Goal: Transaction & Acquisition: Purchase product/service

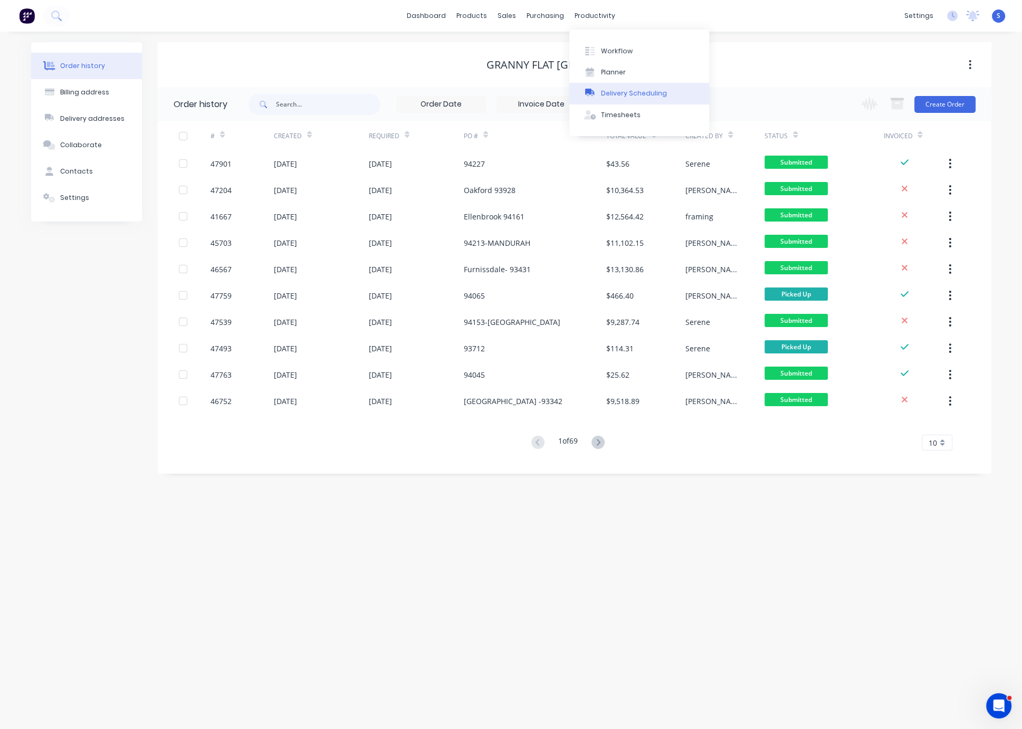
click at [623, 97] on div "Delivery Scheduling" at bounding box center [634, 93] width 66 height 9
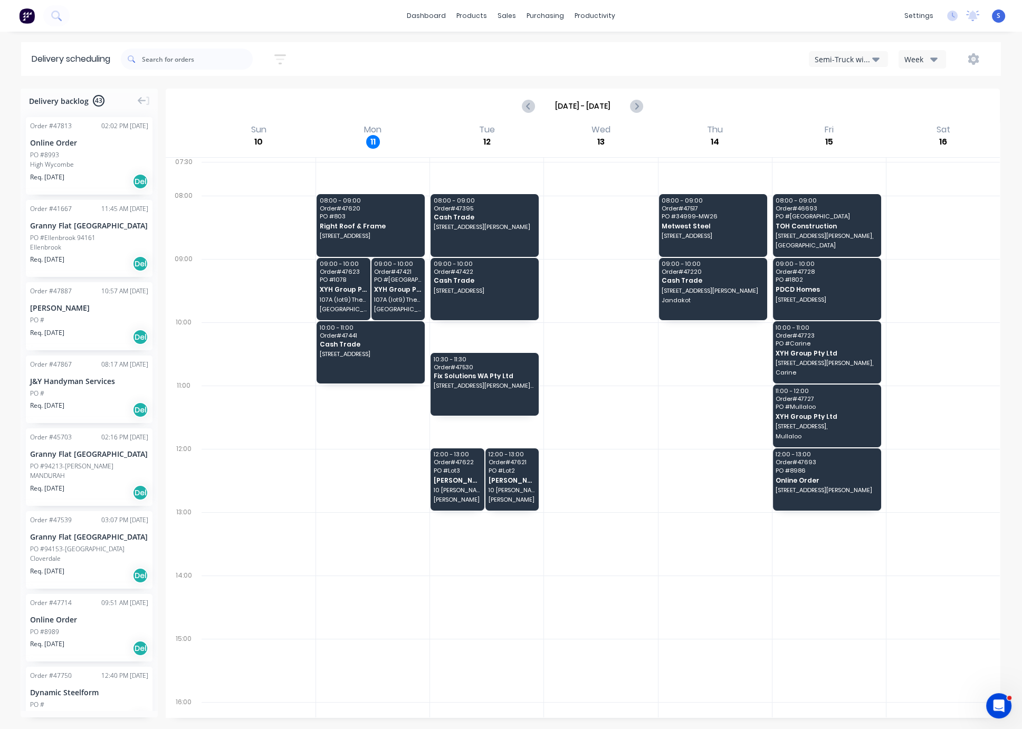
drag, startPoint x: 665, startPoint y: 408, endPoint x: 768, endPoint y: 326, distance: 132.1
click at [830, 60] on div "Semi-Truck with Hiab" at bounding box center [844, 59] width 58 height 11
click at [830, 124] on div "Utes Delivery" at bounding box center [862, 127] width 104 height 21
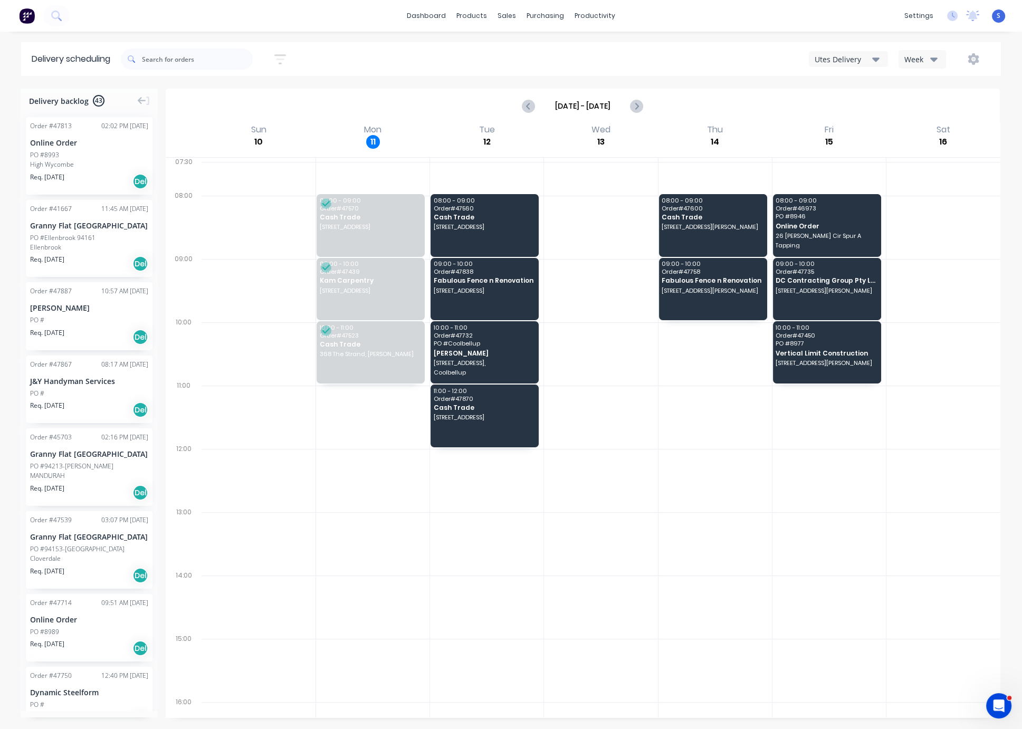
drag, startPoint x: 708, startPoint y: 487, endPoint x: 841, endPoint y: 506, distance: 134.9
click at [495, 20] on div "sales" at bounding box center [506, 16] width 29 height 16
click at [536, 83] on button "Customers" at bounding box center [556, 72] width 140 height 21
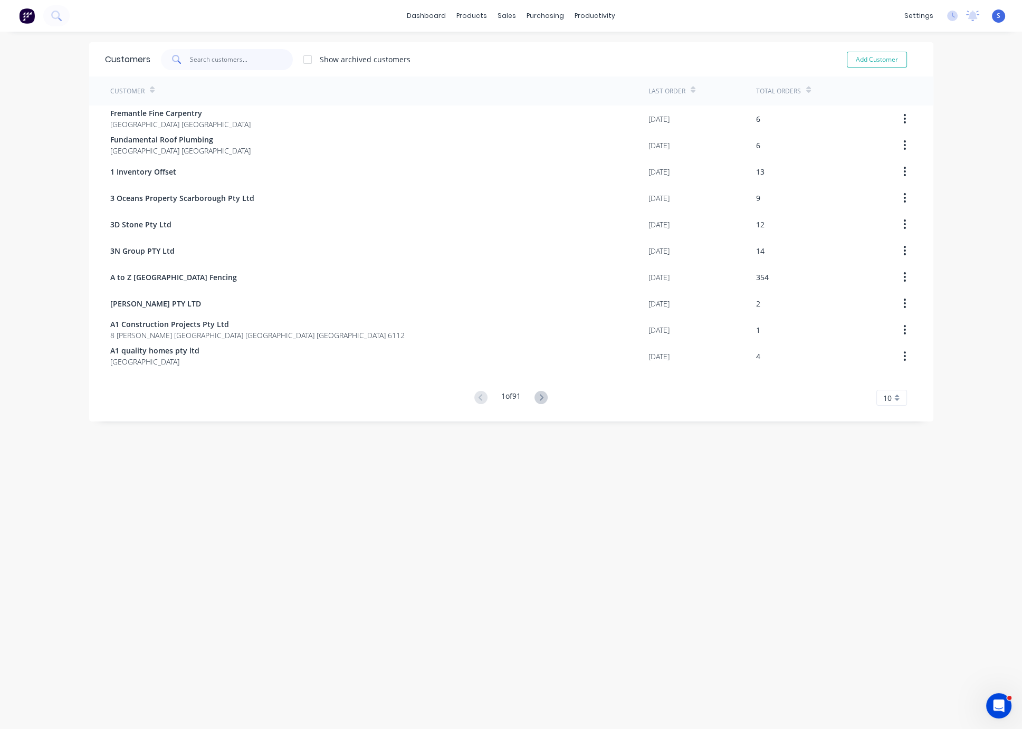
click at [241, 61] on input "text" at bounding box center [241, 59] width 103 height 21
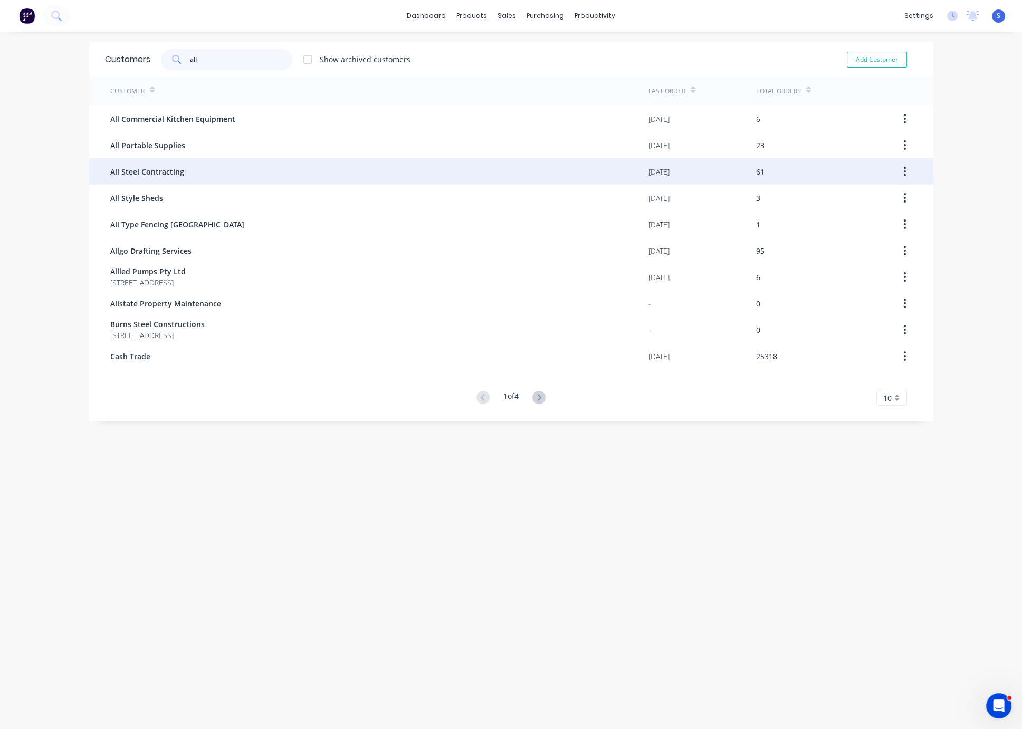
type input "all"
click at [196, 169] on div "All Steel Contracting" at bounding box center [379, 171] width 538 height 26
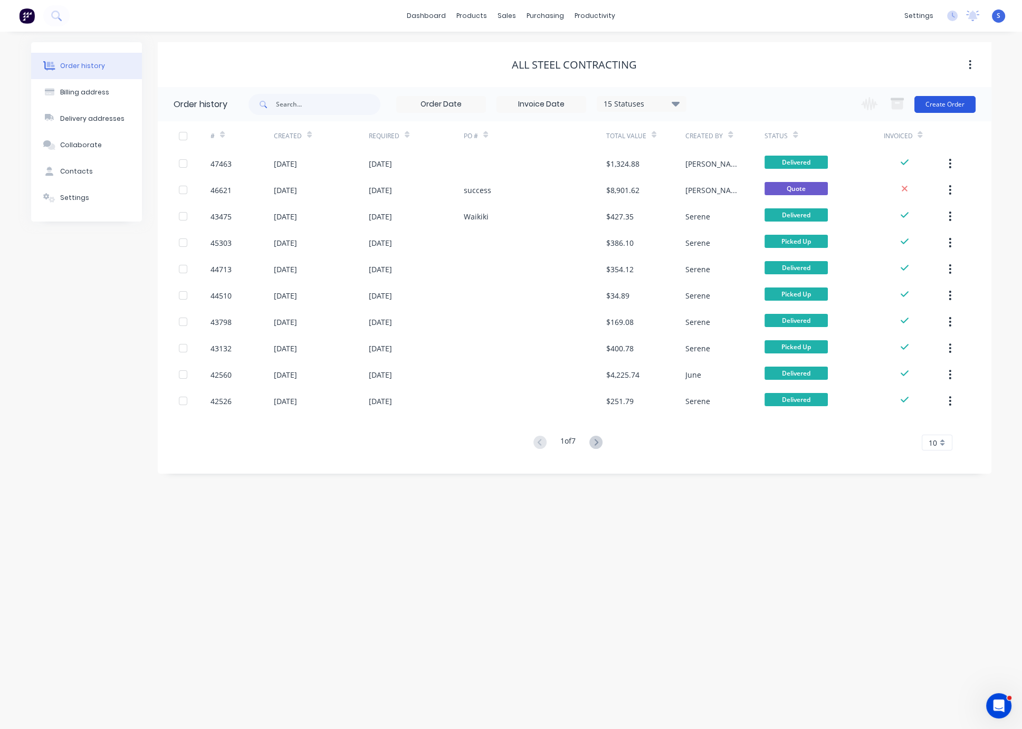
click at [955, 102] on button "Create Order" at bounding box center [945, 104] width 61 height 17
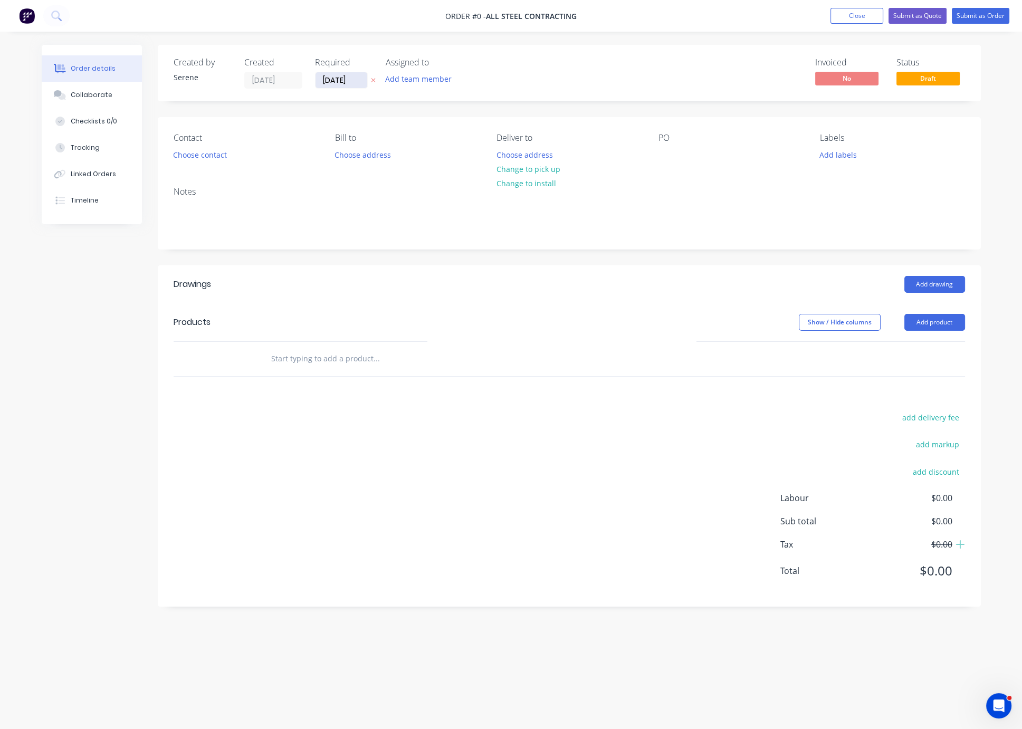
click at [350, 81] on input "[DATE]" at bounding box center [342, 80] width 52 height 16
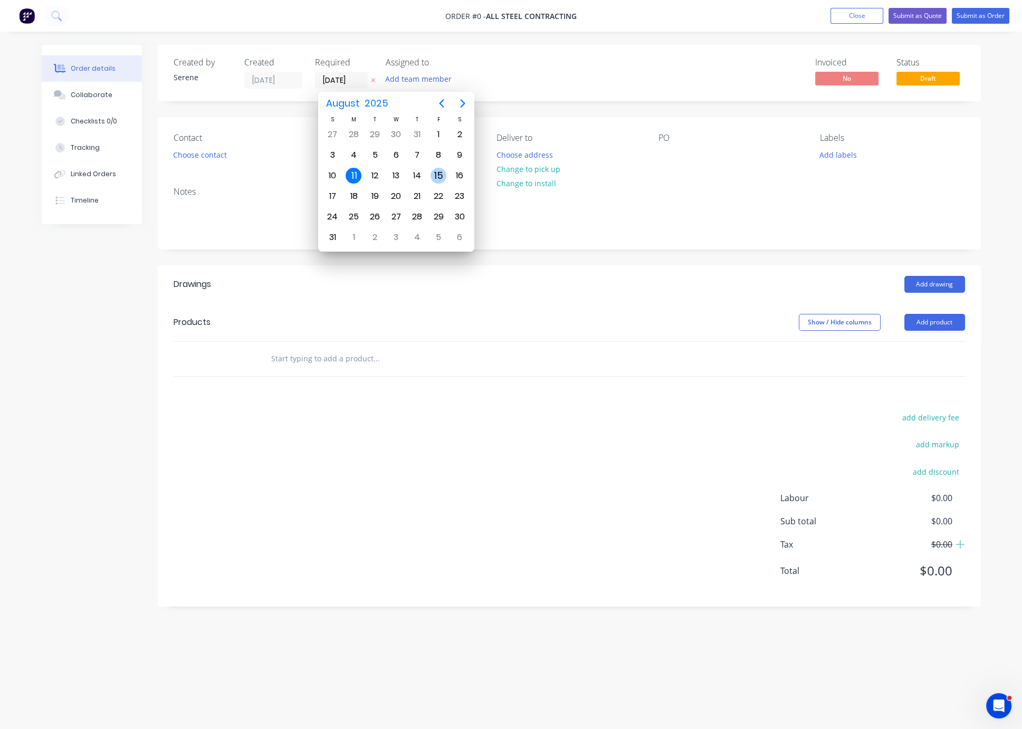
click at [438, 170] on div "15" at bounding box center [439, 176] width 16 height 16
type input "15/08/25"
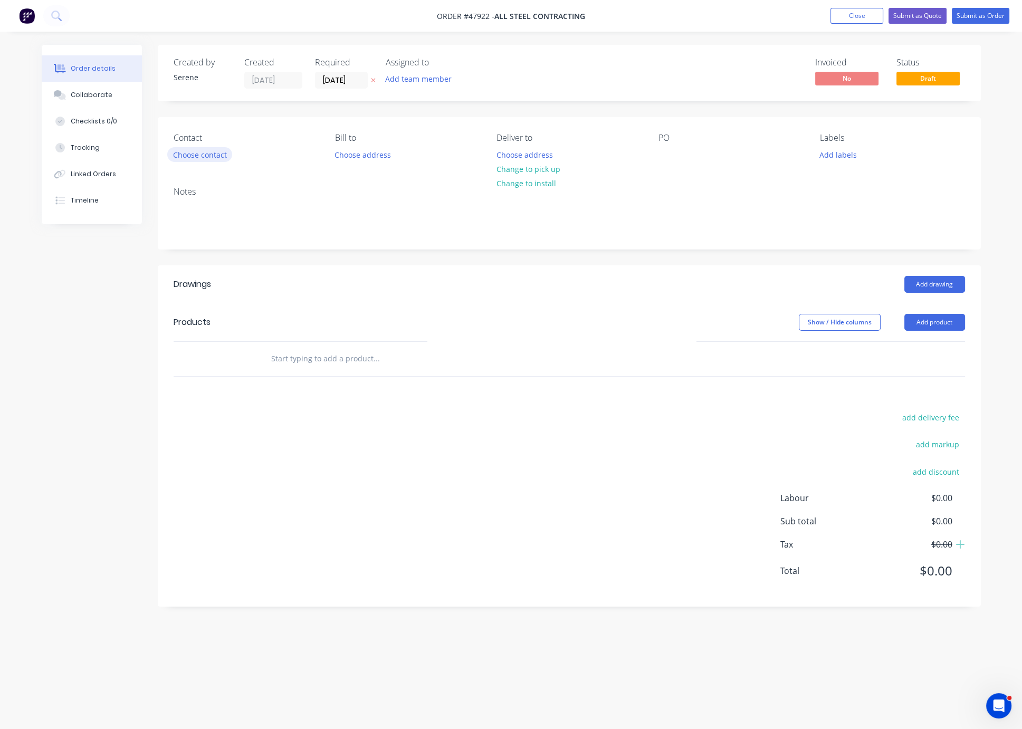
click at [220, 161] on button "Choose contact" at bounding box center [199, 154] width 65 height 14
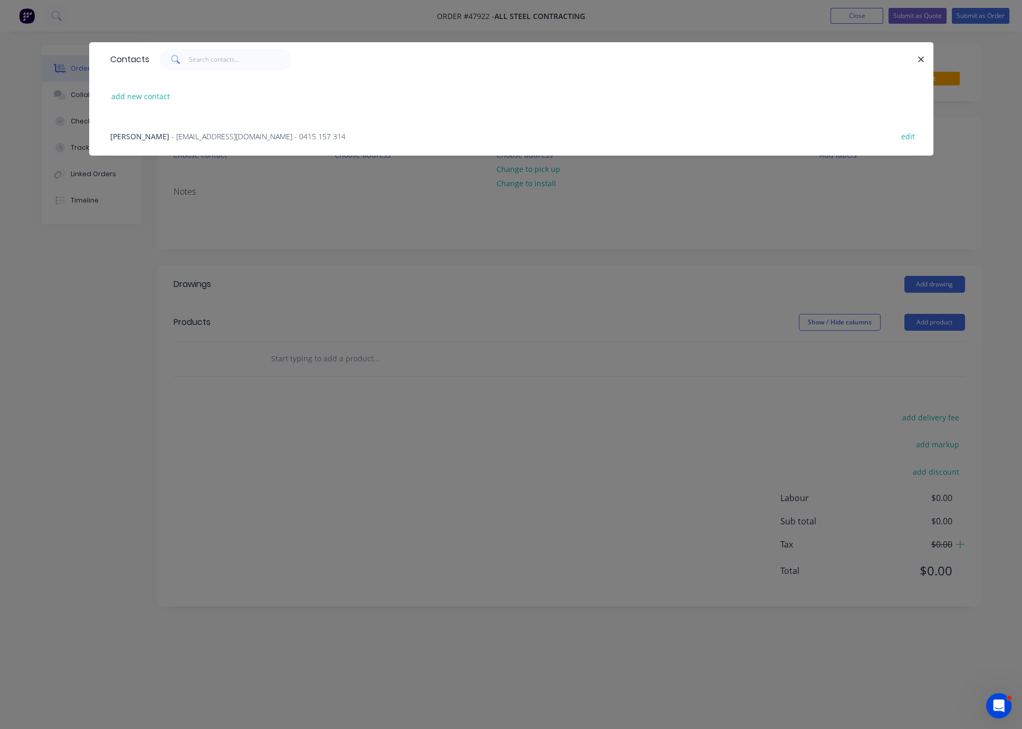
click at [188, 141] on span "- allsteelptyltd@gmail.com - 0415 157 314" at bounding box center [259, 136] width 174 height 10
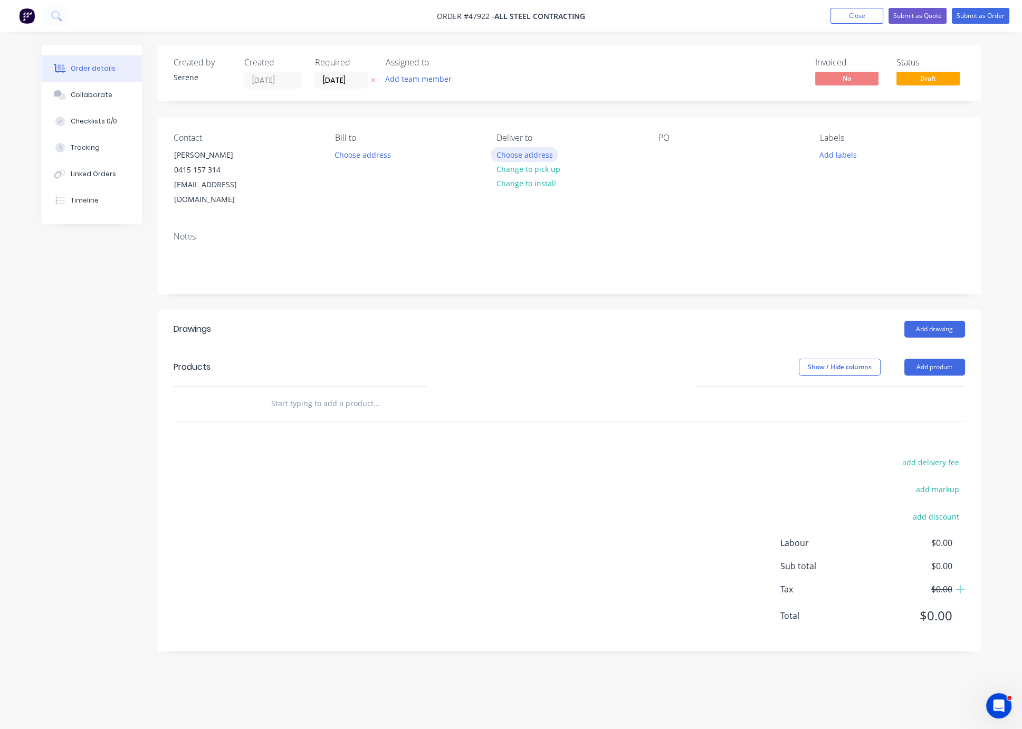
click at [527, 161] on button "Choose address" at bounding box center [525, 154] width 68 height 14
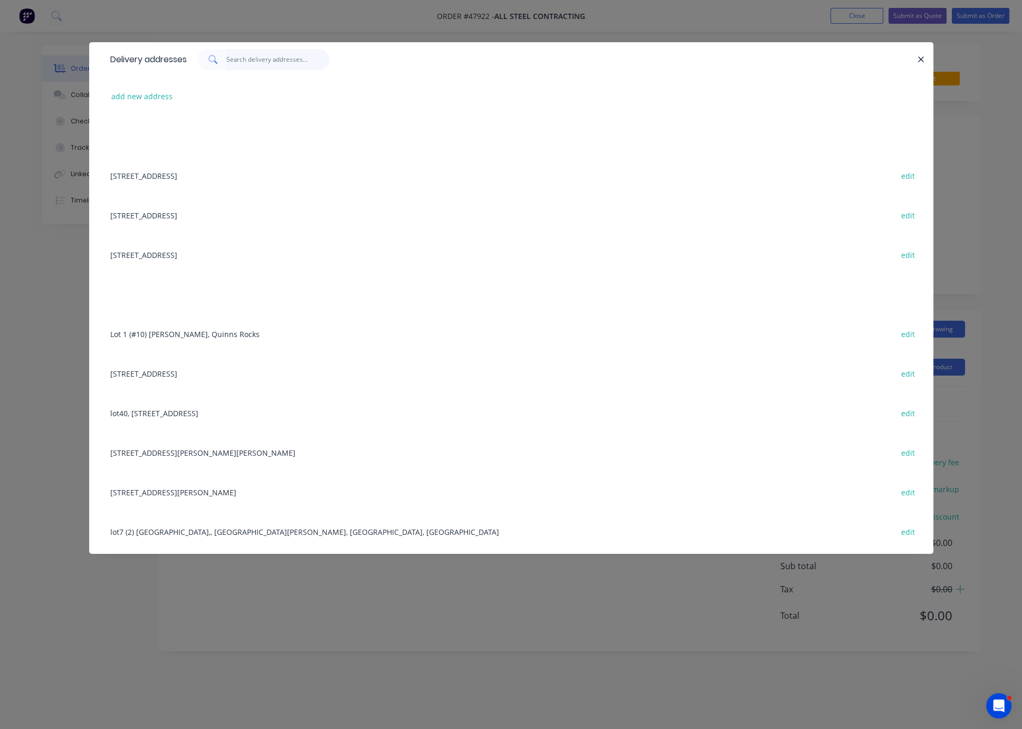
click at [272, 62] on input "text" at bounding box center [277, 59] width 103 height 21
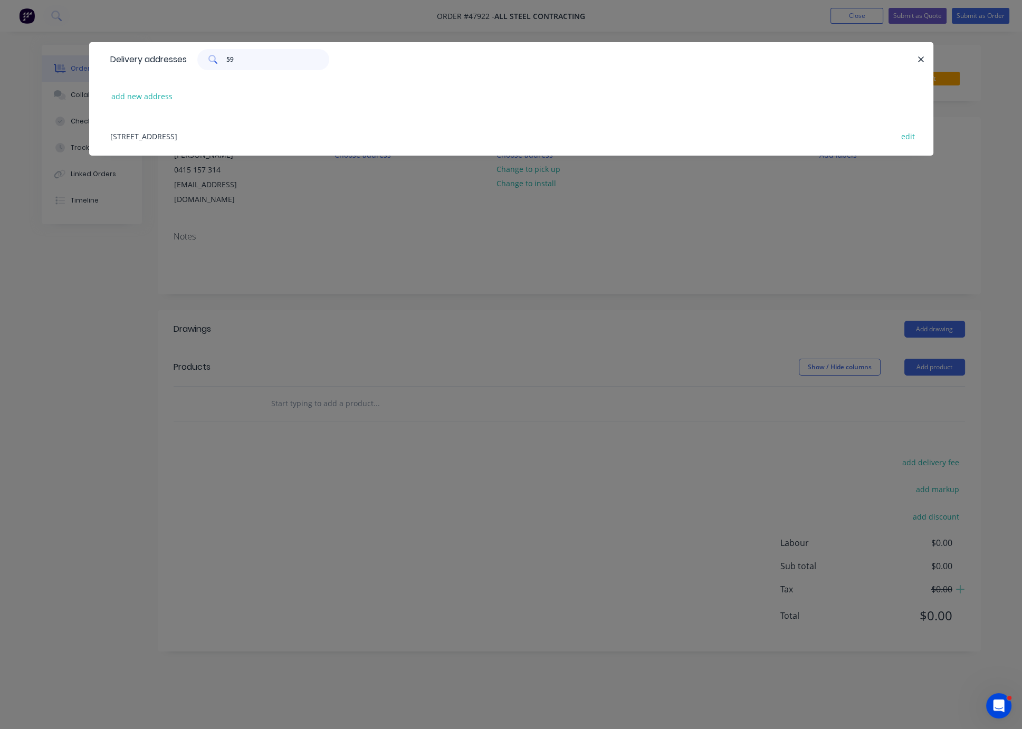
type input "59"
click at [266, 141] on div "59 Carlisle St , Shoalwater, Western Australia, Australia edit" at bounding box center [511, 136] width 813 height 40
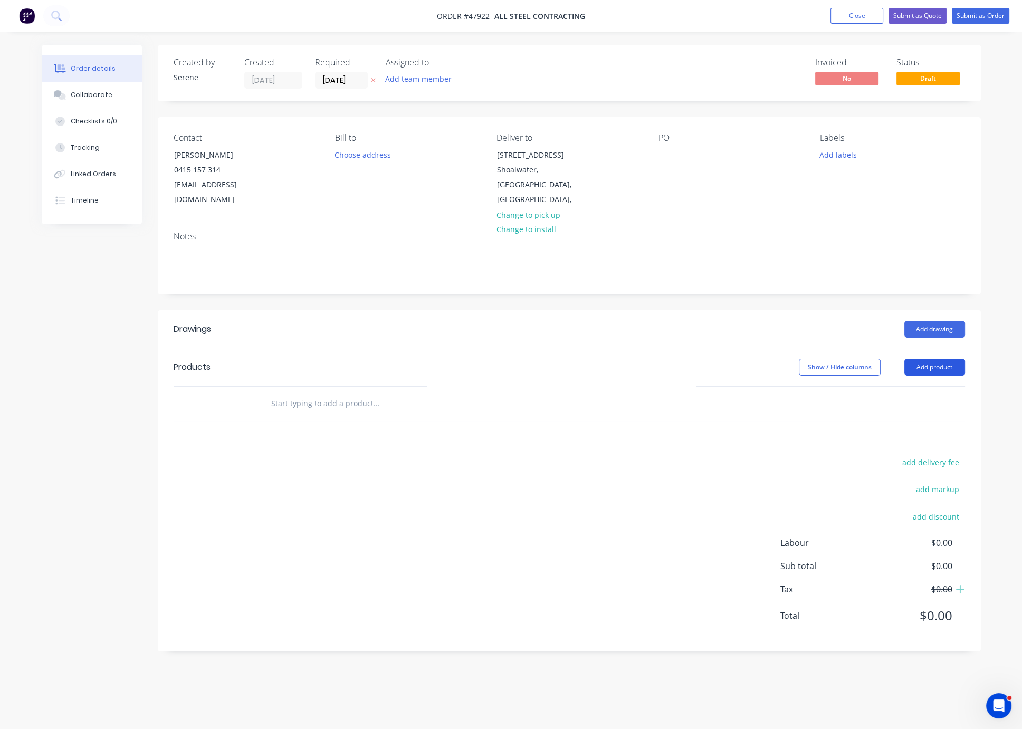
click at [923, 373] on button "Add product" at bounding box center [935, 367] width 61 height 17
click at [926, 329] on button "Add drawing" at bounding box center [935, 329] width 61 height 17
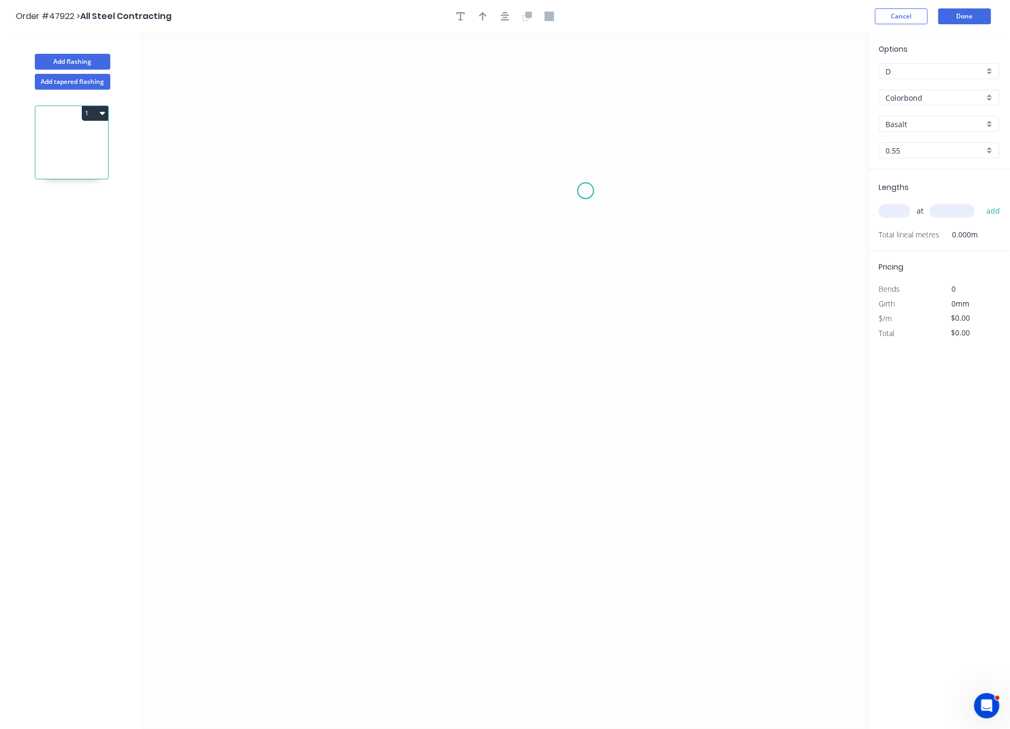
click at [623, 205] on icon "0" at bounding box center [504, 381] width 725 height 697
click at [385, 214] on icon "0" at bounding box center [504, 381] width 725 height 697
click at [389, 431] on icon "0 ?" at bounding box center [504, 381] width 725 height 697
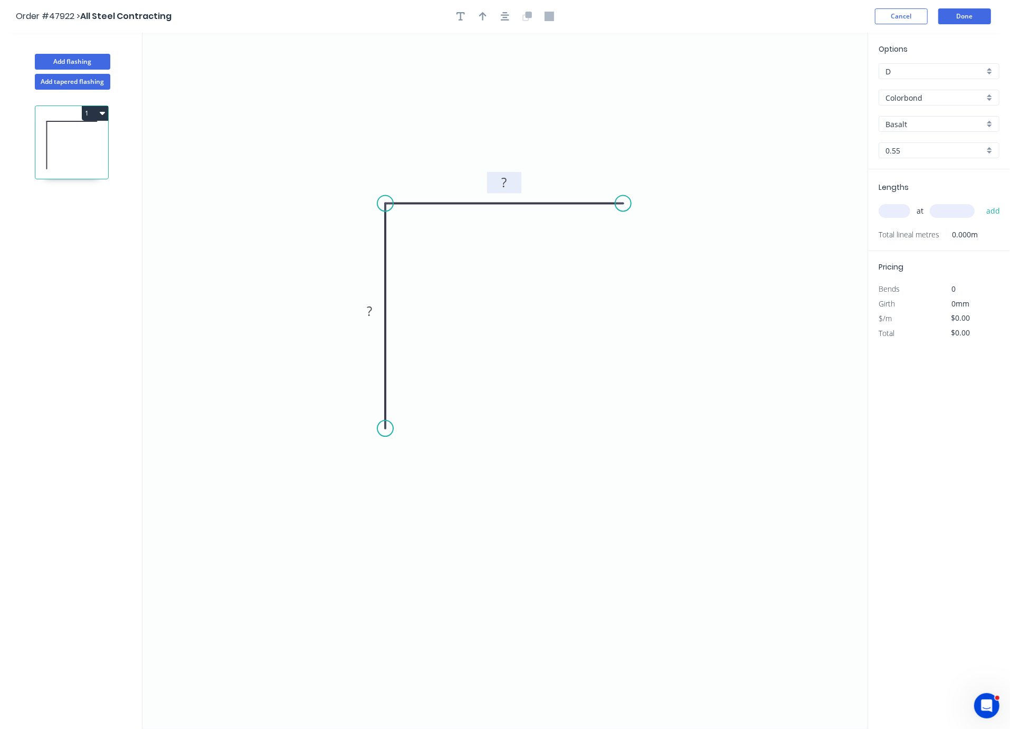
click at [502, 187] on tspan "?" at bounding box center [504, 182] width 5 height 17
click at [379, 308] on rect at bounding box center [370, 310] width 34 height 21
click at [364, 312] on rect at bounding box center [368, 312] width 21 height 15
click at [302, 302] on icon "0 30 30" at bounding box center [504, 381] width 725 height 697
type input "$6.52"
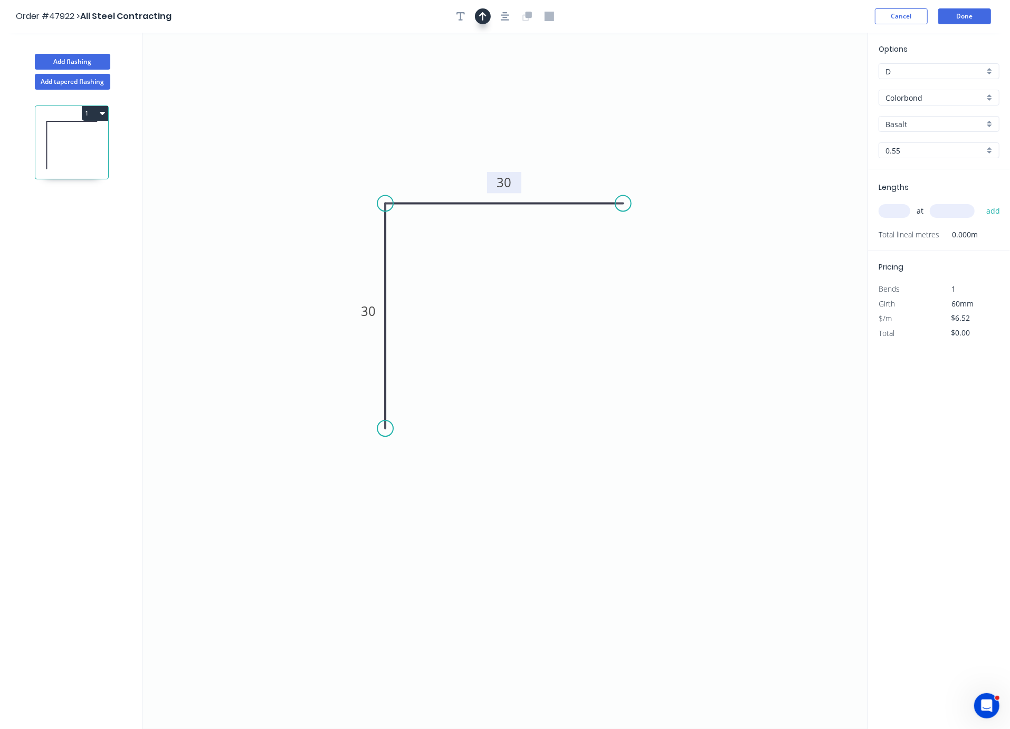
click at [481, 19] on icon "button" at bounding box center [482, 16] width 7 height 9
drag, startPoint x: 815, startPoint y: 85, endPoint x: 432, endPoint y: 162, distance: 391.2
click at [432, 162] on icon at bounding box center [431, 148] width 9 height 34
click at [897, 218] on input "text" at bounding box center [895, 211] width 32 height 14
type input "10"
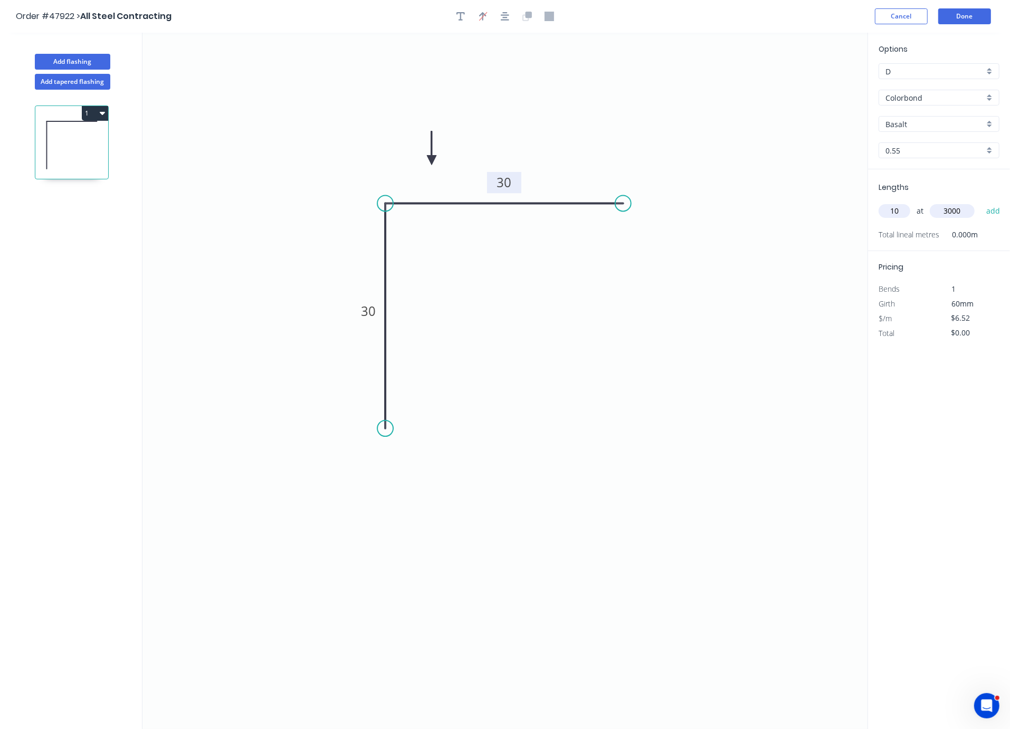
type input "3000"
click at [981, 202] on button "add" at bounding box center [993, 211] width 25 height 18
type input "$195.60"
click at [77, 62] on button "Add flashing" at bounding box center [72, 62] width 75 height 16
type input "$0.00"
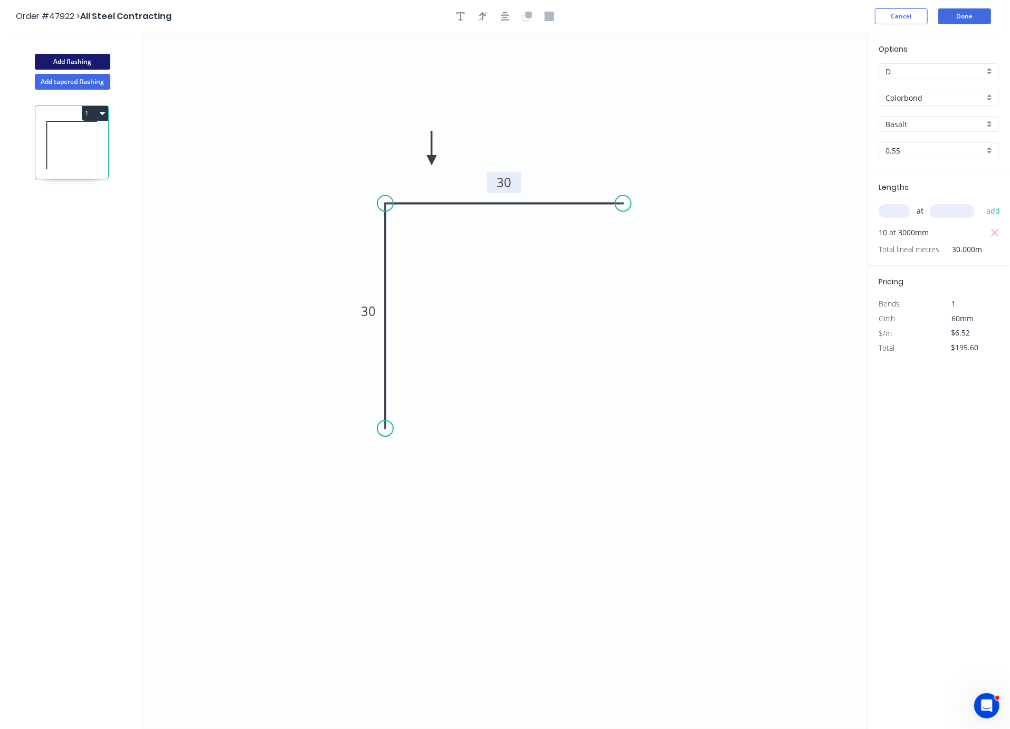
type input "$0.00"
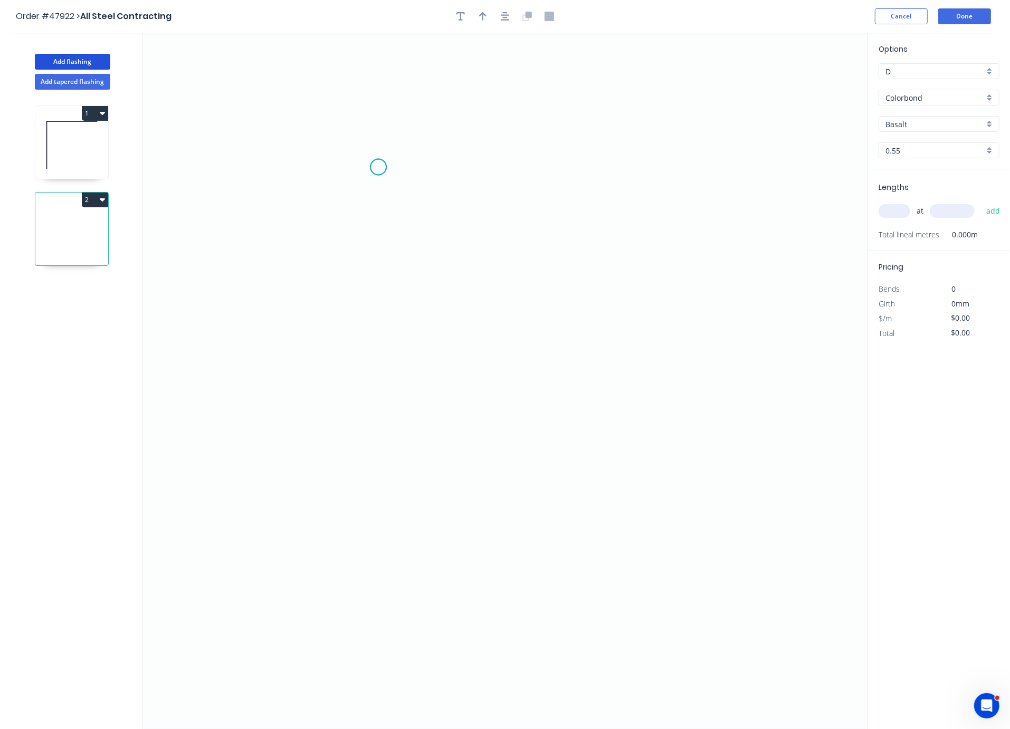
click at [378, 169] on icon "0" at bounding box center [504, 381] width 725 height 697
click at [385, 365] on icon "0" at bounding box center [504, 381] width 725 height 697
click at [496, 370] on icon "0 ?" at bounding box center [504, 381] width 725 height 697
click at [502, 603] on icon "0 ? ?" at bounding box center [504, 381] width 725 height 697
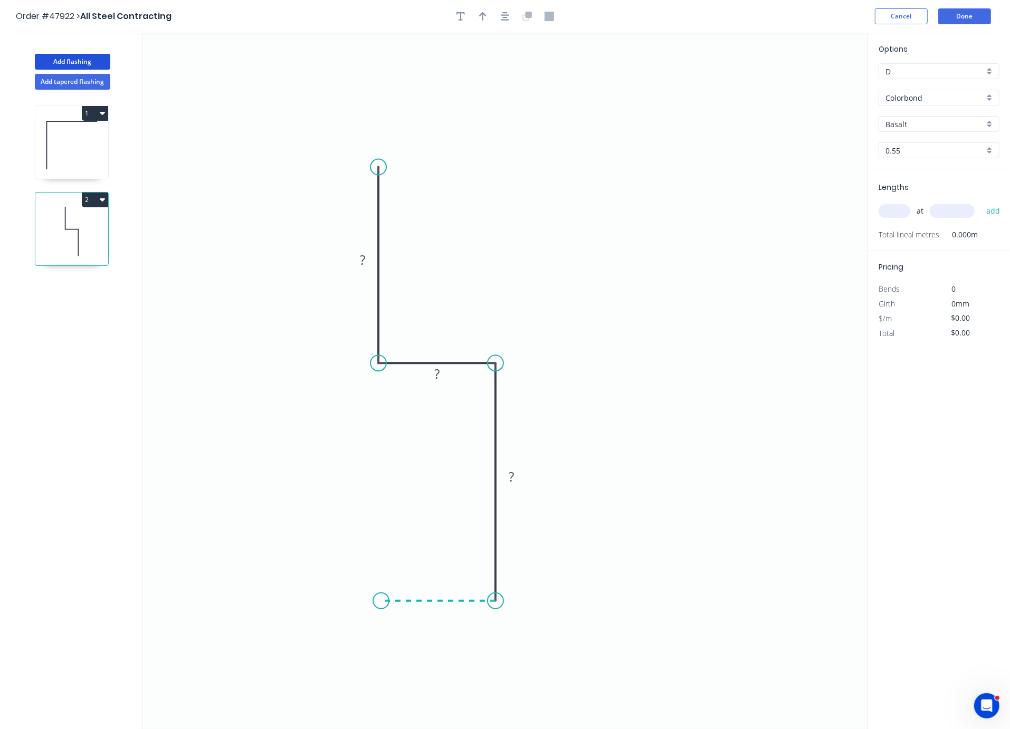
click at [381, 602] on icon "0 ? ? ?" at bounding box center [504, 381] width 725 height 697
click at [363, 259] on tspan "?" at bounding box center [362, 259] width 5 height 17
click at [442, 378] on rect at bounding box center [436, 374] width 21 height 15
click at [510, 481] on tspan "?" at bounding box center [511, 477] width 5 height 17
click at [439, 615] on tspan "?" at bounding box center [438, 611] width 5 height 17
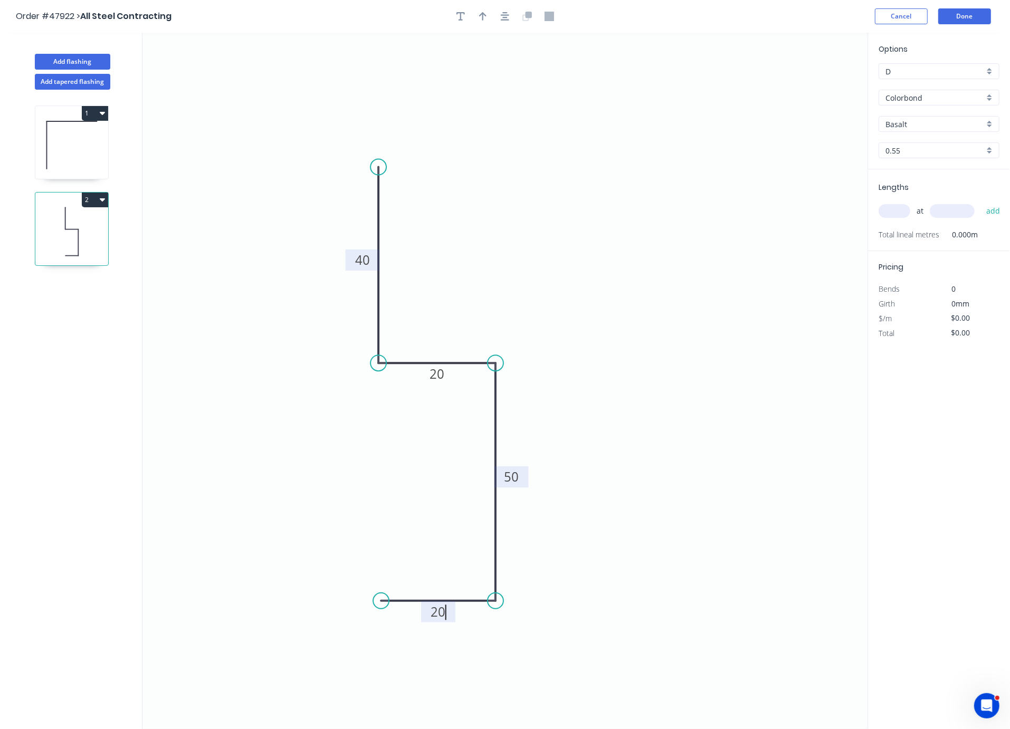
click at [591, 424] on icon "0 40 20 50 20" at bounding box center [504, 381] width 725 height 697
type input "$8.37"
click at [483, 20] on icon "button" at bounding box center [482, 16] width 7 height 8
drag, startPoint x: 815, startPoint y: 85, endPoint x: 512, endPoint y: 248, distance: 343.8
click at [479, 241] on icon at bounding box center [483, 224] width 9 height 34
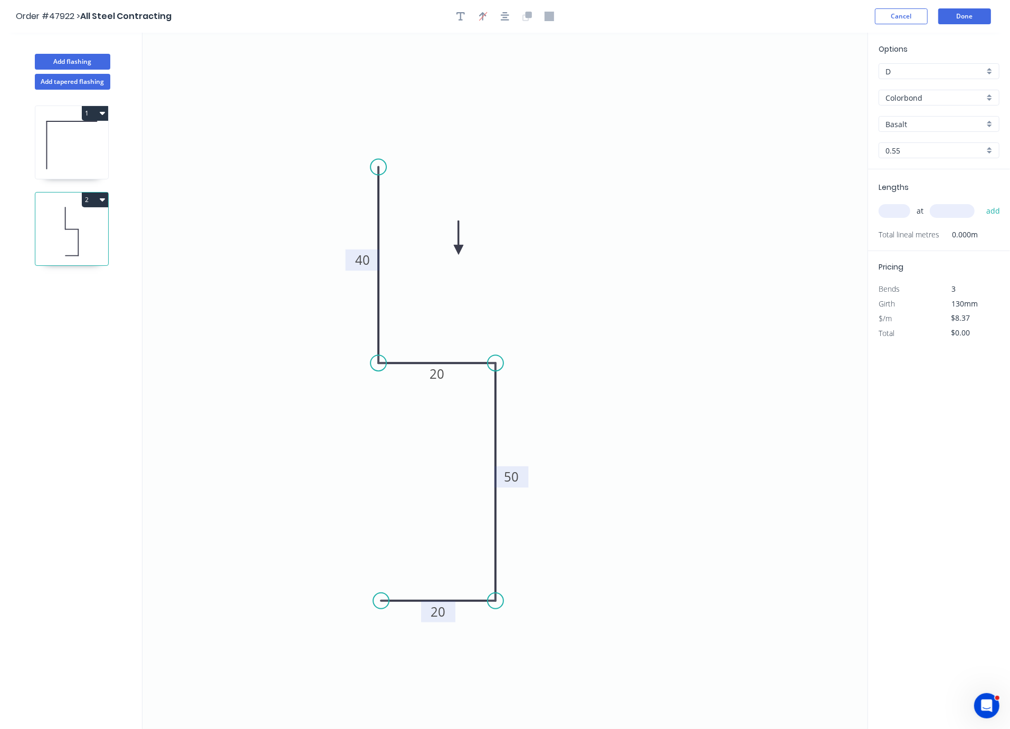
click at [889, 218] on input "text" at bounding box center [895, 211] width 32 height 14
click at [932, 130] on input "Basalt" at bounding box center [935, 124] width 99 height 11
click at [917, 149] on div "Dover White" at bounding box center [939, 145] width 120 height 18
type input "Dover White"
click at [896, 220] on div "at add" at bounding box center [940, 211] width 123 height 18
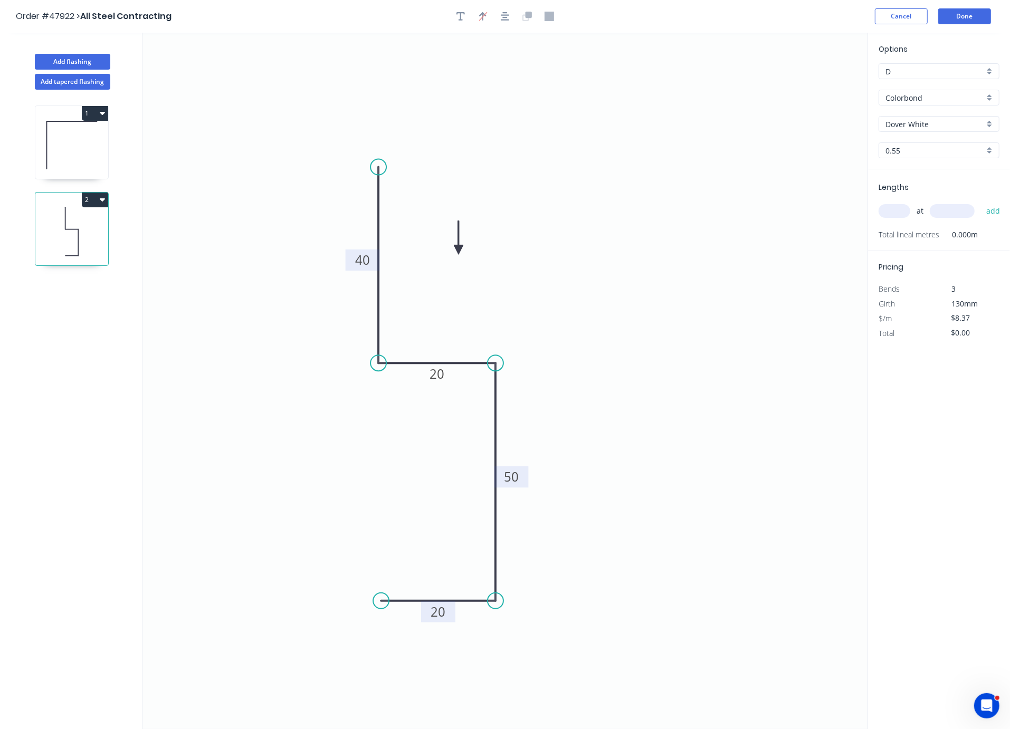
click at [896, 218] on input "text" at bounding box center [895, 211] width 32 height 14
type input "1"
type input "2000"
click at [981, 202] on button "add" at bounding box center [993, 211] width 25 height 18
type input "$16.74"
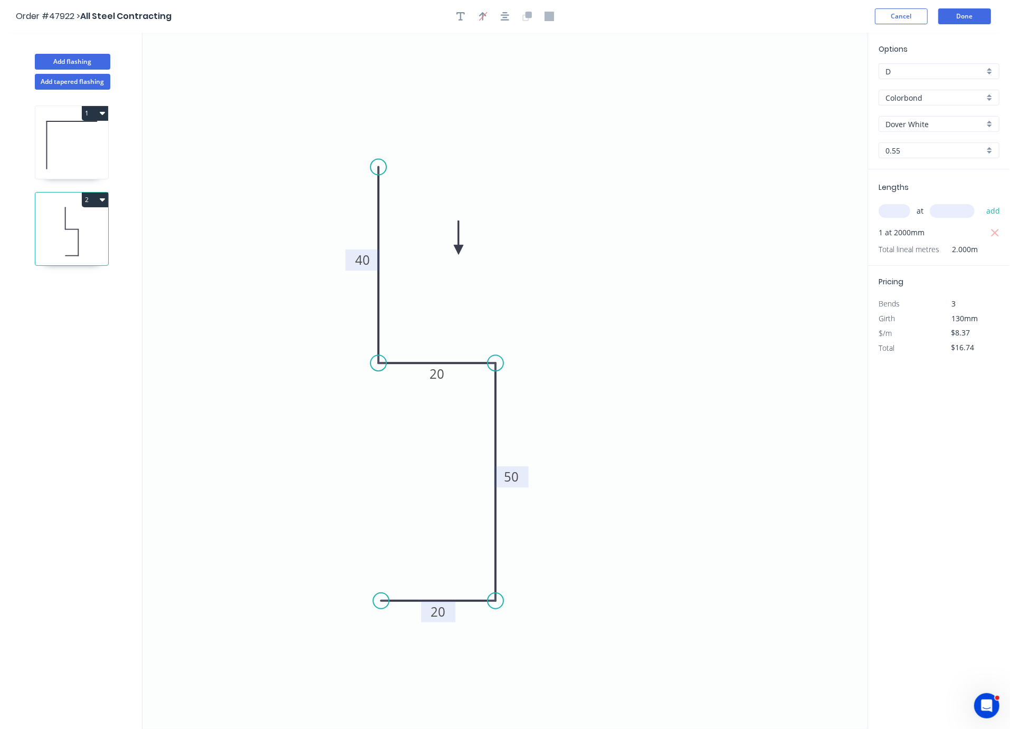
click at [83, 165] on icon at bounding box center [71, 145] width 73 height 68
type input "Basalt"
type input "$6.52"
type input "$195.60"
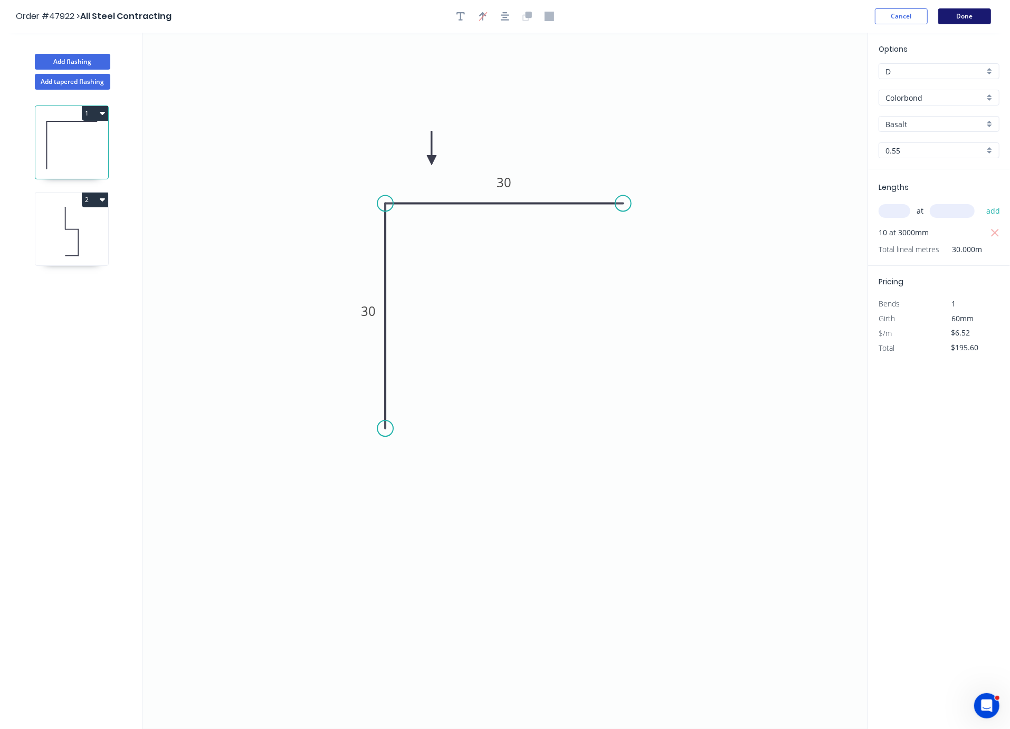
click at [956, 18] on button "Done" at bounding box center [964, 16] width 53 height 16
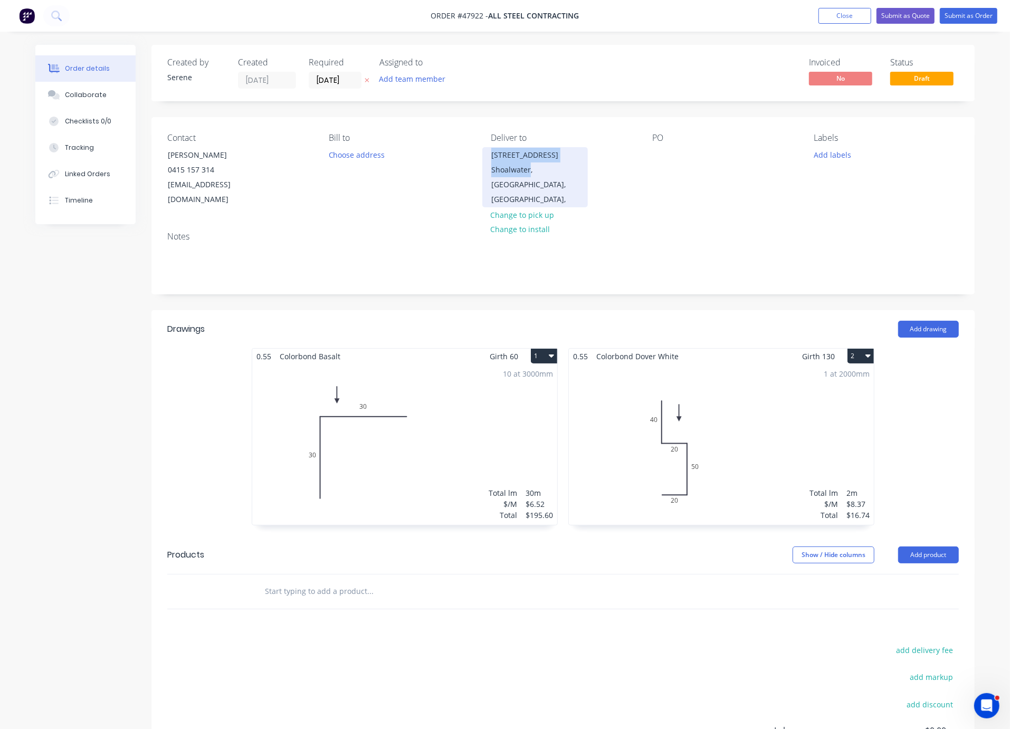
drag, startPoint x: 533, startPoint y: 176, endPoint x: 489, endPoint y: 164, distance: 44.8
click at [489, 164] on div "59 Carlisle St Shoalwater, Western Australia, Australia," at bounding box center [535, 177] width 106 height 60
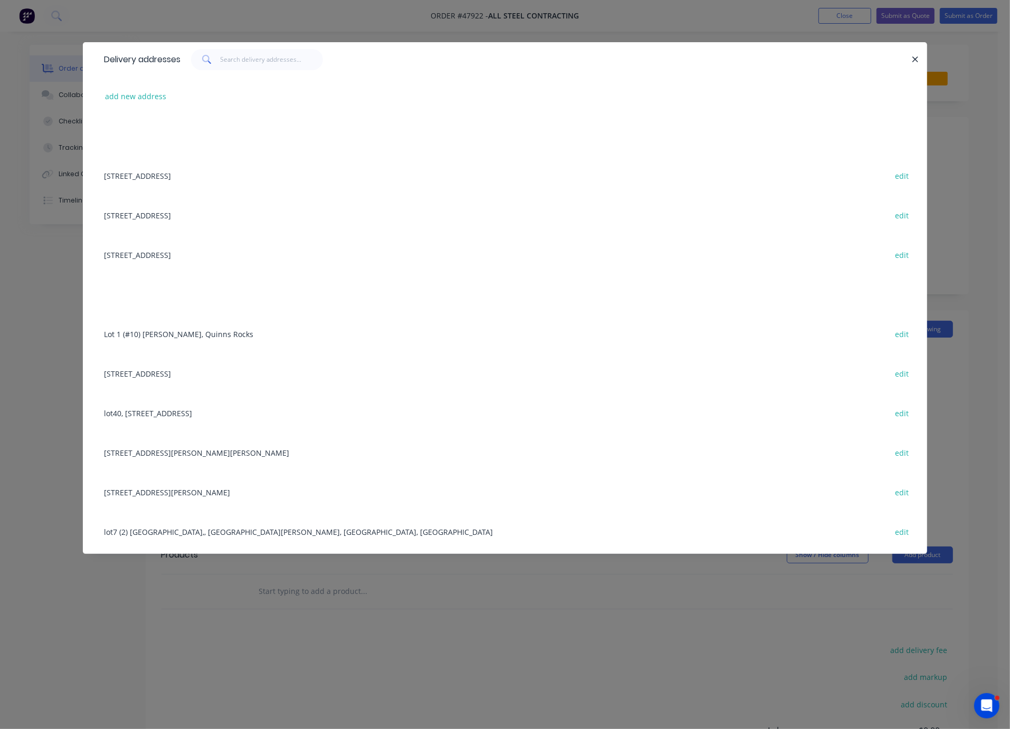
copy div "59 Carlisle St Shoalwater"
click at [916, 60] on icon "button" at bounding box center [915, 59] width 7 height 9
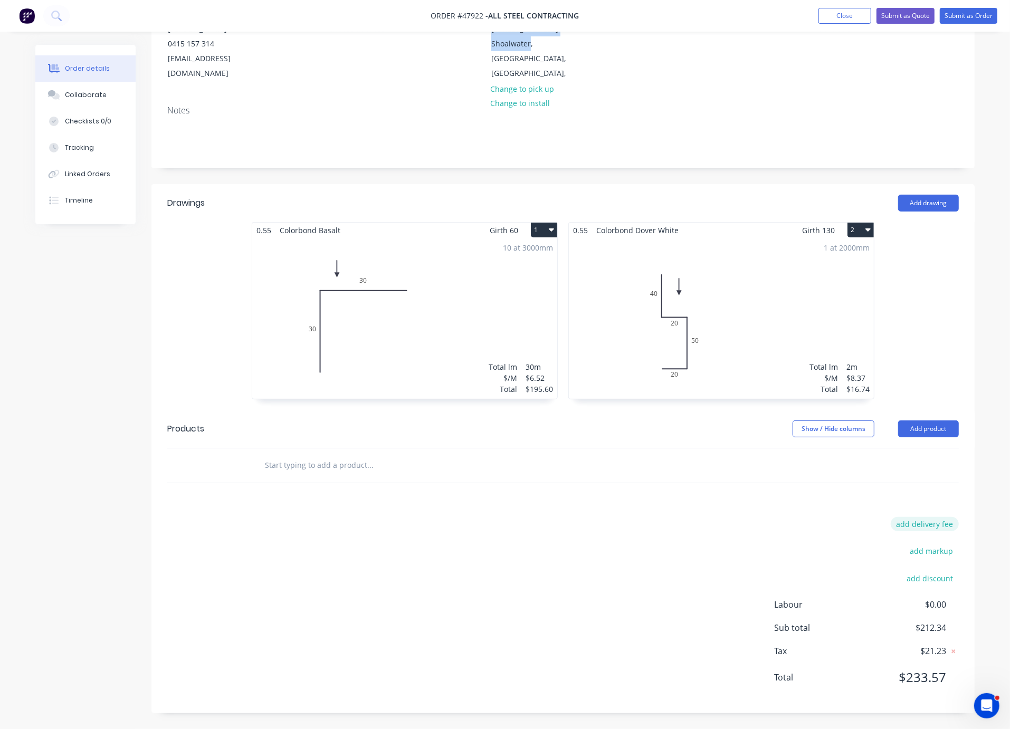
click at [927, 517] on button "add delivery fee" at bounding box center [925, 524] width 68 height 14
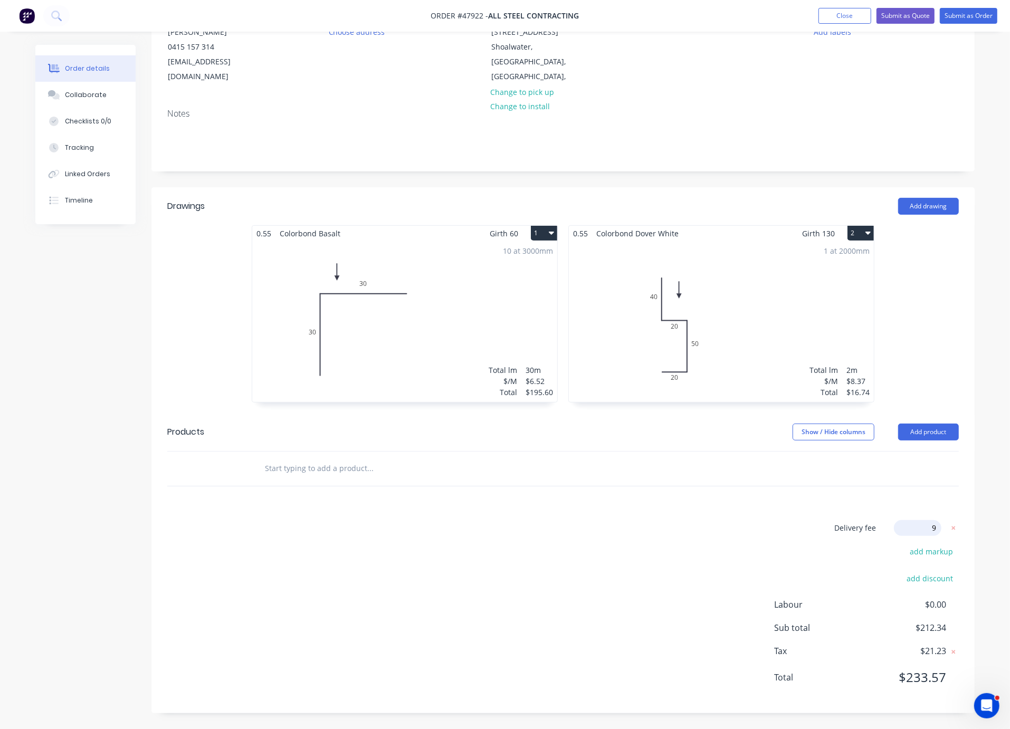
type input "90"
click input "submit" at bounding box center [0, 0] width 0 height 0
click at [571, 531] on div "Delivery fee $90.00 add markup add discount Labour $0.00 Sub total $302.34 Tax …" at bounding box center [563, 609] width 792 height 175
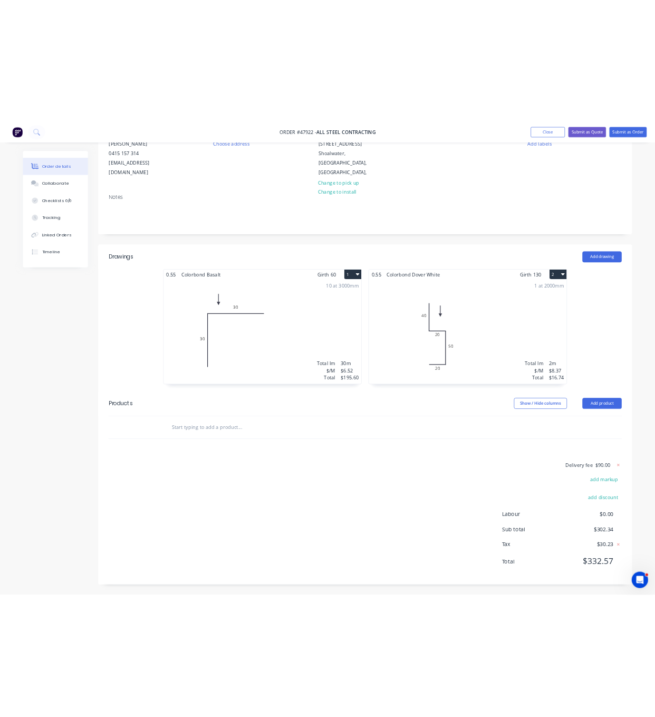
scroll to position [0, 0]
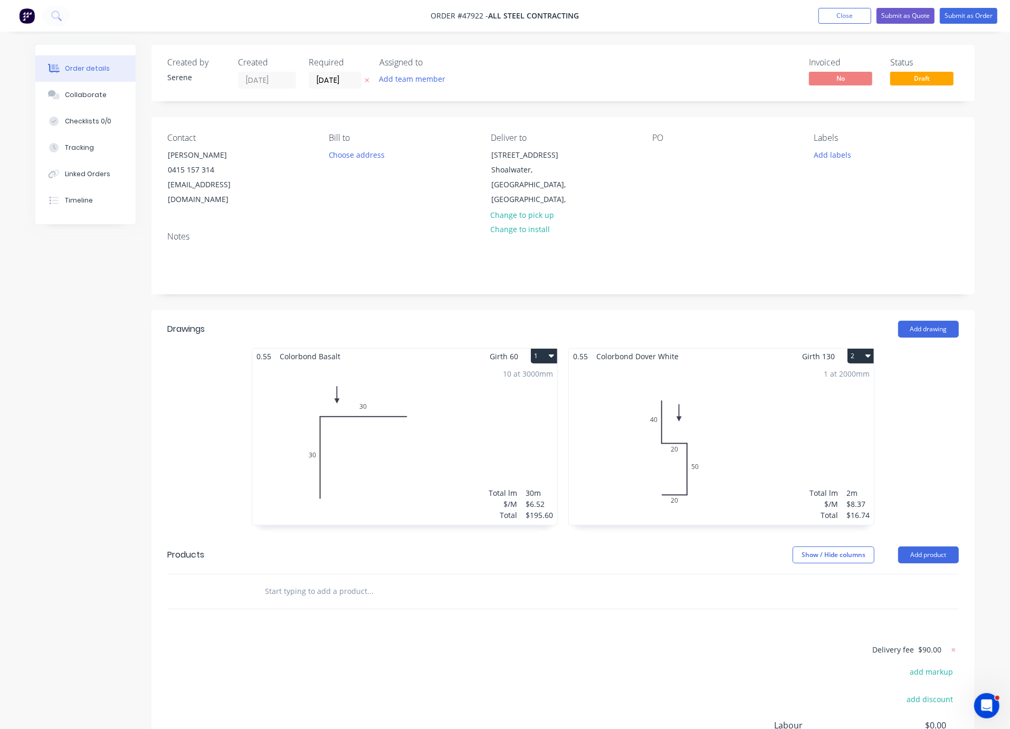
click at [596, 316] on header "Drawings Add drawing" at bounding box center [562, 329] width 823 height 38
click at [948, 17] on button "Submit as Order" at bounding box center [969, 16] width 58 height 16
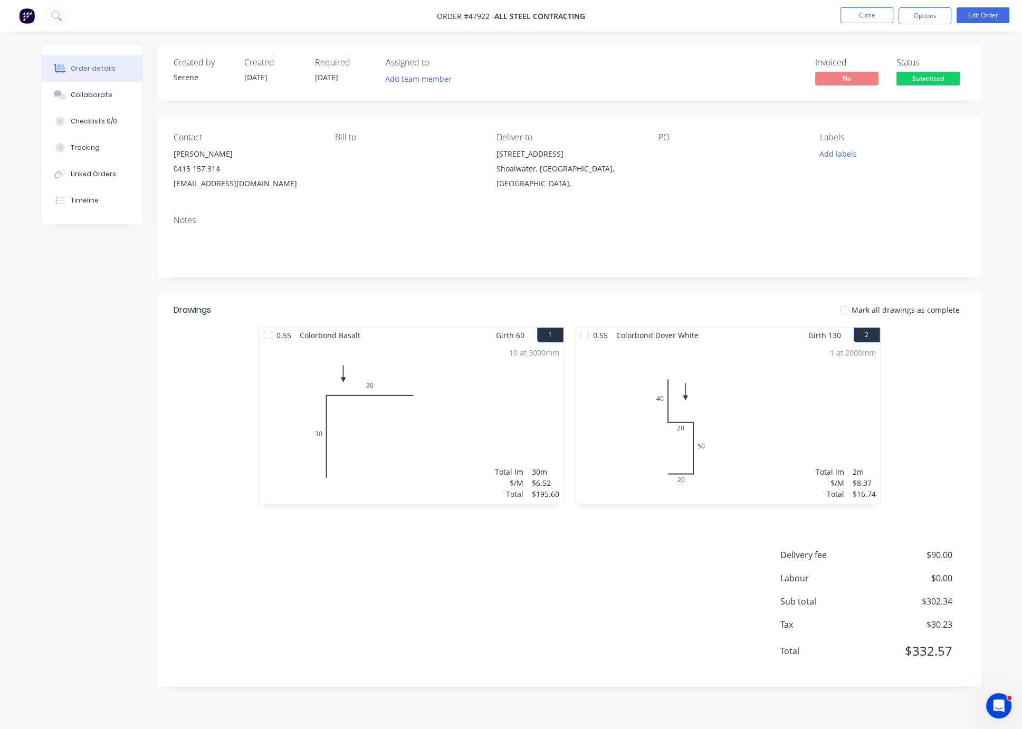
click at [545, 581] on div "Delivery fee $90.00 Labour $0.00 Sub total $302.34 Tax $30.23 Total $332.57" at bounding box center [570, 610] width 792 height 122
click at [911, 15] on button "Options" at bounding box center [925, 15] width 53 height 17
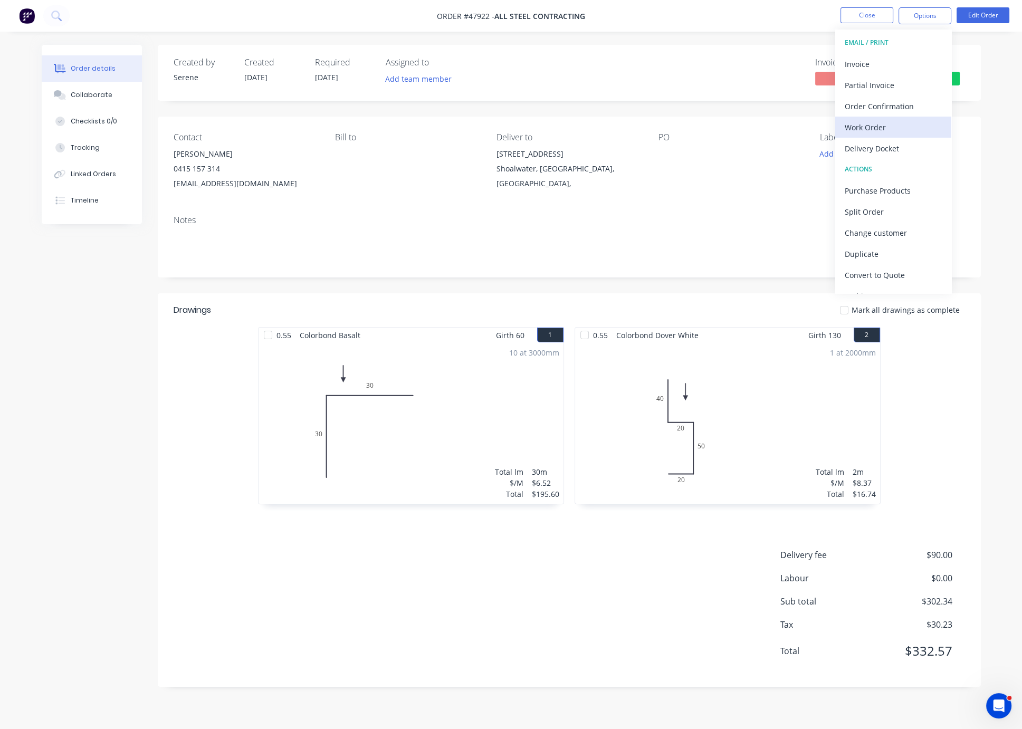
click at [897, 135] on button "Work Order" at bounding box center [893, 127] width 116 height 21
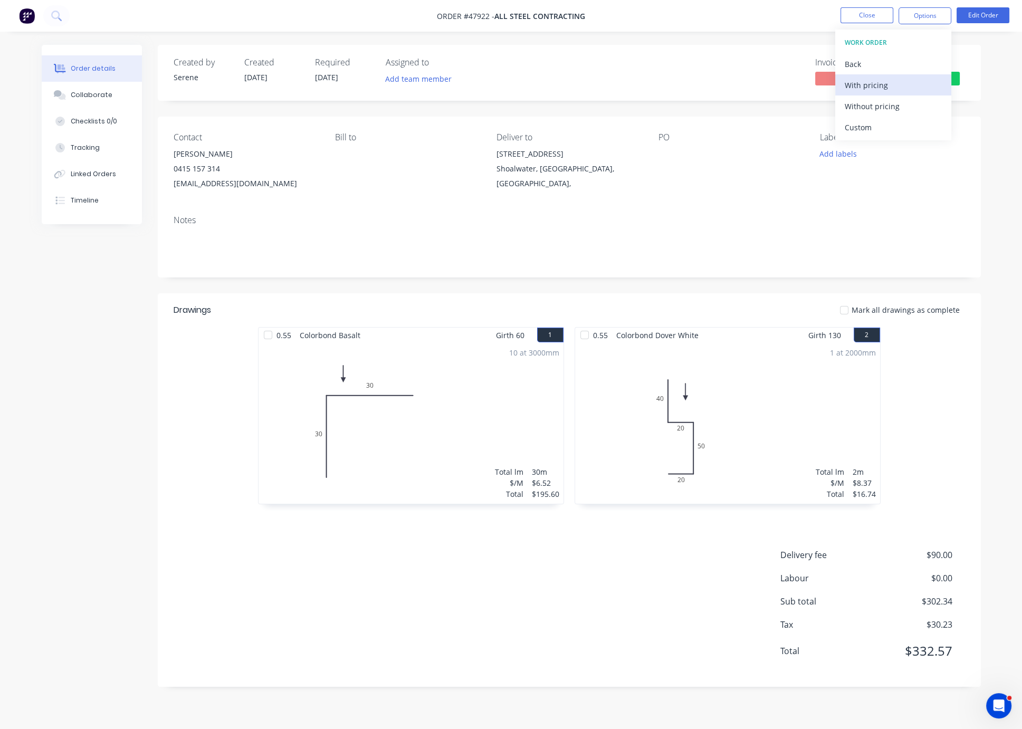
click at [880, 87] on div "With pricing" at bounding box center [893, 85] width 97 height 15
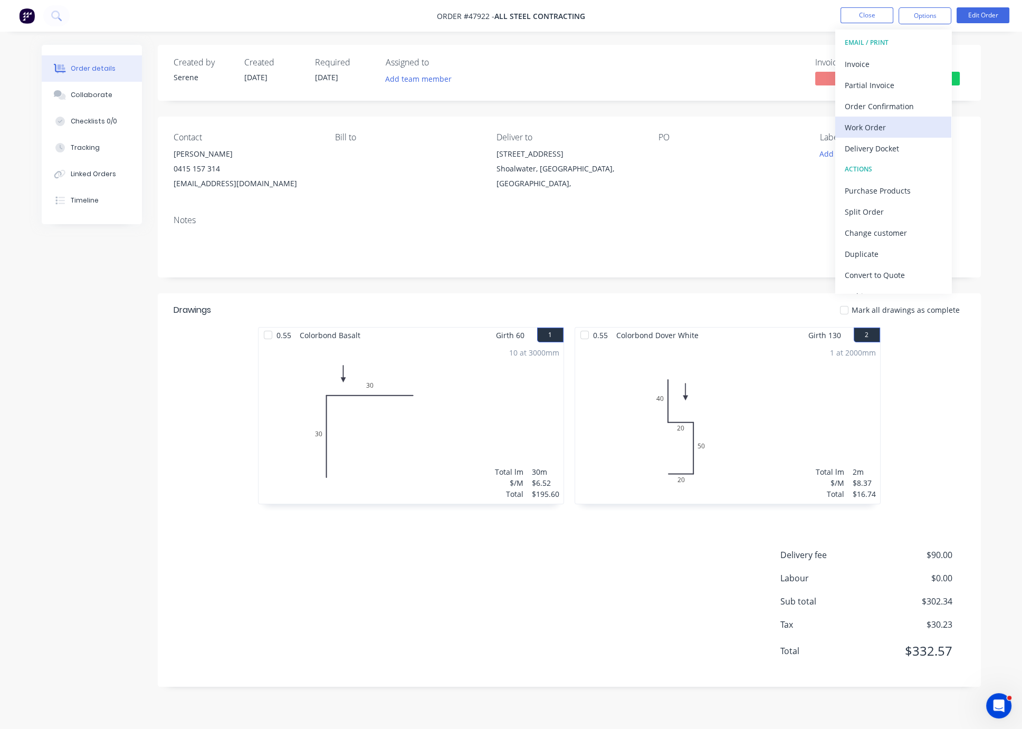
click at [873, 131] on div "Work Order" at bounding box center [893, 127] width 97 height 15
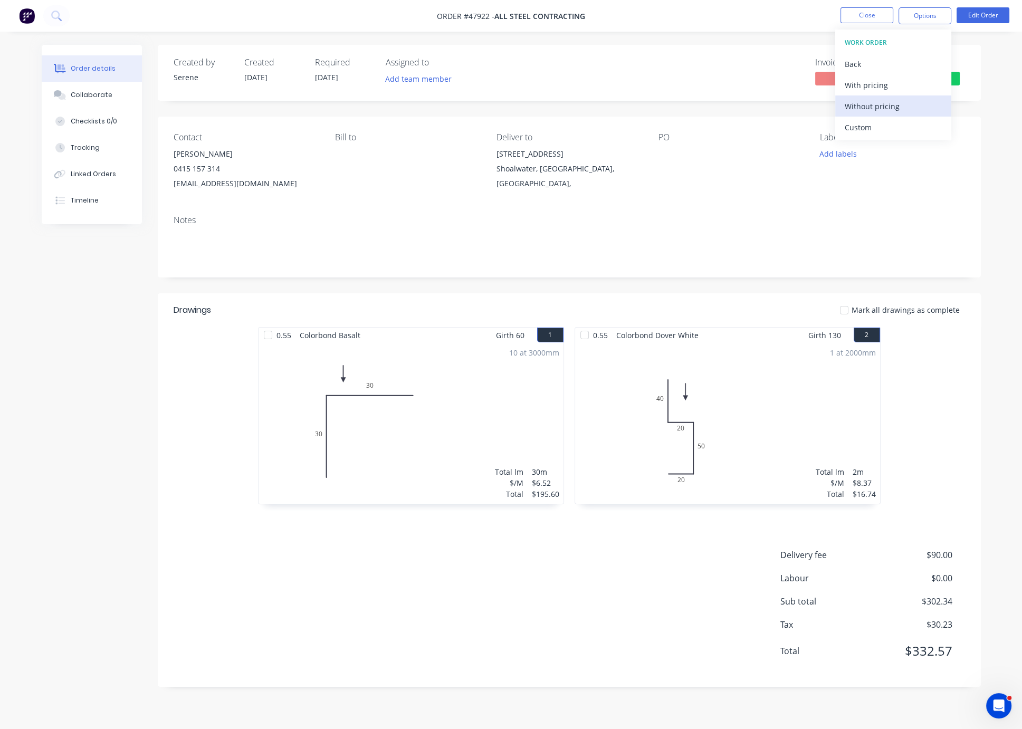
click at [869, 103] on div "Without pricing" at bounding box center [893, 106] width 97 height 15
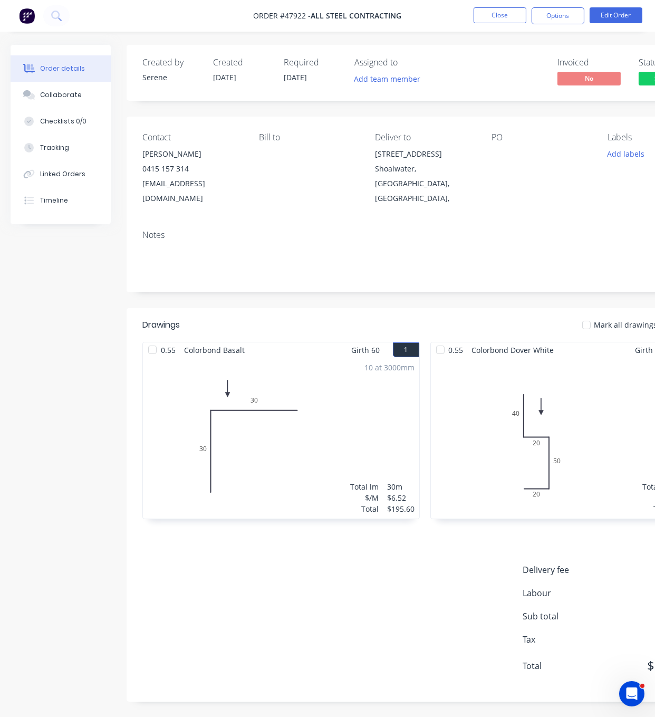
click at [306, 316] on header "Drawings Mark all drawings as complete" at bounding box center [425, 325] width 597 height 34
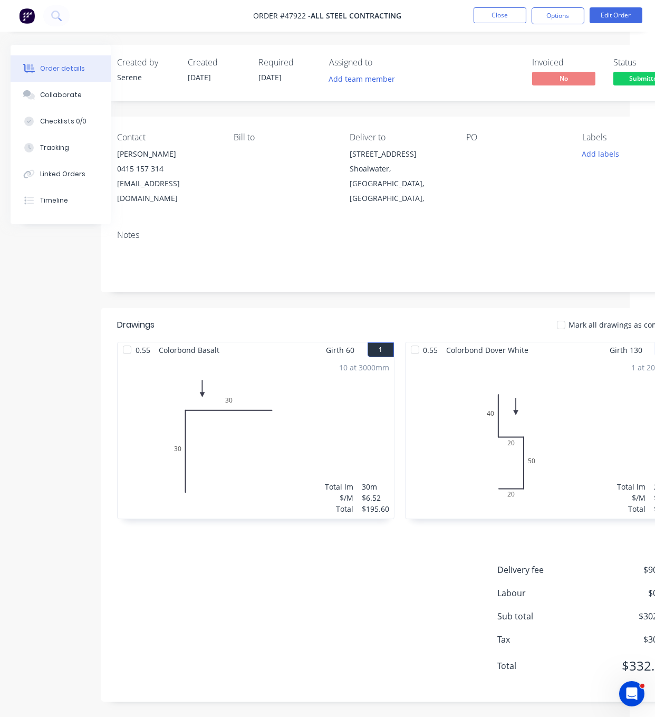
drag, startPoint x: 290, startPoint y: 317, endPoint x: 382, endPoint y: 298, distance: 94.3
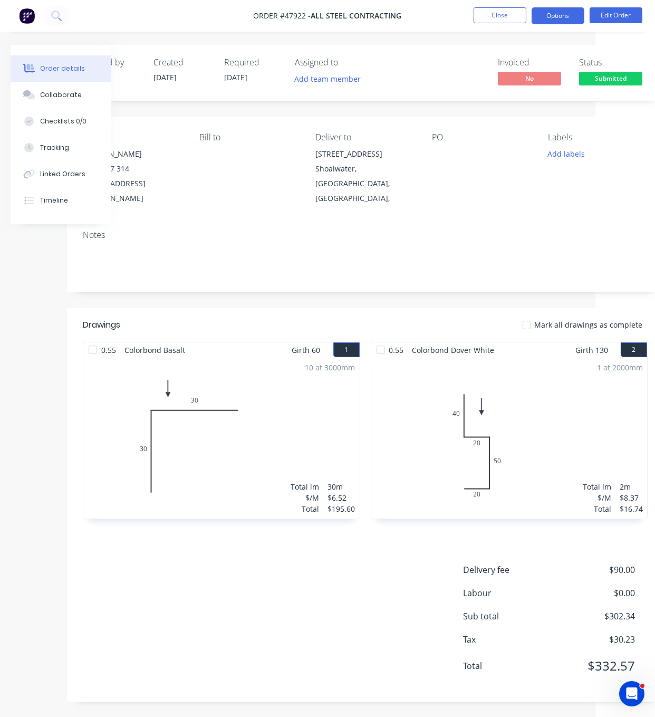
click at [563, 20] on button "Options" at bounding box center [558, 15] width 53 height 17
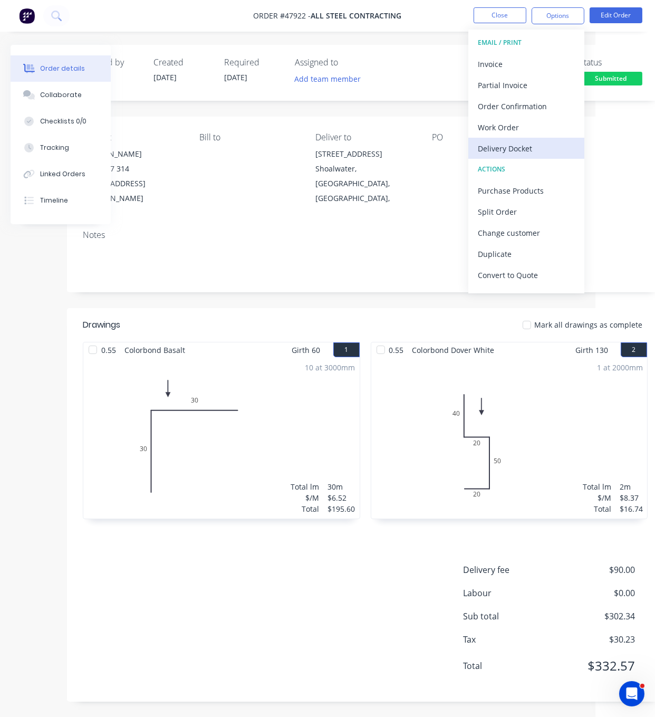
click at [529, 143] on div "Delivery Docket" at bounding box center [526, 148] width 97 height 15
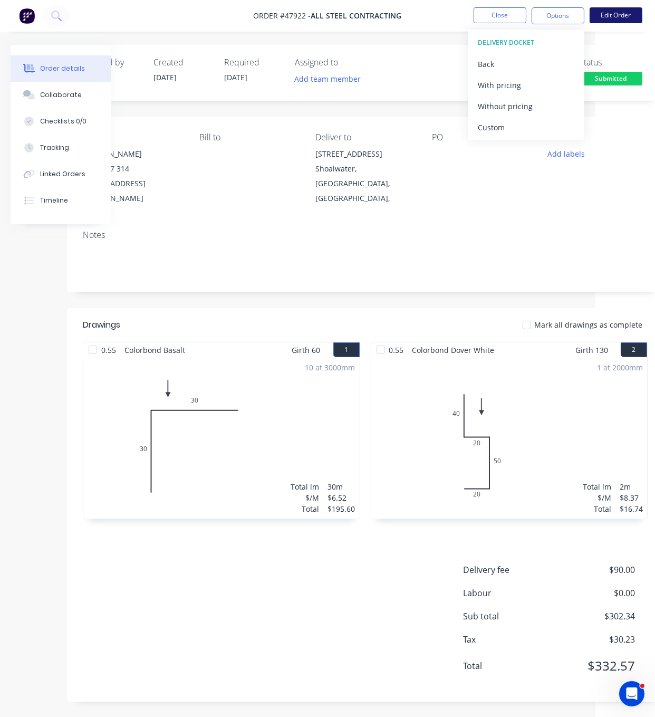
click at [621, 17] on button "Edit Order" at bounding box center [616, 15] width 53 height 16
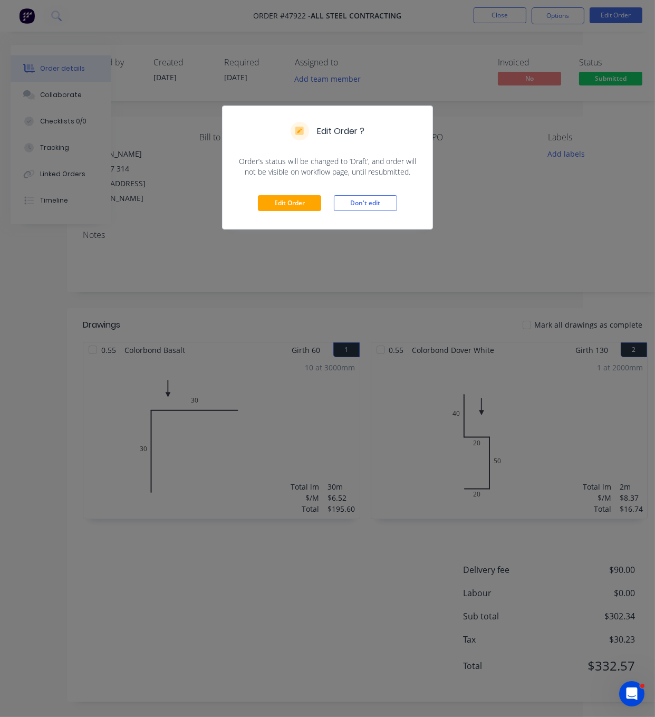
click at [291, 228] on div "Edit Order Don't edit" at bounding box center [328, 203] width 210 height 52
click at [287, 211] on button "Edit Order" at bounding box center [289, 203] width 63 height 16
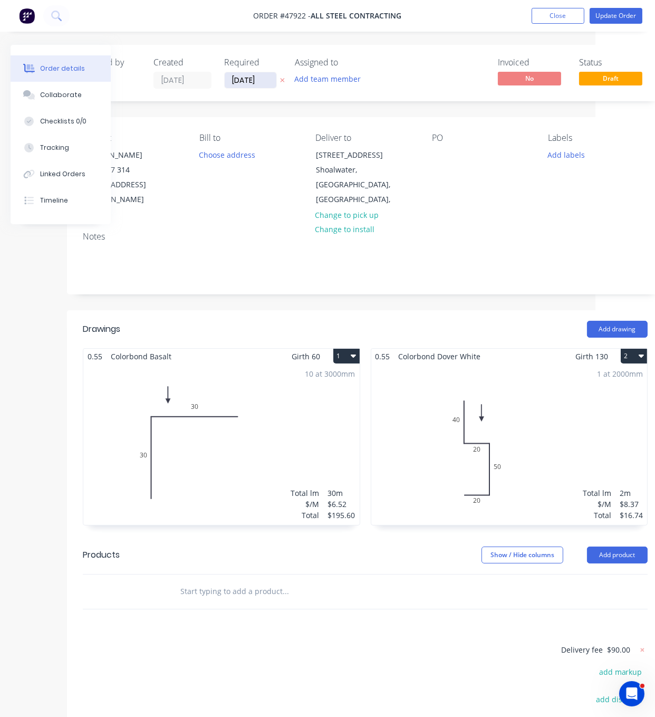
click at [252, 87] on input "15/08/25" at bounding box center [251, 80] width 52 height 16
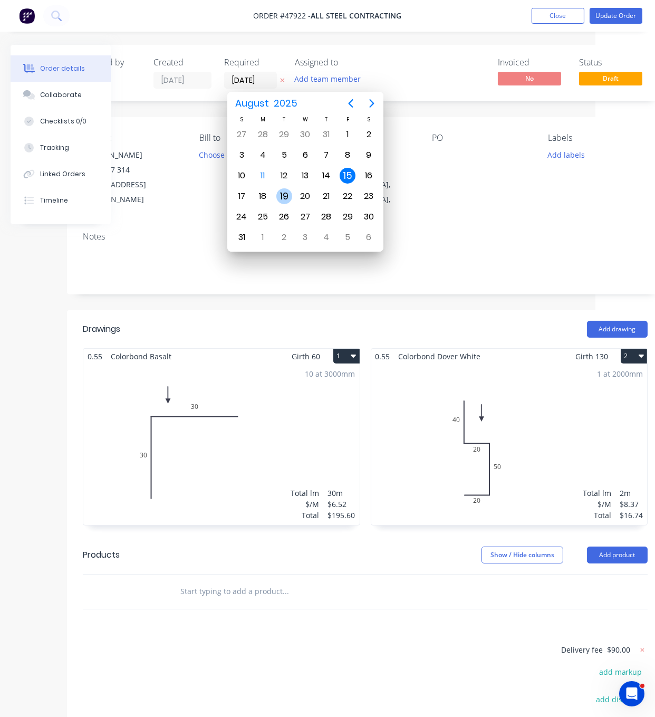
click at [289, 186] on div "19" at bounding box center [284, 196] width 21 height 20
type input "19/08/25"
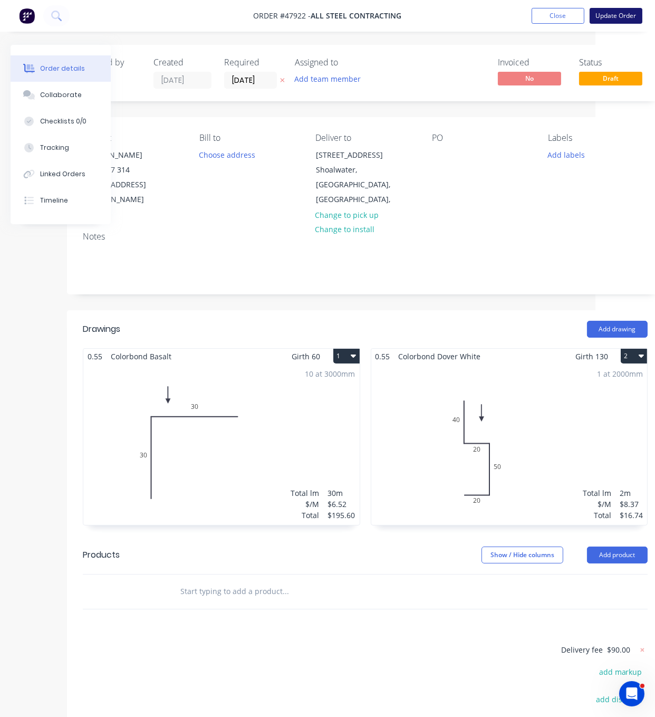
click at [626, 20] on button "Update Order" at bounding box center [616, 16] width 53 height 16
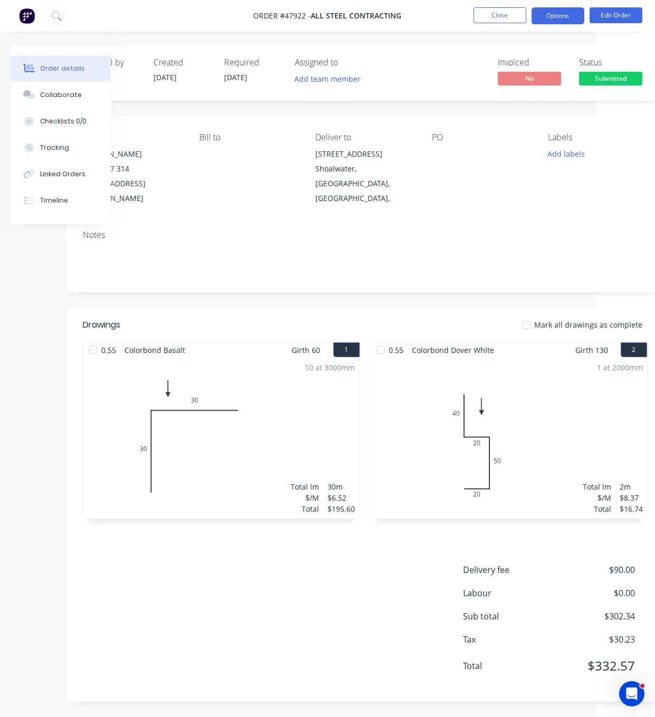
click at [564, 18] on button "Options" at bounding box center [558, 15] width 53 height 17
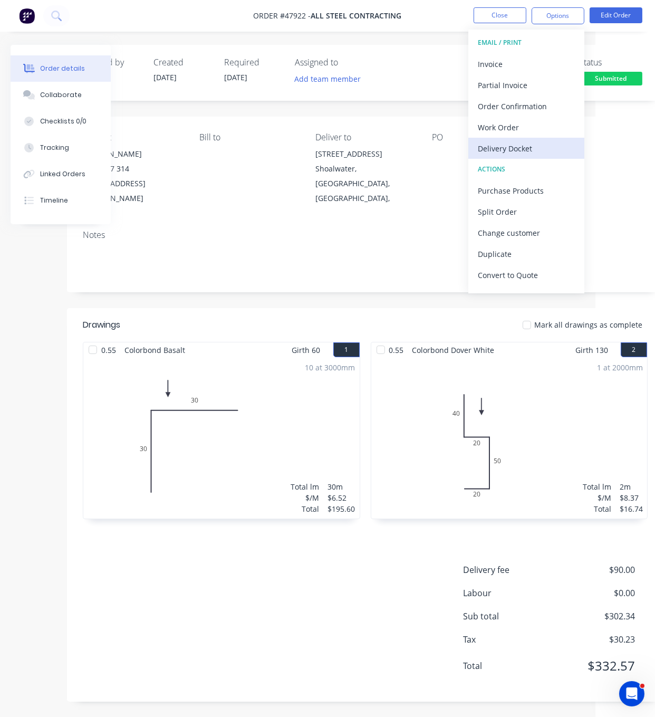
click at [526, 145] on div "Delivery Docket" at bounding box center [526, 148] width 97 height 15
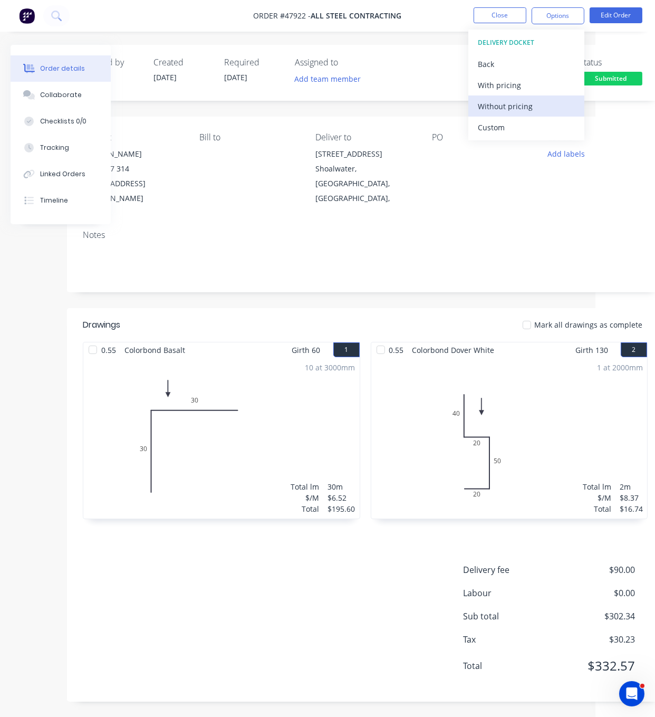
click at [517, 108] on div "Without pricing" at bounding box center [526, 106] width 97 height 15
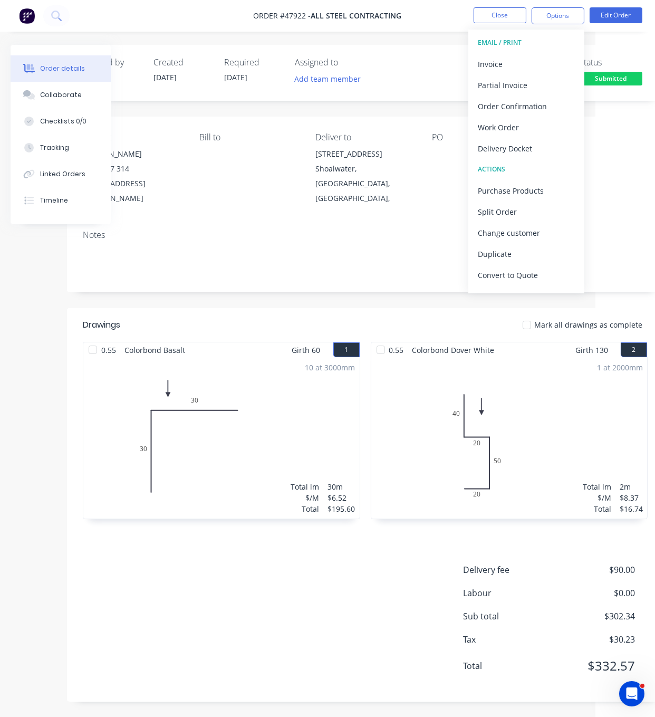
click at [593, 75] on span "Submitted" at bounding box center [610, 78] width 63 height 13
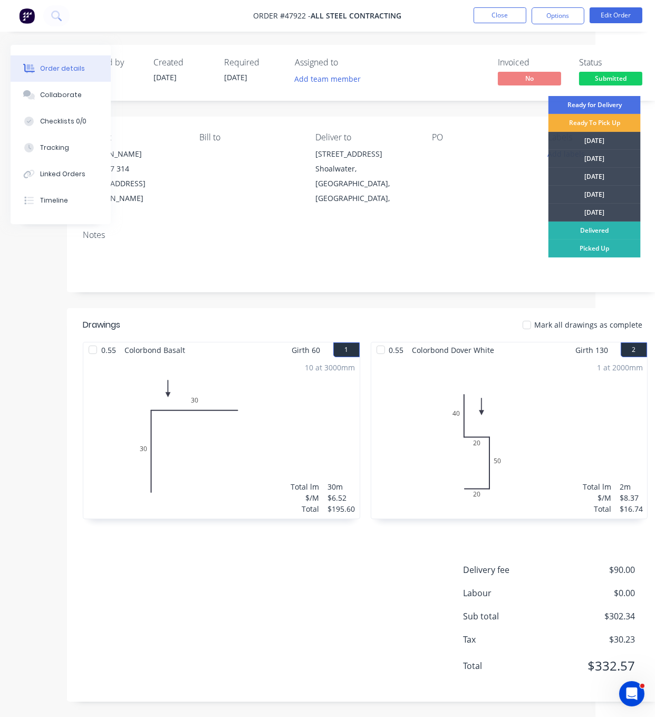
drag, startPoint x: 598, startPoint y: 161, endPoint x: 581, endPoint y: 132, distance: 33.9
click at [597, 161] on div "[DATE]" at bounding box center [595, 159] width 92 height 18
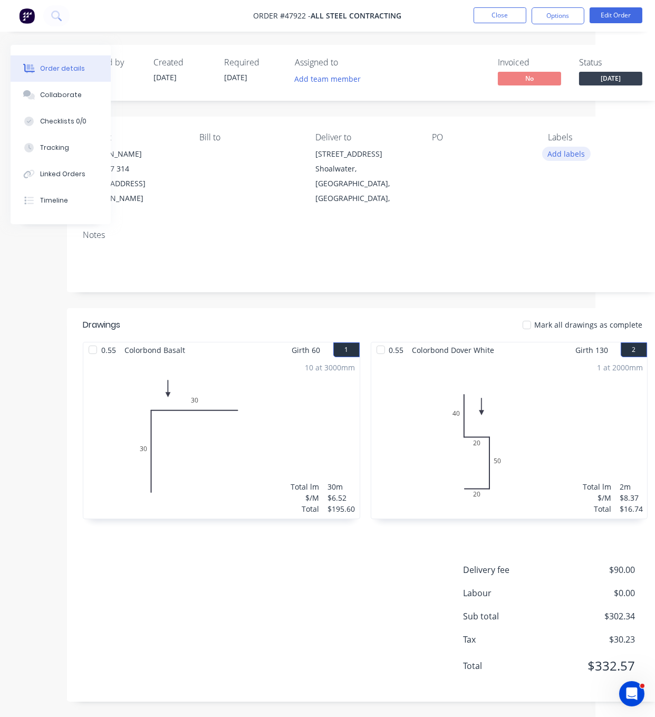
click at [566, 161] on button "Add labels" at bounding box center [567, 154] width 49 height 14
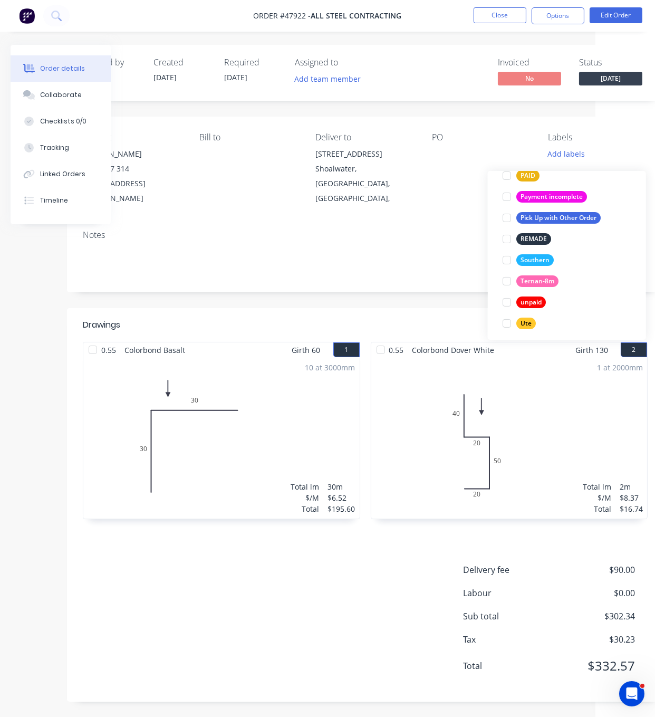
scroll to position [317, 0]
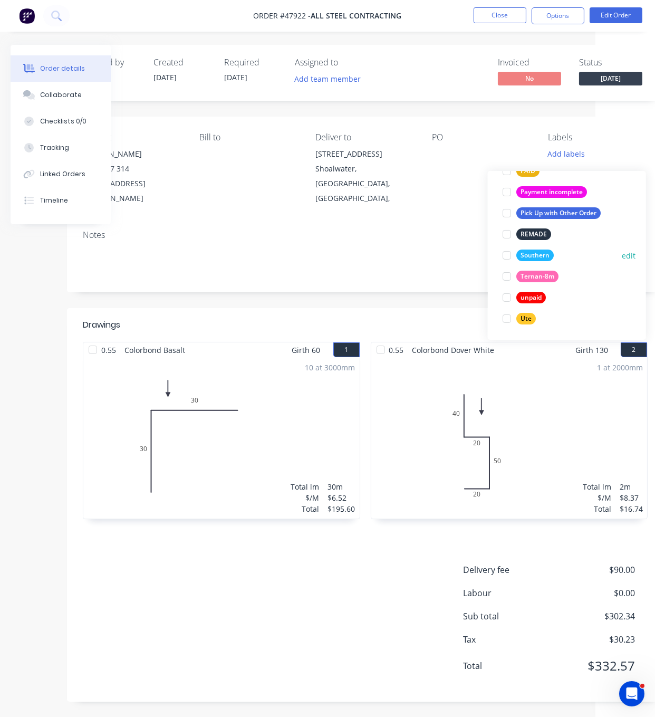
click at [506, 259] on div at bounding box center [507, 255] width 21 height 21
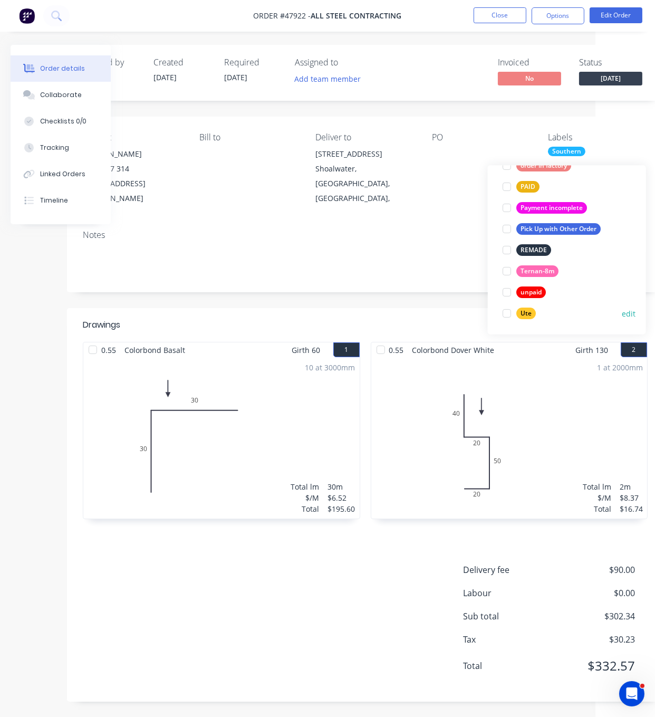
click at [506, 314] on div at bounding box center [507, 313] width 21 height 21
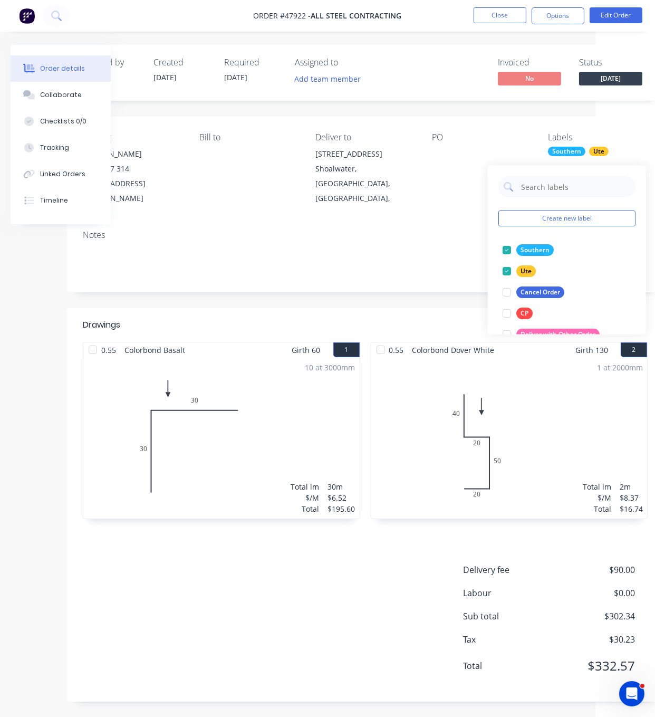
click at [360, 309] on header "Drawings Mark all drawings as complete" at bounding box center [365, 325] width 597 height 34
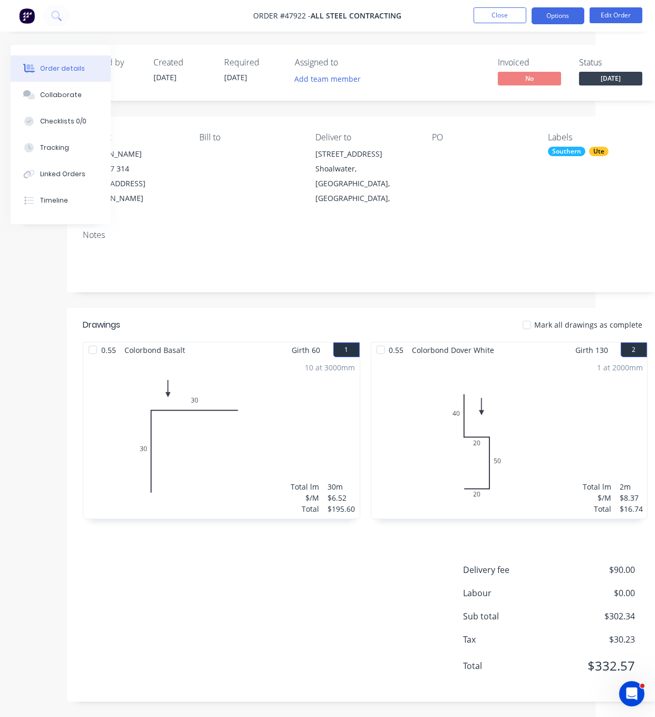
click at [554, 22] on button "Options" at bounding box center [558, 15] width 53 height 17
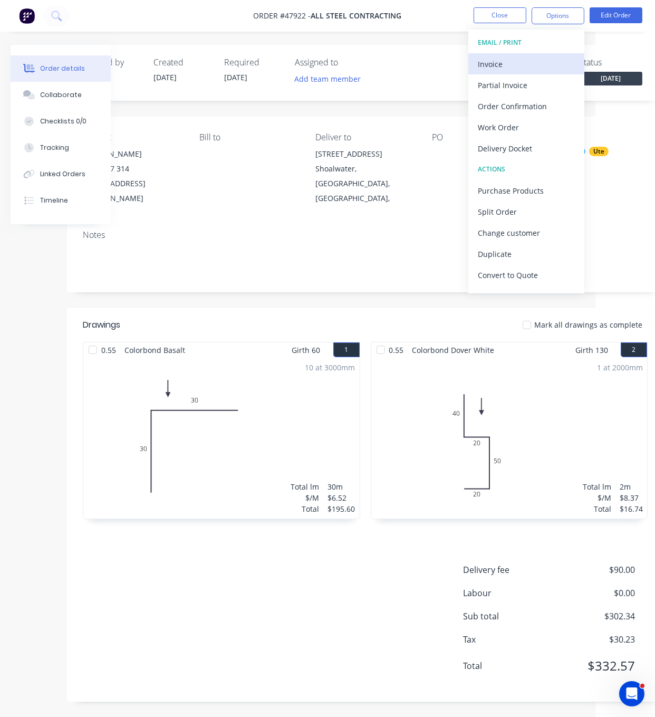
click at [500, 66] on div "Invoice" at bounding box center [526, 63] width 97 height 15
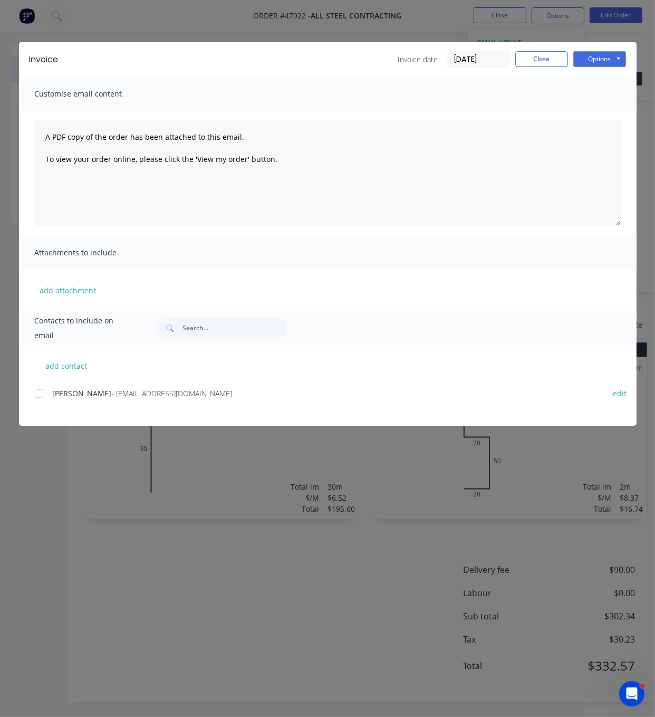
click at [36, 404] on div at bounding box center [38, 393] width 21 height 21
click at [600, 62] on button "Options" at bounding box center [600, 59] width 53 height 16
click at [596, 116] on button "Email" at bounding box center [608, 111] width 68 height 17
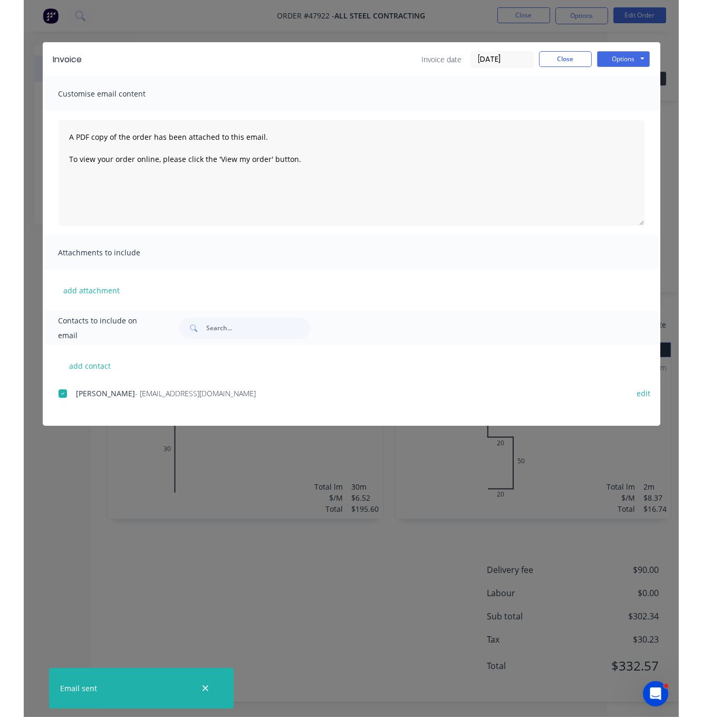
scroll to position [0, 32]
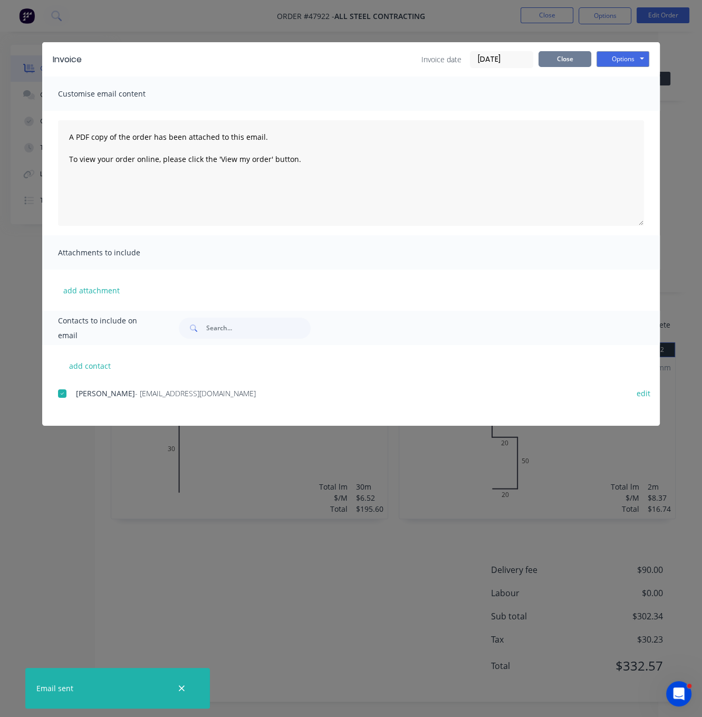
click at [560, 64] on button "Close" at bounding box center [565, 59] width 53 height 16
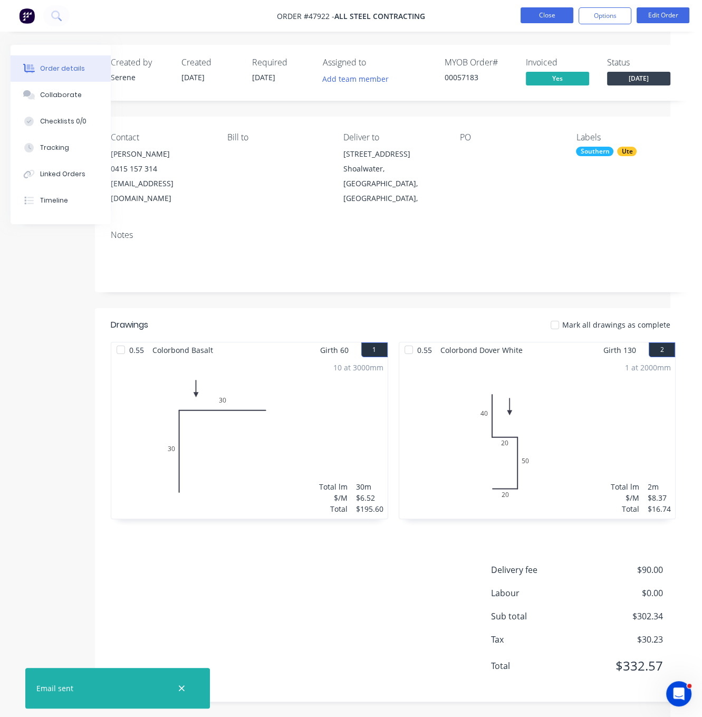
click at [553, 16] on button "Close" at bounding box center [547, 15] width 53 height 16
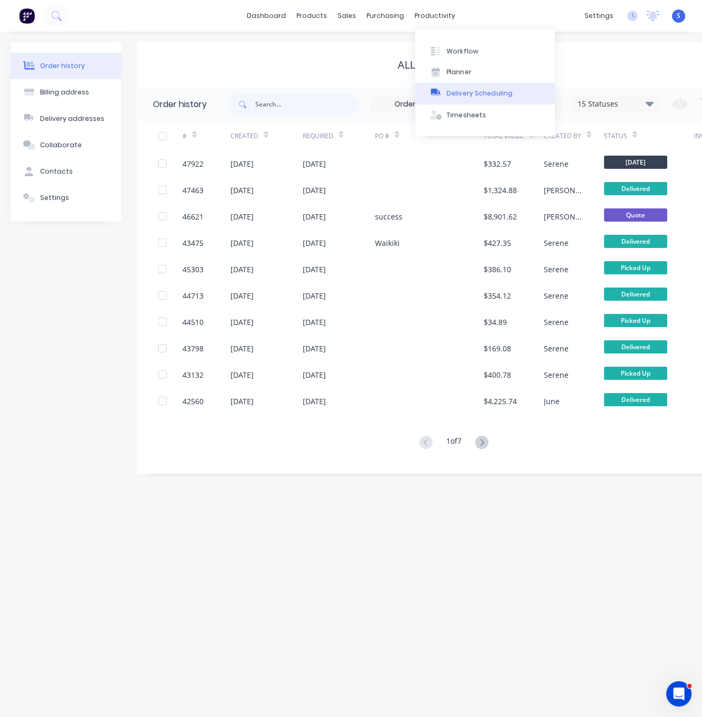
click at [473, 94] on div "Delivery Scheduling" at bounding box center [480, 93] width 66 height 9
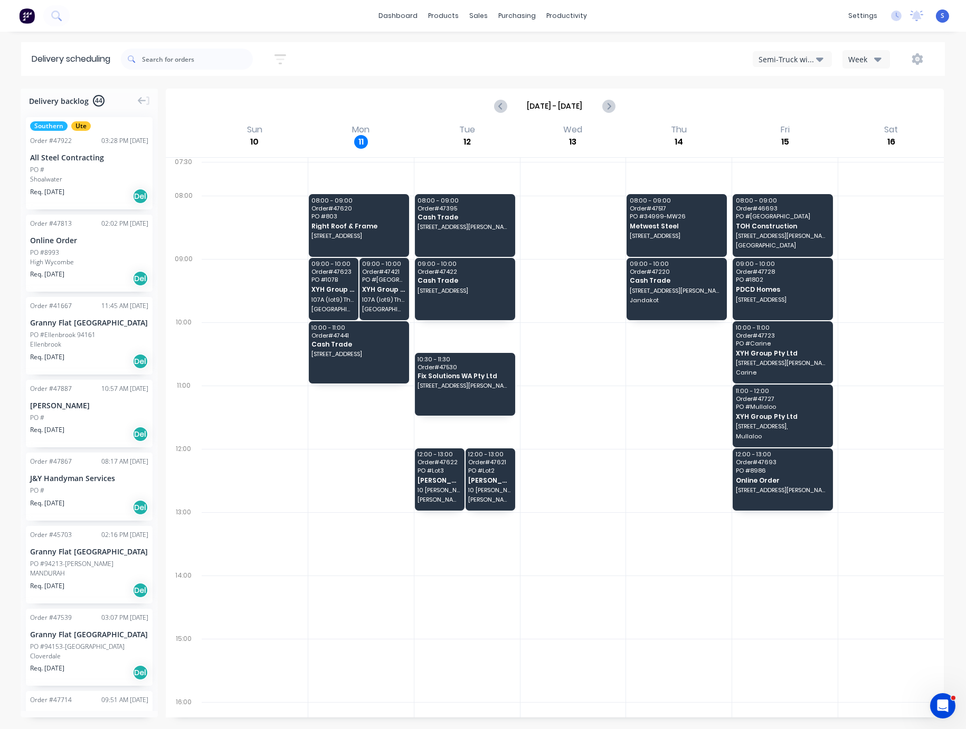
click at [777, 65] on div "Semi-Truck with Hiab" at bounding box center [787, 59] width 58 height 11
click at [772, 127] on div "Utes Delivery" at bounding box center [805, 127] width 104 height 21
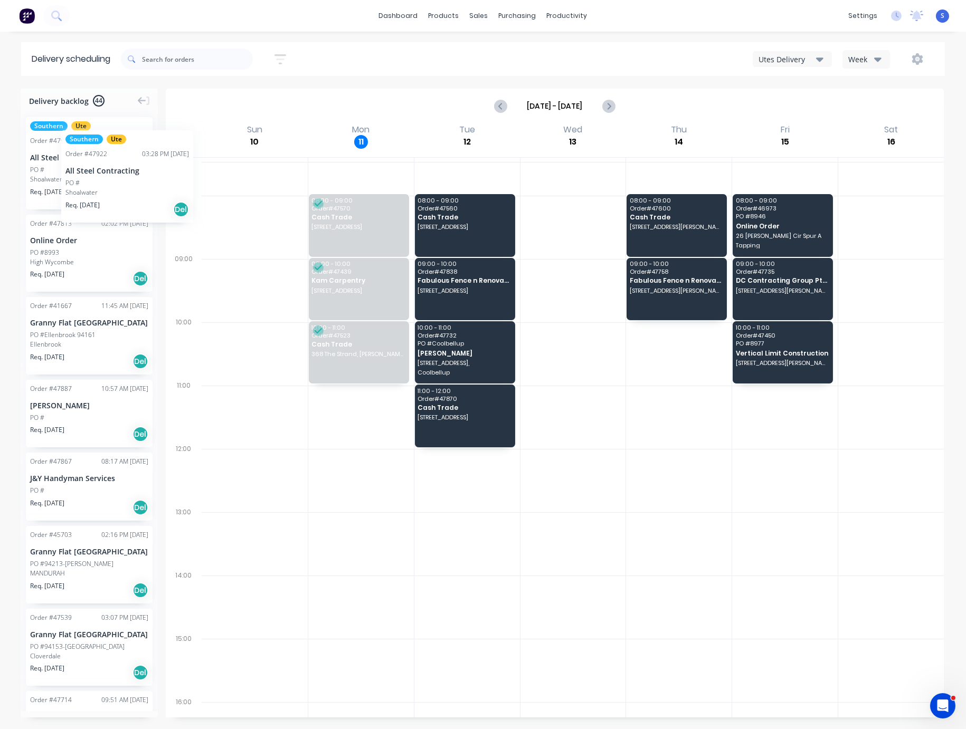
drag, startPoint x: 65, startPoint y: 181, endPoint x: 54, endPoint y: 130, distance: 52.4
click at [602, 108] on icon "Next page" at bounding box center [608, 106] width 13 height 13
type input "Aug 17 - Aug 23"
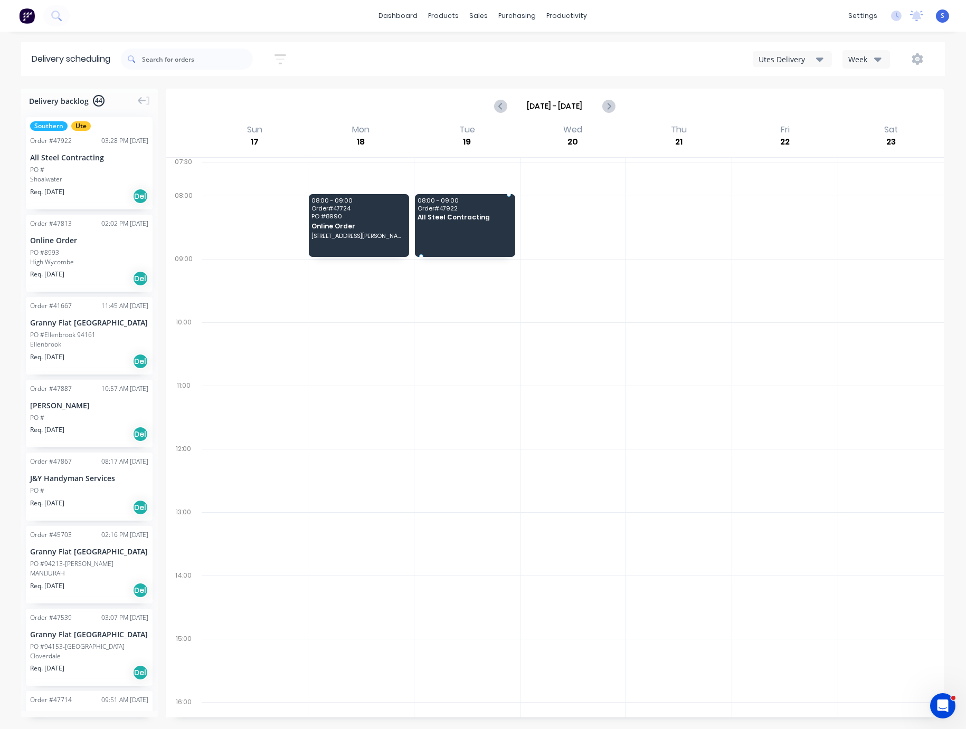
drag, startPoint x: 56, startPoint y: 166, endPoint x: 470, endPoint y: 225, distance: 418.0
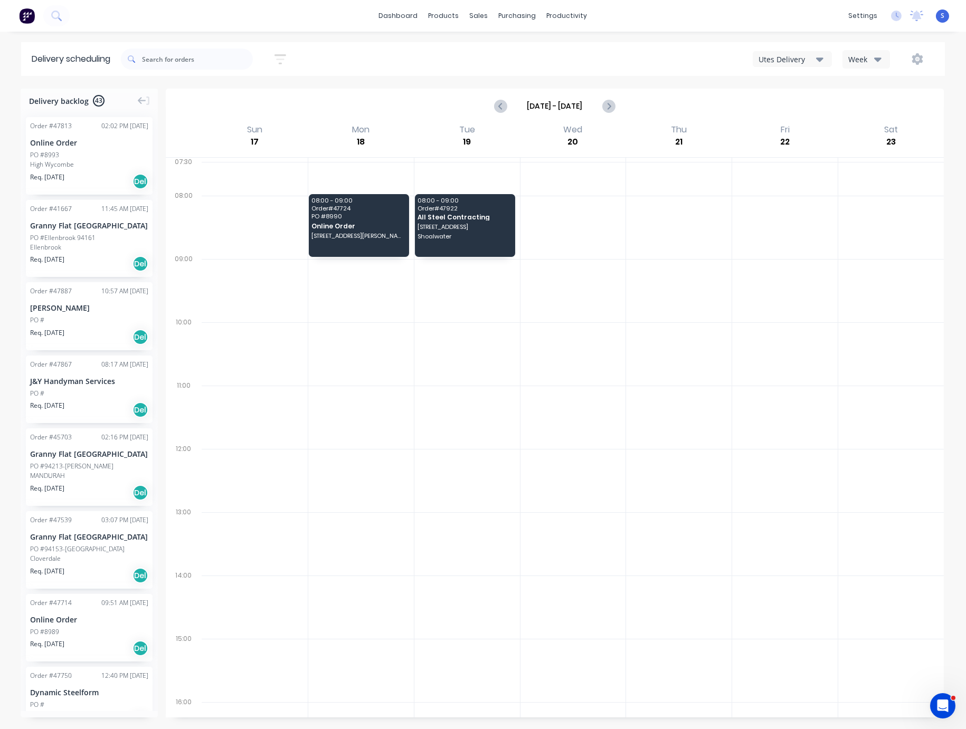
click at [732, 355] on div at bounding box center [785, 353] width 106 height 63
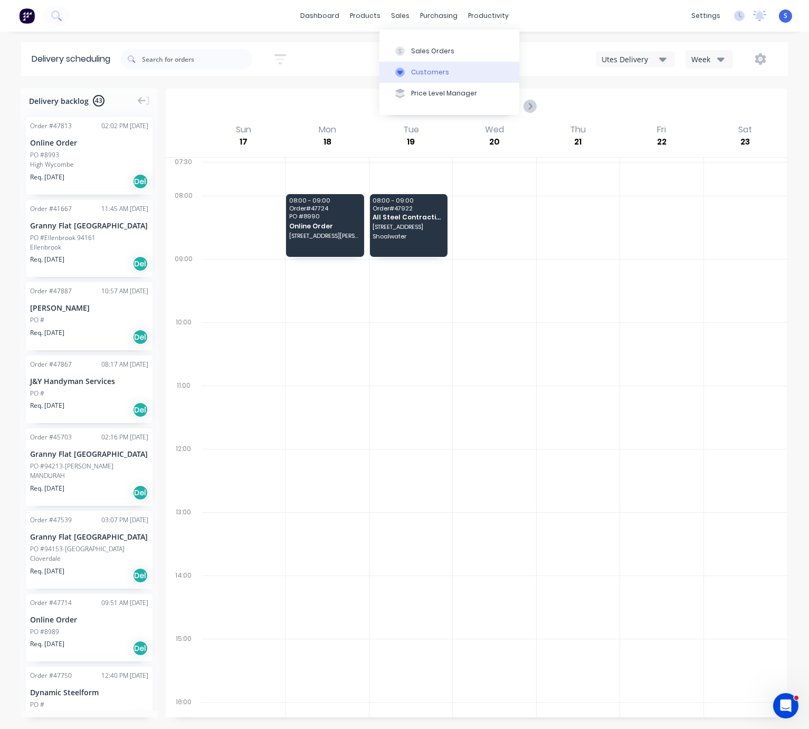
click at [421, 77] on div "Customers" at bounding box center [430, 72] width 38 height 9
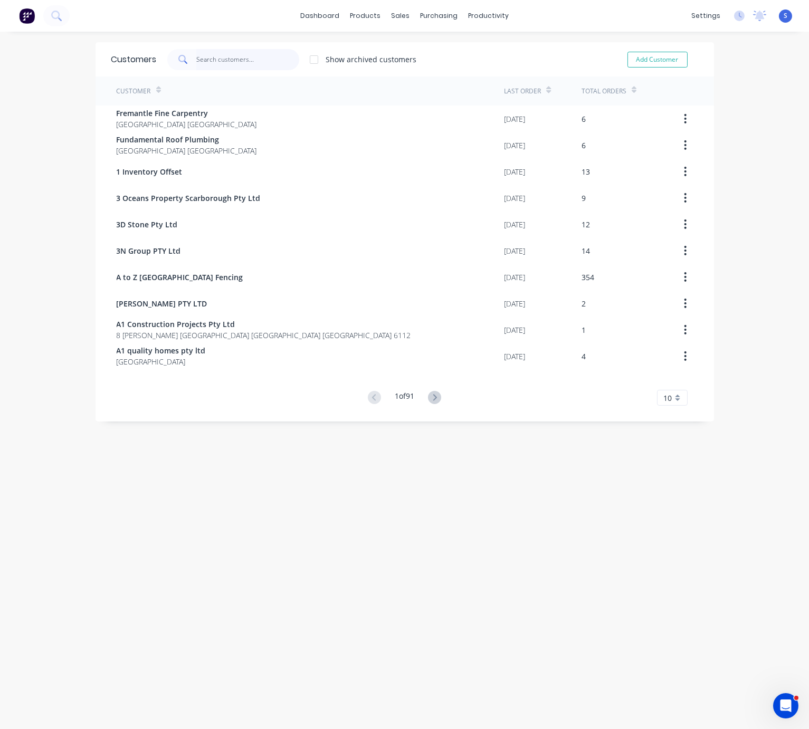
click at [249, 58] on input "text" at bounding box center [247, 59] width 103 height 21
type input "M"
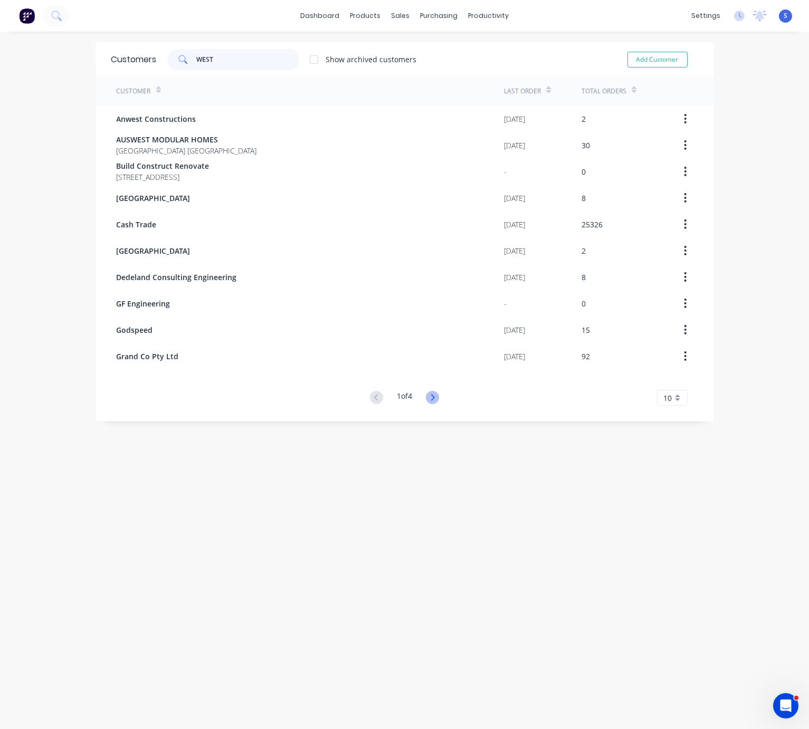
type input "WEST"
click at [426, 399] on icon at bounding box center [432, 397] width 13 height 13
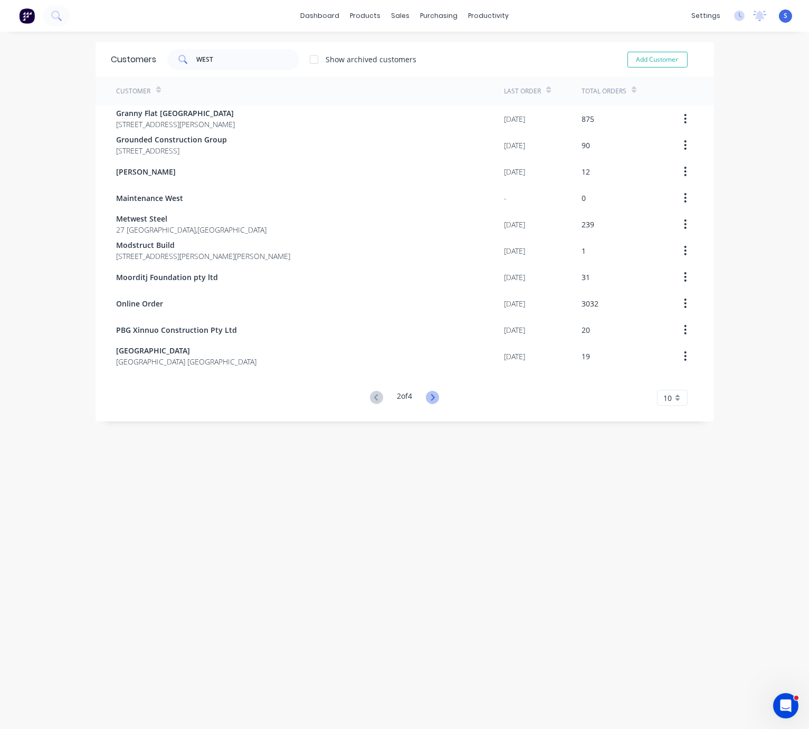
click at [426, 398] on icon at bounding box center [432, 397] width 13 height 13
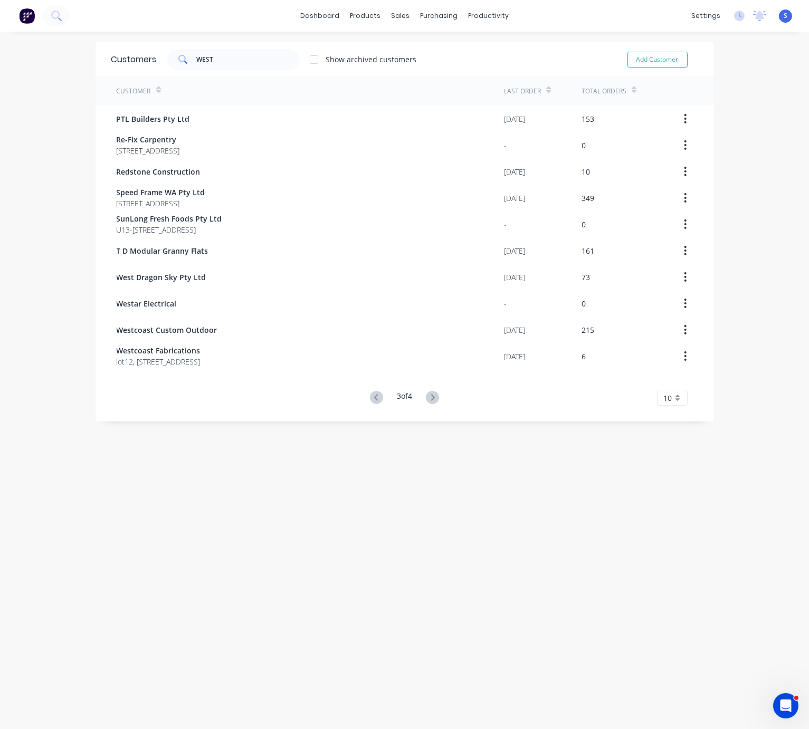
click at [426, 398] on icon at bounding box center [432, 397] width 13 height 13
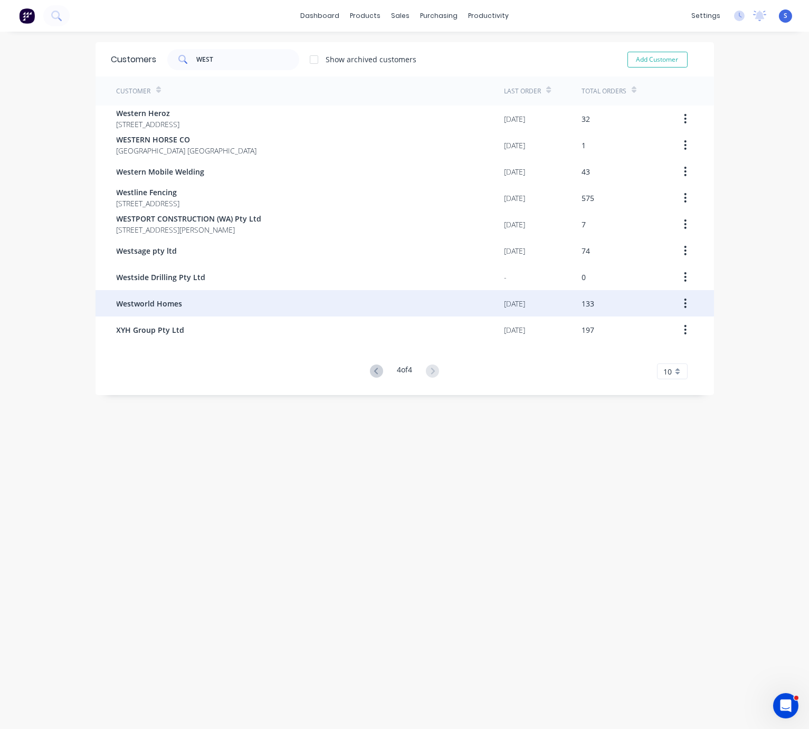
click at [185, 311] on div "Westworld Homes" at bounding box center [311, 303] width 388 height 26
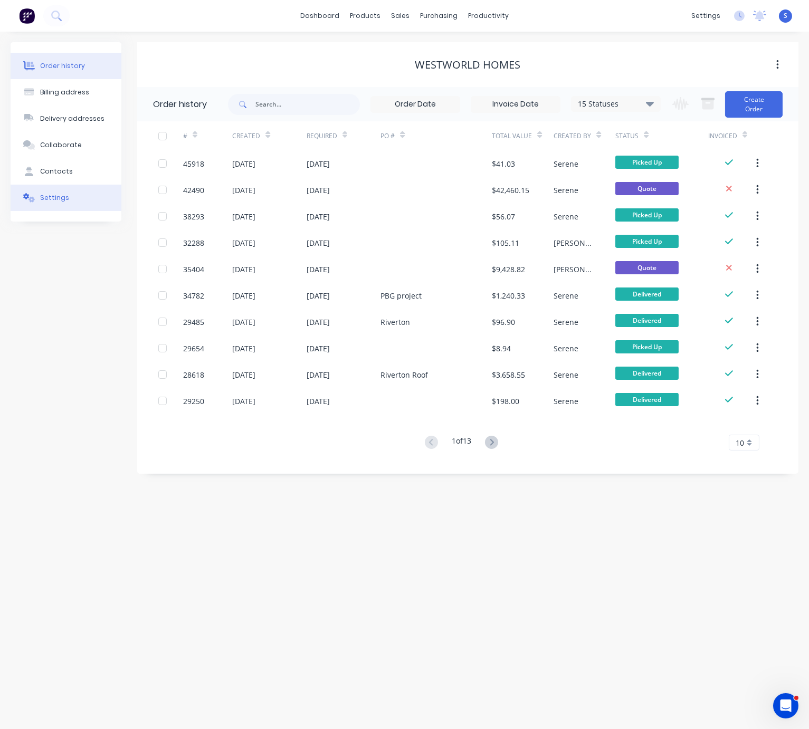
click at [75, 202] on button "Settings" at bounding box center [66, 198] width 111 height 26
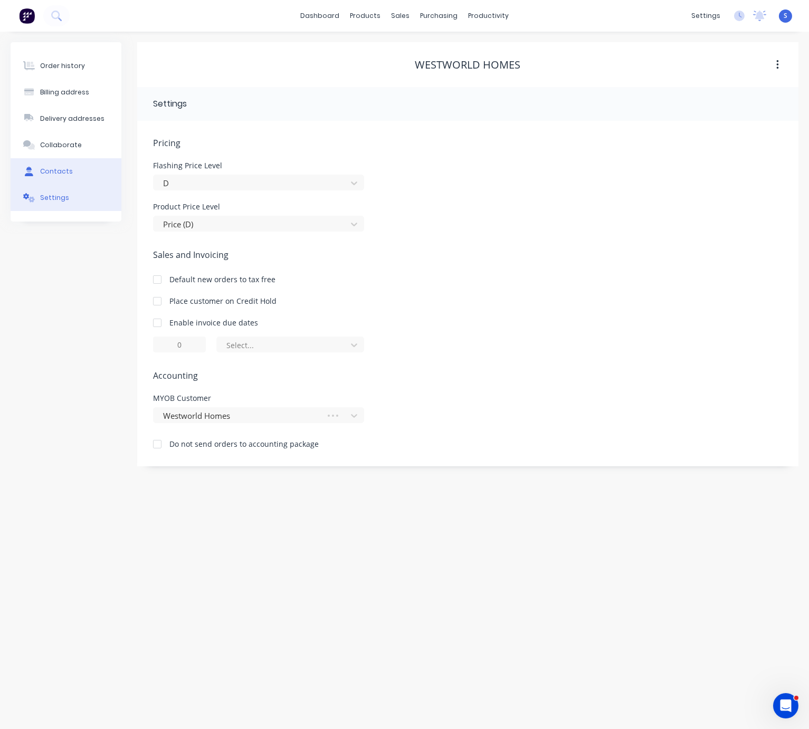
click at [60, 176] on div "Contacts" at bounding box center [56, 171] width 33 height 9
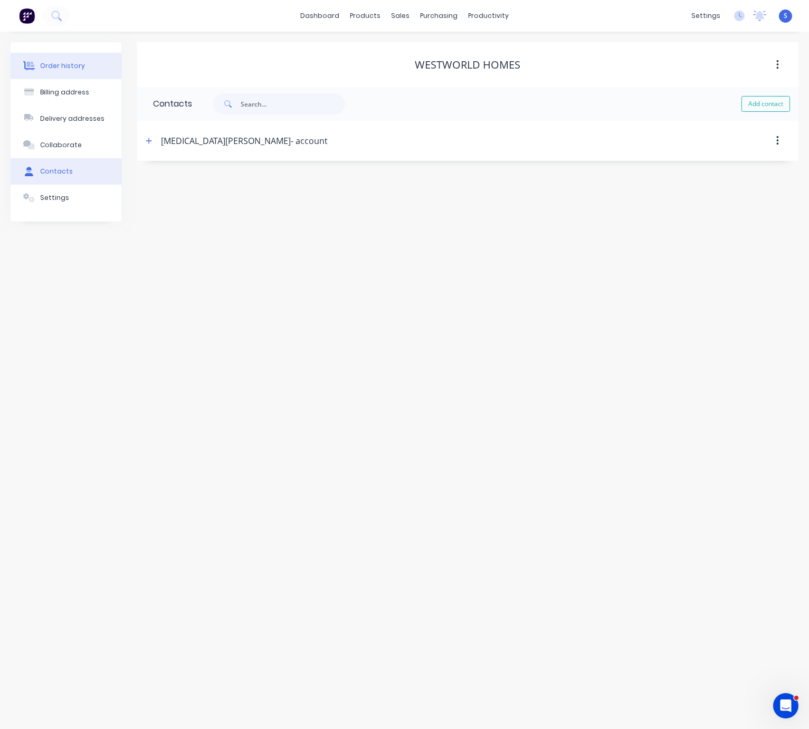
click at [44, 71] on div "Order history" at bounding box center [62, 65] width 45 height 9
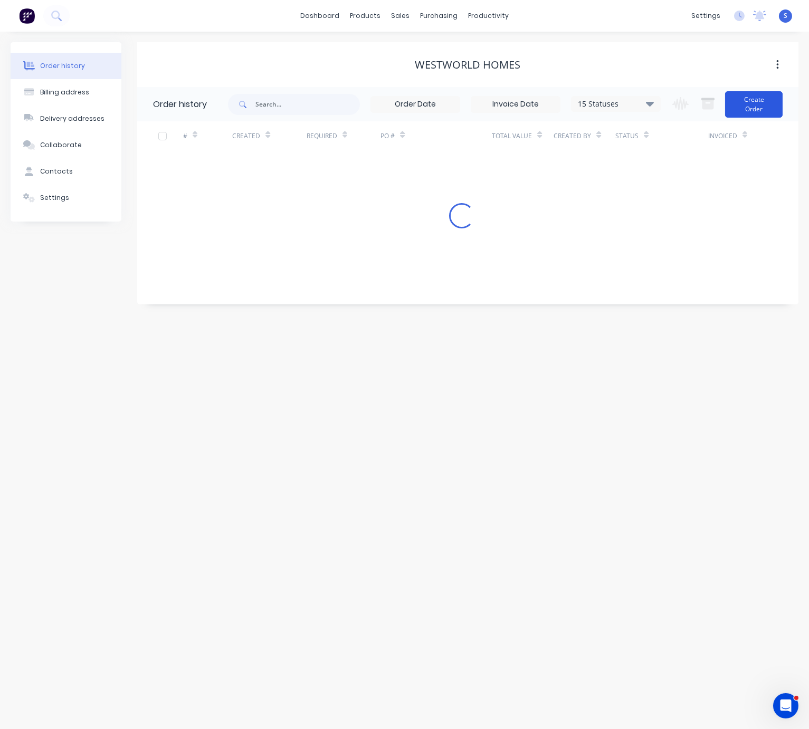
click at [763, 112] on button "Create Order" at bounding box center [754, 104] width 58 height 26
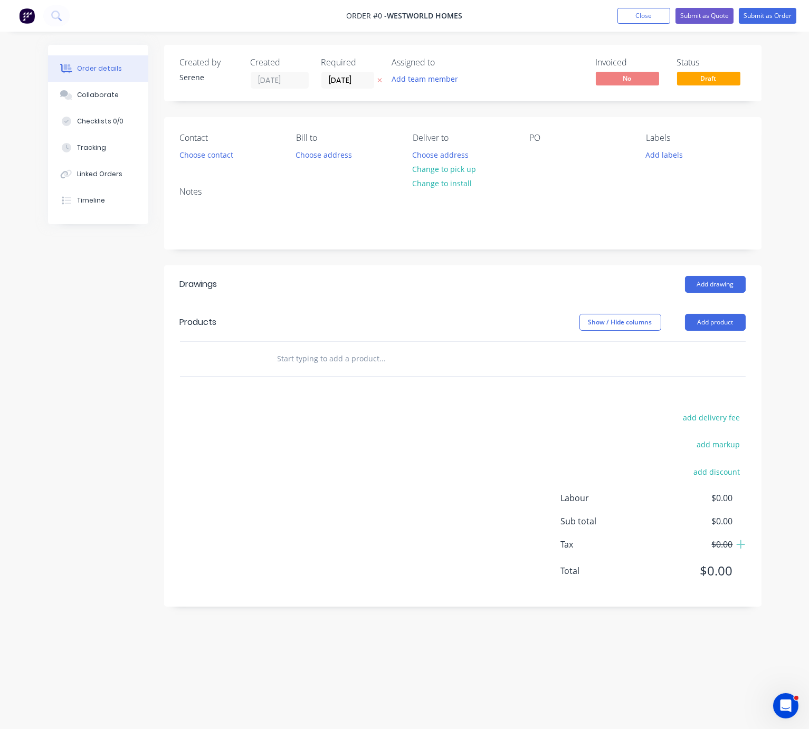
click at [136, 498] on div "Created by Serene Created 11/08/25 Required 11/08/25 Assigned to Add team membe…" at bounding box center [405, 345] width 714 height 600
click at [308, 303] on header "Drawings Add drawing" at bounding box center [462, 284] width 597 height 38
drag, startPoint x: 344, startPoint y: 303, endPoint x: 412, endPoint y: 291, distance: 69.8
click at [220, 155] on button "Choose contact" at bounding box center [206, 154] width 65 height 14
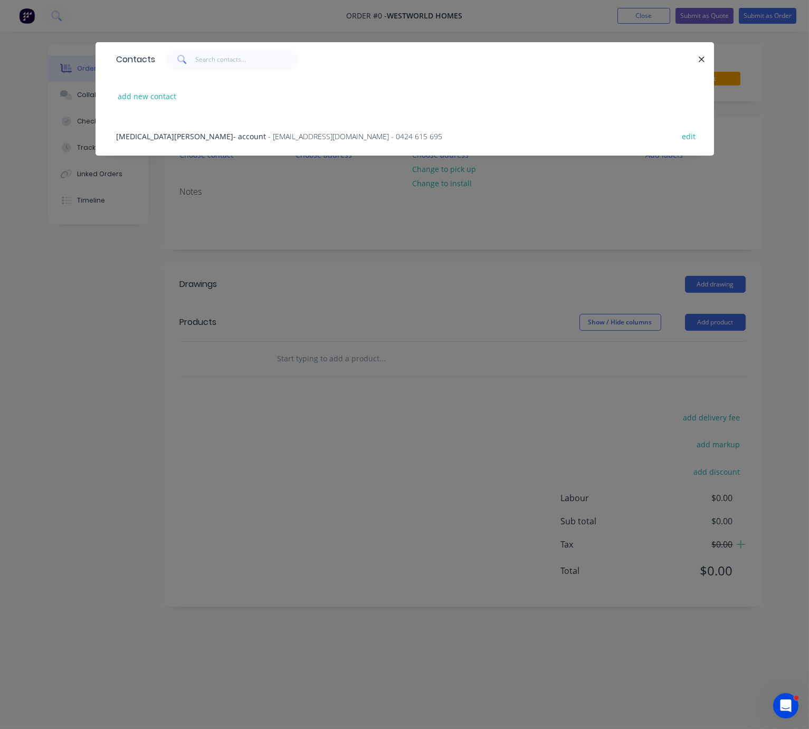
click at [182, 142] on div "Tao Yu- account - ytperth@hotmail.com - 0424 615 695" at bounding box center [280, 136] width 326 height 11
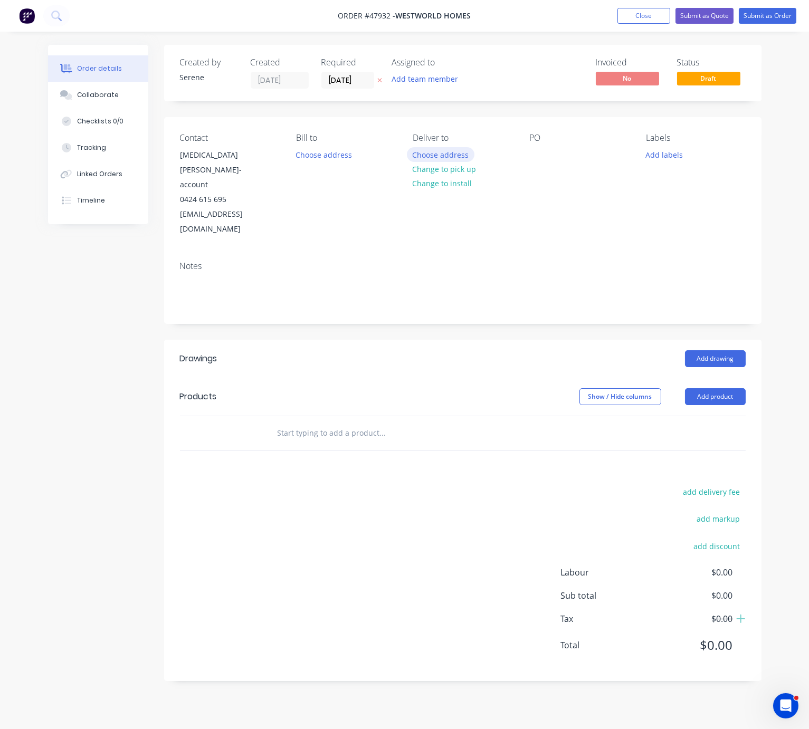
click at [431, 160] on button "Choose address" at bounding box center [441, 154] width 68 height 14
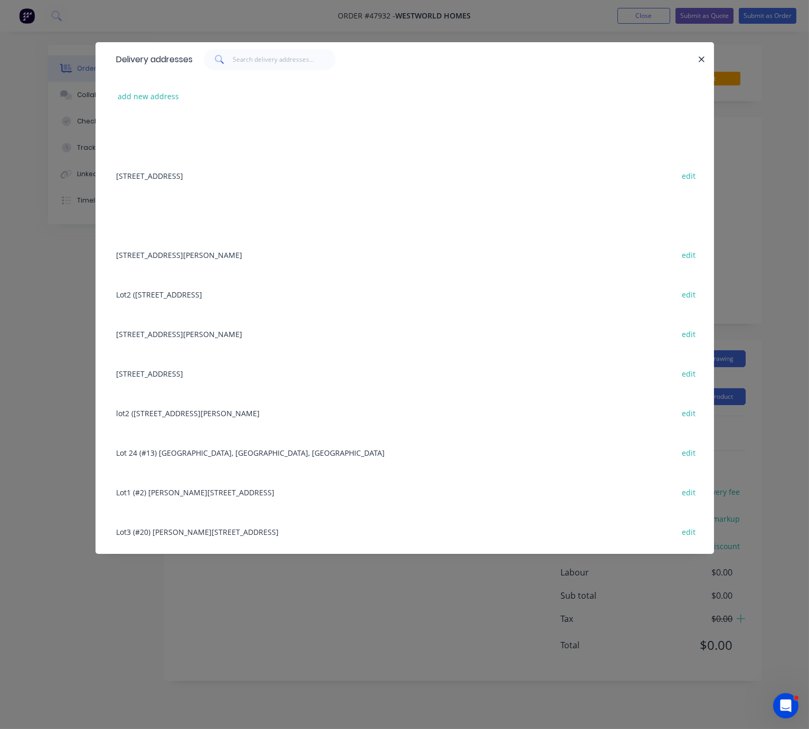
click at [128, 110] on div "add new address" at bounding box center [404, 97] width 587 height 40
click at [129, 103] on button "add new address" at bounding box center [148, 96] width 72 height 14
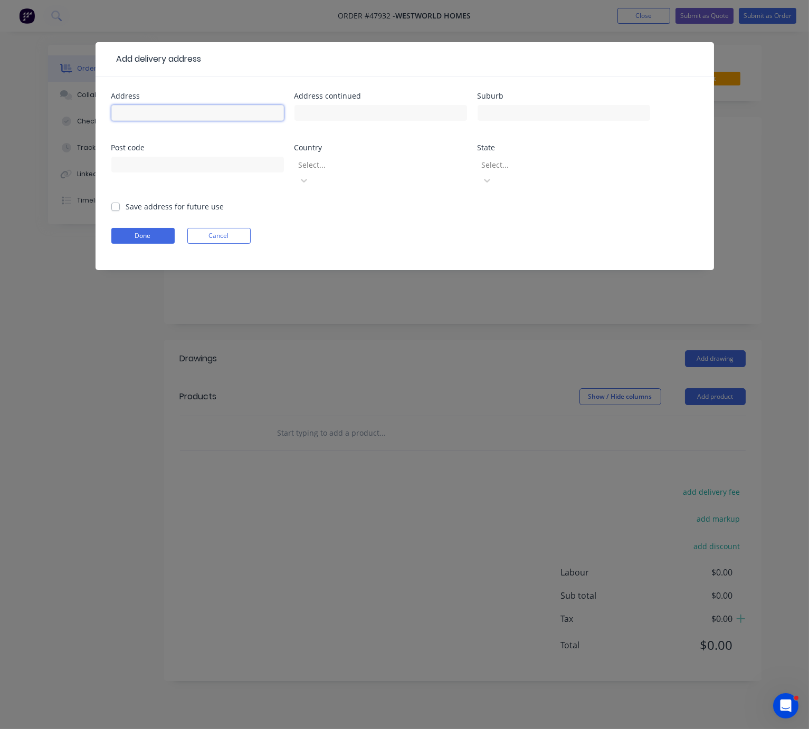
click at [132, 118] on input "text" at bounding box center [197, 113] width 173 height 16
type input "460 Riverton Dr,"
type input "Riverton"
click at [332, 172] on div at bounding box center [374, 164] width 152 height 13
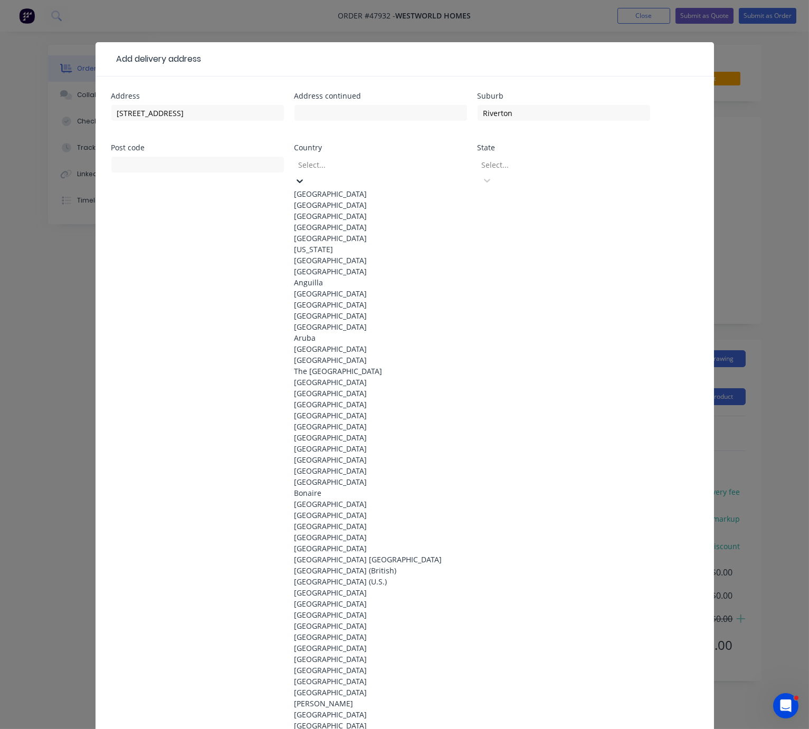
click at [332, 197] on div "Australia" at bounding box center [380, 193] width 173 height 11
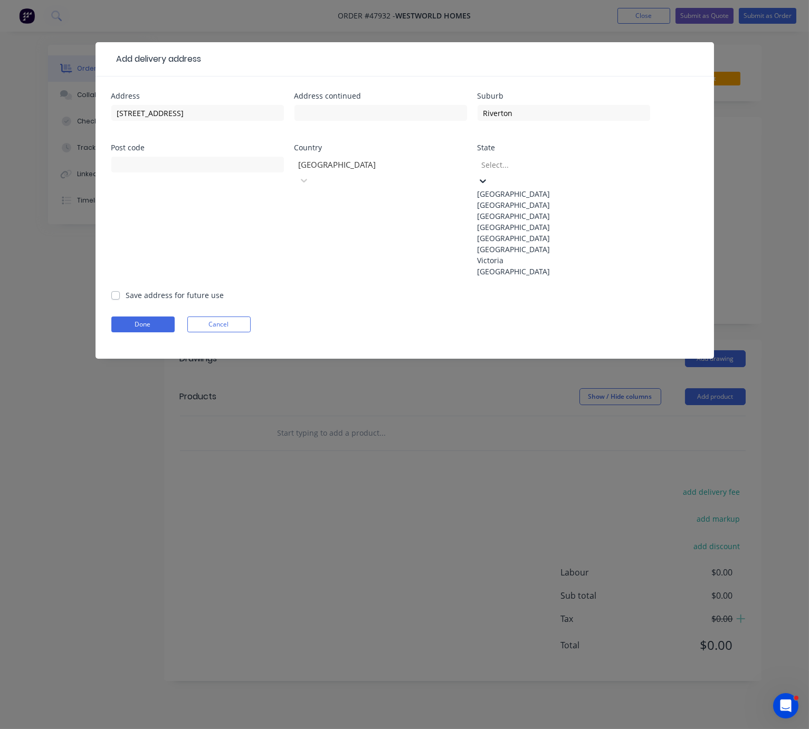
click at [508, 170] on div at bounding box center [557, 164] width 152 height 13
click at [534, 277] on div "Western Australia" at bounding box center [564, 271] width 173 height 11
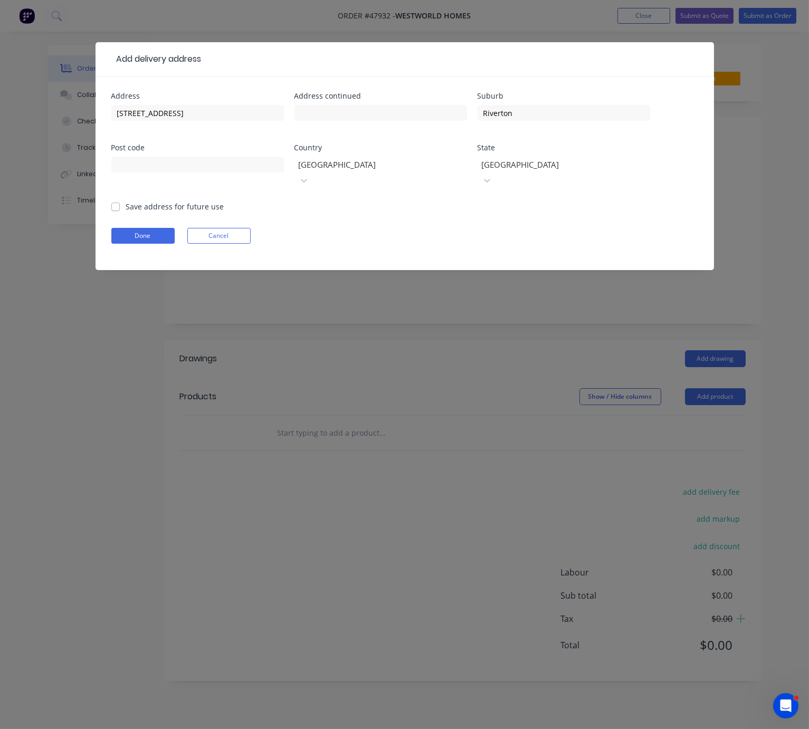
click at [126, 202] on label "Save address for future use" at bounding box center [175, 206] width 98 height 11
click at [116, 202] on input "Save address for future use" at bounding box center [115, 206] width 8 height 10
checkbox input "true"
click at [142, 228] on button "Done" at bounding box center [142, 236] width 63 height 16
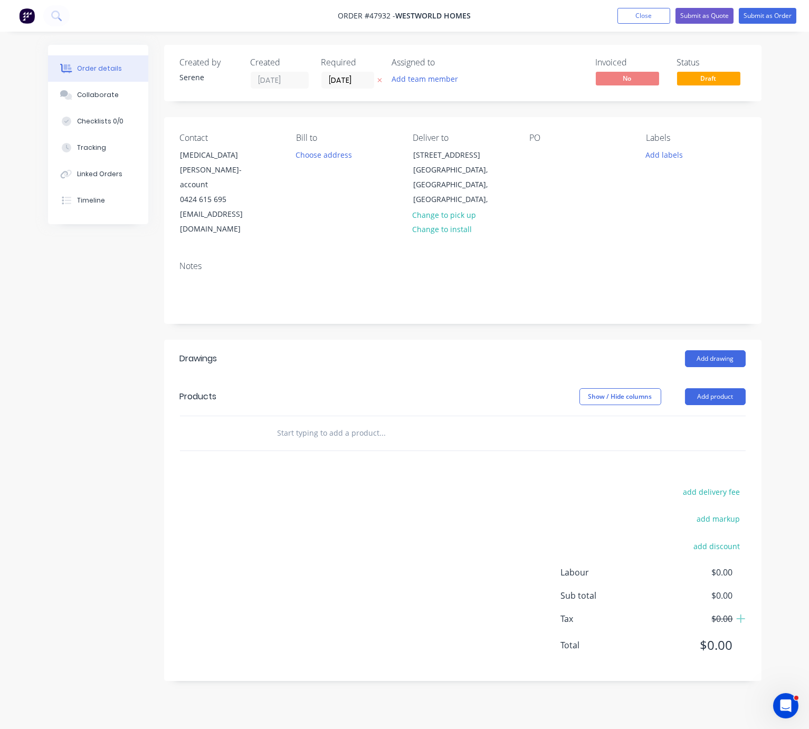
drag, startPoint x: 446, startPoint y: 346, endPoint x: 482, endPoint y: 343, distance: 36.6
click at [540, 158] on div at bounding box center [537, 154] width 17 height 15
click at [488, 350] on div "Add drawing" at bounding box center [522, 358] width 445 height 17
drag, startPoint x: 484, startPoint y: 325, endPoint x: 521, endPoint y: 324, distance: 36.5
drag, startPoint x: 291, startPoint y: 331, endPoint x: 426, endPoint y: 340, distance: 135.4
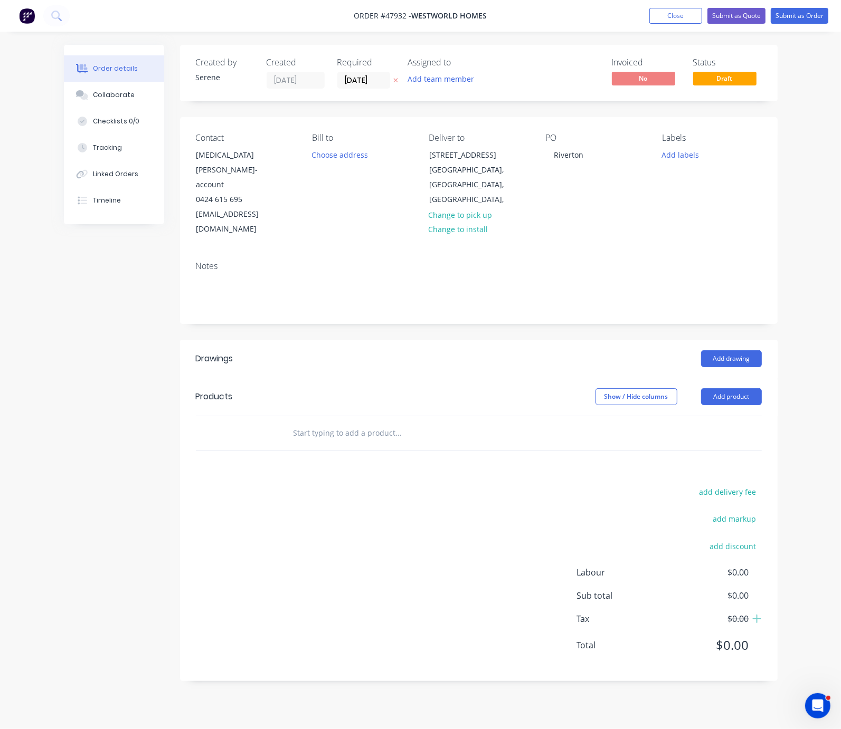
drag, startPoint x: 284, startPoint y: 310, endPoint x: 441, endPoint y: 329, distance: 158.4
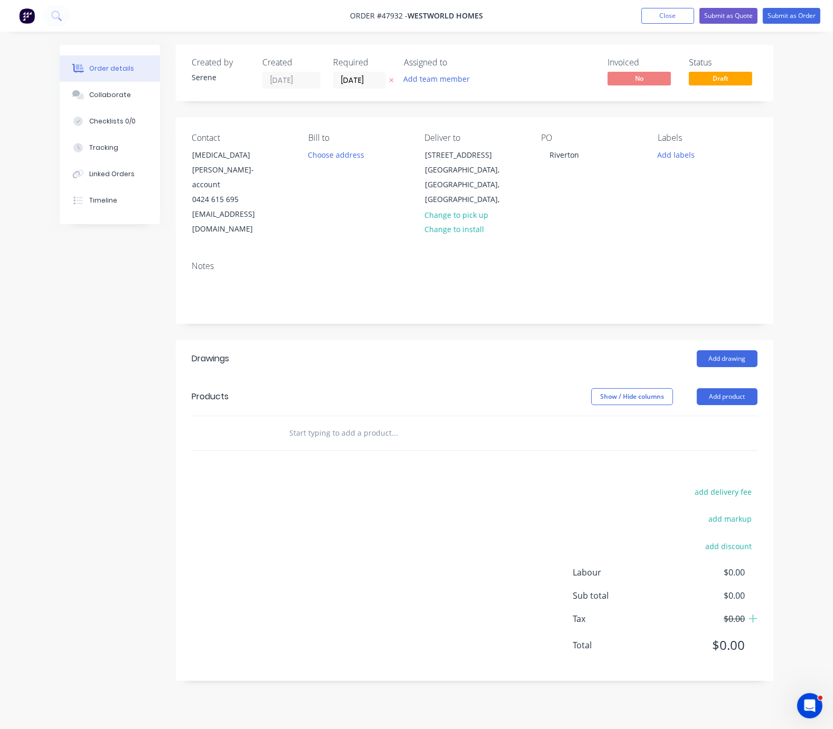
drag, startPoint x: 63, startPoint y: 360, endPoint x: 60, endPoint y: 375, distance: 14.6
click at [63, 360] on div "Created by Serene Created 11/08/25 Required 11/08/25 Assigned to Add team membe…" at bounding box center [417, 371] width 714 height 652
drag, startPoint x: 286, startPoint y: 327, endPoint x: 403, endPoint y: 327, distance: 117.7
click at [509, 350] on div "Add drawing" at bounding box center [534, 358] width 445 height 17
click at [733, 388] on button "Add product" at bounding box center [727, 396] width 61 height 17
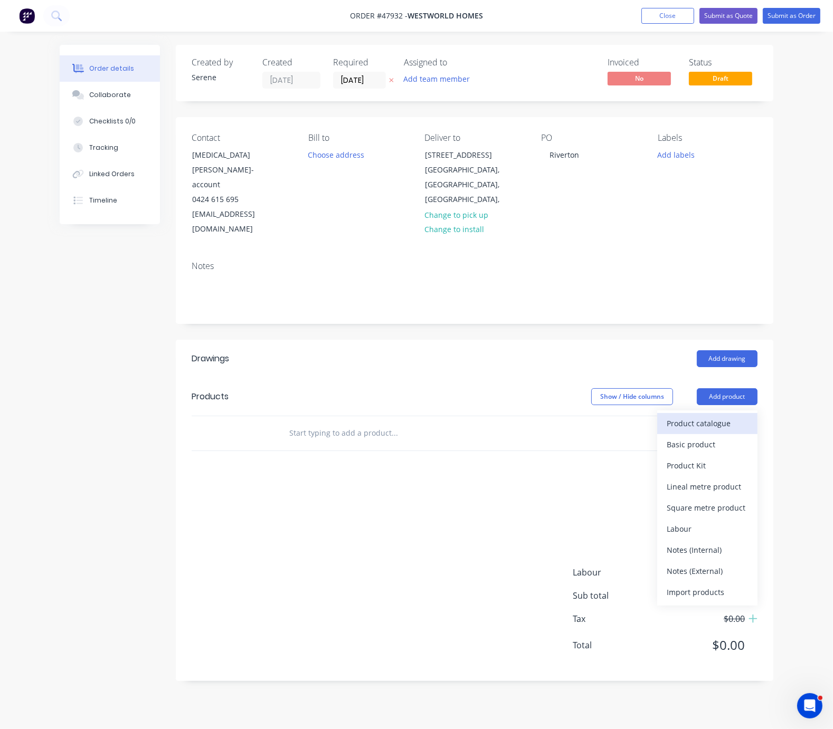
click at [707, 416] on div "Product catalogue" at bounding box center [707, 423] width 81 height 15
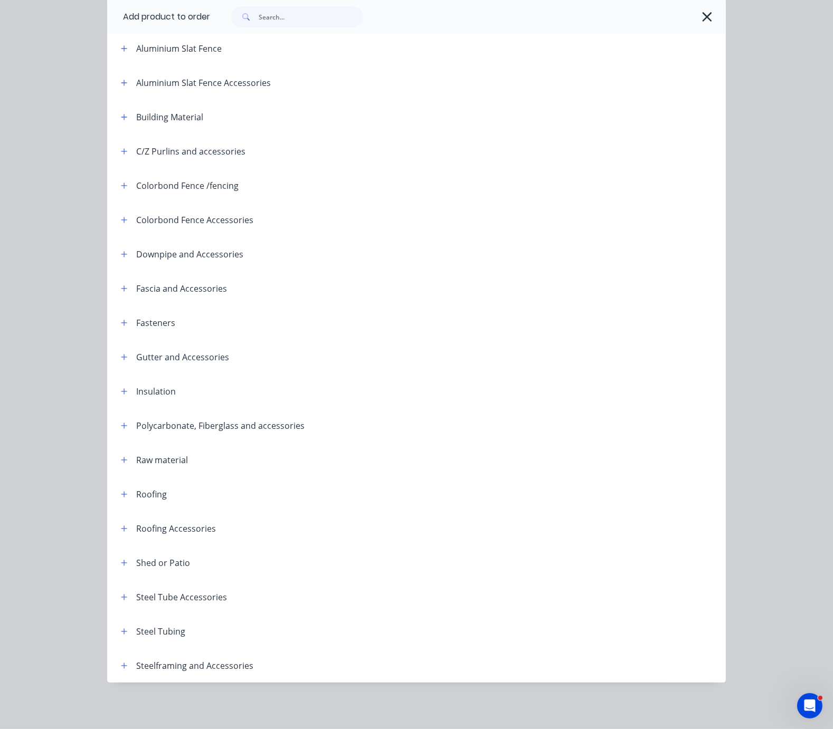
scroll to position [135, 0]
click at [121, 663] on icon "button" at bounding box center [124, 666] width 6 height 6
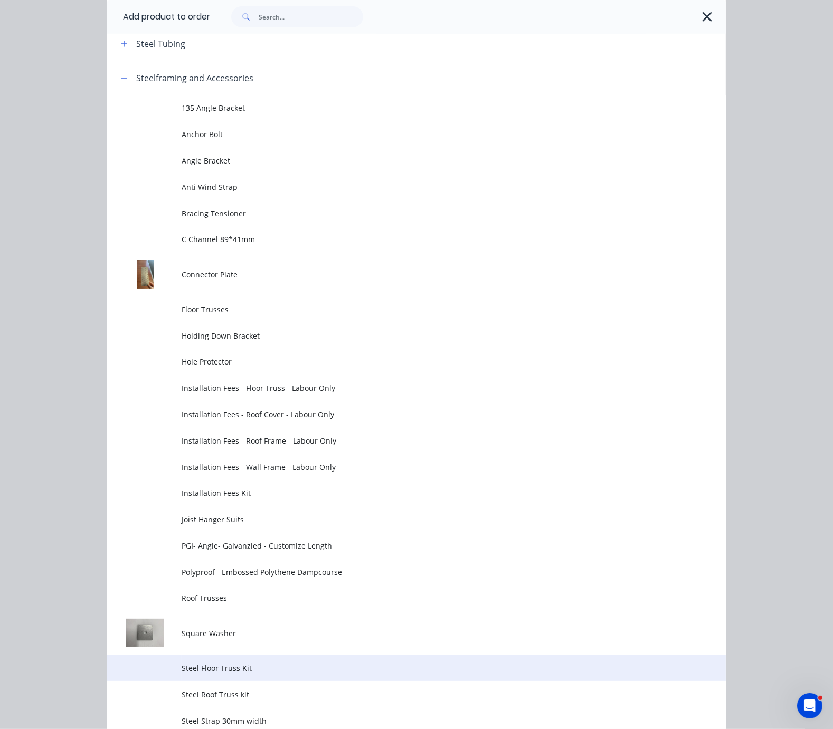
scroll to position [504, 0]
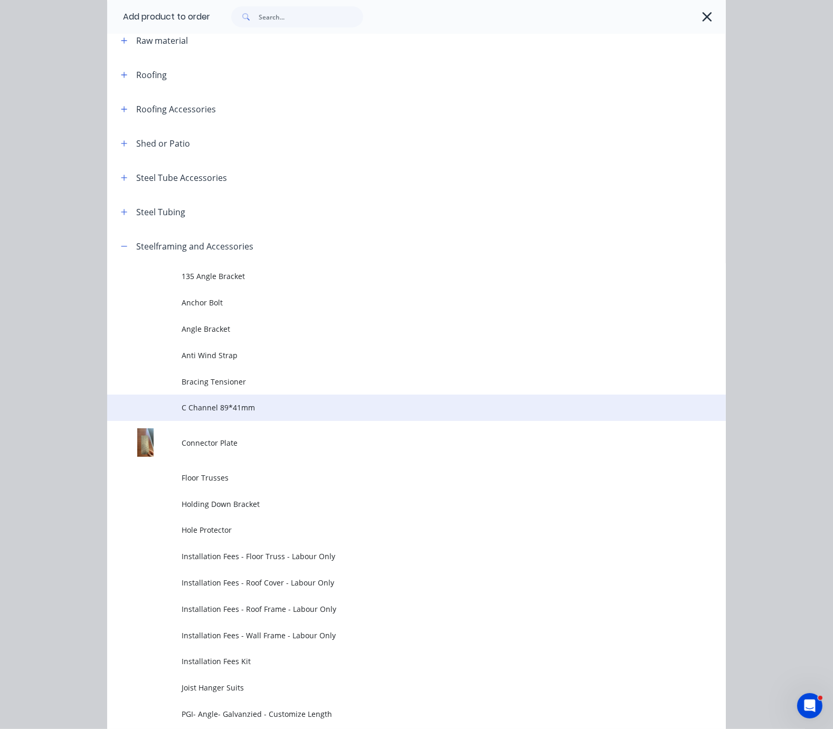
click at [222, 413] on span "C Channel 89*41mm" at bounding box center [399, 407] width 435 height 11
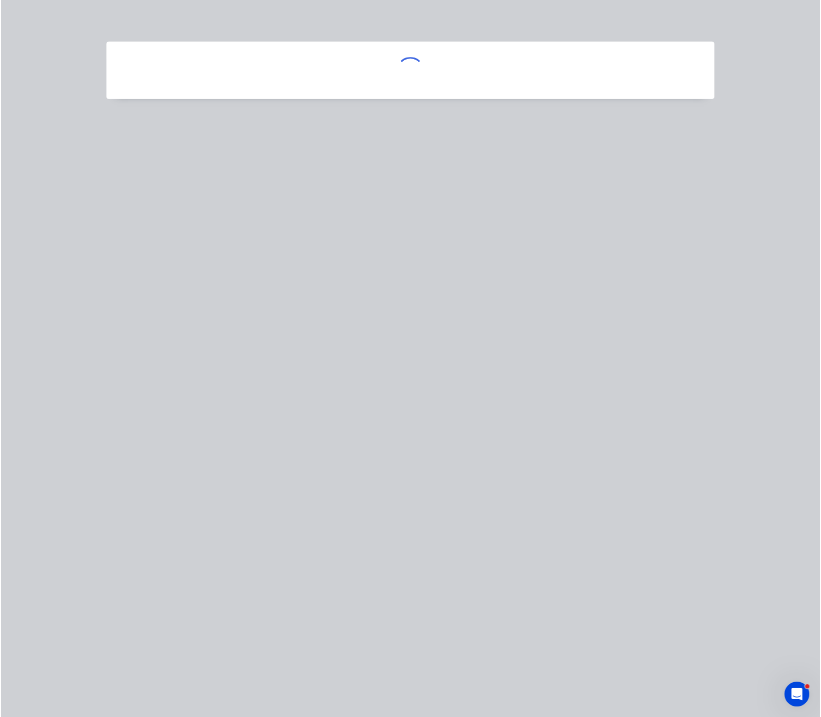
scroll to position [0, 0]
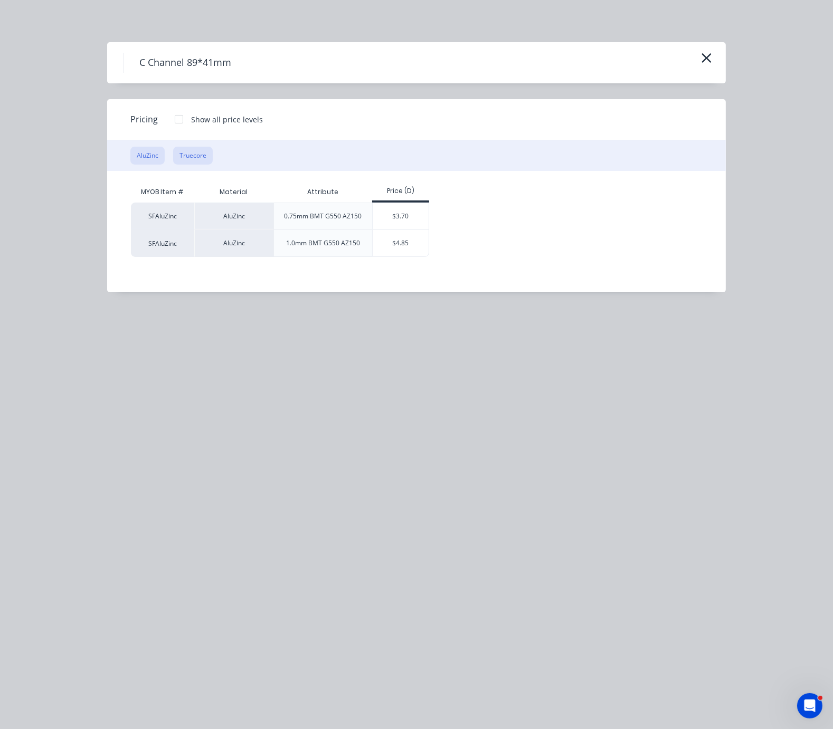
click at [201, 165] on button "Truecore" at bounding box center [193, 156] width 40 height 18
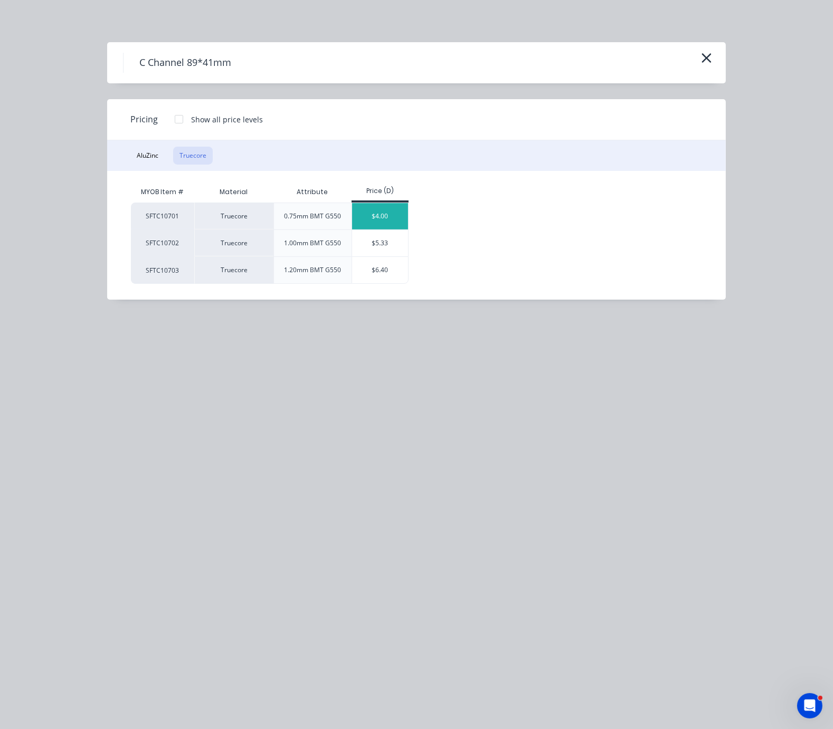
click at [375, 222] on div "$4.00" at bounding box center [380, 216] width 56 height 26
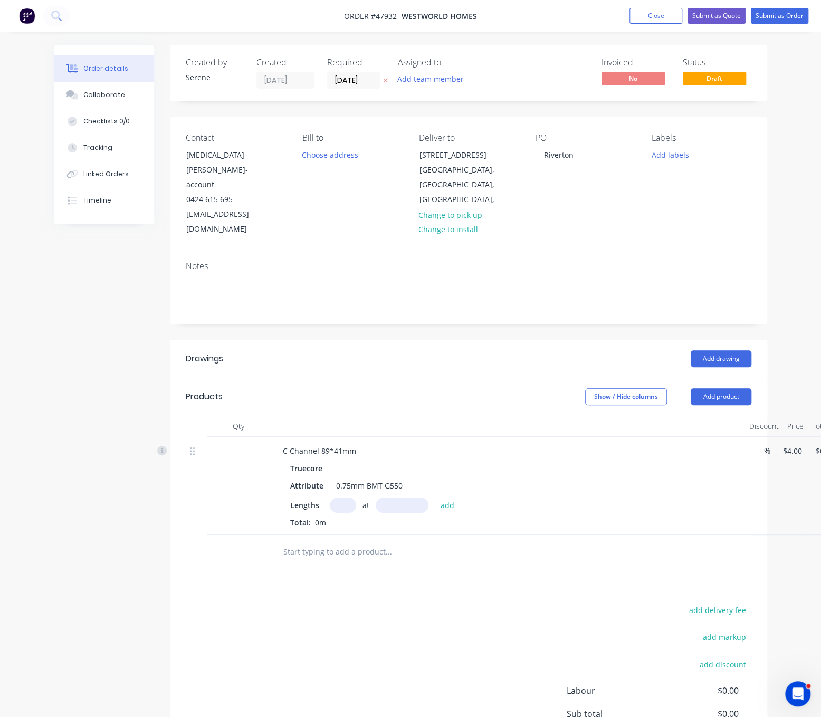
scroll to position [0, 13]
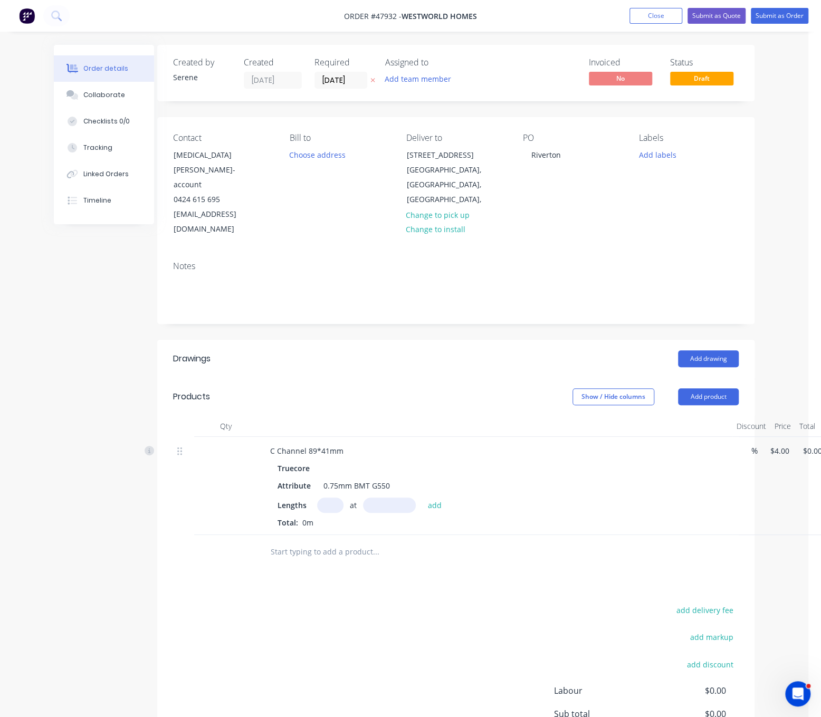
drag, startPoint x: 433, startPoint y: 408, endPoint x: 465, endPoint y: 417, distance: 33.9
click at [332, 498] on input "text" at bounding box center [330, 505] width 26 height 15
type input "1"
type input "7500"
click at [422, 498] on button "add" at bounding box center [434, 505] width 25 height 14
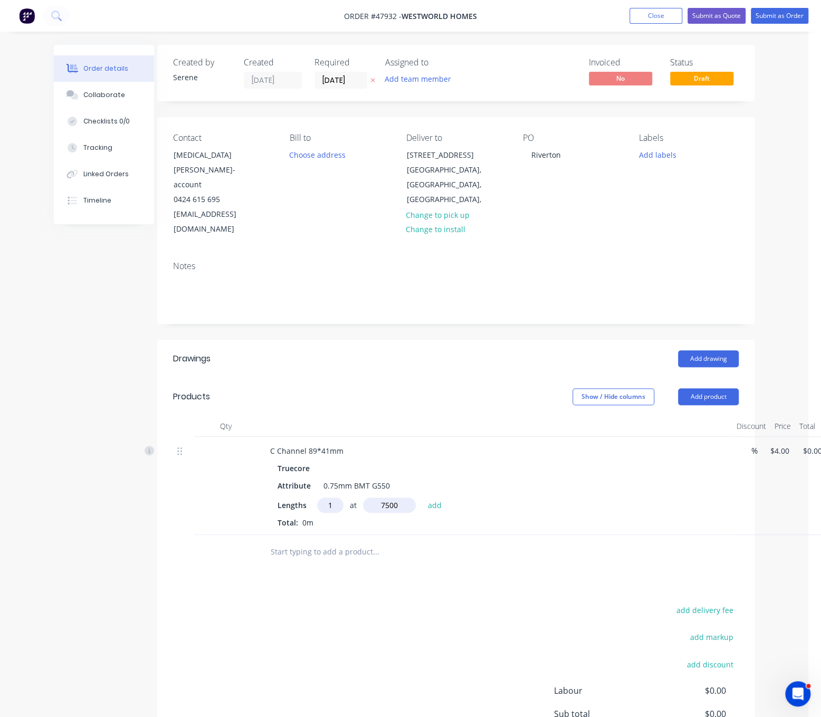
type input "$30.00"
type input "1"
type input "455100"
click at [422, 498] on button "add" at bounding box center [434, 505] width 25 height 14
type input "$1,850.40"
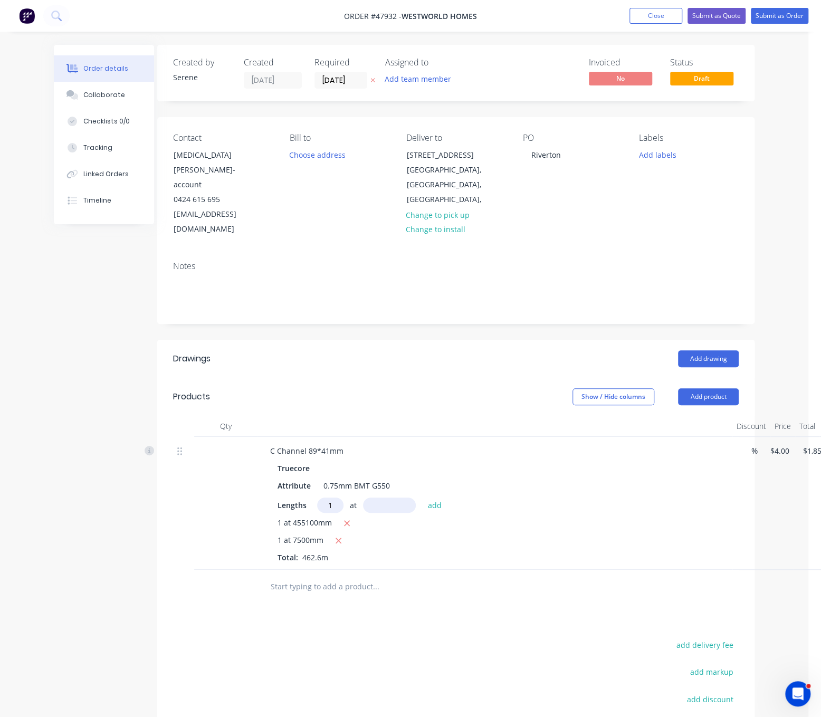
type input "1"
type input "1697900"
click at [422, 498] on button "add" at bounding box center [434, 505] width 25 height 14
type input "$8,642.00"
click at [352, 443] on div "C Channel 89*41mm" at bounding box center [307, 450] width 90 height 15
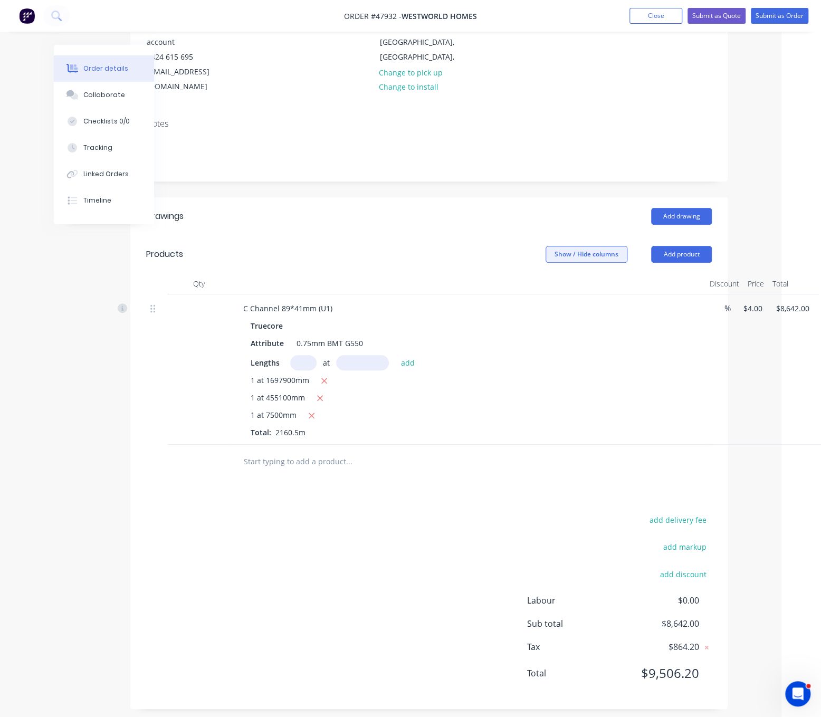
drag, startPoint x: 416, startPoint y: 207, endPoint x: 571, endPoint y: 230, distance: 156.8
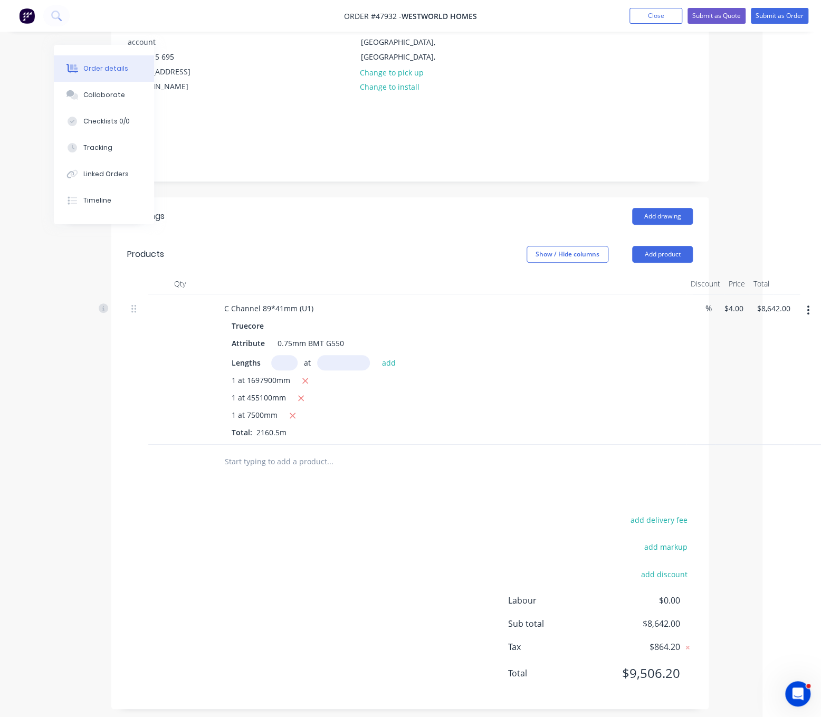
click at [807, 306] on icon "button" at bounding box center [808, 310] width 2 height 9
click at [771, 351] on div "Duplicate" at bounding box center [770, 358] width 81 height 15
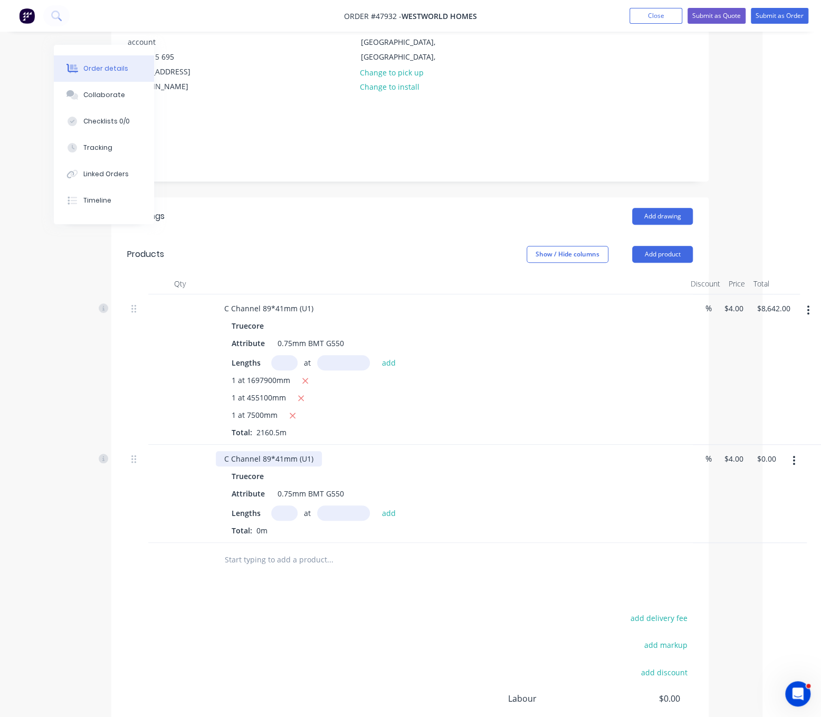
click at [313, 451] on div "C Channel 89*41mm (U1)" at bounding box center [269, 458] width 106 height 15
click at [323, 619] on div "add delivery fee add markup add discount Labour $0.00 Sub total $8,642.00 Tax $…" at bounding box center [410, 701] width 566 height 180
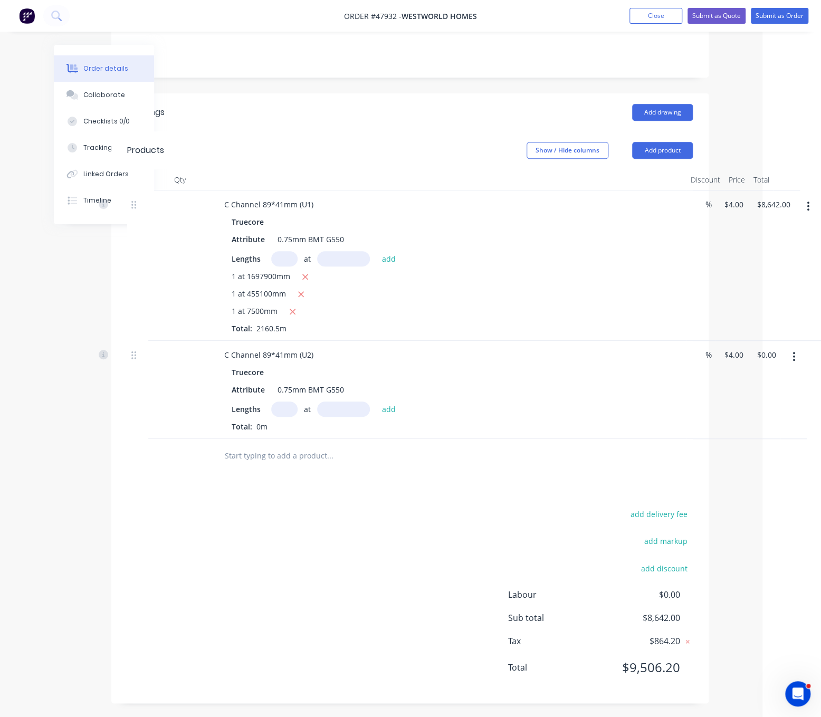
click at [289, 402] on input "text" at bounding box center [284, 409] width 26 height 15
type input "1"
type input "7500"
click at [376, 402] on button "add" at bounding box center [388, 409] width 25 height 14
type input "$30.00"
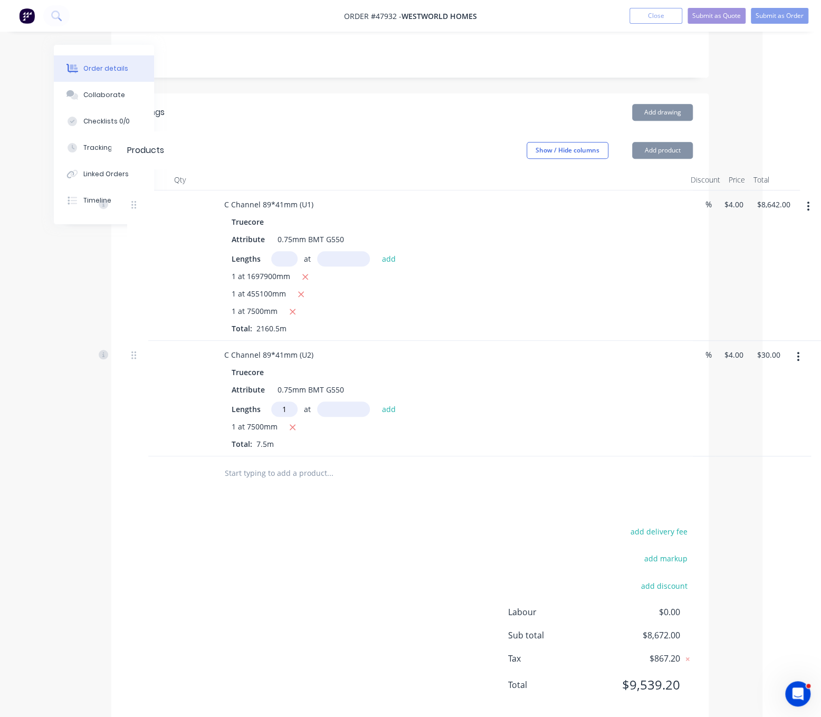
type input "1"
type input "35800"
click at [376, 402] on button "add" at bounding box center [388, 409] width 25 height 14
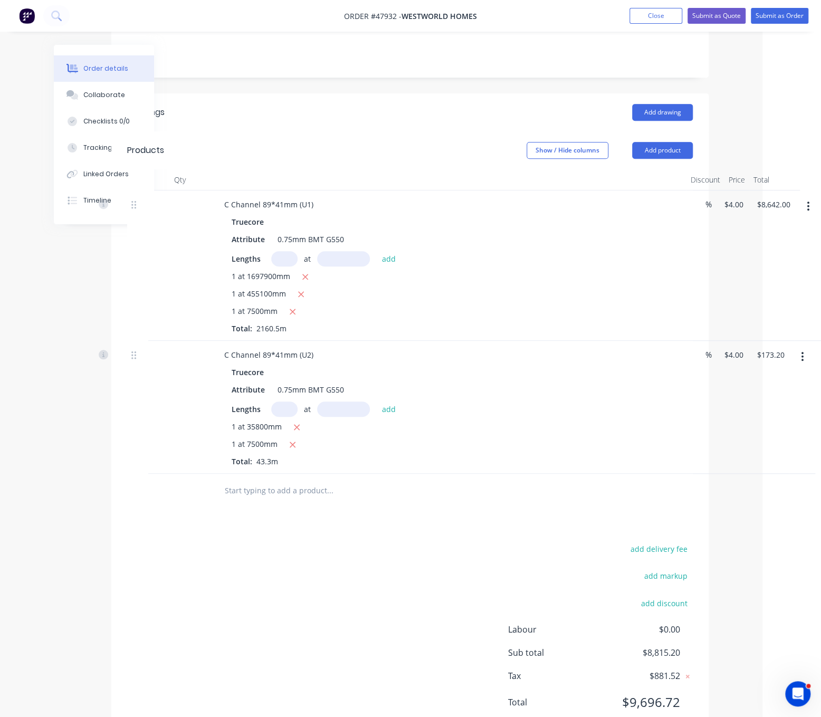
click at [299, 423] on icon "button" at bounding box center [296, 427] width 7 height 9
type input "$30.00"
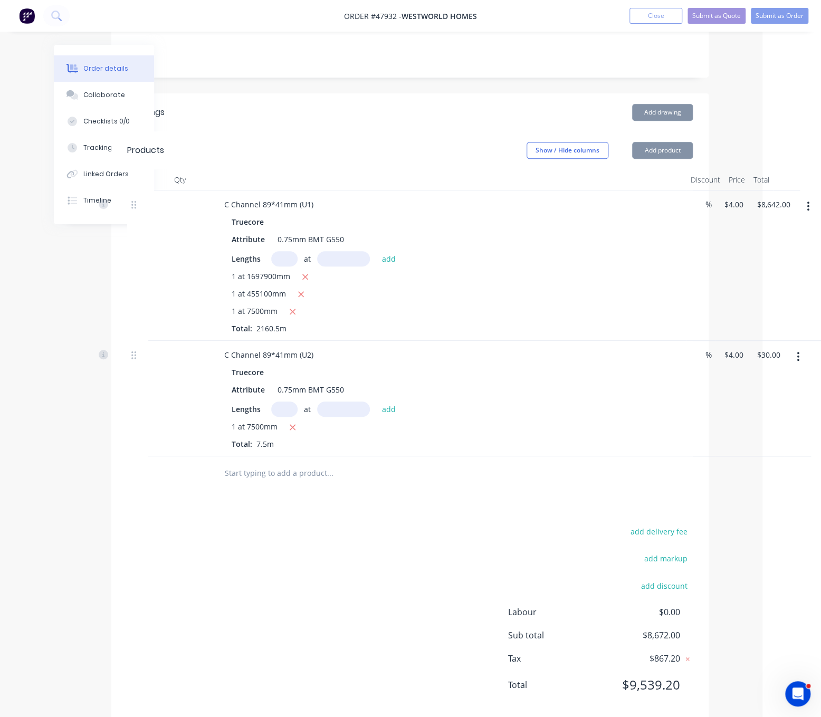
click at [275, 402] on input "text" at bounding box center [284, 409] width 26 height 15
type input "1"
type input "358000"
click at [376, 402] on button "add" at bounding box center [388, 409] width 25 height 14
type input "$1,462.00"
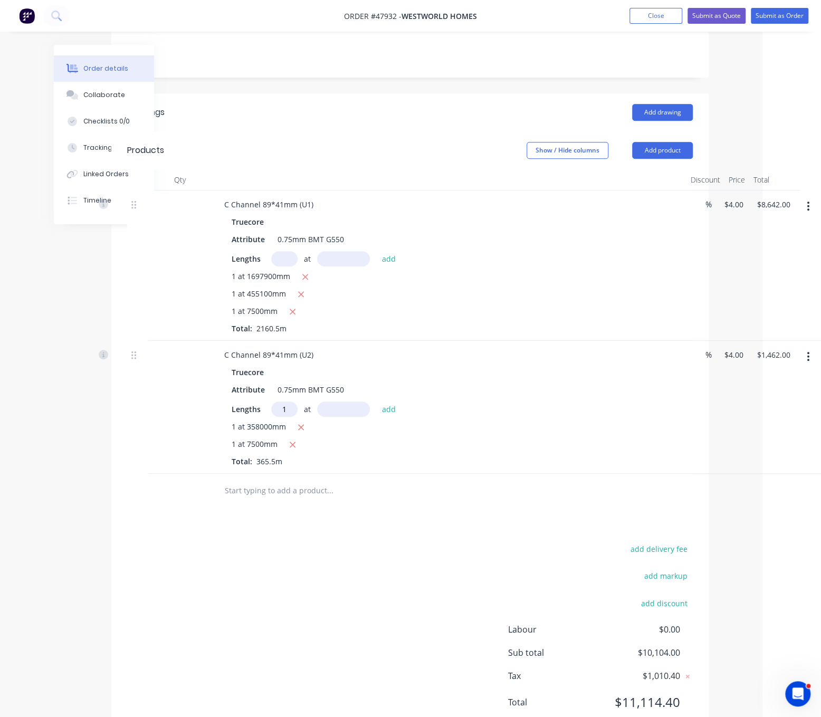
type input "1"
type input "1582300"
click at [376, 402] on button "add" at bounding box center [388, 409] width 25 height 14
type input "$7,791.20"
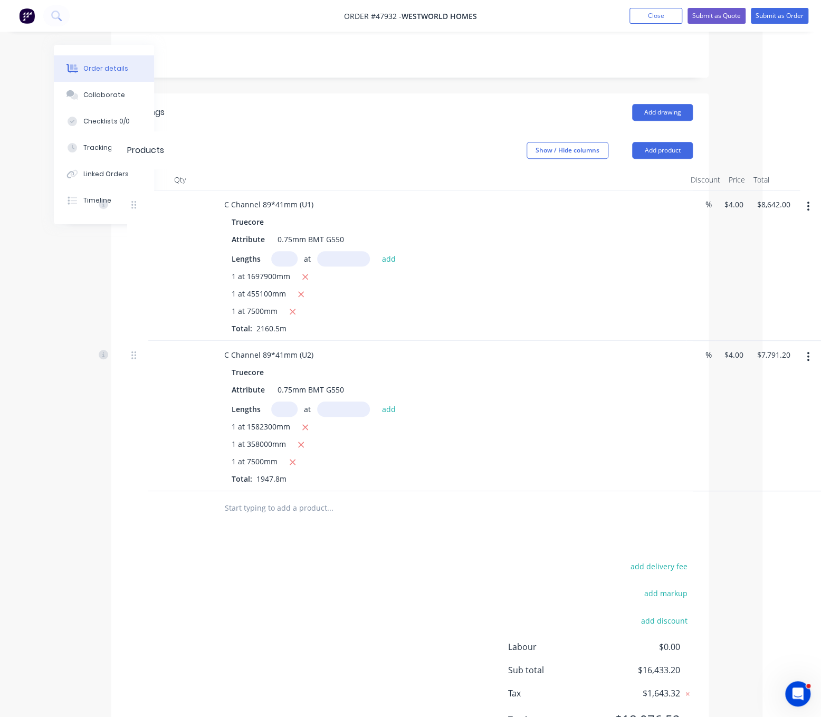
click at [327, 568] on div "add delivery fee add markup add discount Labour $0.00 Sub total $16,433.20 Tax …" at bounding box center [410, 649] width 566 height 180
click at [302, 531] on div "Drawings Add drawing Products Show / Hide columns Add product Qty Discount Pric…" at bounding box center [409, 424] width 597 height 662
drag, startPoint x: 325, startPoint y: 548, endPoint x: 415, endPoint y: 553, distance: 90.4
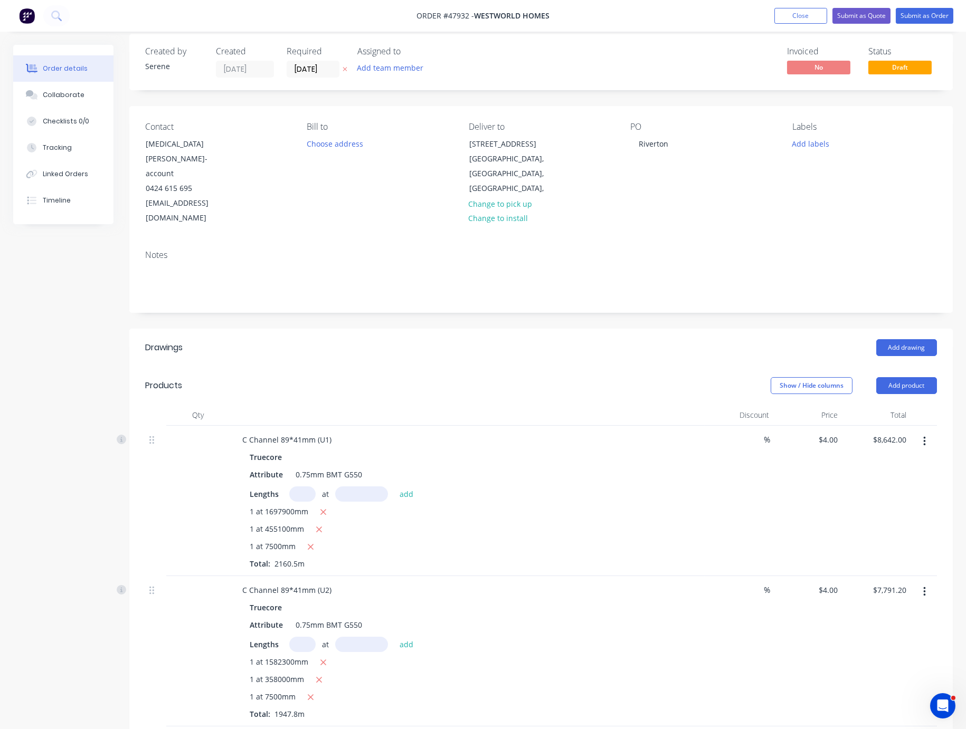
scroll to position [0, 0]
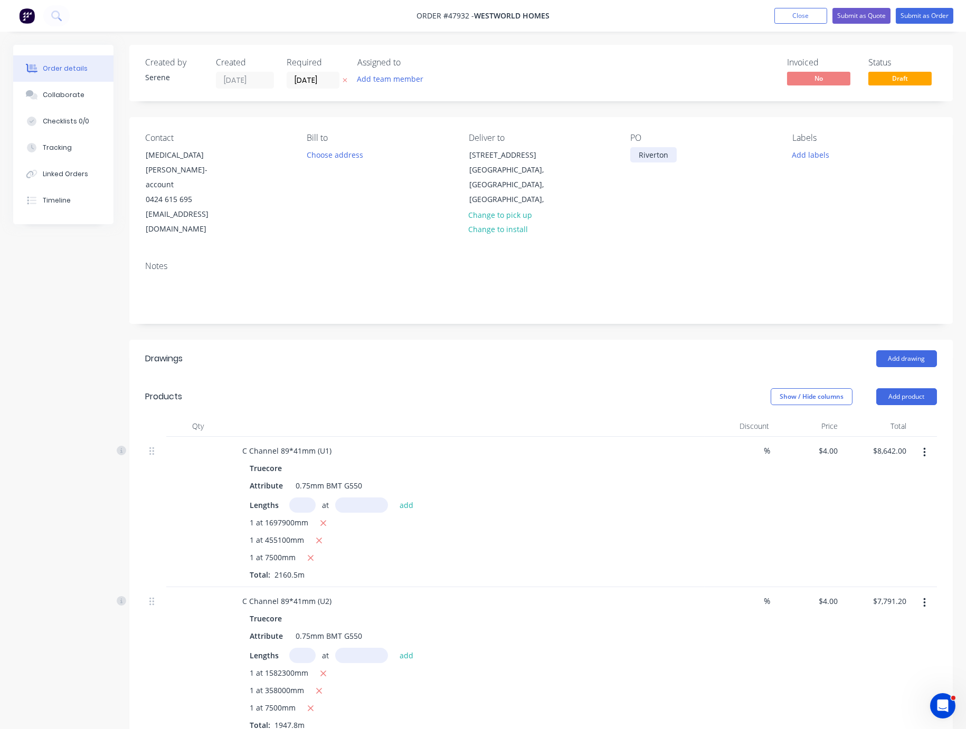
click at [642, 163] on div "Riverton" at bounding box center [653, 154] width 46 height 15
click at [697, 350] on div "Add drawing" at bounding box center [624, 358] width 623 height 17
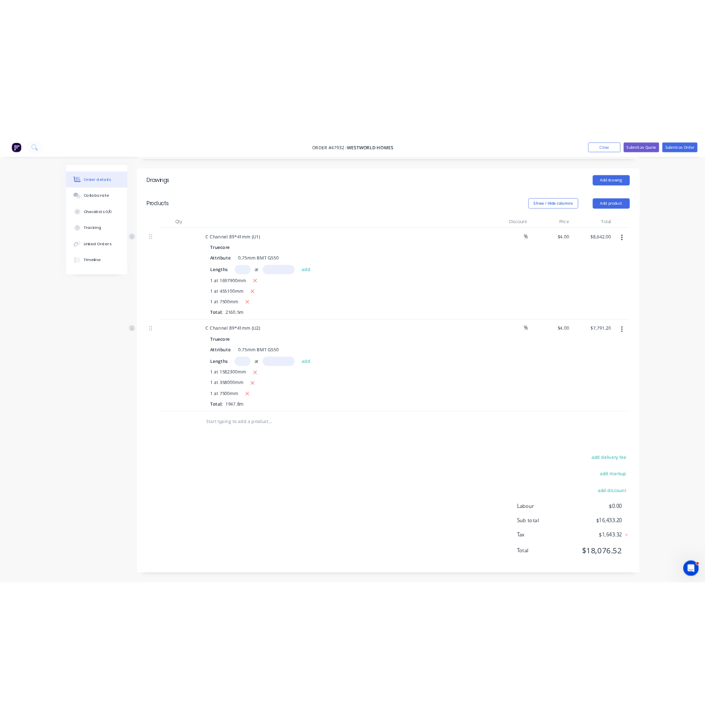
scroll to position [287, 0]
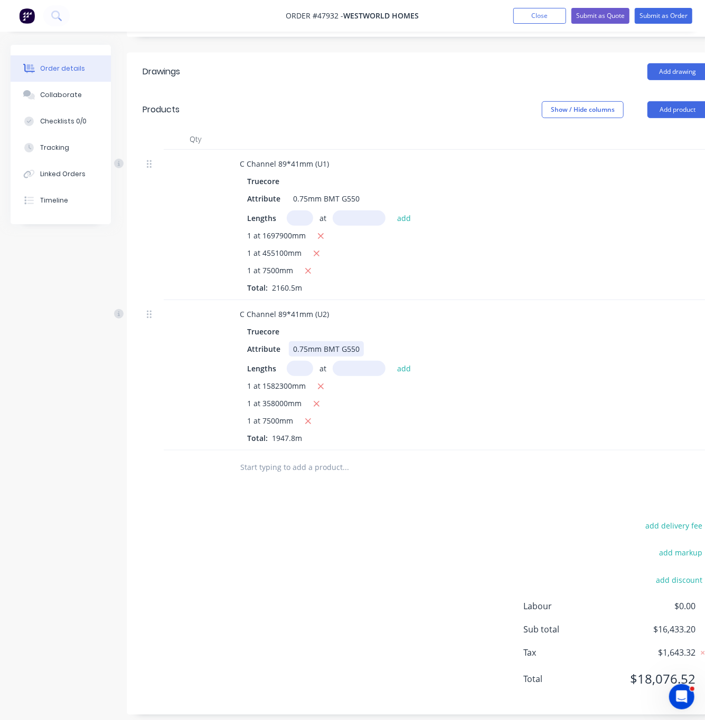
click at [512, 341] on div "Attribute 0.75mm BMT G550" at bounding box center [462, 348] width 439 height 15
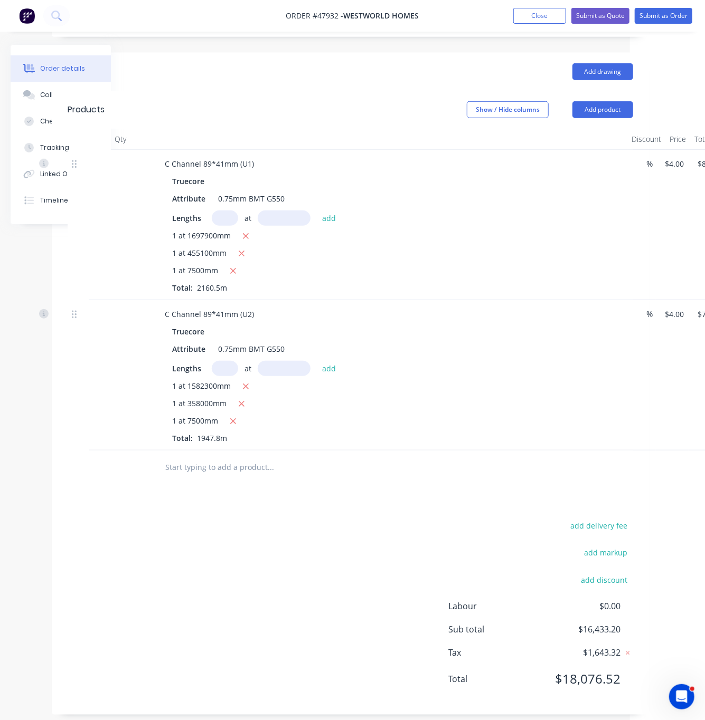
scroll to position [287, 136]
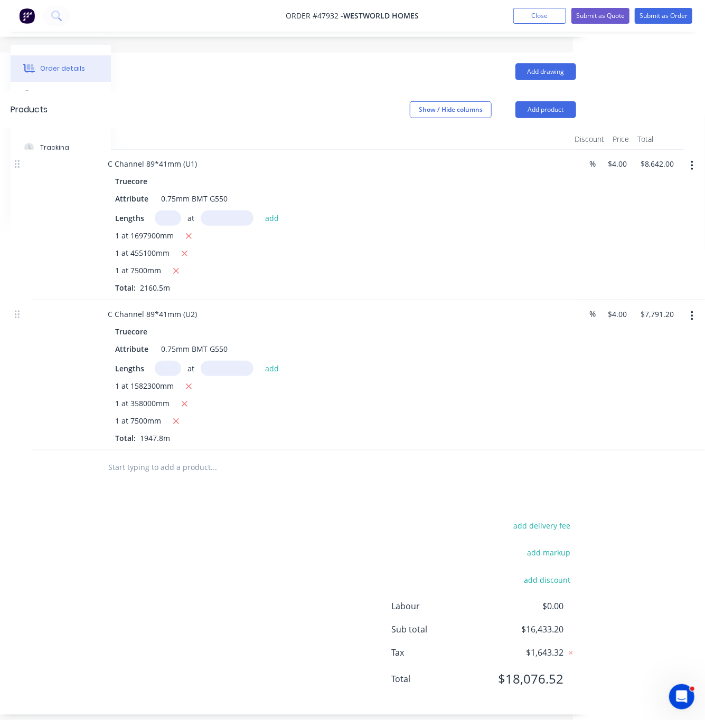
drag, startPoint x: 576, startPoint y: 338, endPoint x: 654, endPoint y: 336, distance: 78.1
click at [700, 307] on button "button" at bounding box center [691, 316] width 25 height 19
click at [655, 400] on div "Delete" at bounding box center [654, 407] width 81 height 15
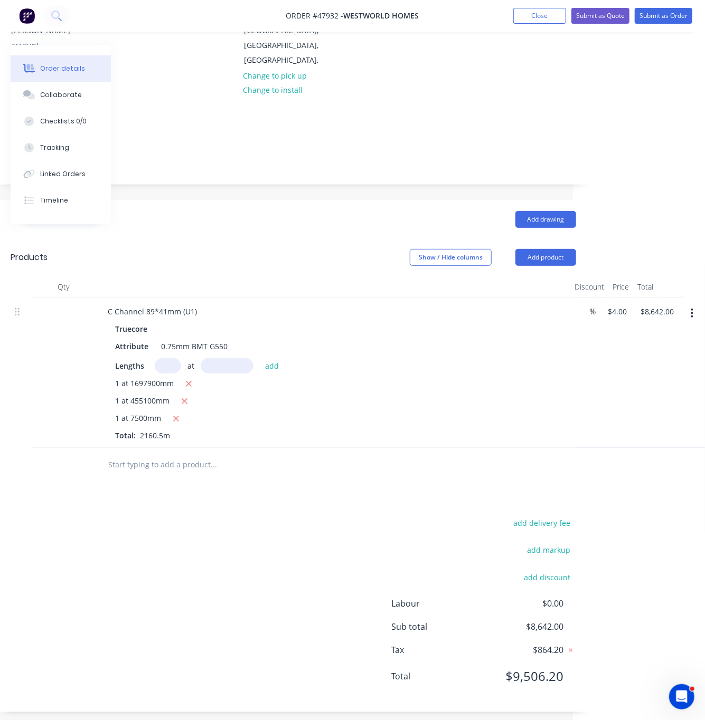
click at [537, 378] on div "1 at 1697900mm" at bounding box center [332, 384] width 435 height 13
drag, startPoint x: 513, startPoint y: 351, endPoint x: 609, endPoint y: 287, distance: 114.9
click at [615, 304] on div "4 $4.00" at bounding box center [617, 311] width 28 height 15
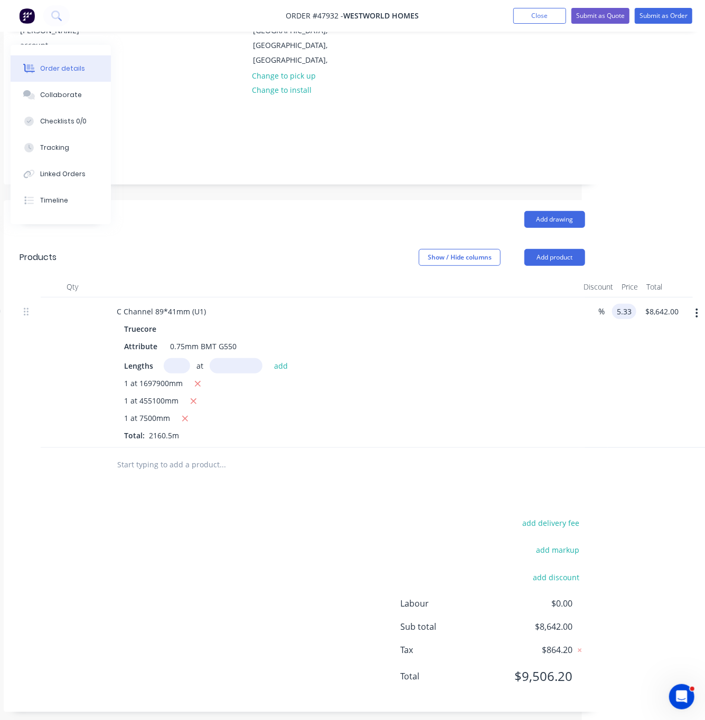
type input "$5.33"
type input "$11,515.47"
click at [384, 454] on div at bounding box center [266, 464] width 317 height 21
type input "$5.33"
click at [582, 188] on html "Order #47932 - Westworld Homes Add product Close Submit as Quote Submit as Orde…" at bounding box center [229, 295] width 705 height 868
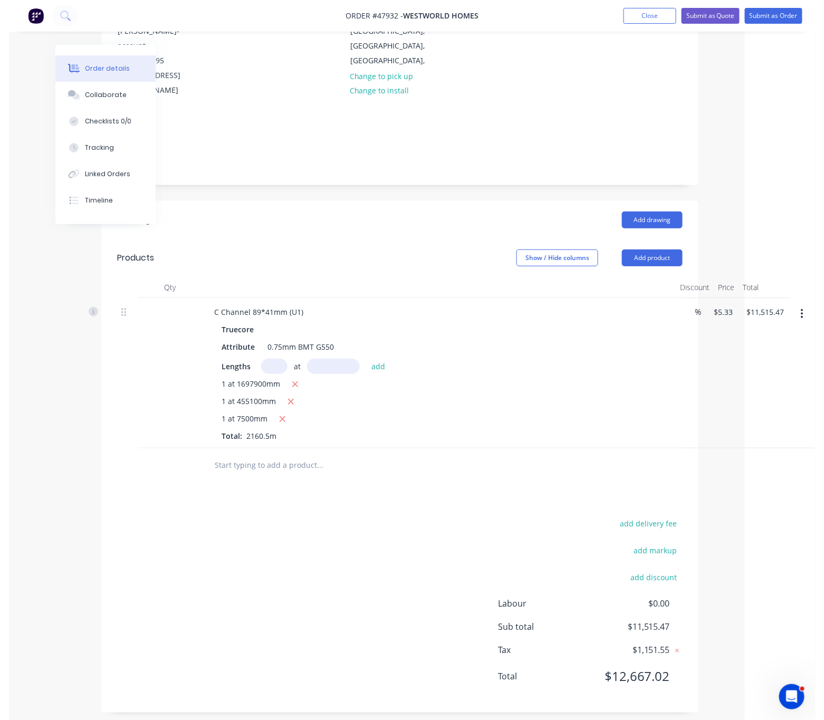
scroll to position [139, 65]
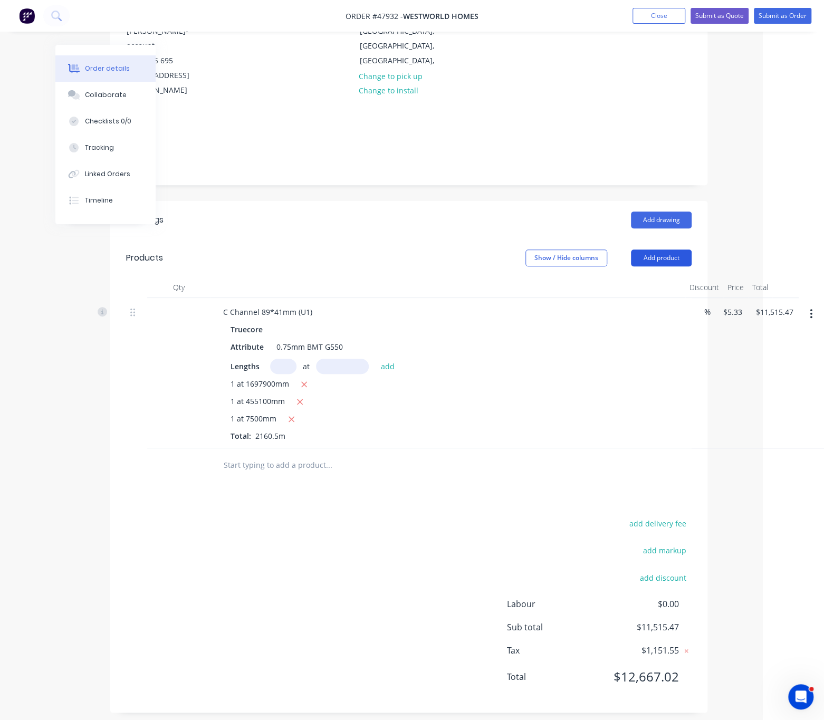
click at [654, 250] on button "Add product" at bounding box center [661, 258] width 61 height 17
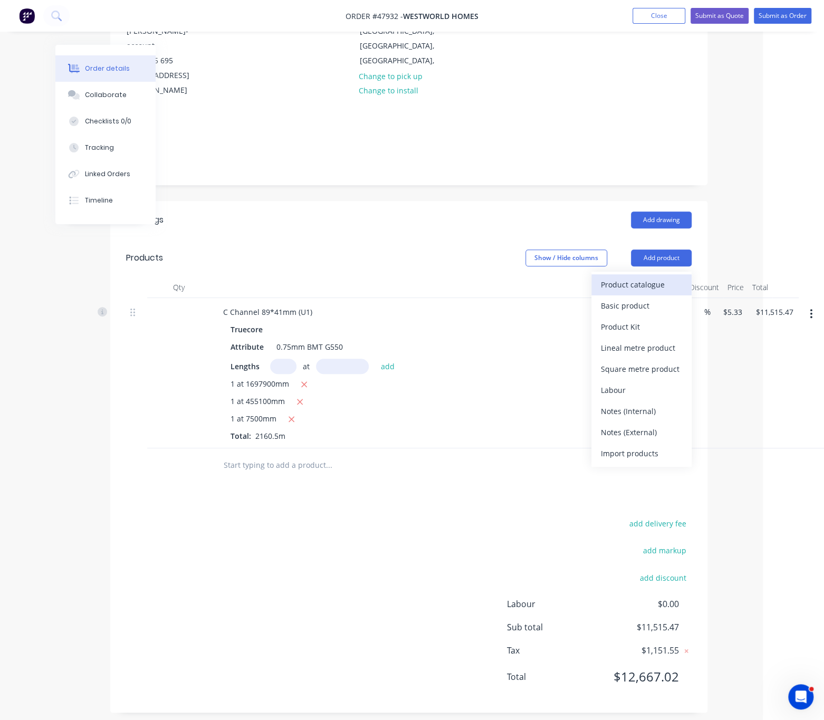
click at [647, 277] on div "Product catalogue" at bounding box center [641, 284] width 81 height 15
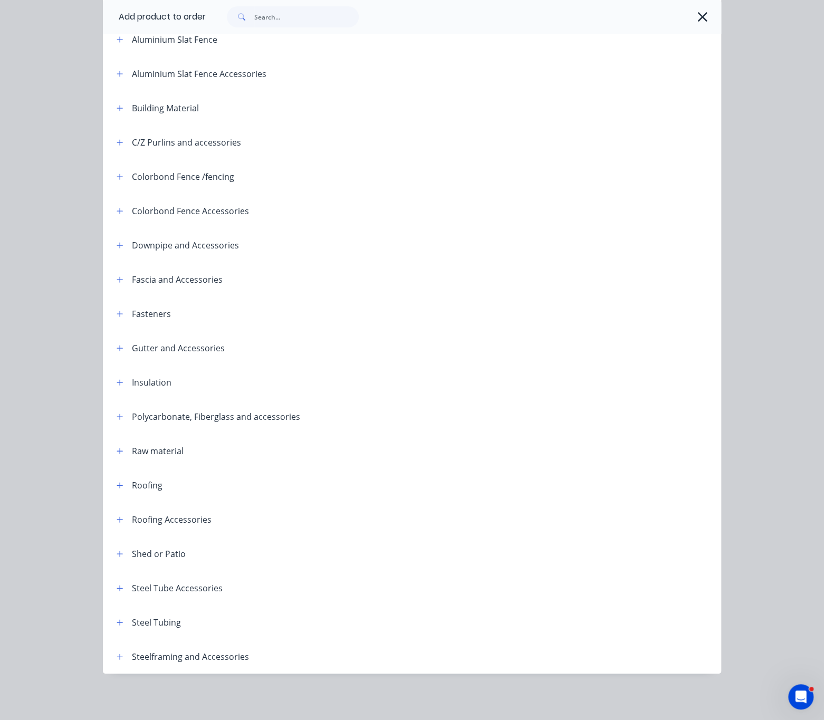
scroll to position [144, 0]
click at [117, 482] on icon "button" at bounding box center [120, 485] width 6 height 7
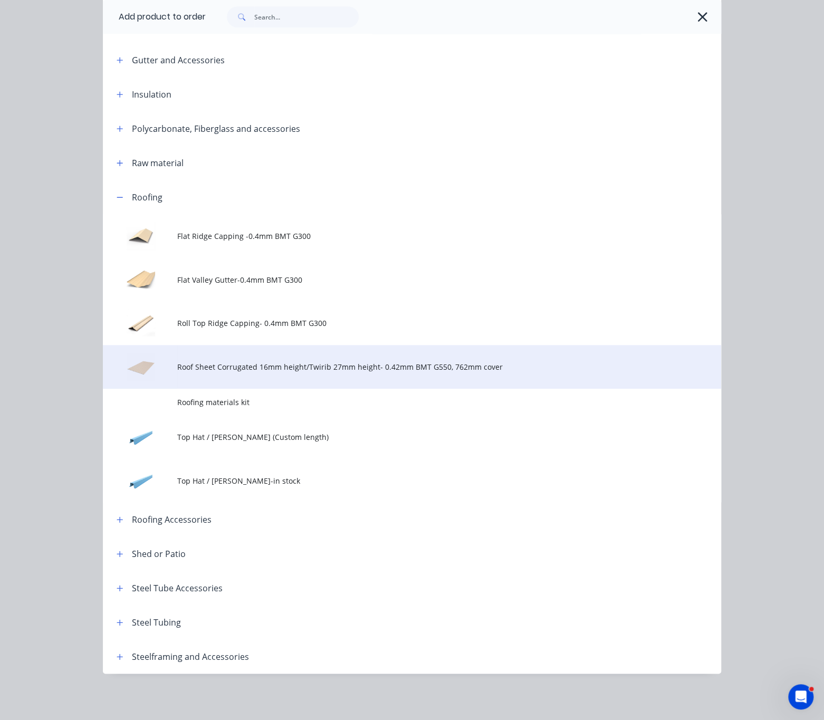
scroll to position [440, 0]
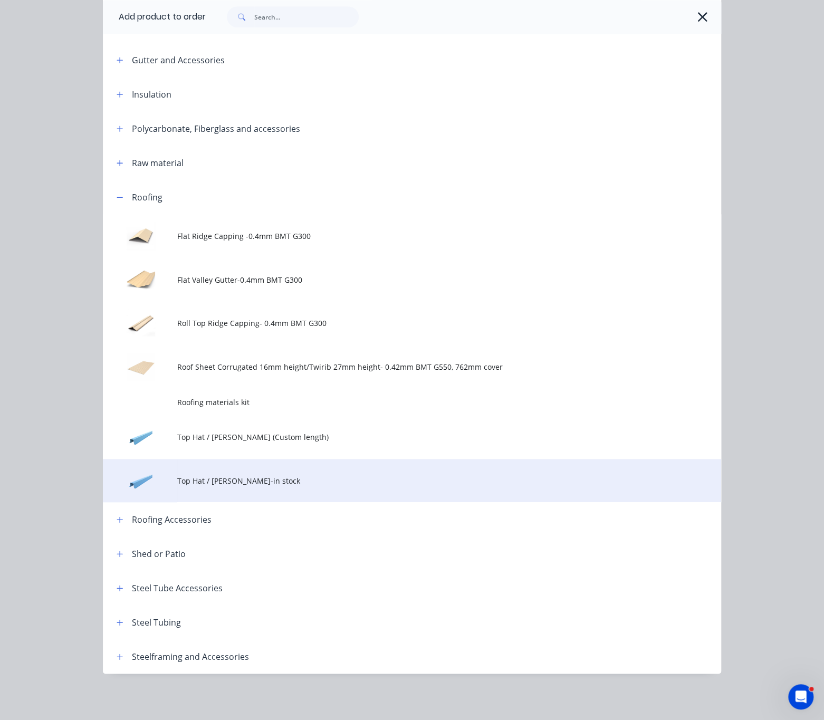
click at [239, 475] on td "Top Hat / Batten-in stock" at bounding box center [449, 481] width 544 height 44
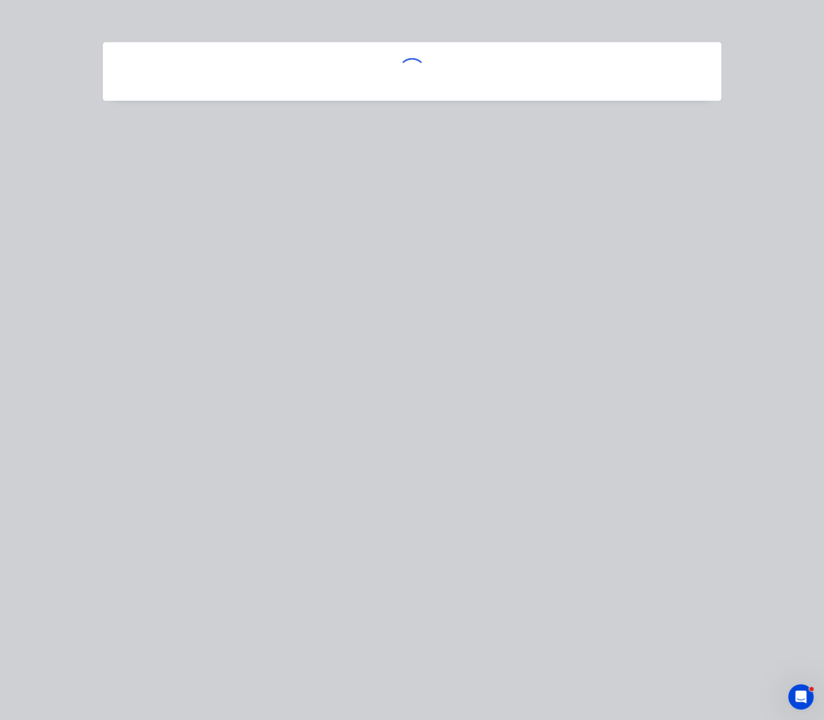
scroll to position [0, 0]
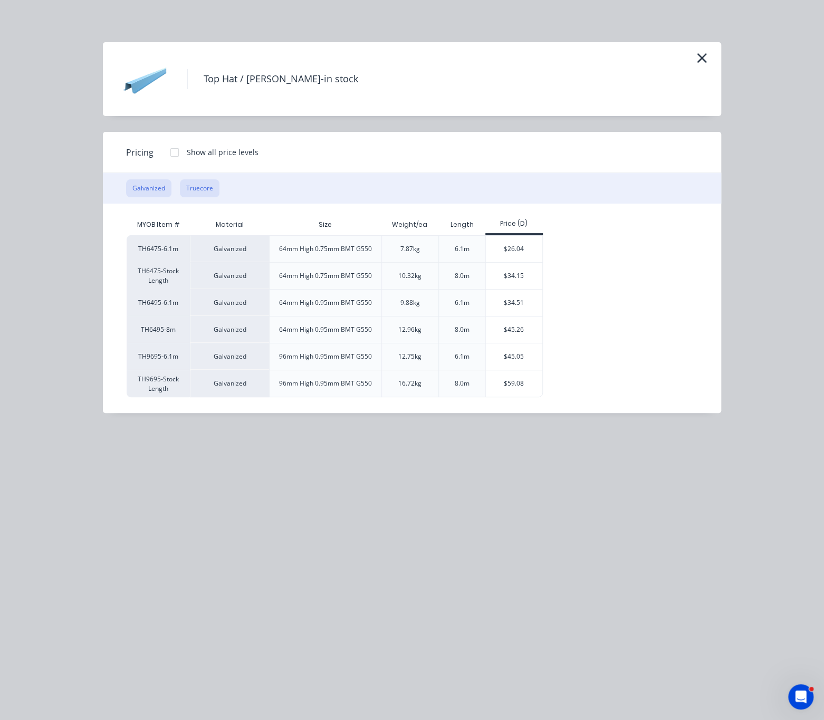
click at [212, 190] on button "Truecore" at bounding box center [200, 188] width 40 height 18
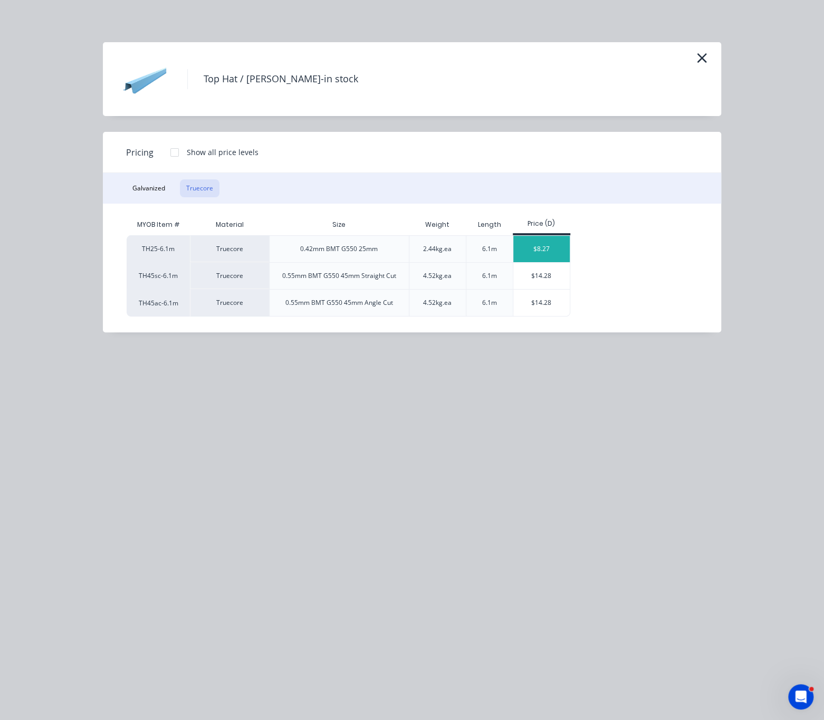
click at [540, 260] on div "$8.27" at bounding box center [542, 249] width 56 height 26
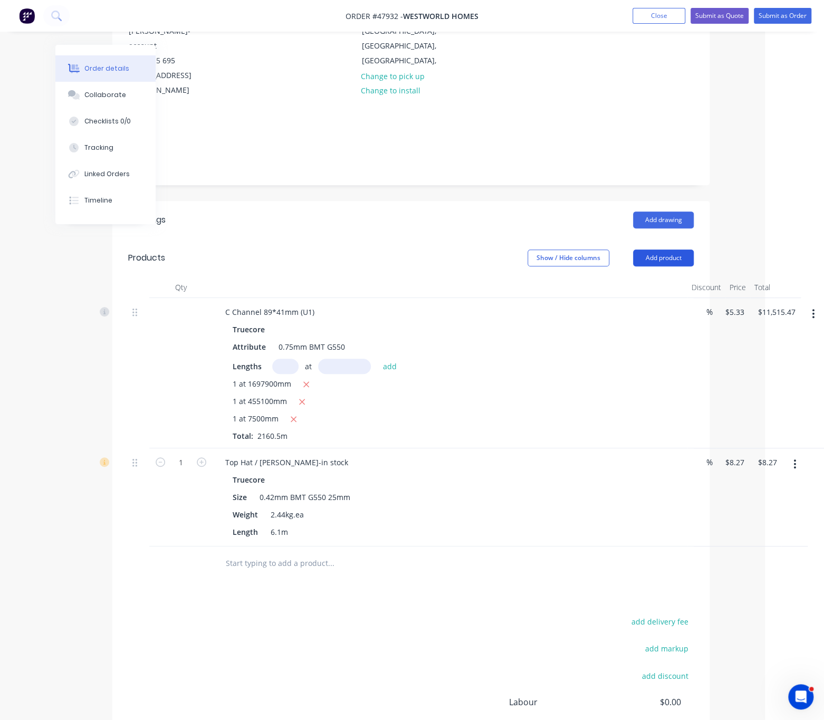
click at [666, 250] on button "Add product" at bounding box center [663, 258] width 61 height 17
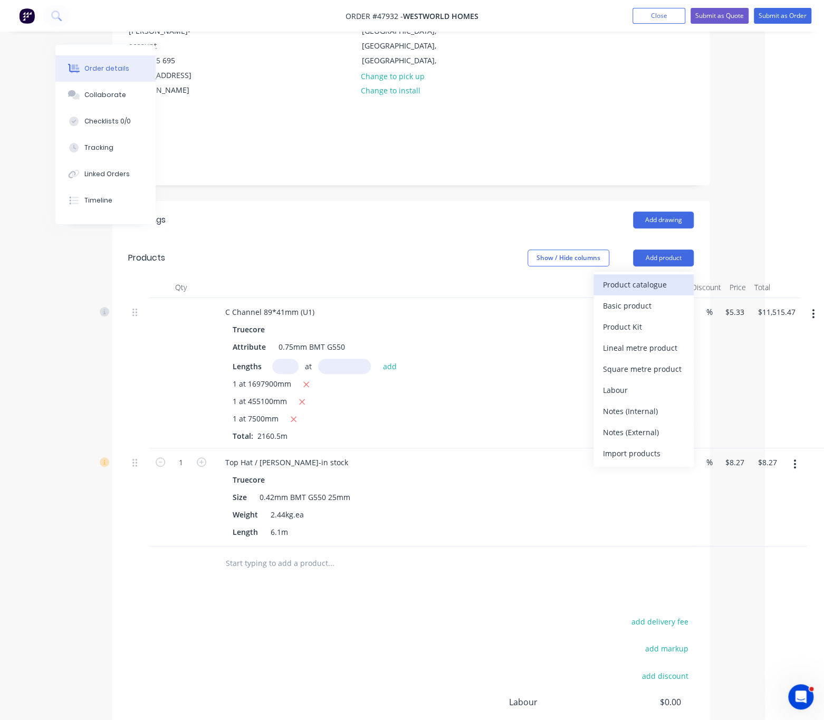
click at [660, 277] on div "Product catalogue" at bounding box center [643, 284] width 81 height 15
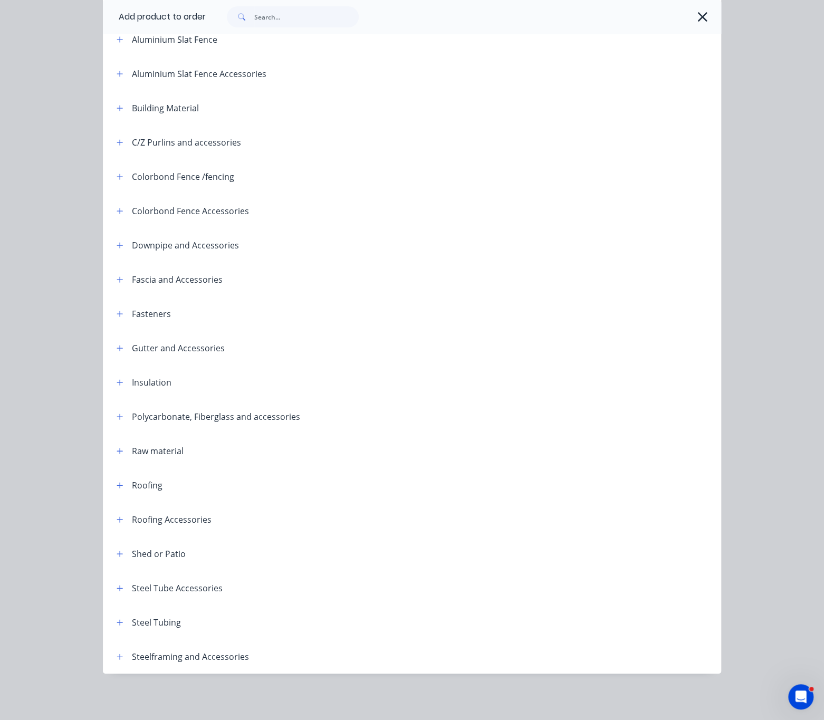
scroll to position [144, 0]
click at [116, 479] on button "button" at bounding box center [119, 485] width 13 height 13
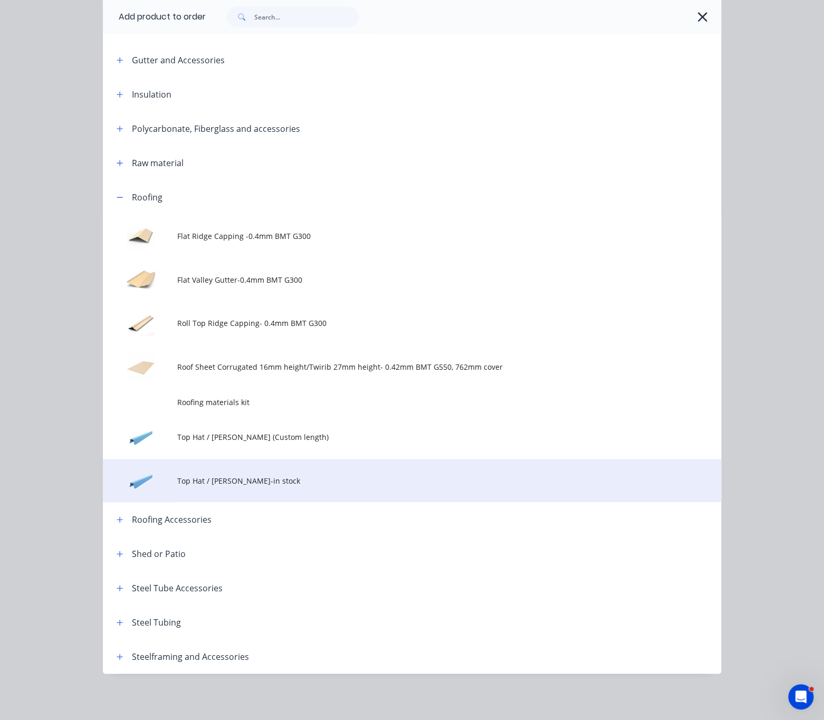
scroll to position [440, 0]
click at [261, 476] on span "Top Hat / Batten-in stock" at bounding box center [394, 481] width 435 height 11
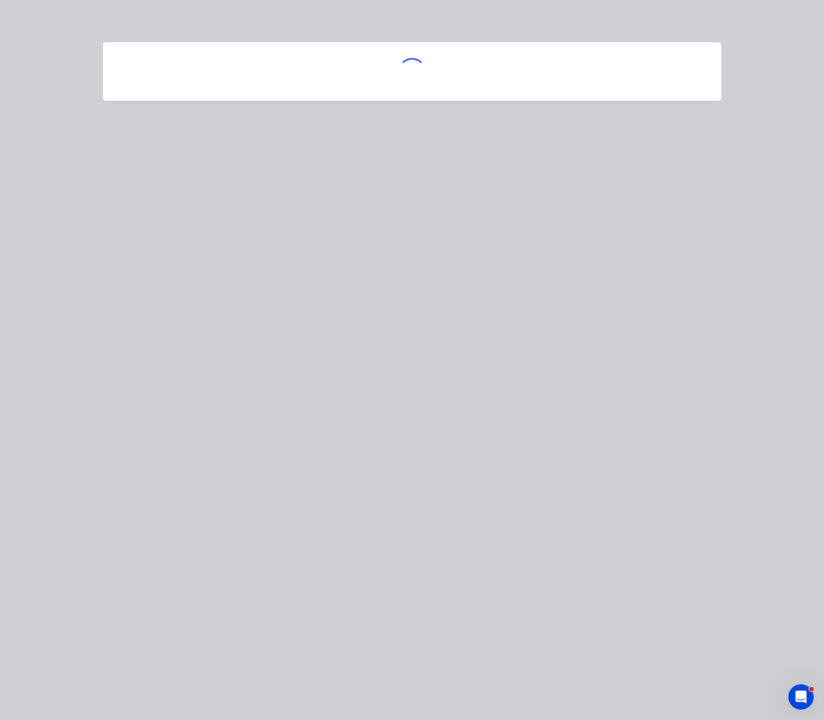
scroll to position [0, 0]
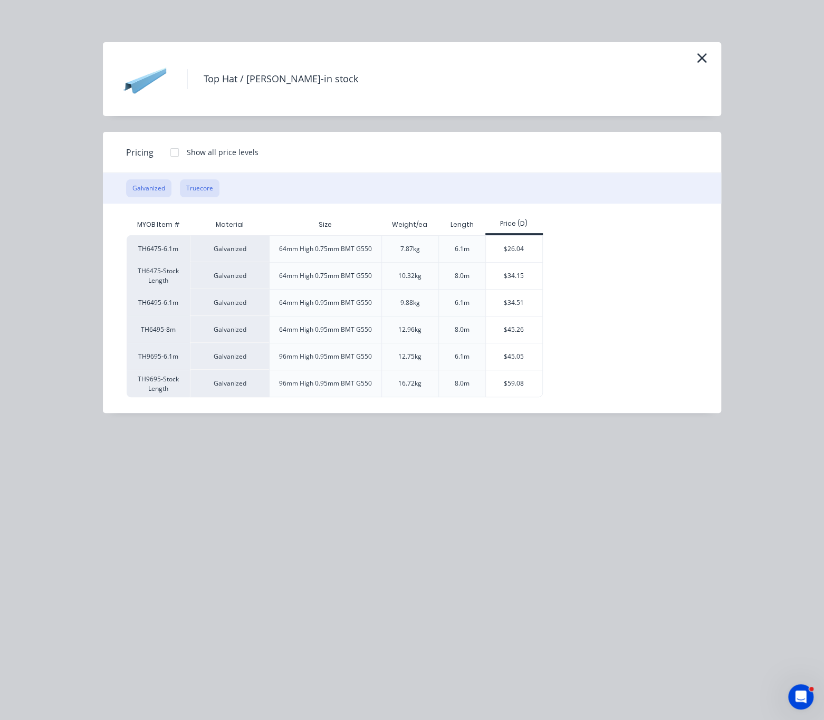
click at [209, 193] on button "Truecore" at bounding box center [200, 188] width 40 height 18
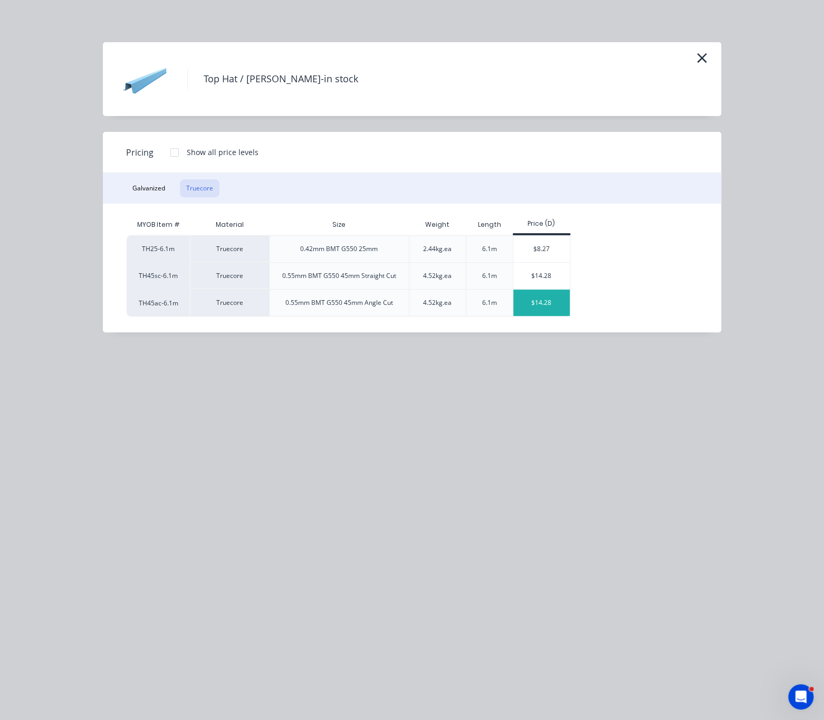
click at [549, 316] on div "$14.28" at bounding box center [542, 303] width 56 height 26
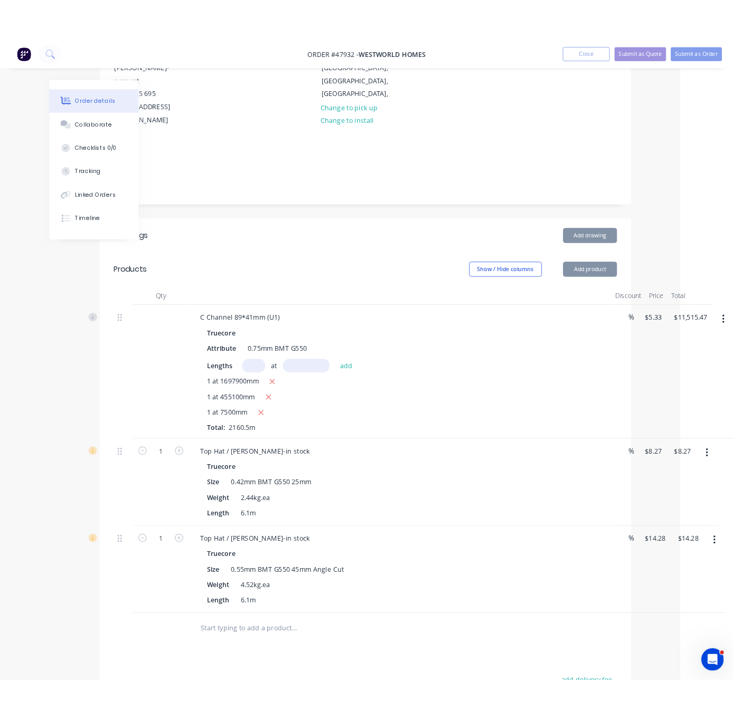
scroll to position [347, 59]
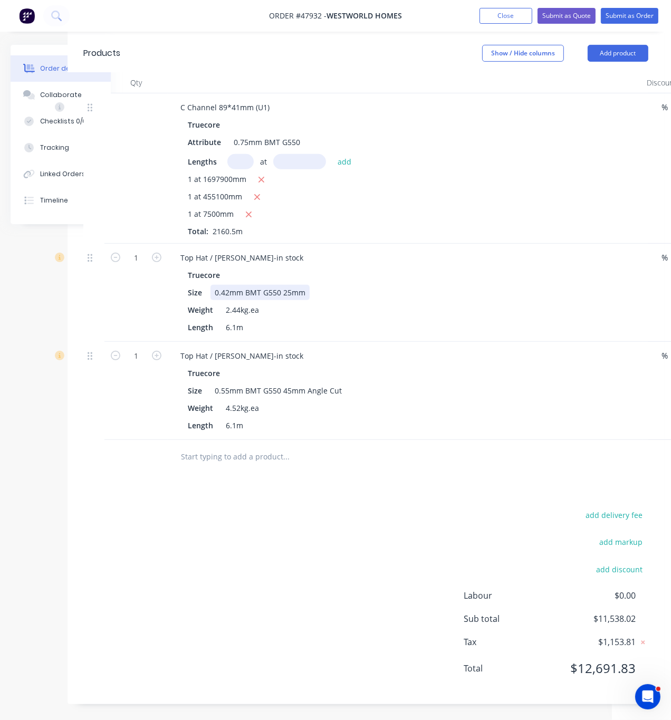
click at [405, 285] on div "Size 0.42mm BMT G550 25mm" at bounding box center [403, 292] width 439 height 15
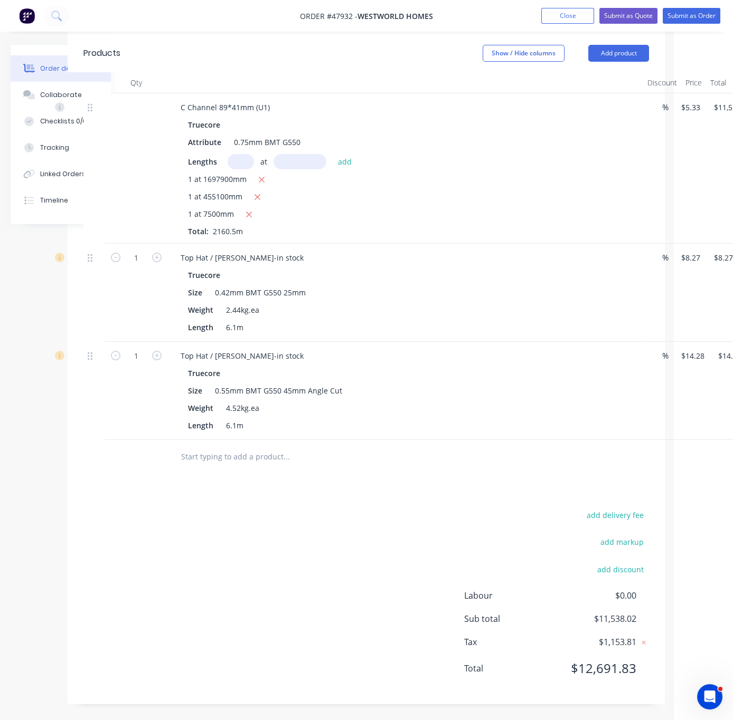
click at [570, 285] on div "Size 0.42mm BMT G550 25mm" at bounding box center [403, 292] width 439 height 15
click at [261, 530] on div "add delivery fee add markup add discount Labour $0.00 Sub total $11,538.02 Tax …" at bounding box center [365, 598] width 565 height 180
click at [138, 266] on input "1" at bounding box center [135, 258] width 27 height 16
click at [452, 383] on div "Size 0.55mm BMT G550 45mm Angle Cut" at bounding box center [403, 390] width 439 height 15
click at [278, 516] on div "add delivery fee add markup add discount Labour $0.00 Sub total $11,538.02 Tax …" at bounding box center [365, 598] width 565 height 180
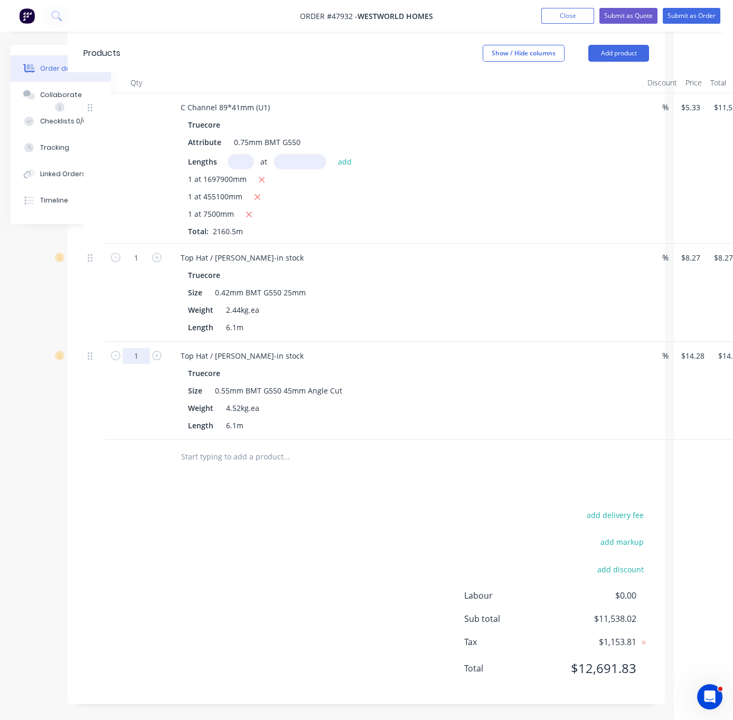
click at [140, 266] on input "1" at bounding box center [135, 258] width 27 height 16
type input "125"
type input "$1,785.00"
click at [123, 287] on div "1" at bounding box center [135, 293] width 63 height 98
click at [136, 250] on input "1" at bounding box center [135, 258] width 27 height 16
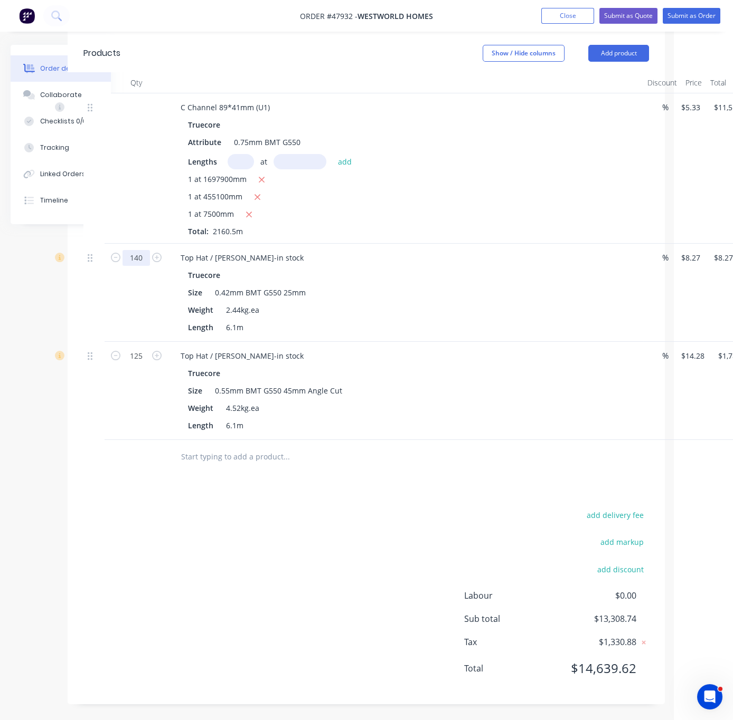
type input "140"
type input "$1,157.80"
click at [553, 285] on div "Size 0.42mm BMT G550 25mm" at bounding box center [403, 292] width 439 height 15
click at [489, 543] on div "add delivery fee add markup add discount Labour $0.00 Sub total $14,458.27 Tax …" at bounding box center [365, 598] width 565 height 180
click at [391, 500] on div "Drawings Add drawing Products Show / Hide columns Add product Qty Discount Pric…" at bounding box center [366, 350] width 597 height 708
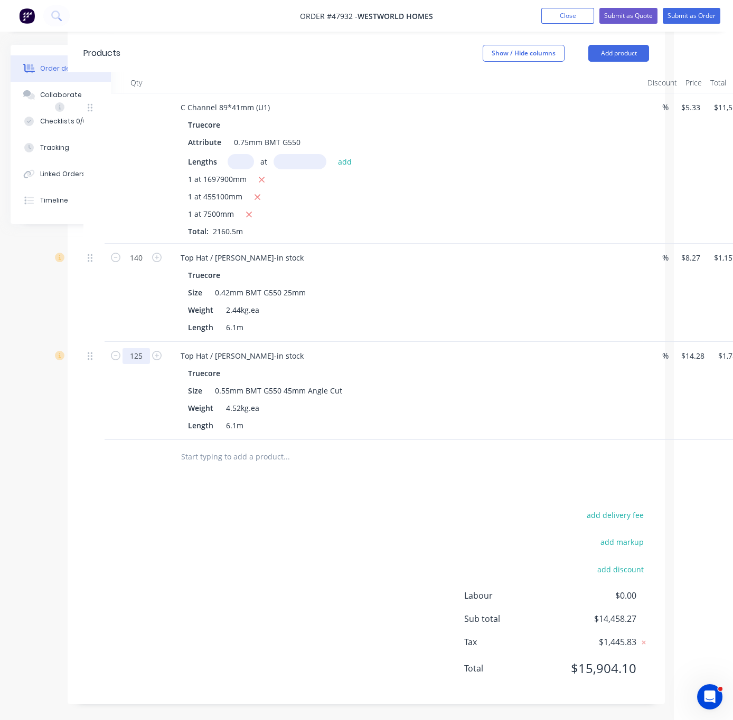
click at [145, 266] on input "125" at bounding box center [135, 258] width 27 height 16
click at [312, 548] on div "add delivery fee add markup add discount Labour $0.00 Sub total $14,458.27 Tax …" at bounding box center [365, 598] width 565 height 180
click at [139, 342] on div "125" at bounding box center [135, 391] width 63 height 98
click at [147, 266] on input "125" at bounding box center [135, 258] width 27 height 16
type input "130"
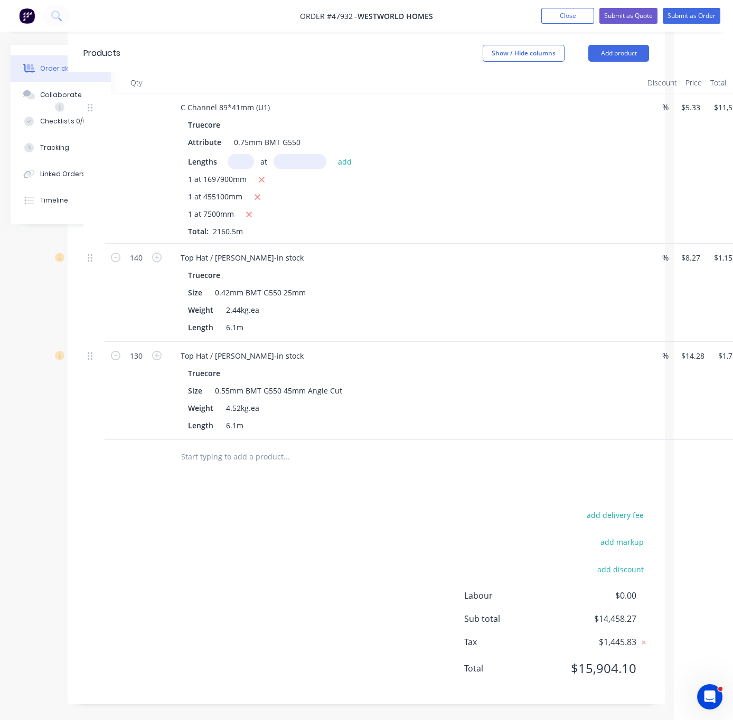
type input "$1,856.40"
click at [231, 538] on div "add delivery fee add markup add discount Labour $0.00 Sub total $14,458.27 Tax …" at bounding box center [365, 598] width 565 height 180
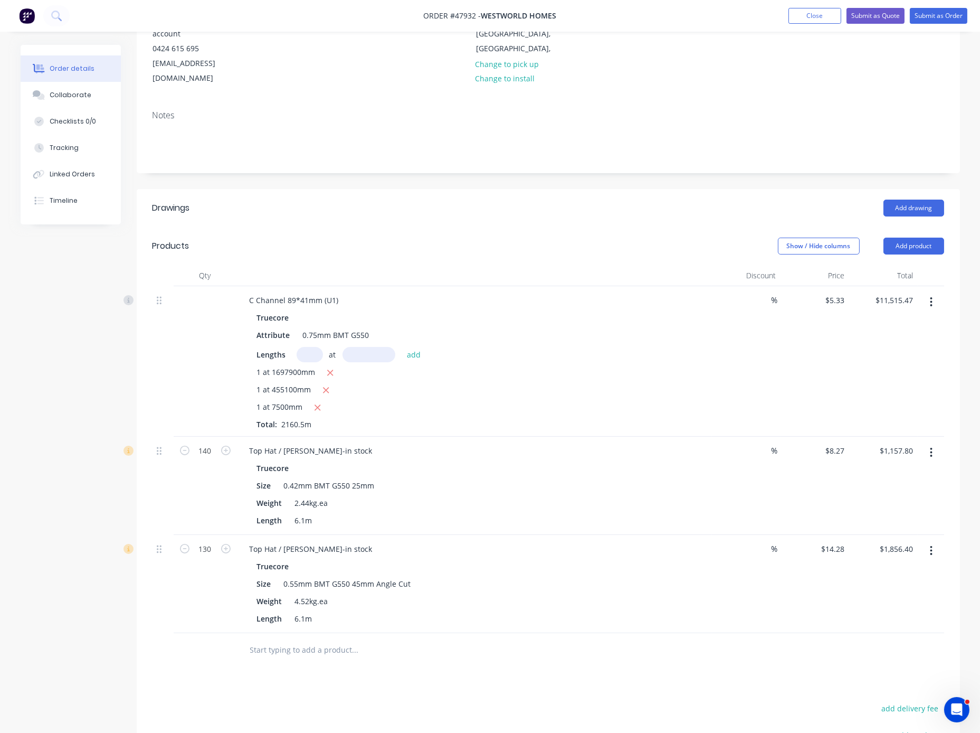
scroll to position [336, 0]
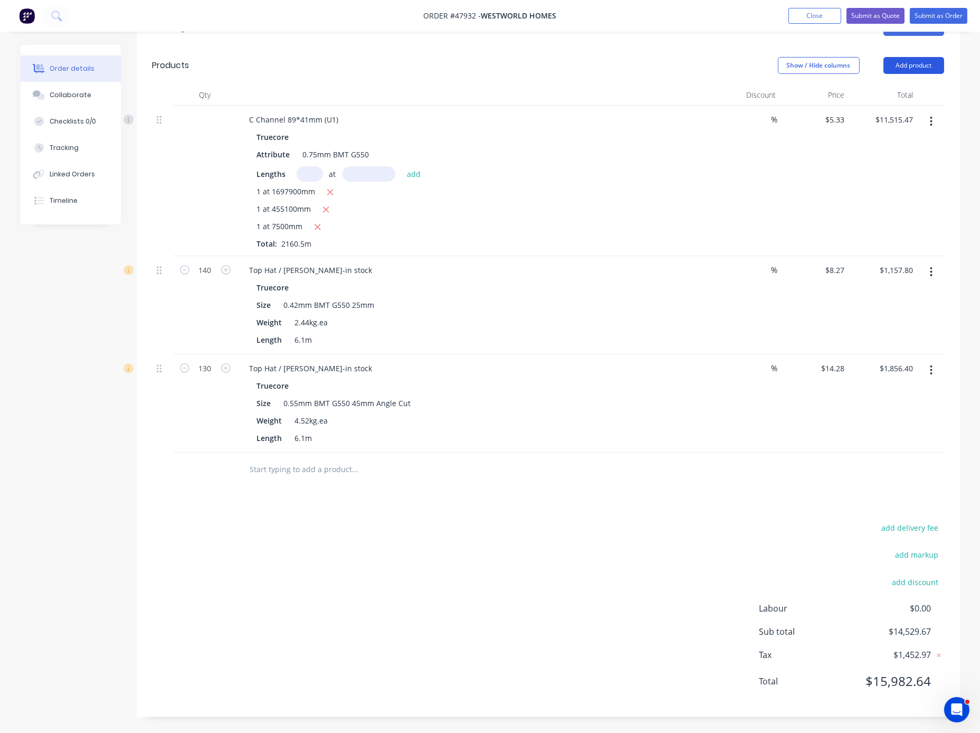
click at [899, 57] on button "Add product" at bounding box center [913, 65] width 61 height 17
click at [897, 84] on div "Product catalogue" at bounding box center [893, 91] width 81 height 15
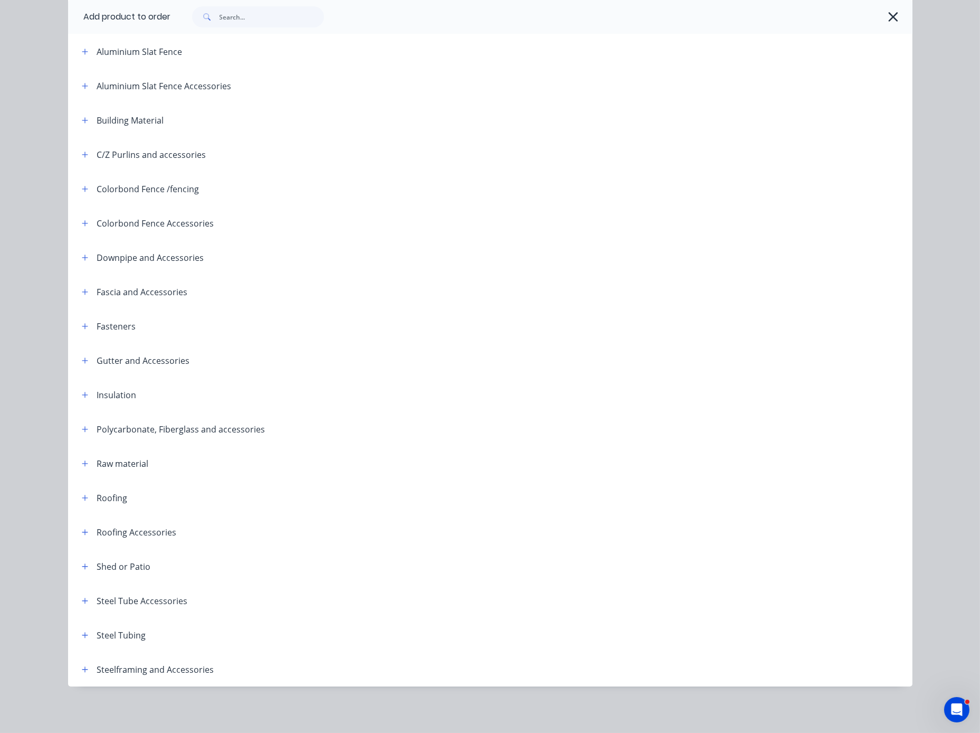
scroll to position [131, 0]
click at [82, 322] on icon "button" at bounding box center [85, 325] width 6 height 7
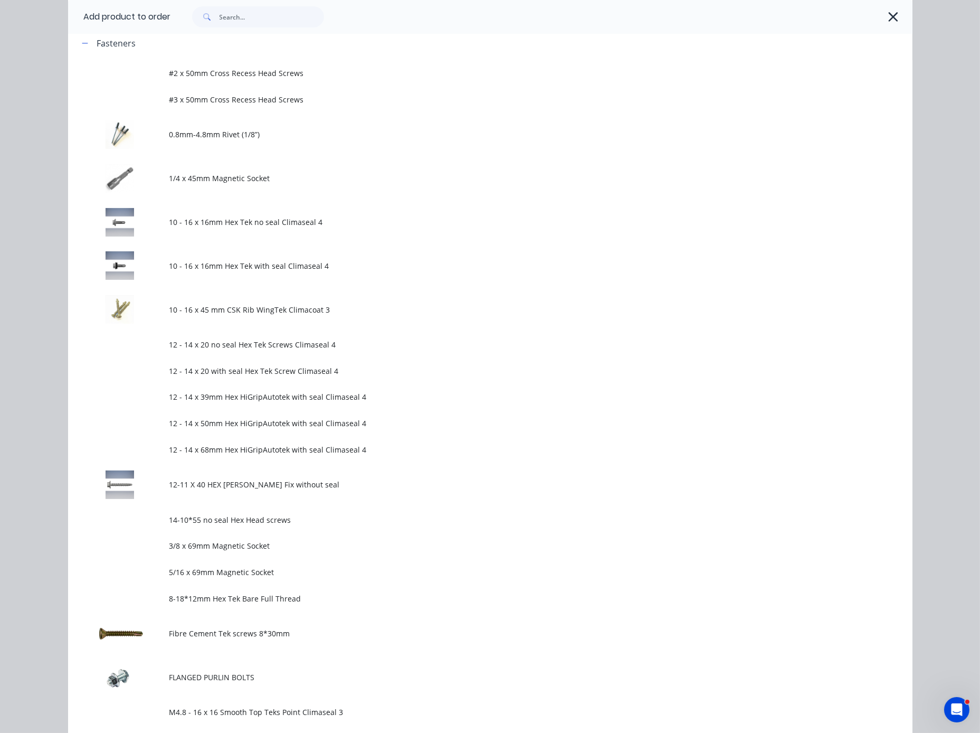
scroll to position [317, 0]
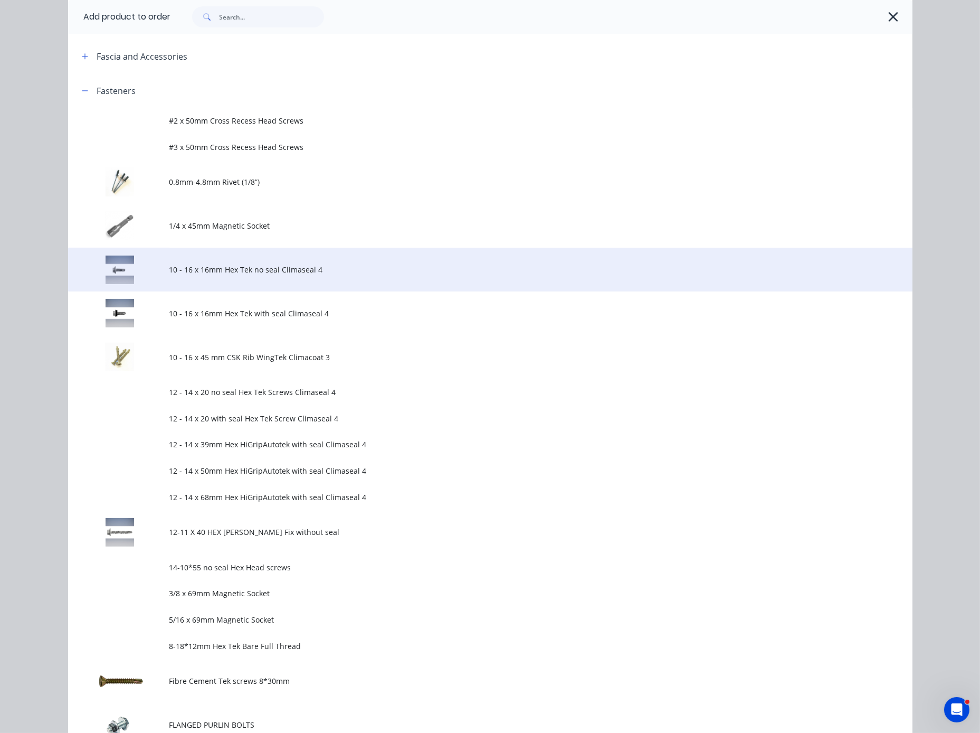
click at [268, 275] on span "10 - 16 x 16mm Hex Tek no seal Climaseal 4" at bounding box center [466, 269] width 594 height 11
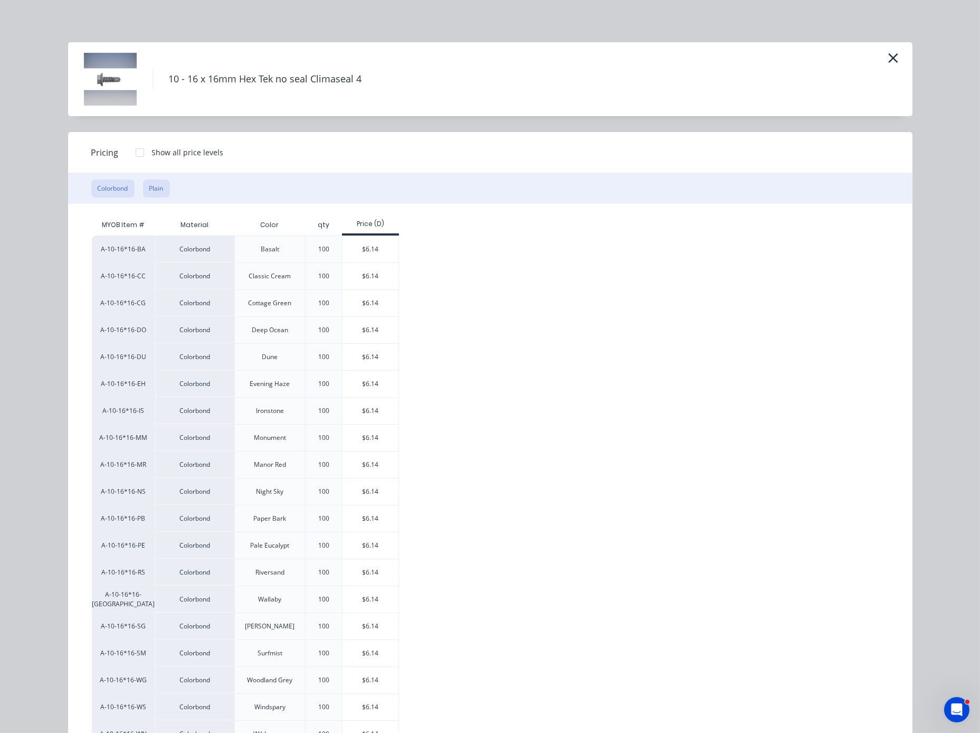
click at [149, 195] on button "Plain" at bounding box center [156, 188] width 27 height 18
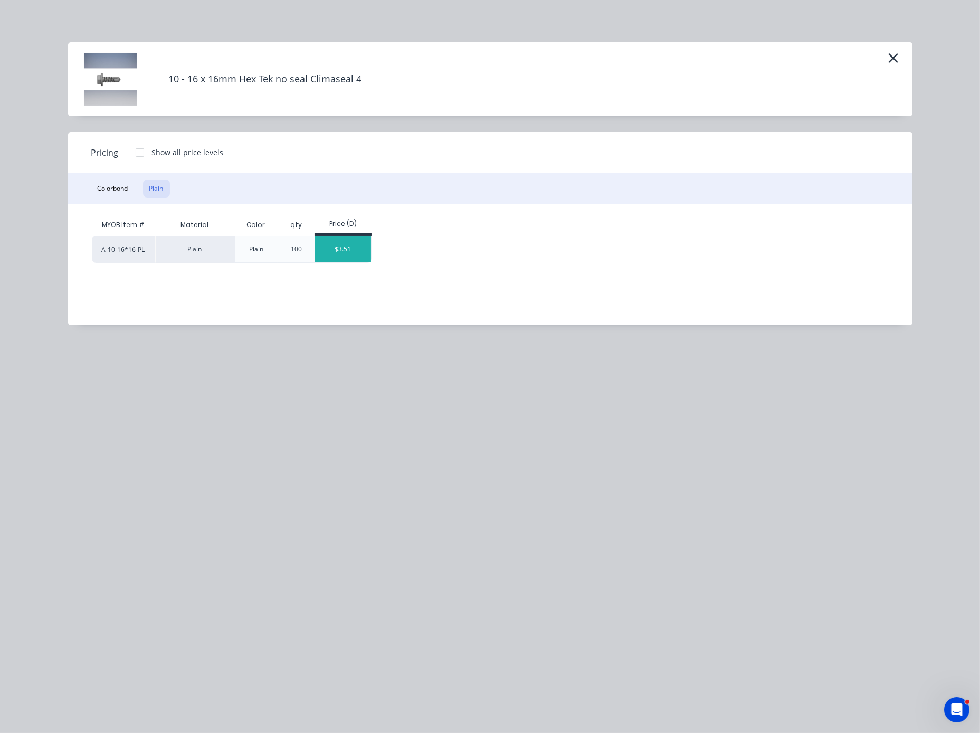
click at [344, 261] on div "$3.51" at bounding box center [343, 249] width 56 height 26
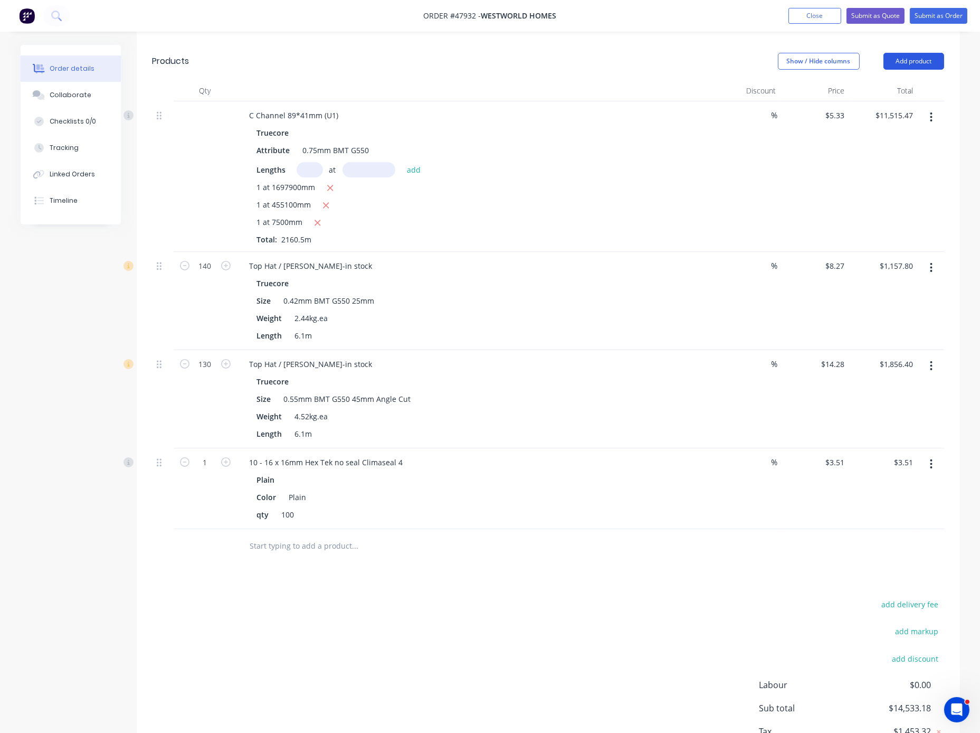
click at [893, 53] on button "Add product" at bounding box center [913, 61] width 61 height 17
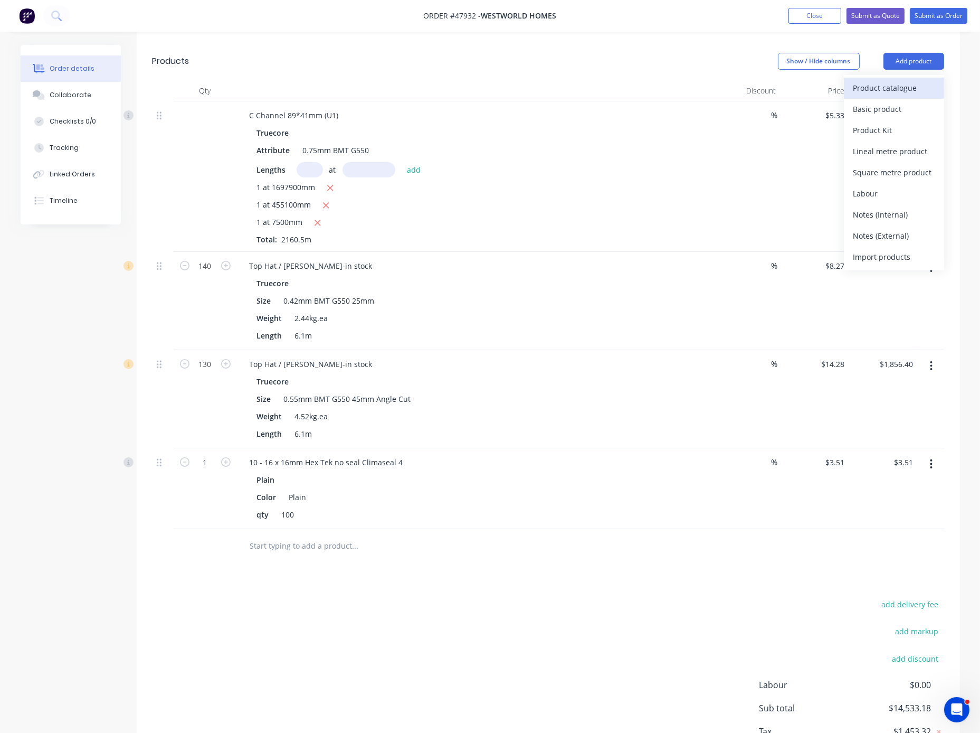
click at [887, 80] on div "Product catalogue" at bounding box center [893, 87] width 81 height 15
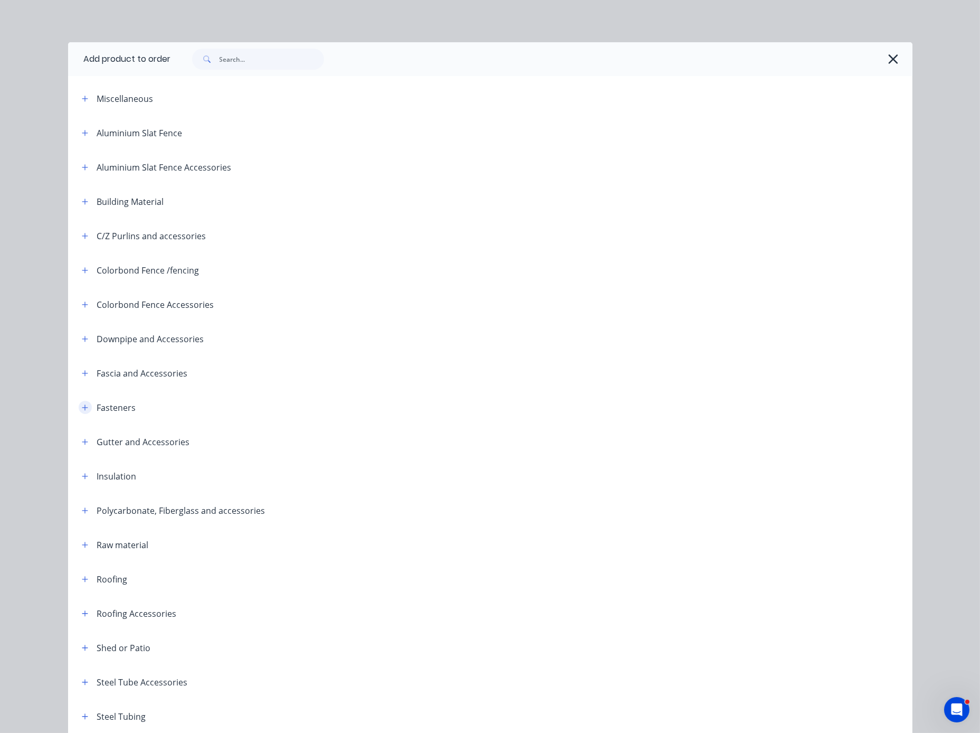
click at [82, 410] on icon "button" at bounding box center [85, 407] width 6 height 6
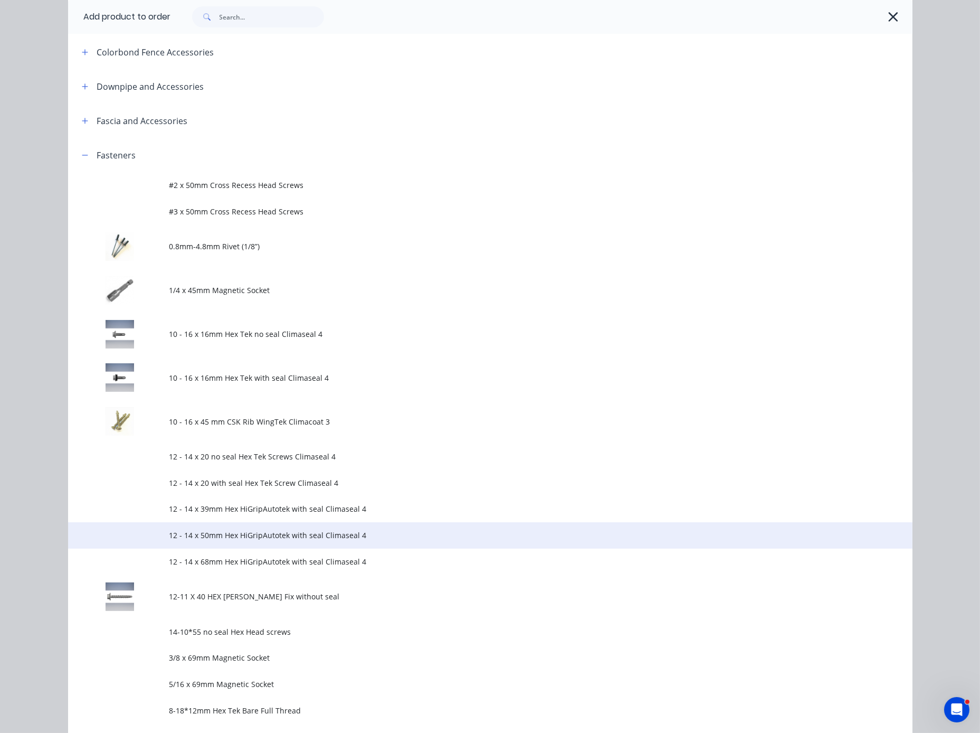
scroll to position [369, 0]
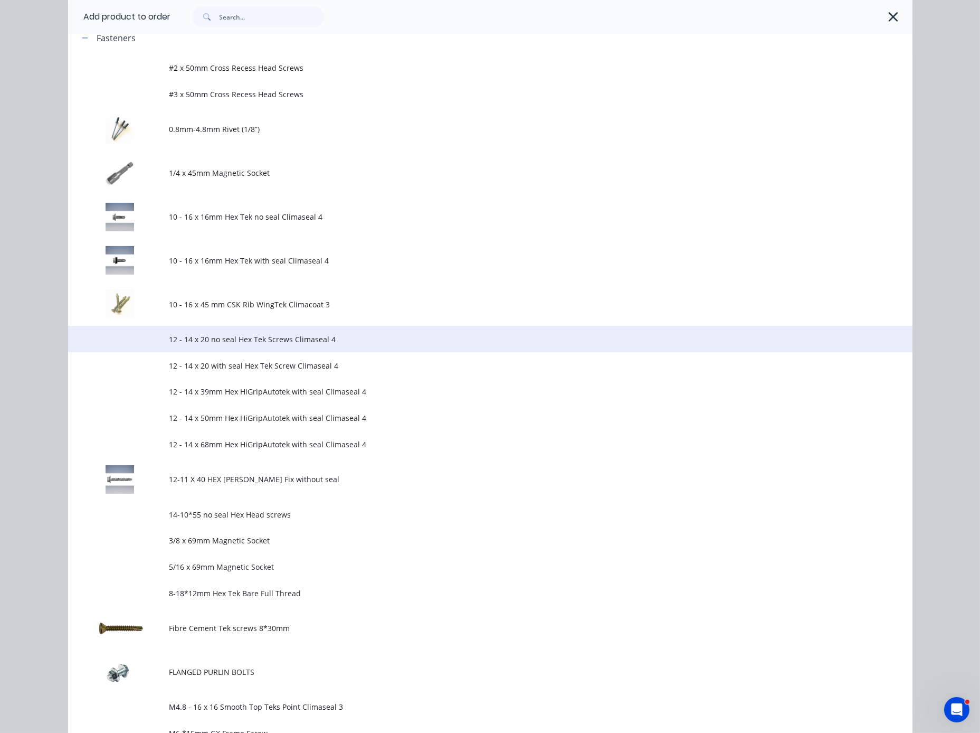
click at [317, 345] on span "12 - 14 x 20 no seal Hex Tek Screws Climaseal 4" at bounding box center [466, 339] width 594 height 11
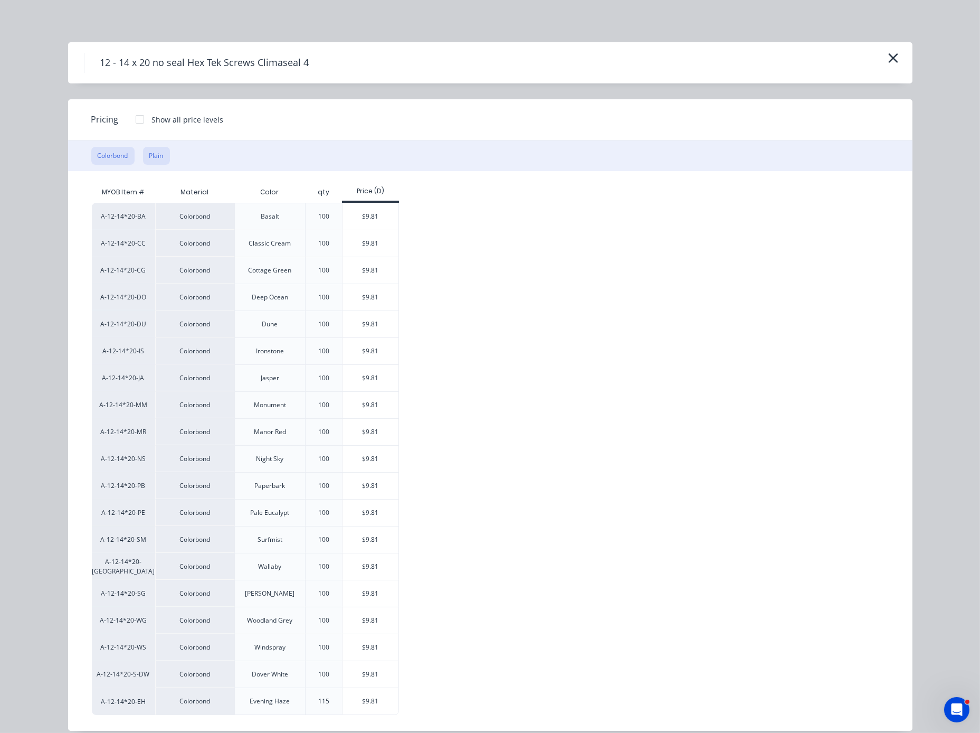
click at [149, 163] on button "Plain" at bounding box center [156, 156] width 27 height 18
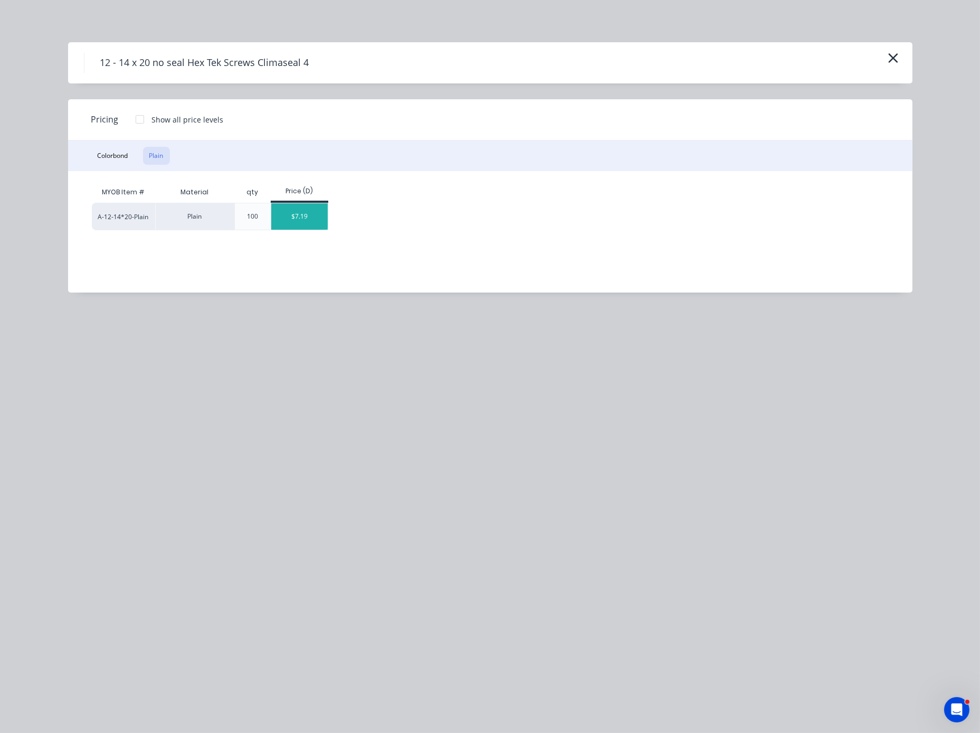
click at [305, 229] on div "$7.19" at bounding box center [299, 216] width 56 height 26
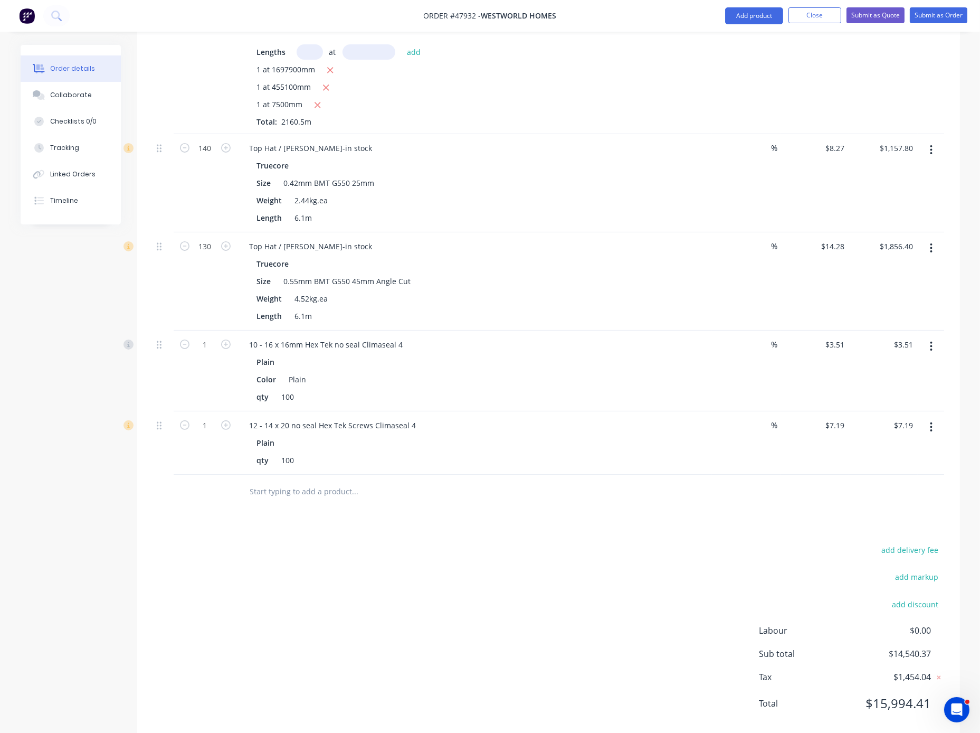
scroll to position [488, 0]
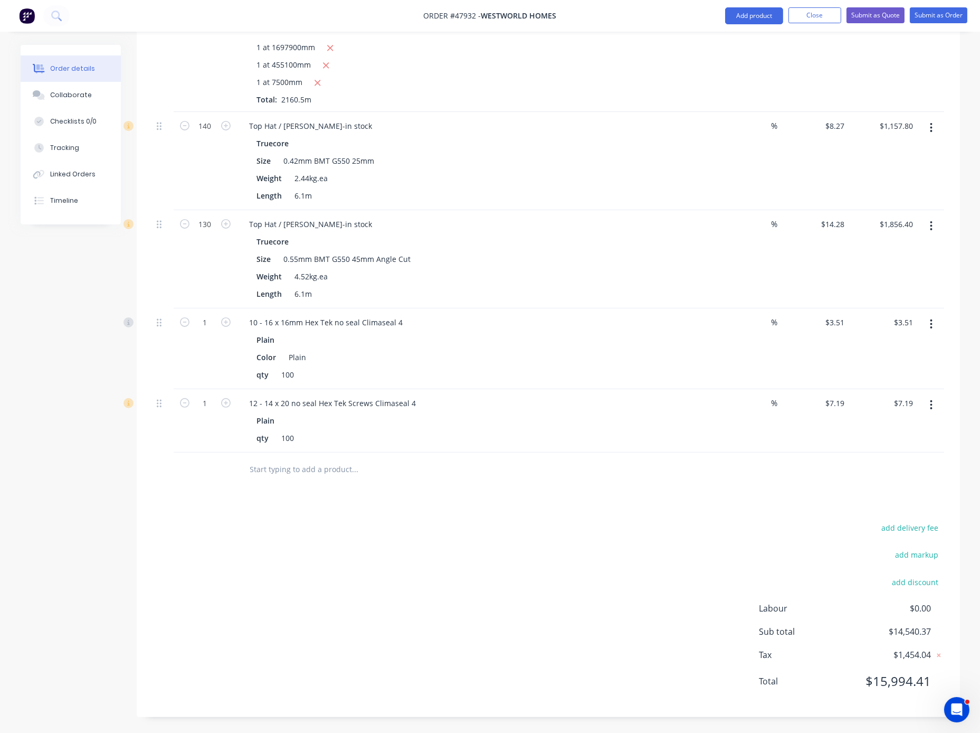
click at [477, 531] on div "add delivery fee add markup add discount Labour $0.00 Sub total $14,540.37 Tax …" at bounding box center [549, 610] width 792 height 180
click at [465, 541] on div "add delivery fee add markup add discount Labour $0.00 Sub total $14,540.37 Tax …" at bounding box center [549, 610] width 792 height 180
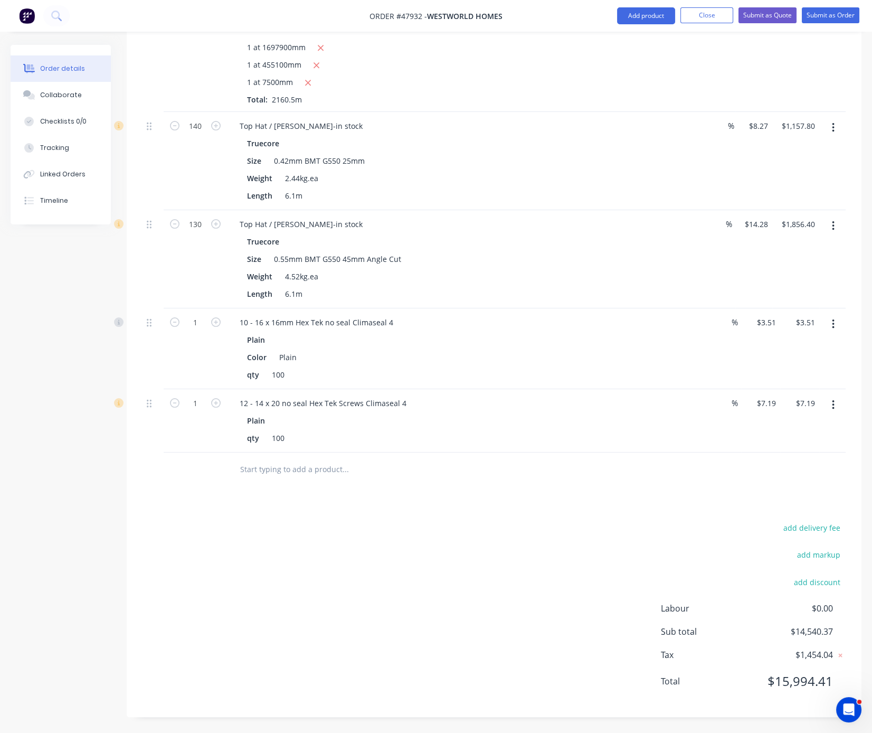
drag, startPoint x: 451, startPoint y: 493, endPoint x: 494, endPoint y: 495, distance: 43.3
click at [196, 134] on input "1" at bounding box center [195, 126] width 27 height 16
type input "30"
type input "$105.30"
click at [459, 604] on div "add delivery fee add markup add discount Labour $0.00 Sub total $14,540.37 Tax …" at bounding box center [493, 610] width 703 height 180
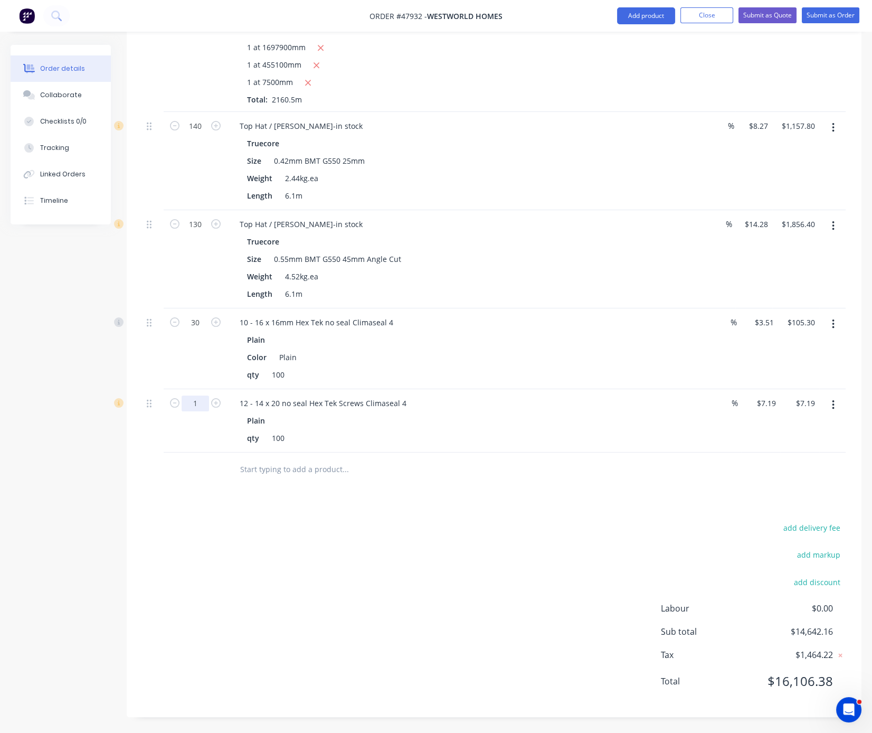
click at [194, 134] on input "1" at bounding box center [195, 126] width 27 height 16
click at [434, 538] on div "add delivery fee add markup add discount Labour $0.00 Sub total $14,642.16 Tax …" at bounding box center [493, 610] width 703 height 180
click at [643, 15] on button "Add product" at bounding box center [646, 15] width 58 height 17
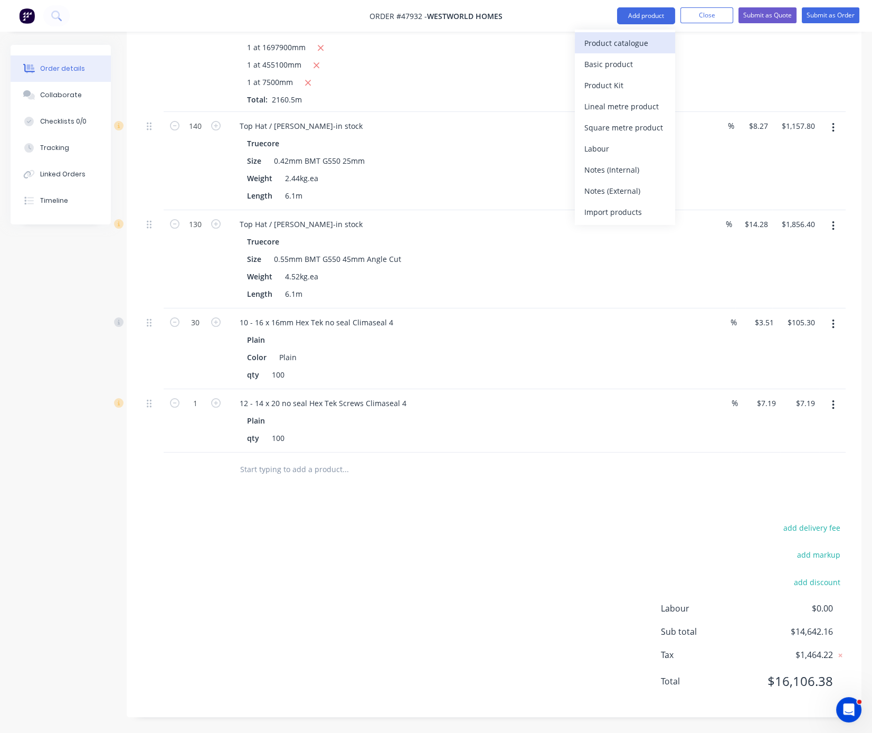
click at [622, 41] on div "Product catalogue" at bounding box center [624, 42] width 81 height 15
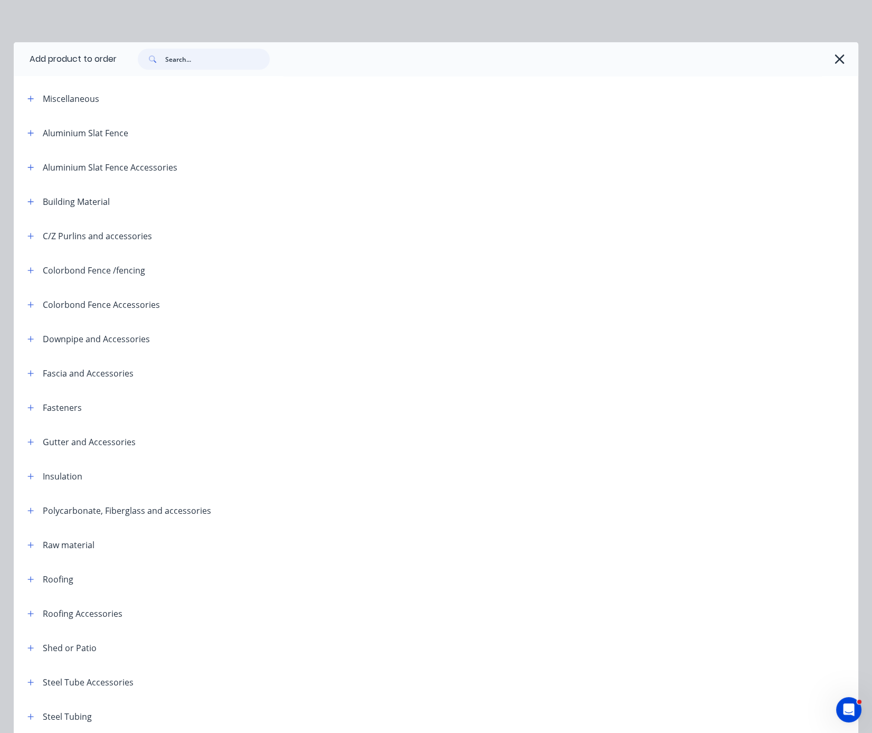
click at [224, 66] on input "text" at bounding box center [217, 59] width 104 height 21
type input "trip"
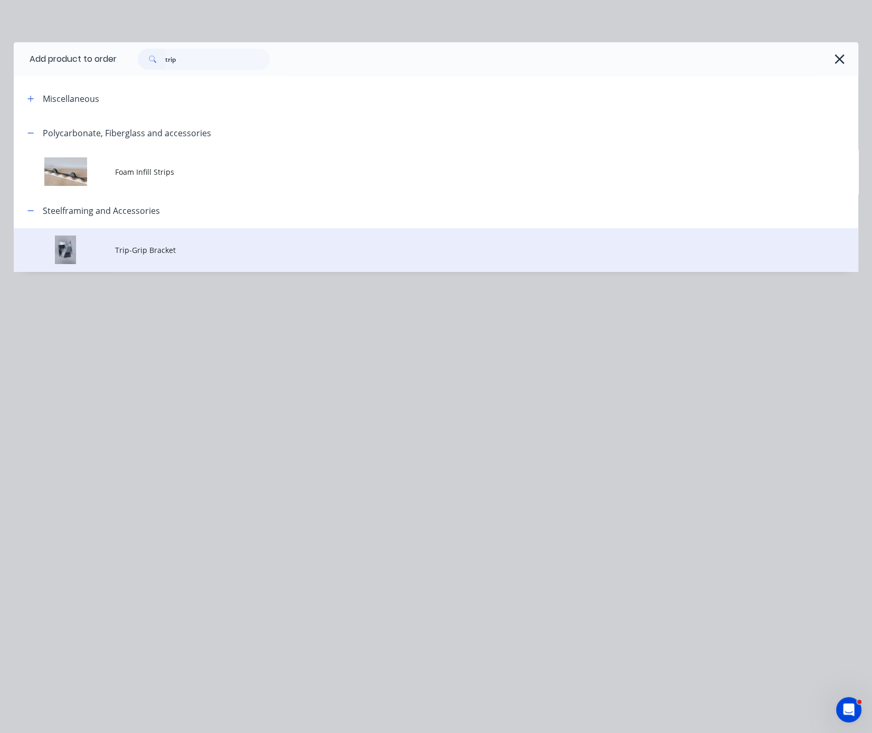
click at [157, 255] on span "Trip-Grip Bracket" at bounding box center [412, 249] width 594 height 11
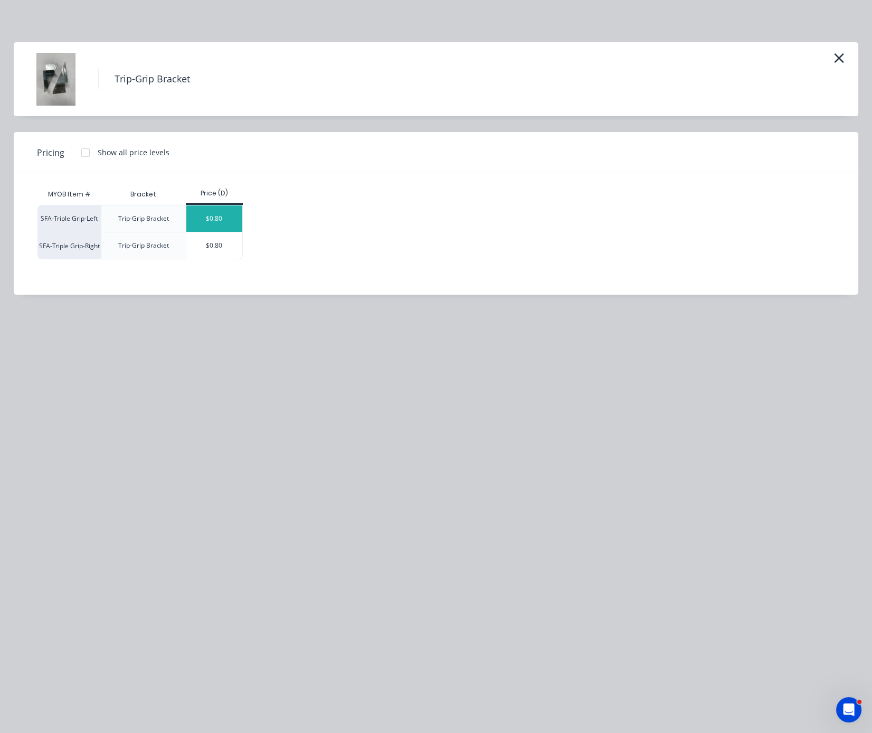
click at [224, 224] on div "$0.80" at bounding box center [214, 218] width 56 height 26
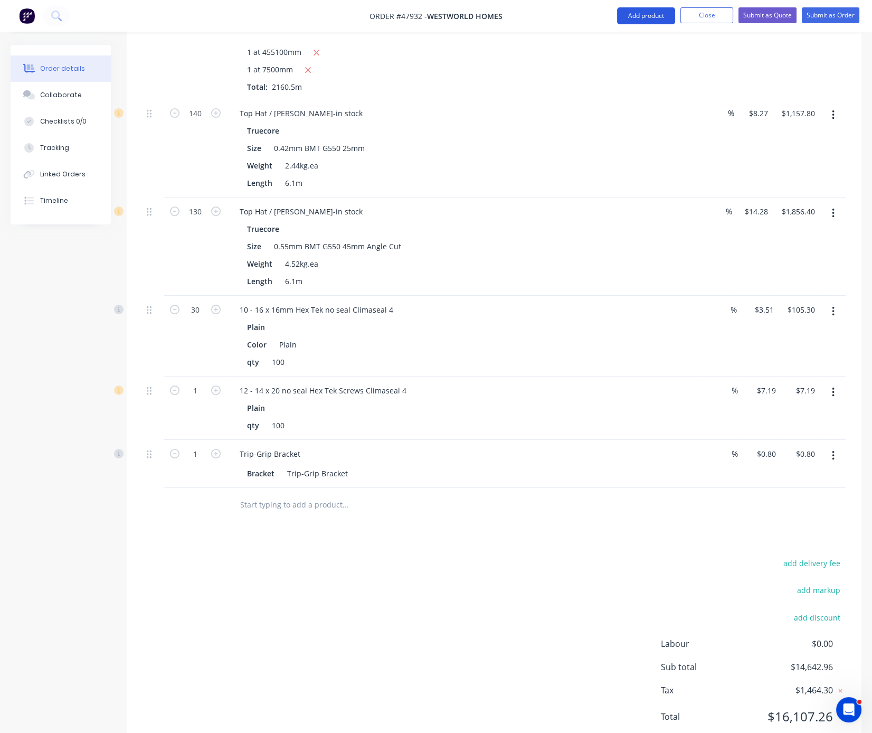
click at [655, 12] on button "Add product" at bounding box center [646, 15] width 58 height 17
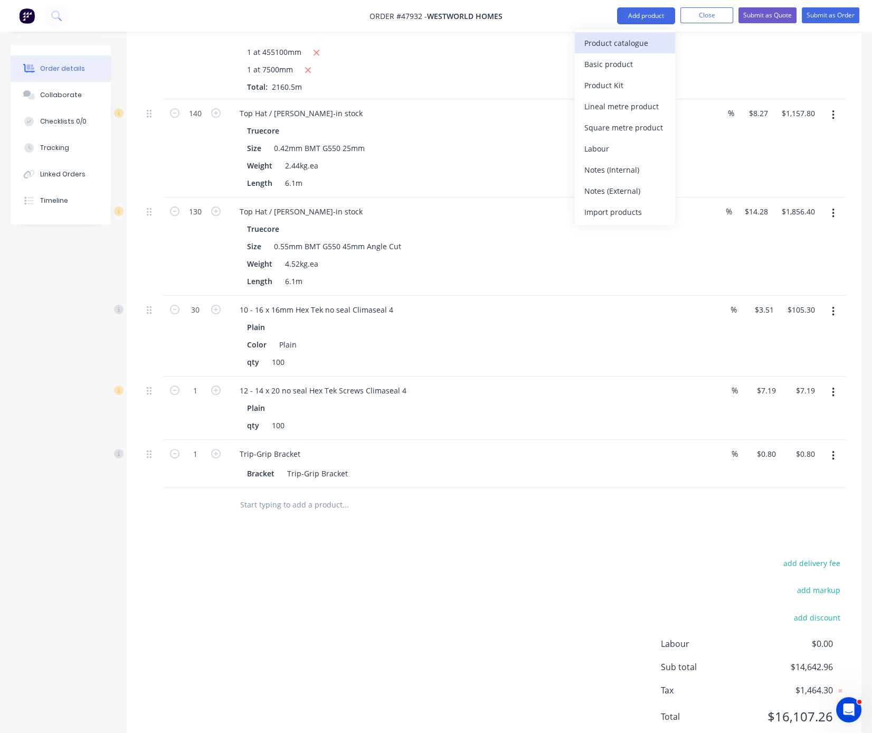
click at [640, 37] on div "Product catalogue" at bounding box center [624, 42] width 81 height 15
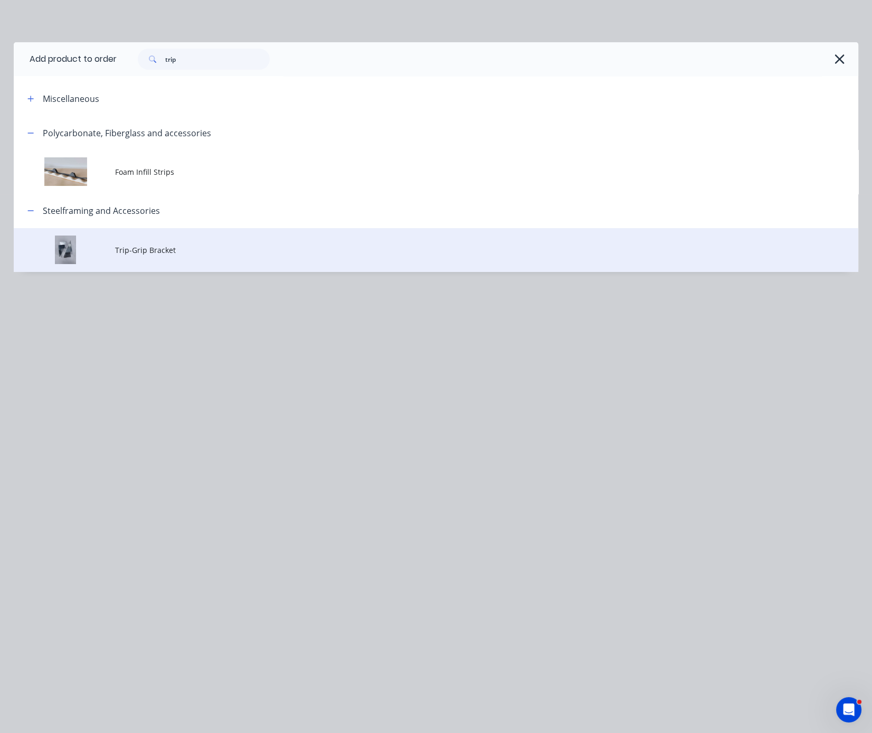
click at [173, 255] on span "Trip-Grip Bracket" at bounding box center [412, 249] width 594 height 11
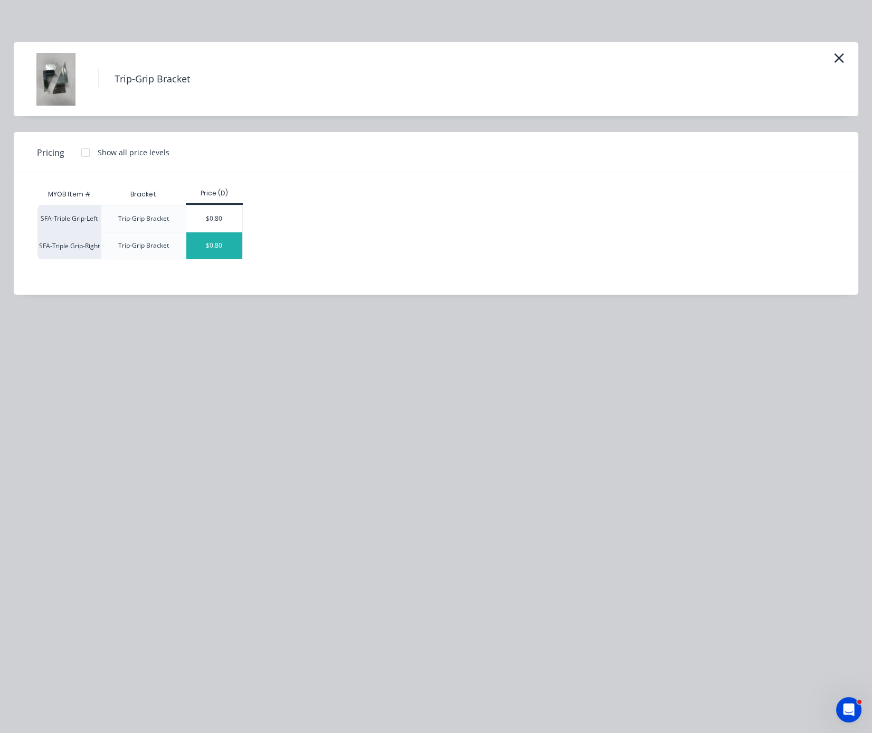
click at [220, 253] on div "$0.80" at bounding box center [214, 245] width 56 height 26
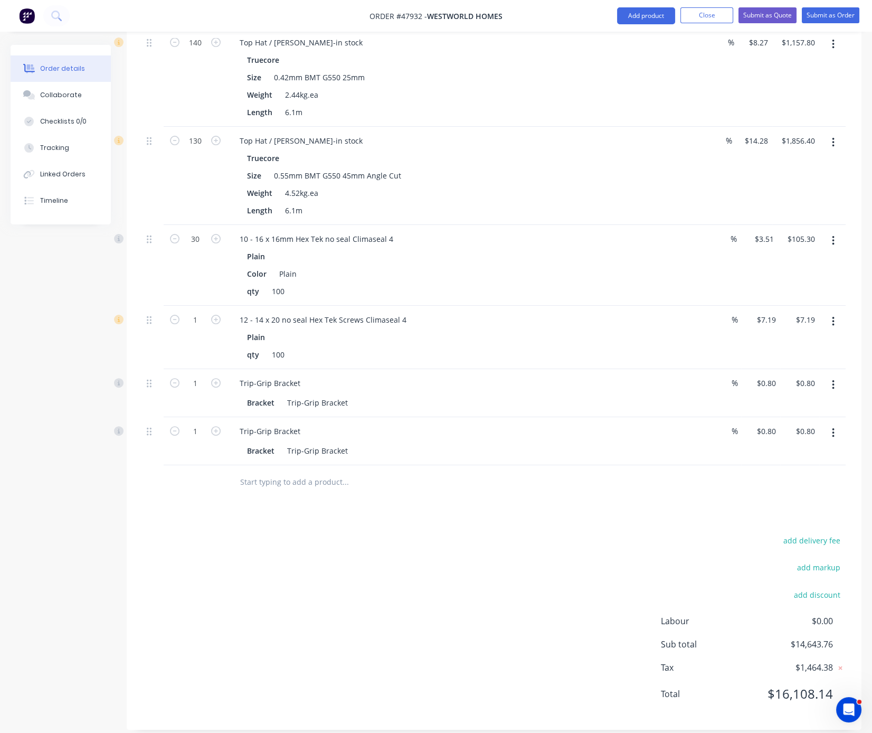
scroll to position [590, 0]
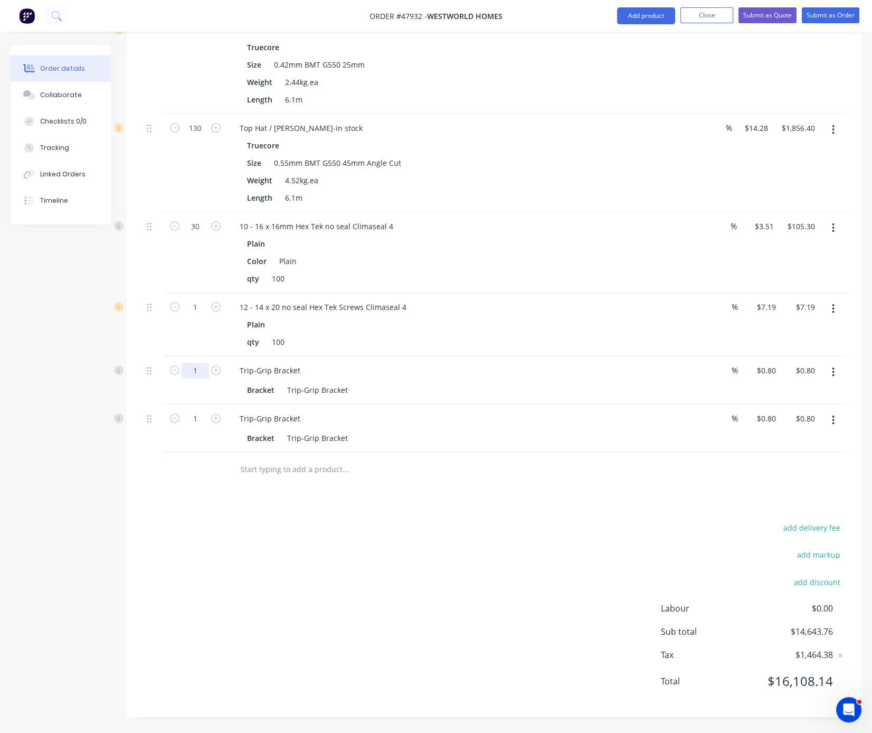
click at [199, 38] on input "1" at bounding box center [195, 30] width 27 height 16
click at [355, 570] on div "add delivery fee add markup add discount Labour $0.00 Sub total $14,643.76 Tax …" at bounding box center [493, 610] width 703 height 180
click at [196, 38] on input "1" at bounding box center [195, 30] width 27 height 16
type input "70"
type input "$56.00"
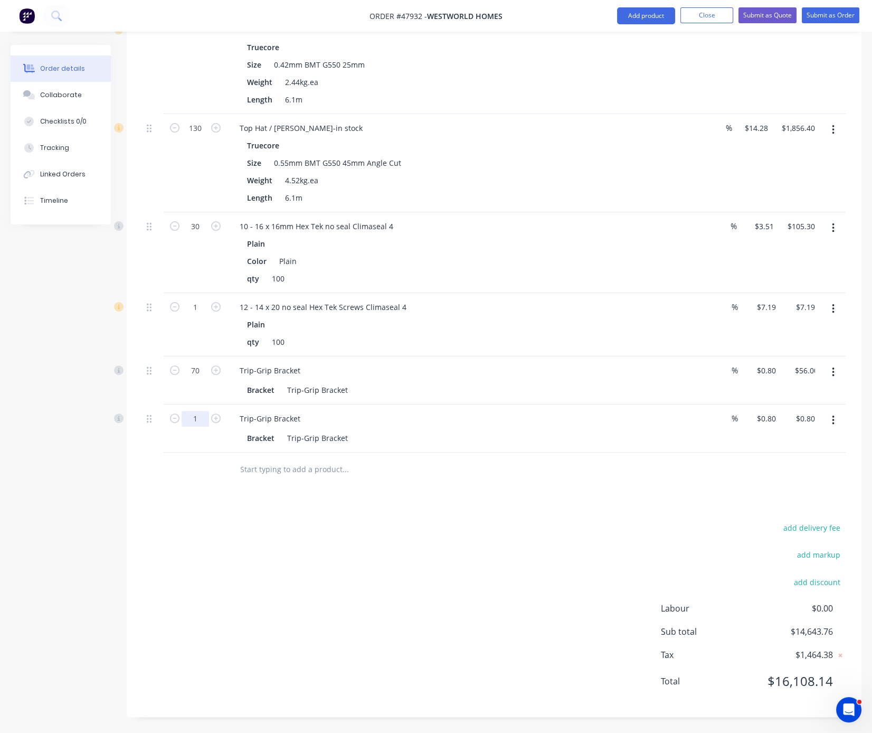
click at [201, 38] on input "1" at bounding box center [195, 30] width 27 height 16
type input "70"
type input "$56.00"
click at [398, 575] on div "add delivery fee add markup add discount Labour $0.00 Sub total $14,754.16 Tax …" at bounding box center [493, 610] width 703 height 180
click at [342, 556] on div "add delivery fee add markup add discount Labour $0.00 Sub total $14,754.16 Tax …" at bounding box center [493, 610] width 703 height 180
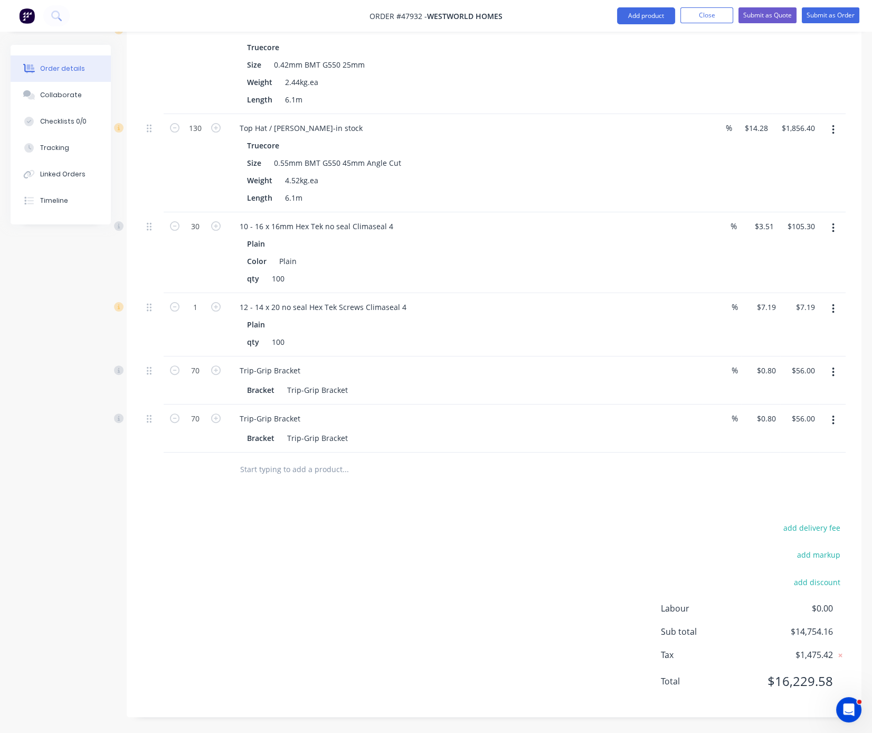
scroll to position [405, 0]
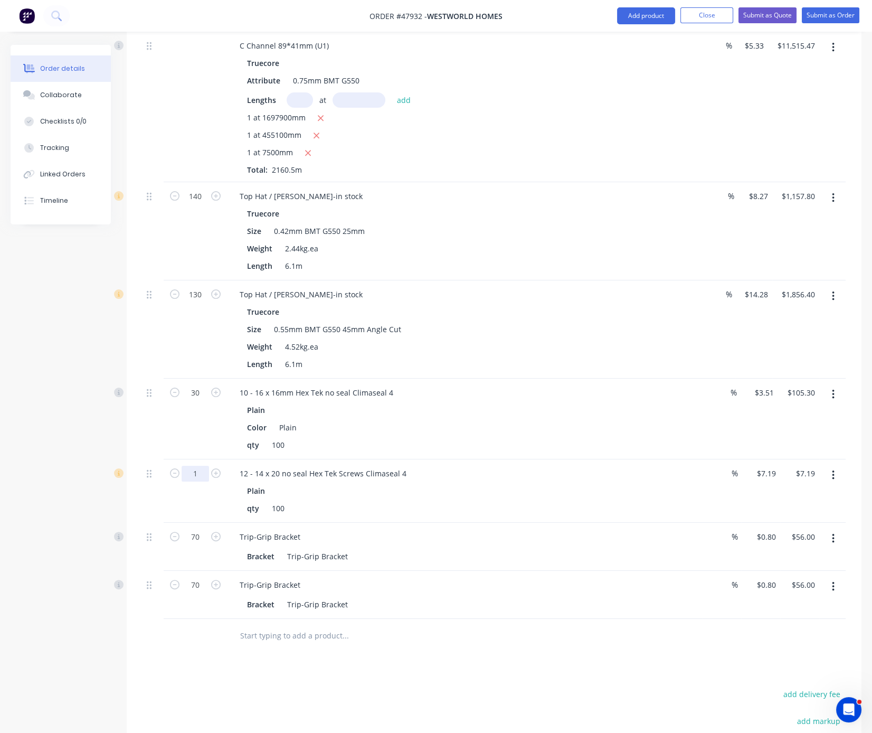
click at [199, 204] on input "1" at bounding box center [195, 196] width 27 height 16
type input "40"
type input "$287.60"
click at [93, 436] on div "Created by Serene Created 11/08/25 Required 11/08/25 Assigned to Add team membe…" at bounding box center [436, 269] width 851 height 1259
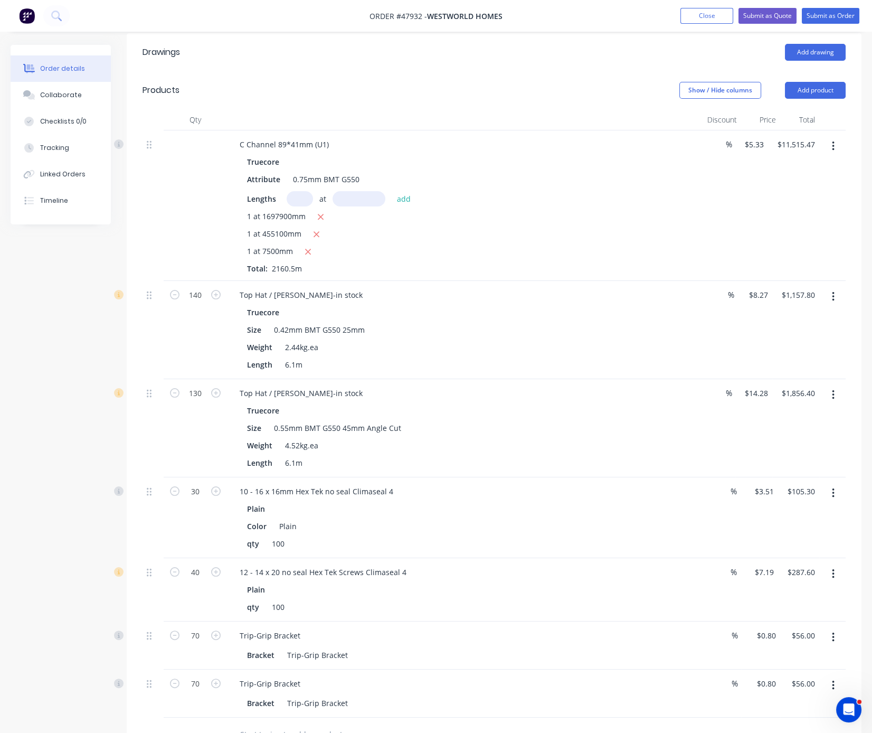
scroll to position [590, 0]
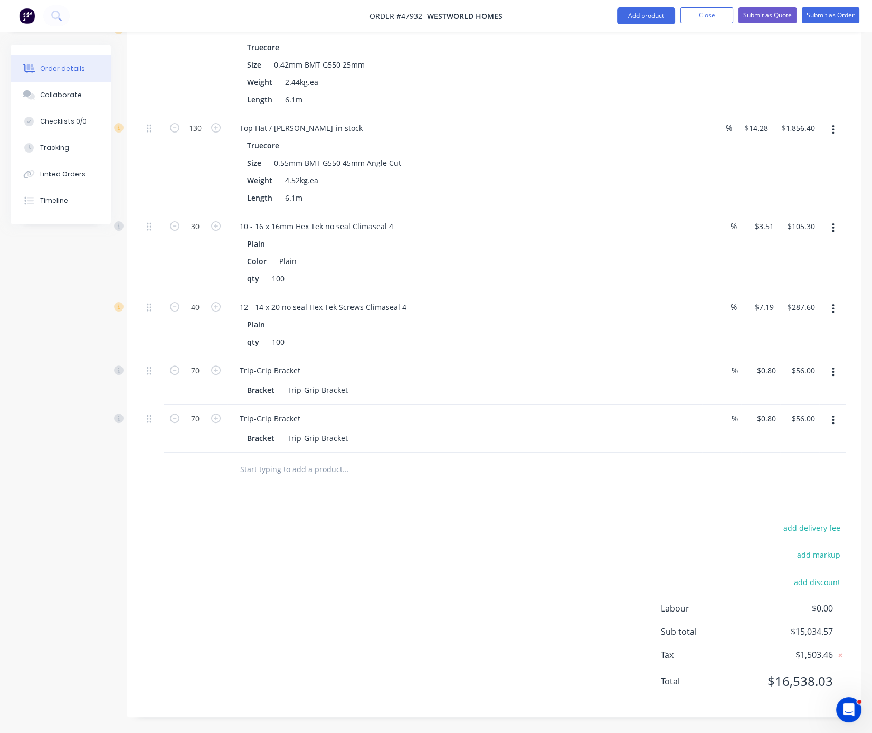
click at [328, 575] on div "add delivery fee add markup add discount Labour $0.00 Sub total $15,034.57 Tax …" at bounding box center [493, 610] width 703 height 180
click at [525, 489] on div "Drawings Add drawing Products Show / Hide columns Add product Qty Discount Pric…" at bounding box center [494, 242] width 735 height 948
click at [648, 14] on button "Add product" at bounding box center [646, 15] width 58 height 17
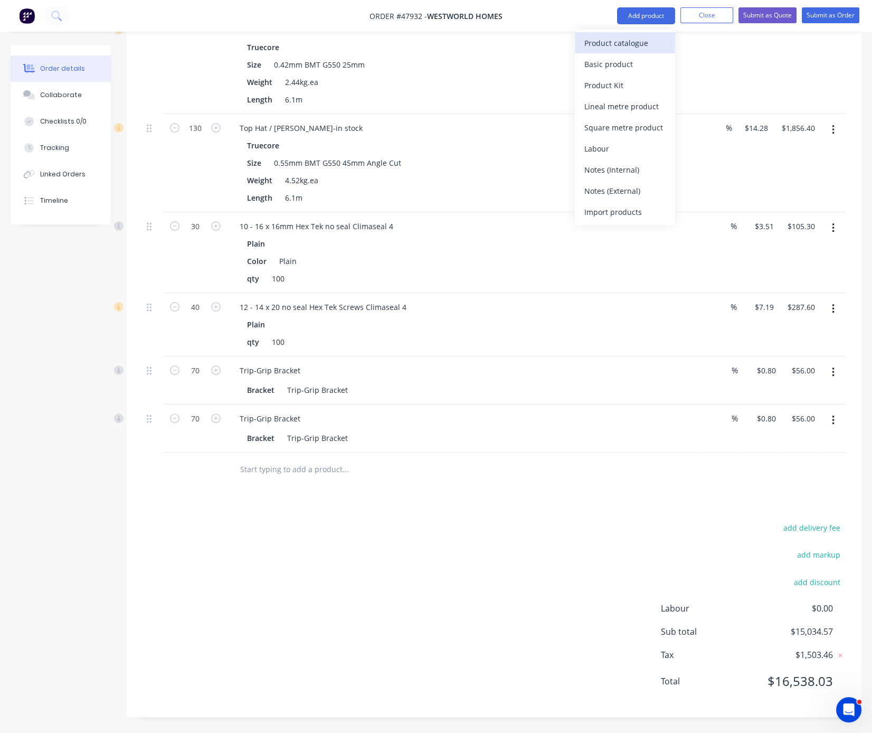
click at [640, 37] on div "Product catalogue" at bounding box center [624, 42] width 81 height 15
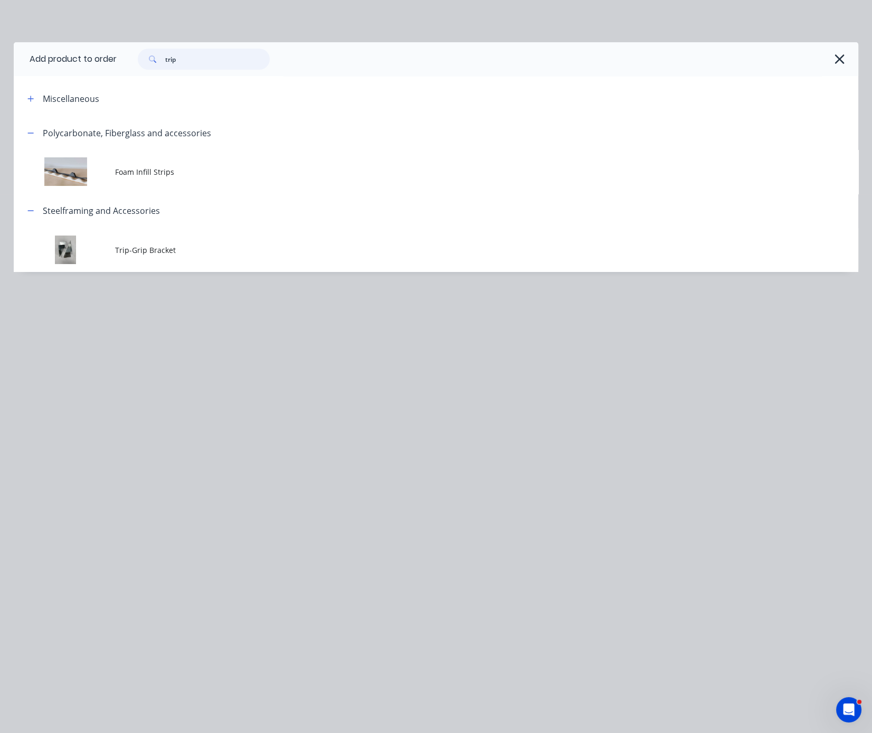
drag, startPoint x: 189, startPoint y: 76, endPoint x: 130, endPoint y: 76, distance: 58.6
click at [139, 76] on div "trip" at bounding box center [488, 59] width 742 height 34
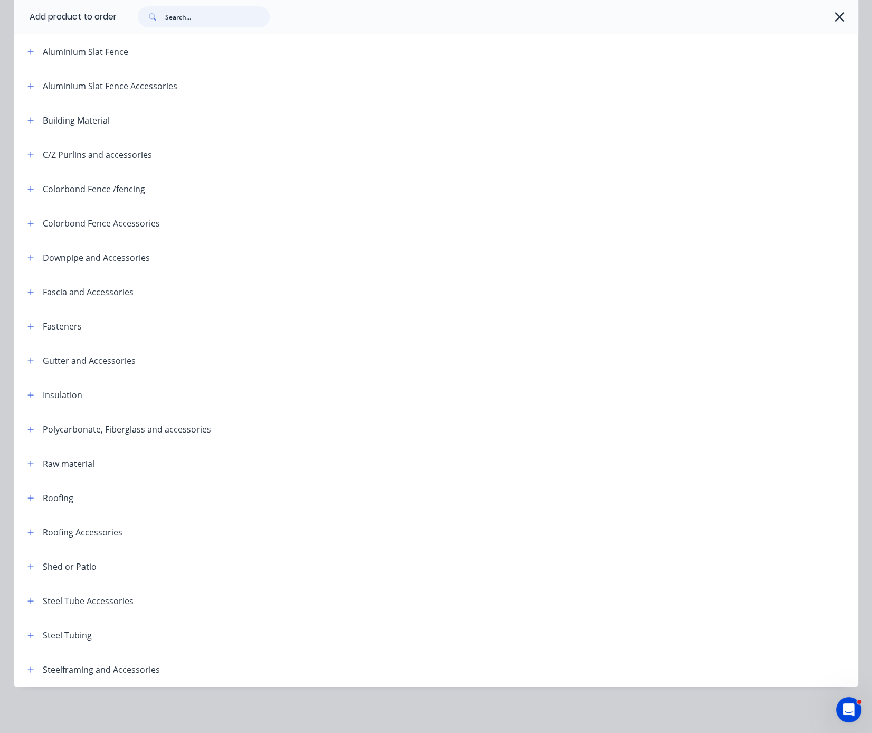
scroll to position [606, 0]
click at [834, 17] on icon "button" at bounding box center [838, 16] width 9 height 9
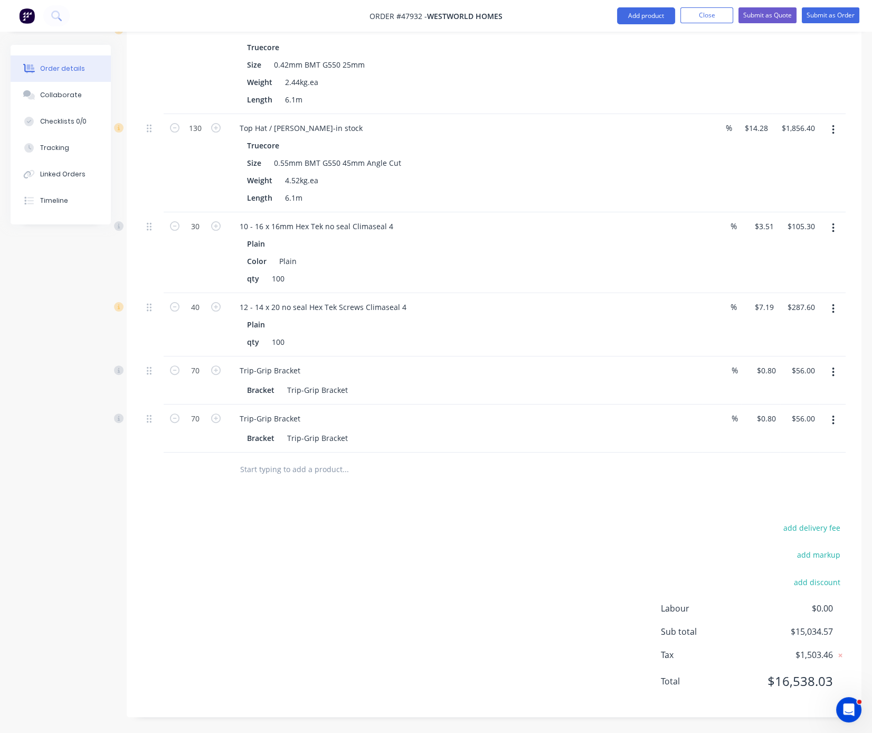
click at [402, 527] on div "add delivery fee add markup add discount Labour $0.00 Sub total $15,034.57 Tax …" at bounding box center [493, 610] width 703 height 180
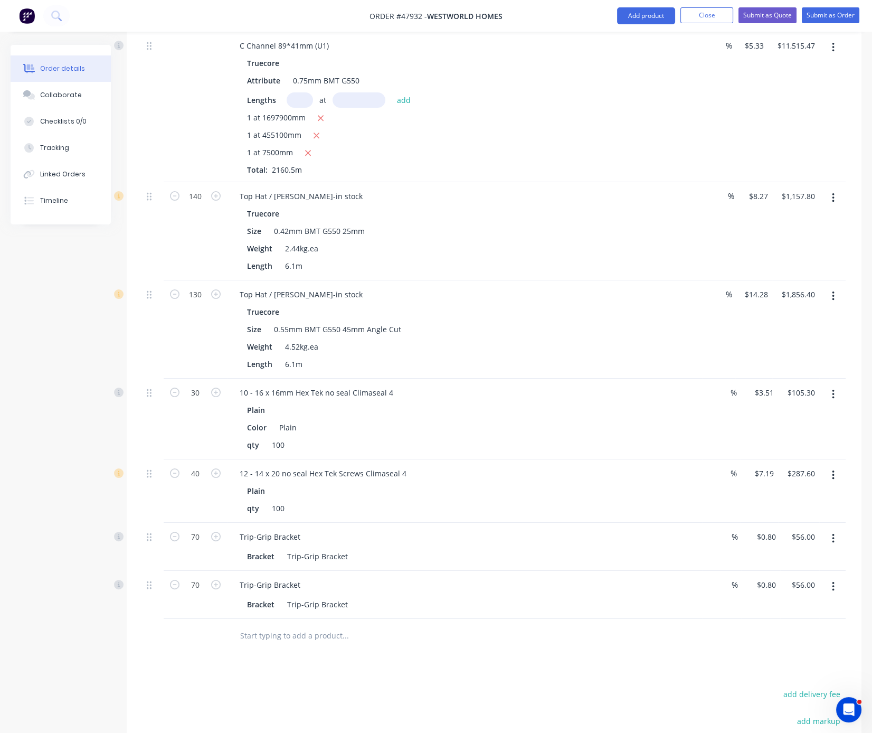
click at [193, 228] on div "140" at bounding box center [195, 231] width 63 height 98
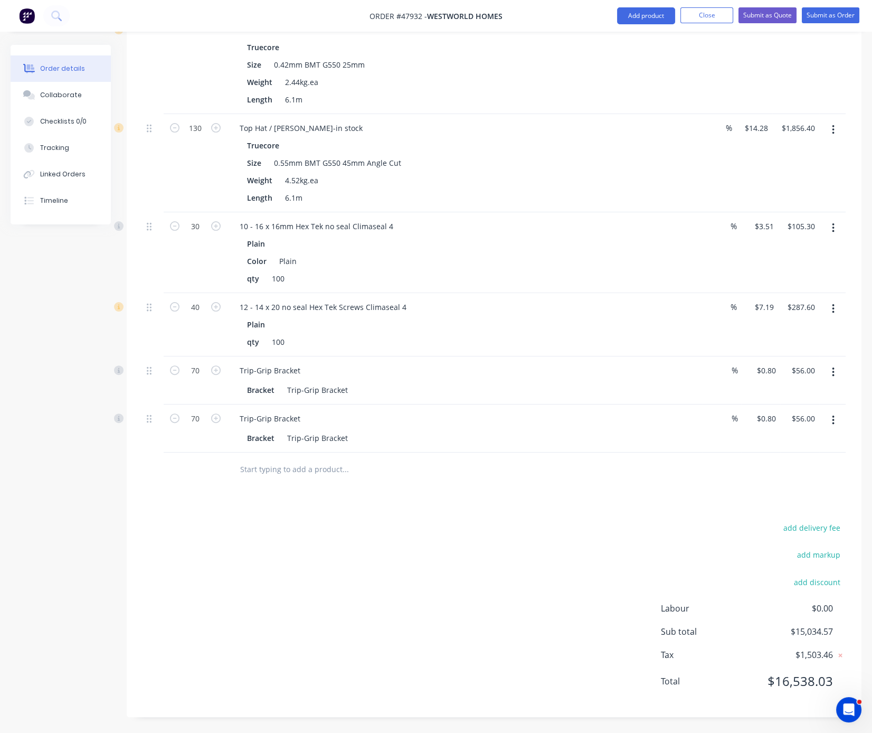
click at [411, 550] on div "add delivery fee add markup add discount Labour $0.00 Sub total $15,034.57 Tax …" at bounding box center [493, 610] width 703 height 180
click at [630, 20] on button "Add product" at bounding box center [646, 15] width 58 height 17
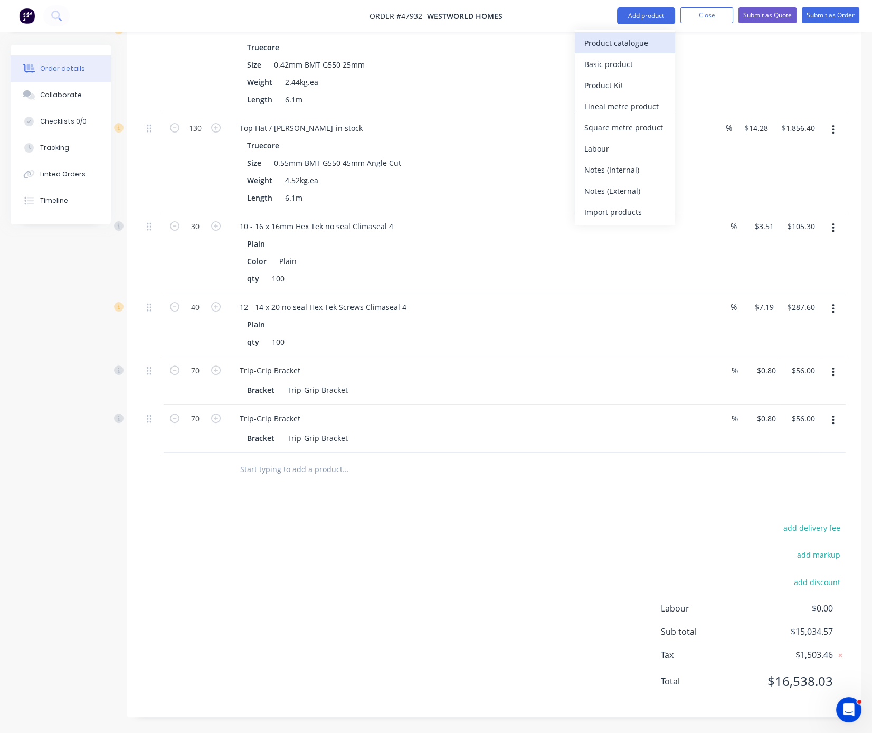
click at [622, 47] on div "Product catalogue" at bounding box center [624, 42] width 81 height 15
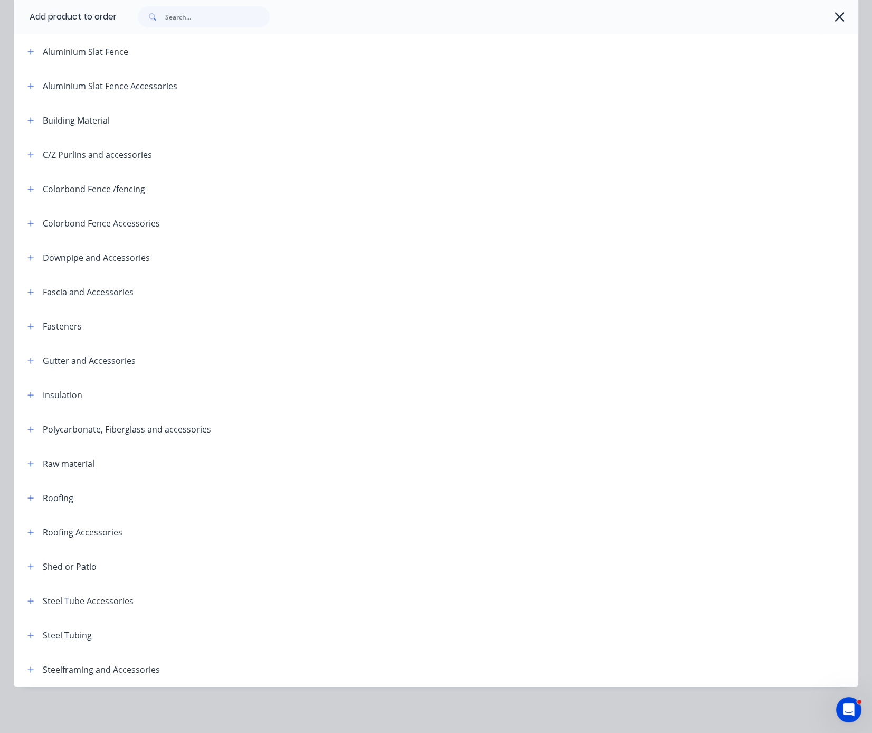
scroll to position [606, 0]
click at [24, 491] on button "button" at bounding box center [30, 497] width 13 height 13
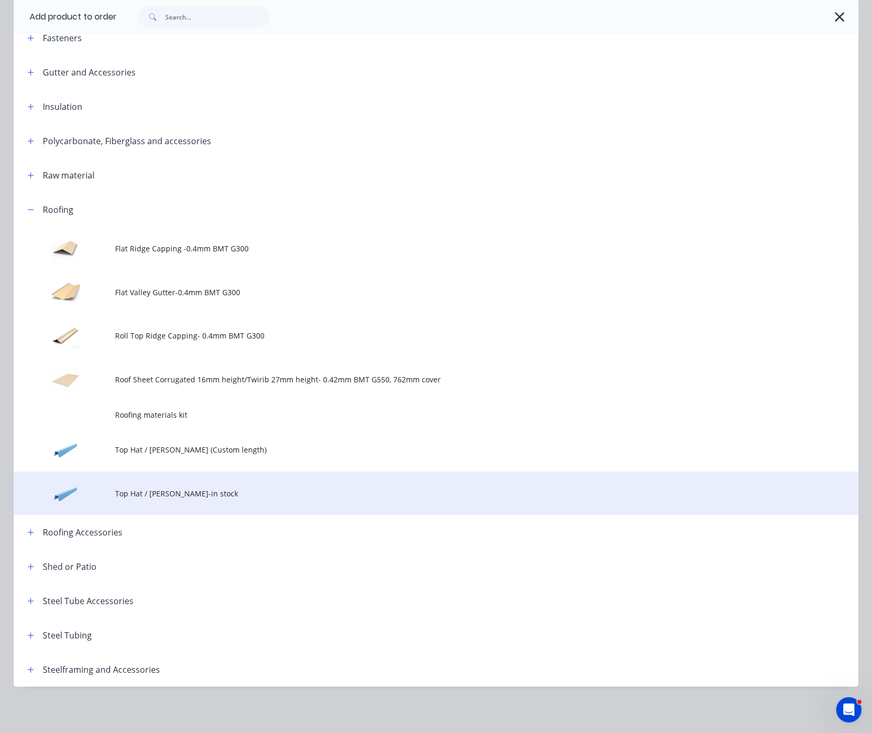
scroll to position [427, 0]
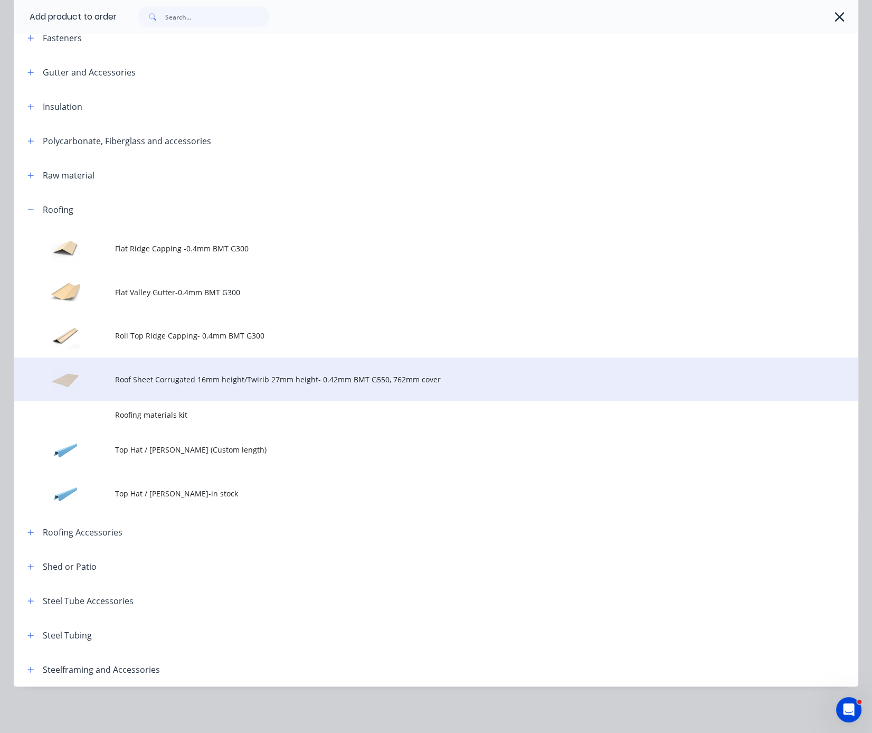
click at [291, 374] on span "Roof Sheet Corrugated 16mm height/Twirib 27mm height- 0.42mm BMT G550, 762mm co…" at bounding box center [412, 379] width 594 height 11
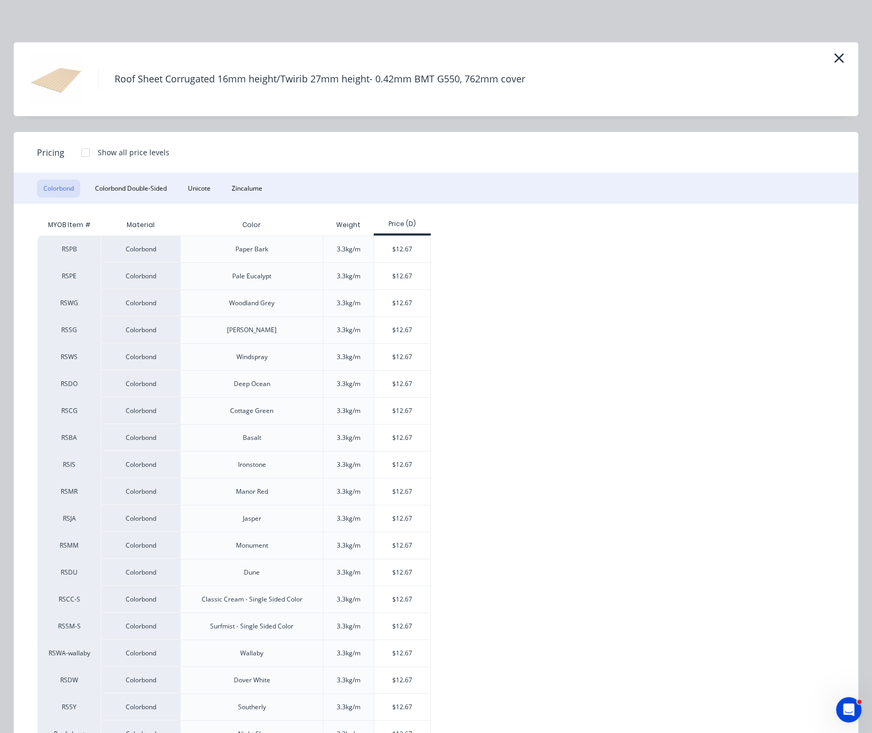
click at [83, 159] on div at bounding box center [85, 152] width 21 height 21
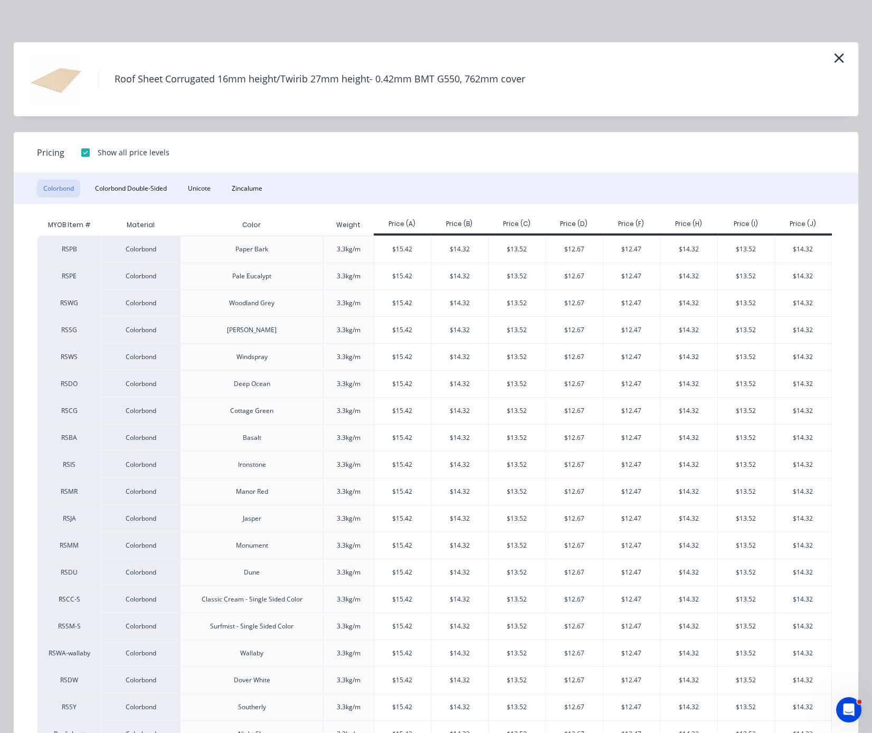
click at [83, 159] on div at bounding box center [85, 152] width 21 height 21
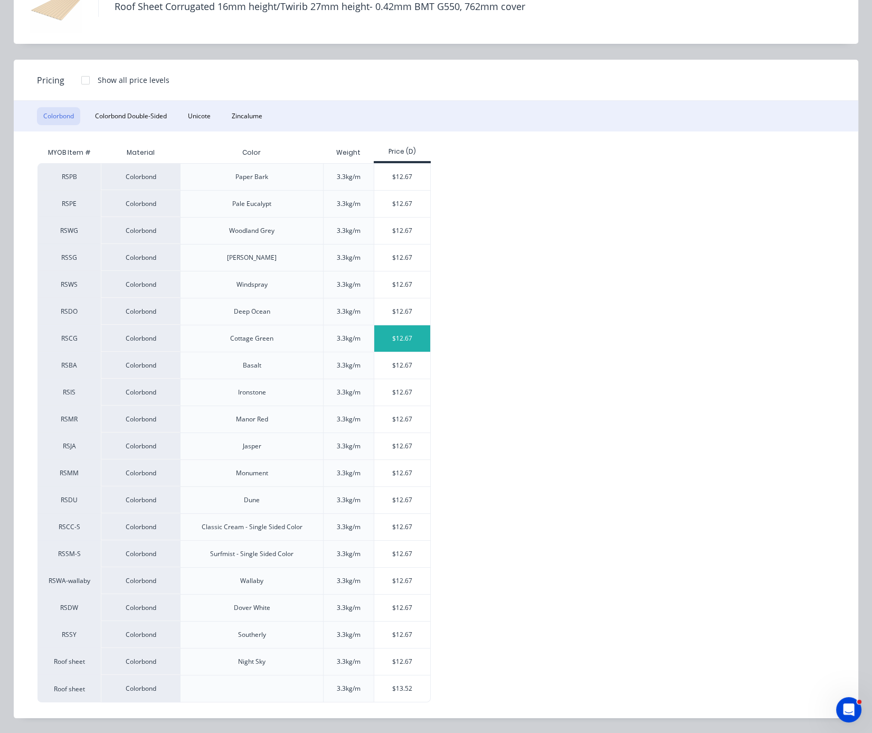
scroll to position [100, 0]
click at [407, 686] on div "$13.52" at bounding box center [402, 688] width 56 height 26
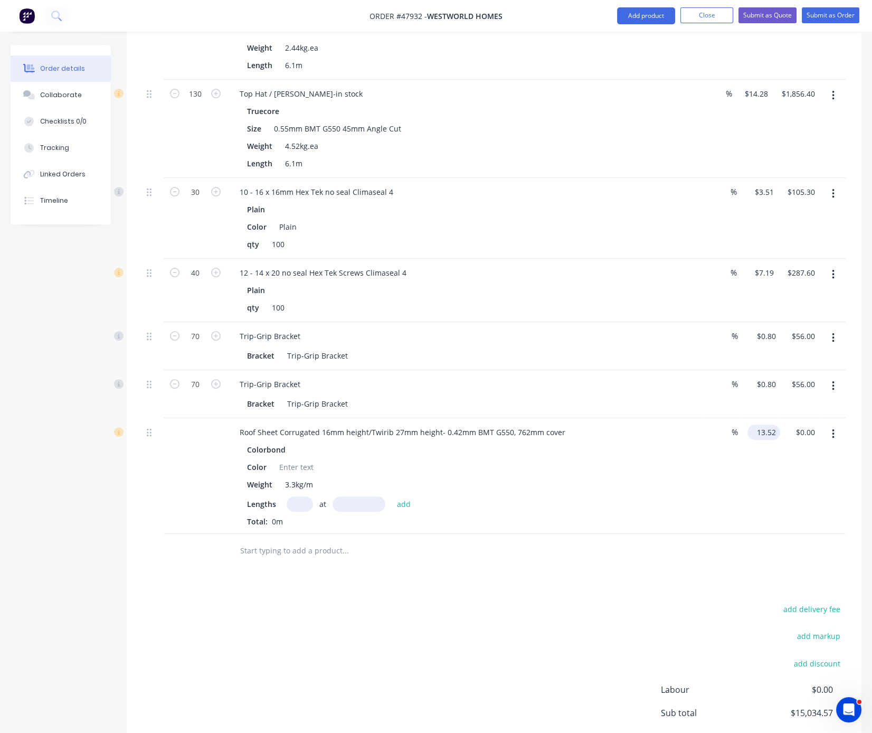
click at [767, 439] on input "13.52" at bounding box center [766, 431] width 28 height 15
type input "$12.67"
drag, startPoint x: 376, startPoint y: 437, endPoint x: 454, endPoint y: 440, distance: 78.2
click at [454, 440] on div "Roof Sheet Corrugated 16mm height/Twirib 27mm height- 0.42mm BMT G550, 762mm co…" at bounding box center [402, 431] width 343 height 15
click at [282, 472] on div at bounding box center [296, 466] width 43 height 15
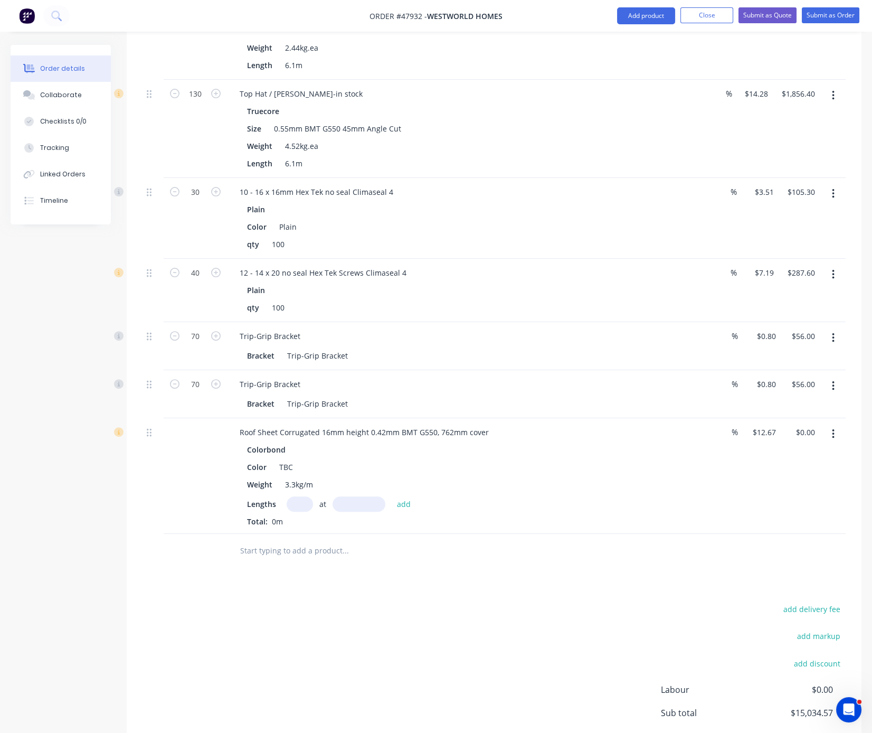
click at [308, 511] on input "text" at bounding box center [300, 503] width 26 height 15
click at [302, 511] on input "text" at bounding box center [300, 503] width 26 height 15
type input "420"
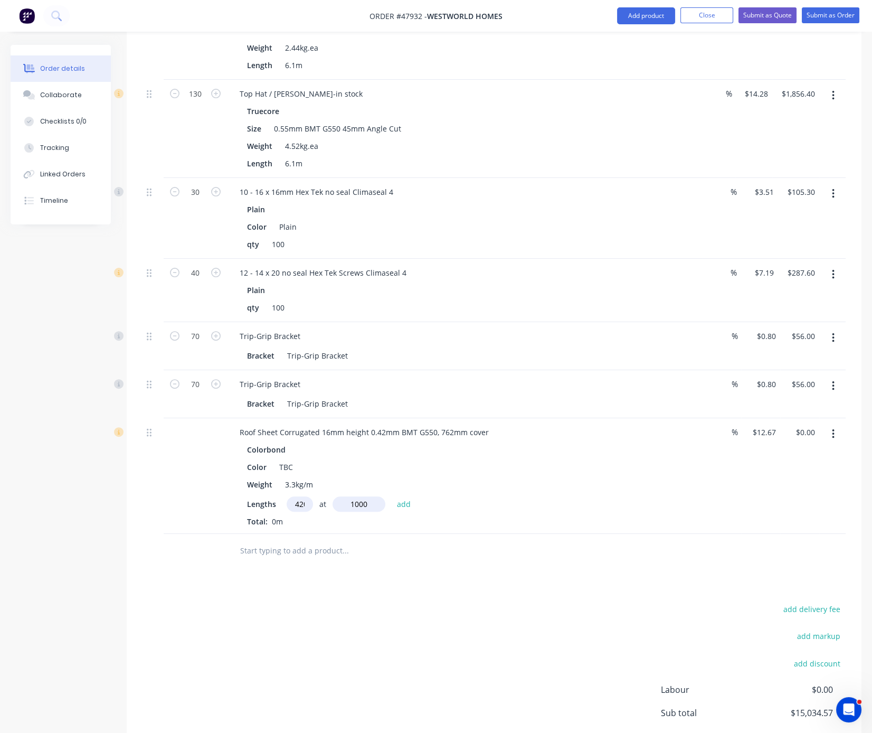
type input "1000"
click at [392, 496] on button "add" at bounding box center [404, 503] width 25 height 14
type input "$5,321.40"
click at [438, 637] on div "add delivery fee add markup add discount Labour $0.00 Sub total $20,355.97 Tax …" at bounding box center [493, 709] width 703 height 180
click at [437, 628] on div "Drawings Add drawing Products Show / Hide columns Add product Qty Discount Pric…" at bounding box center [494, 274] width 735 height 1081
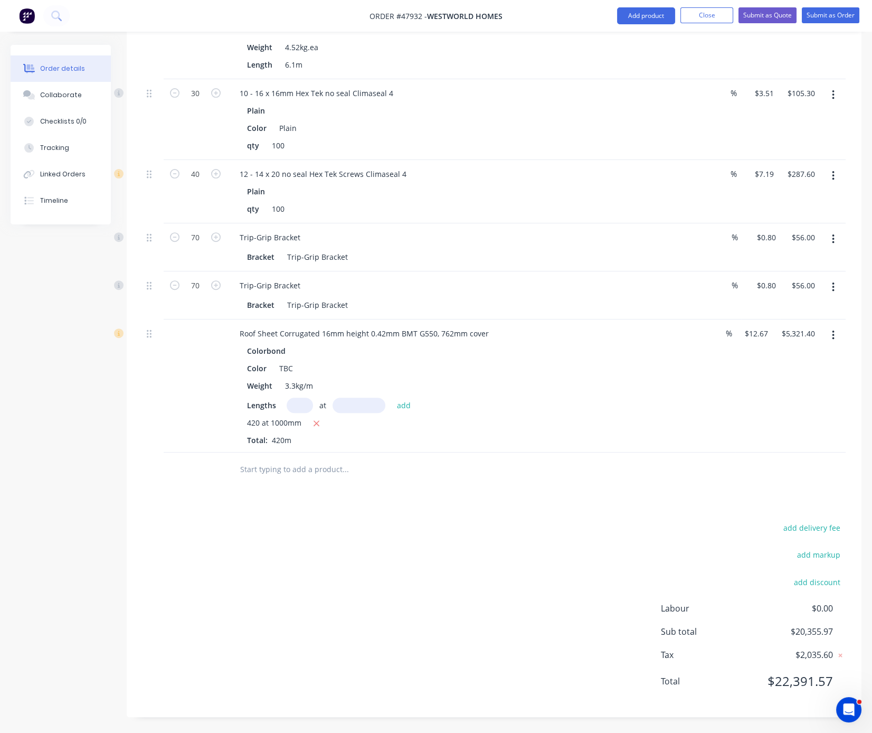
scroll to position [731, 0]
click at [638, 18] on button "Add product" at bounding box center [646, 15] width 58 height 17
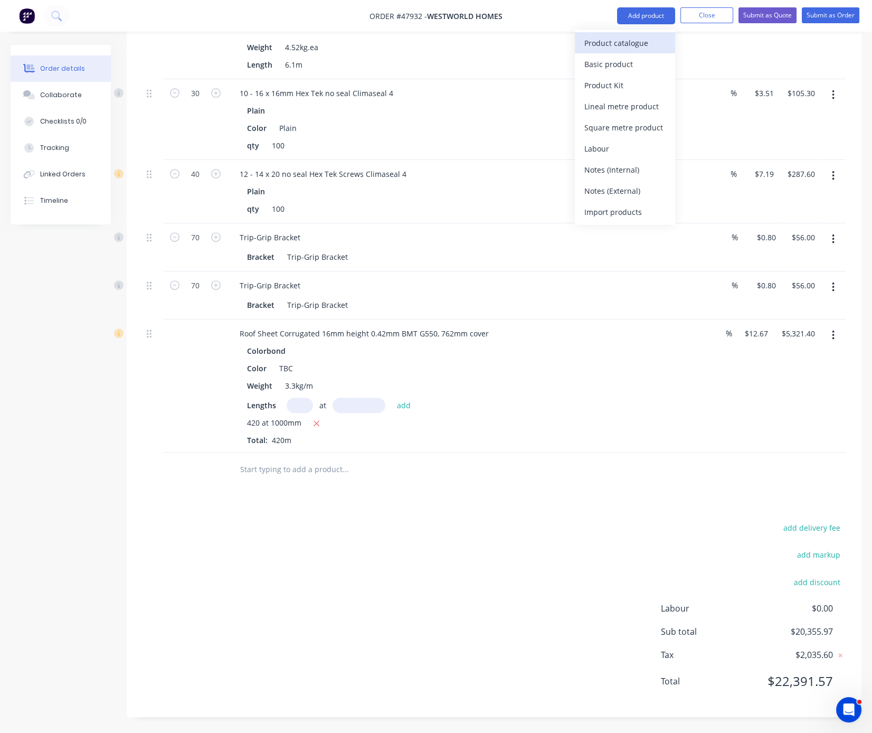
click at [635, 42] on div "Product catalogue" at bounding box center [624, 42] width 81 height 15
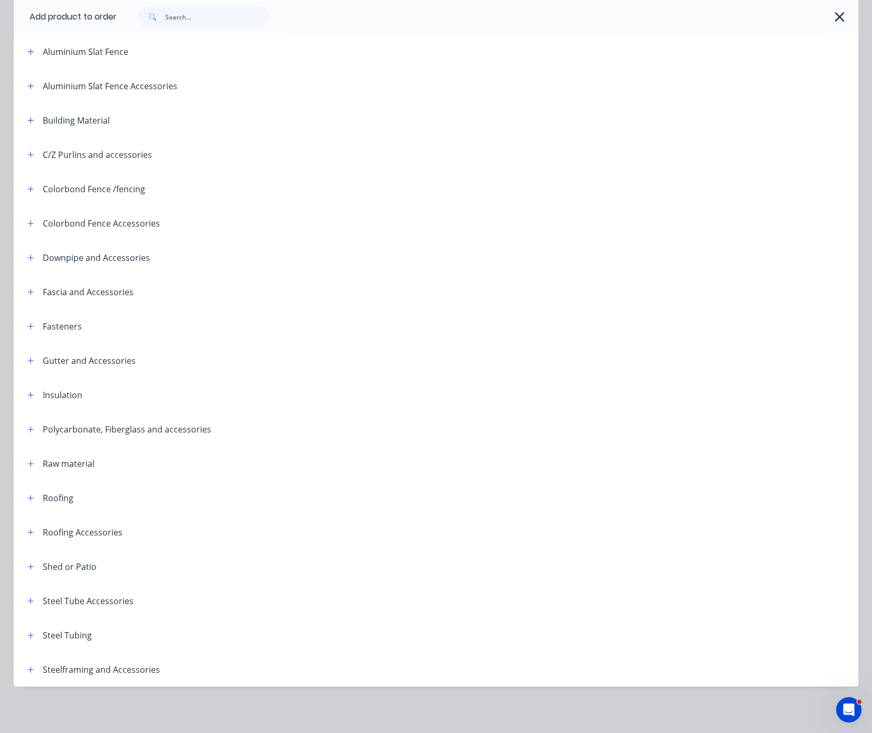
scroll to position [131, 0]
click at [30, 495] on icon "button" at bounding box center [31, 498] width 6 height 6
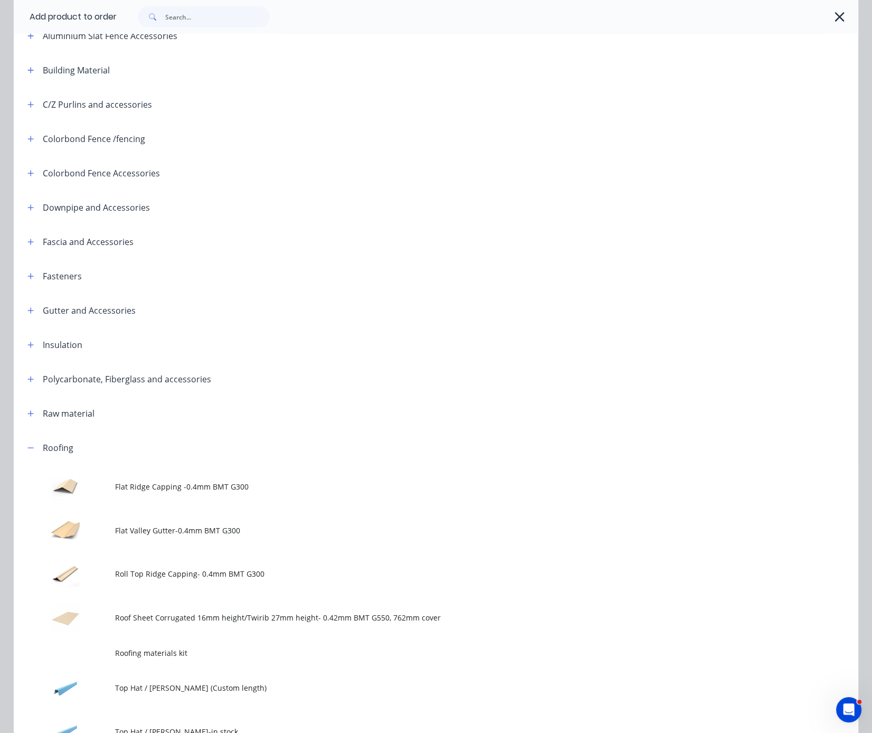
scroll to position [317, 0]
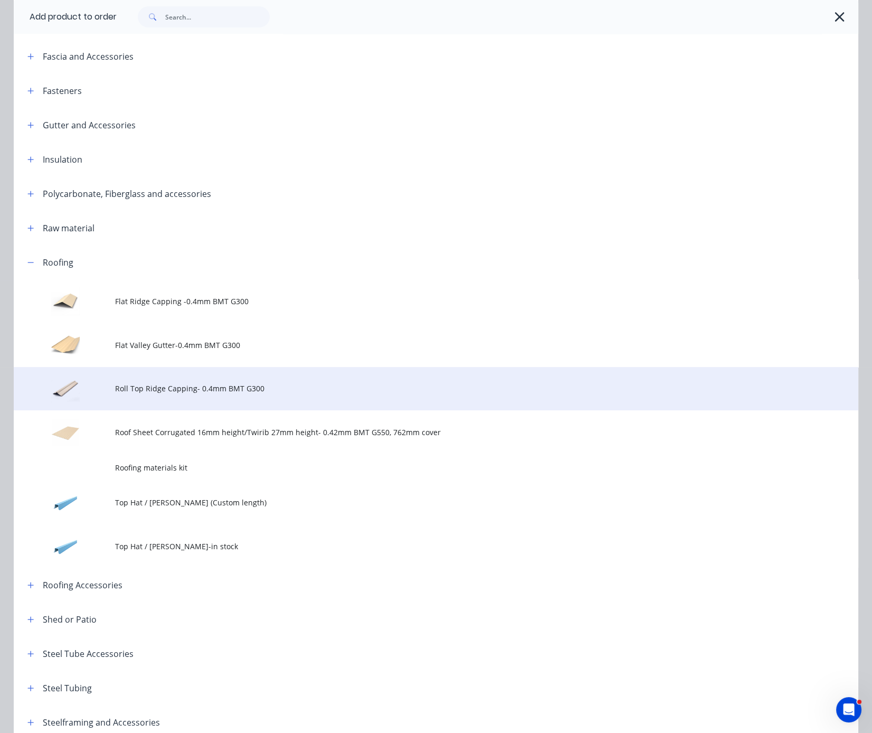
click at [221, 411] on td "Roll Top Ridge Capping- 0.4mm BMT G300" at bounding box center [486, 389] width 743 height 44
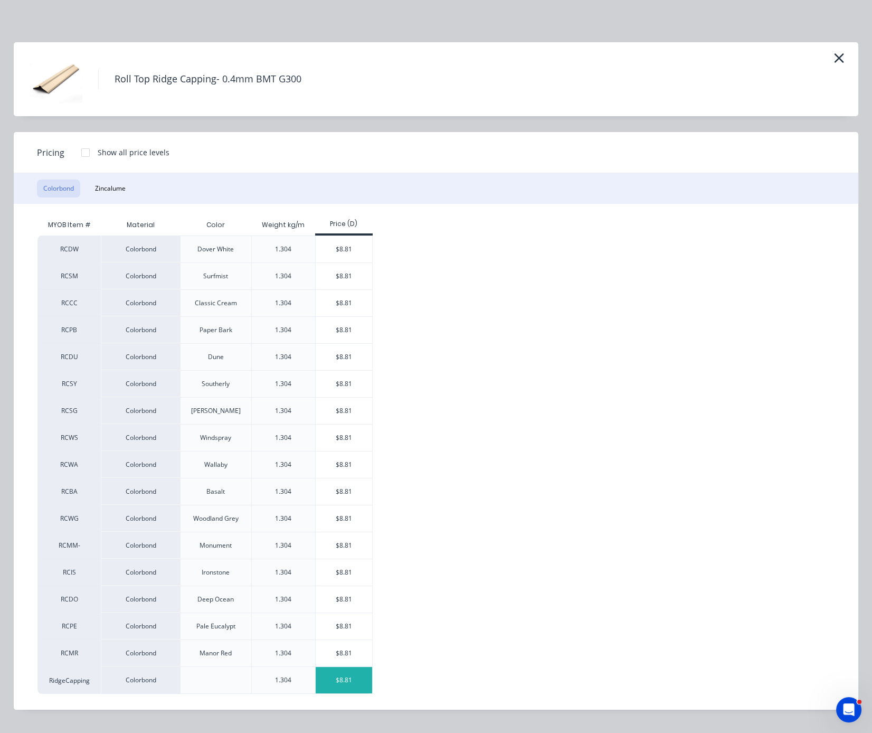
scroll to position [747, 0]
click at [330, 693] on div "$8.81" at bounding box center [344, 680] width 56 height 26
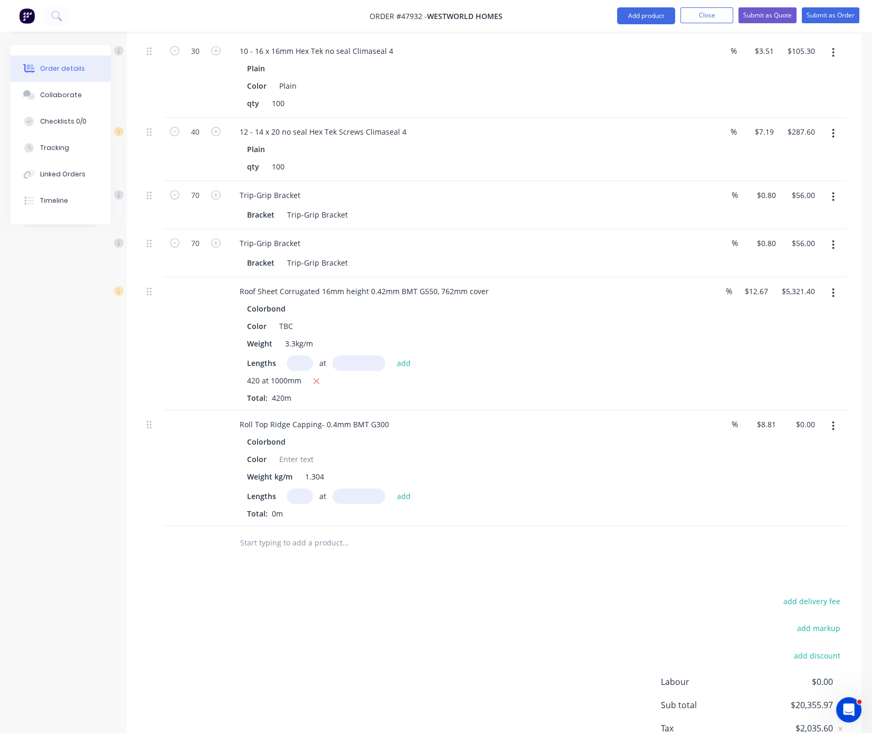
scroll to position [853, 0]
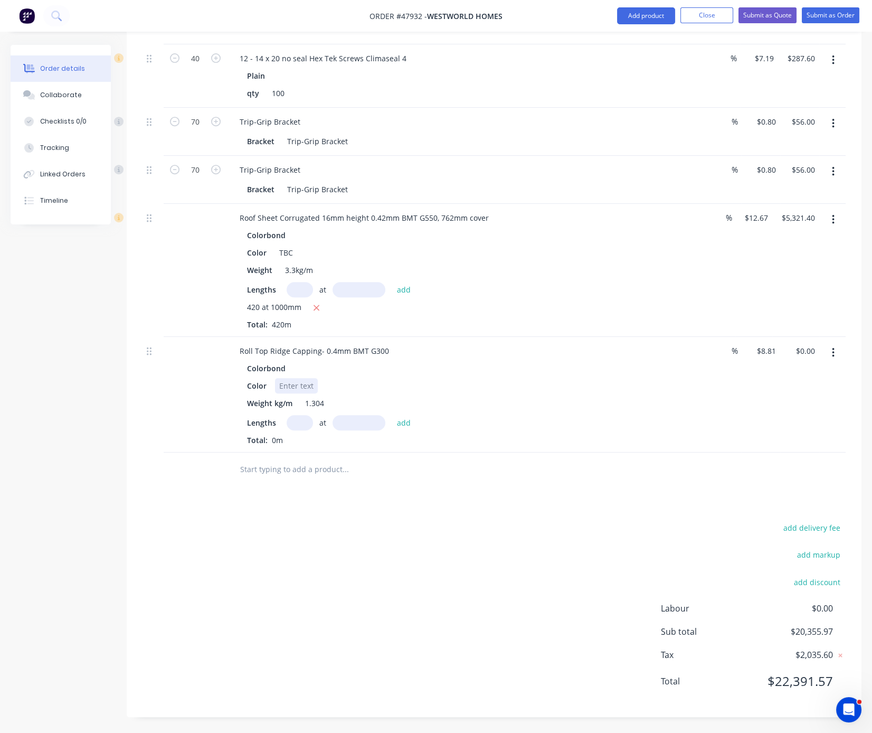
click at [298, 378] on div at bounding box center [296, 385] width 43 height 15
click at [307, 415] on input "text" at bounding box center [300, 422] width 26 height 15
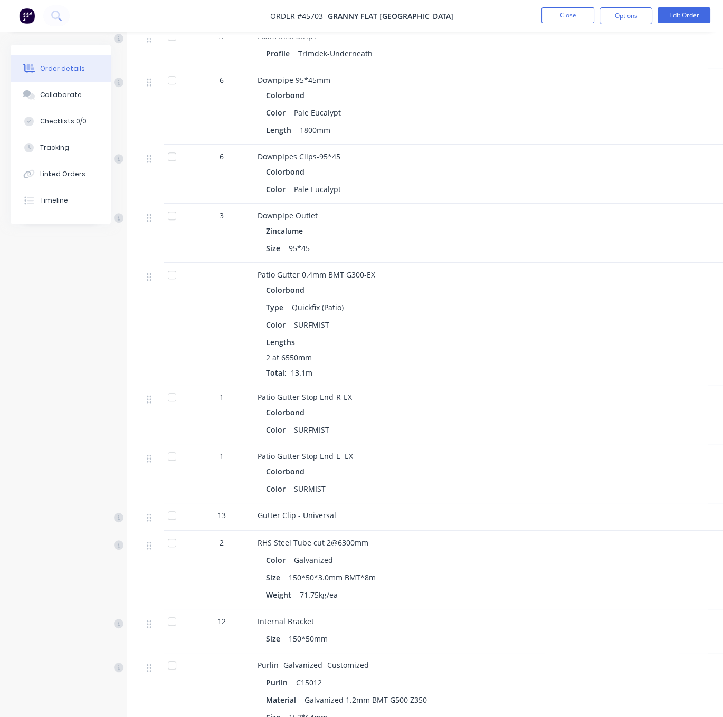
scroll to position [1478, 0]
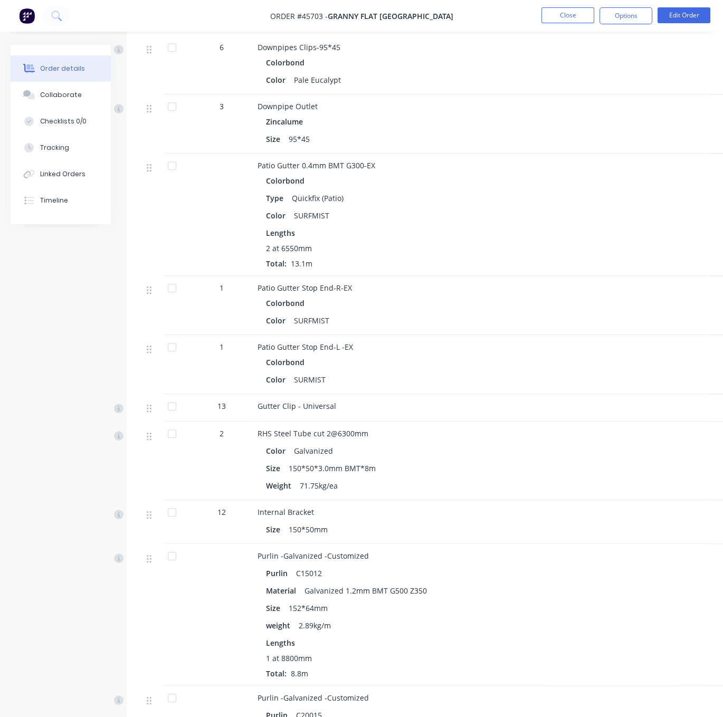
click at [394, 335] on div "Patio Gutter Stop End-R-EX Colorbond Color SURFMIST" at bounding box center [490, 305] width 475 height 59
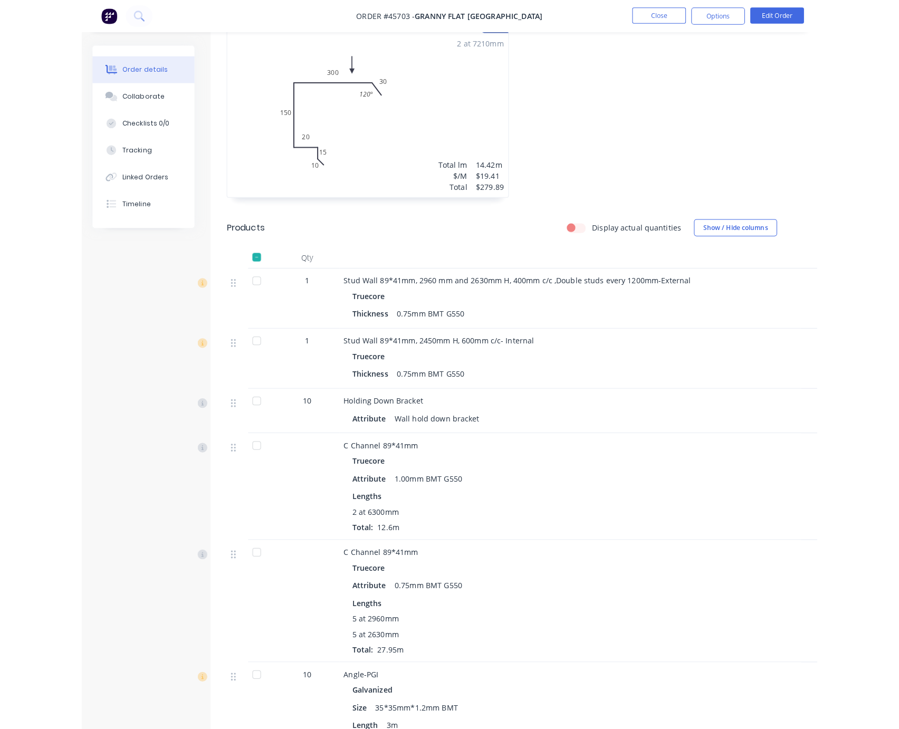
scroll to position [0, 0]
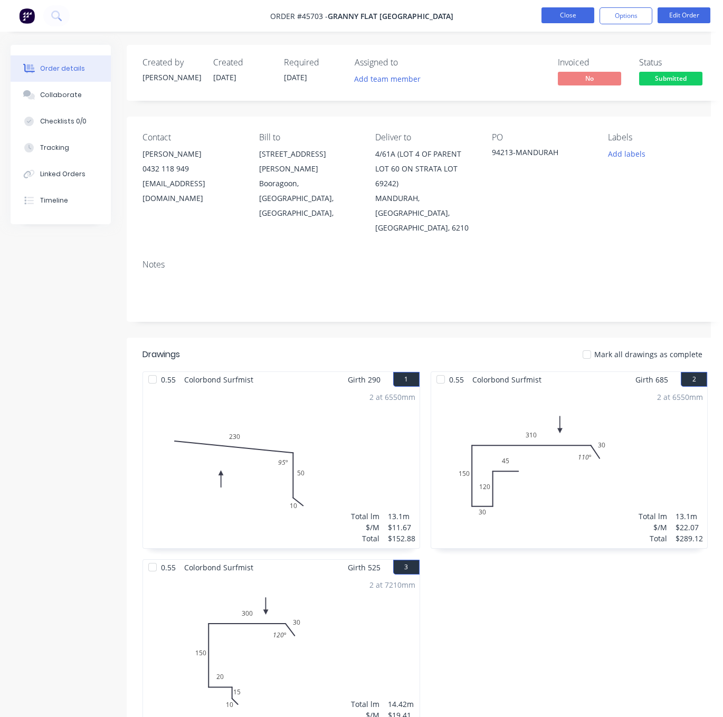
click at [550, 17] on button "Close" at bounding box center [567, 15] width 53 height 16
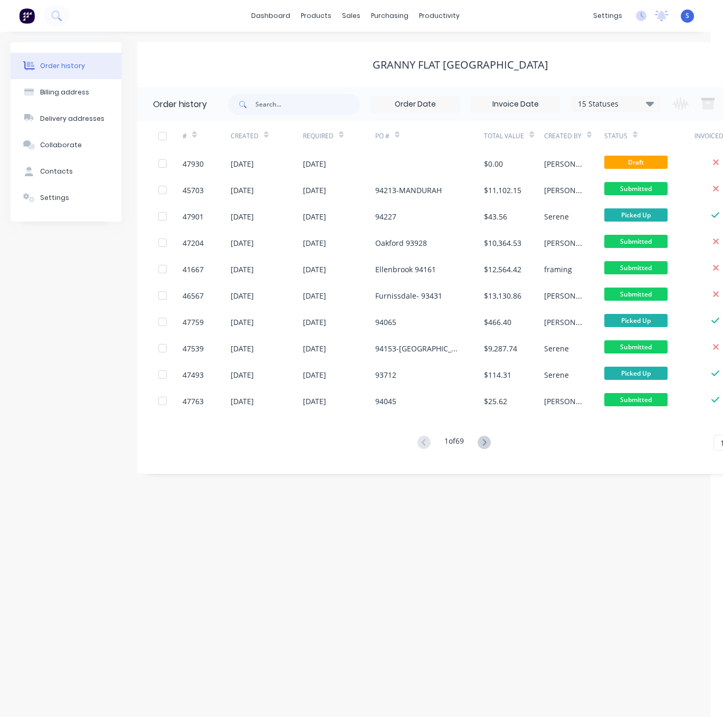
click at [207, 600] on div "Order history Billing address Delivery addresses Collaborate Contacts Settings …" at bounding box center [355, 375] width 711 height 686
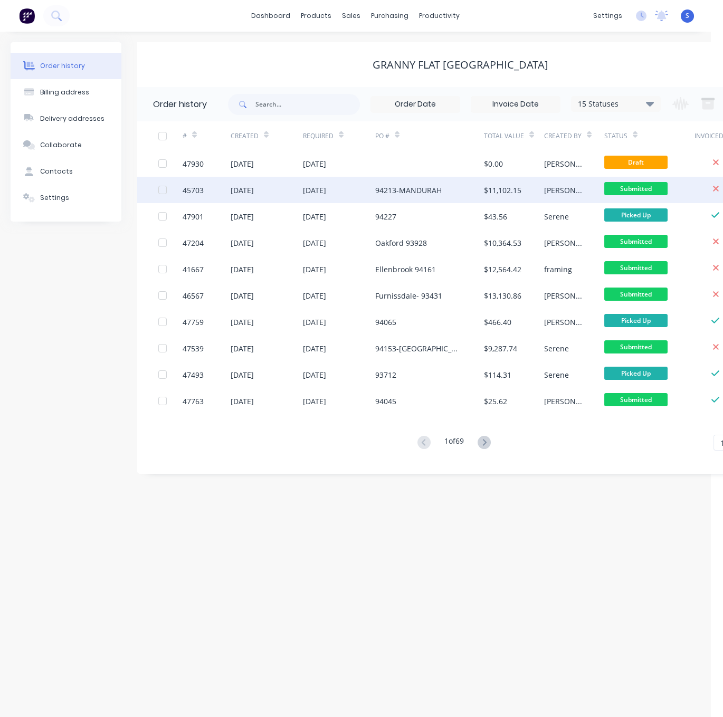
click at [360, 191] on div "[DATE]" at bounding box center [339, 190] width 72 height 26
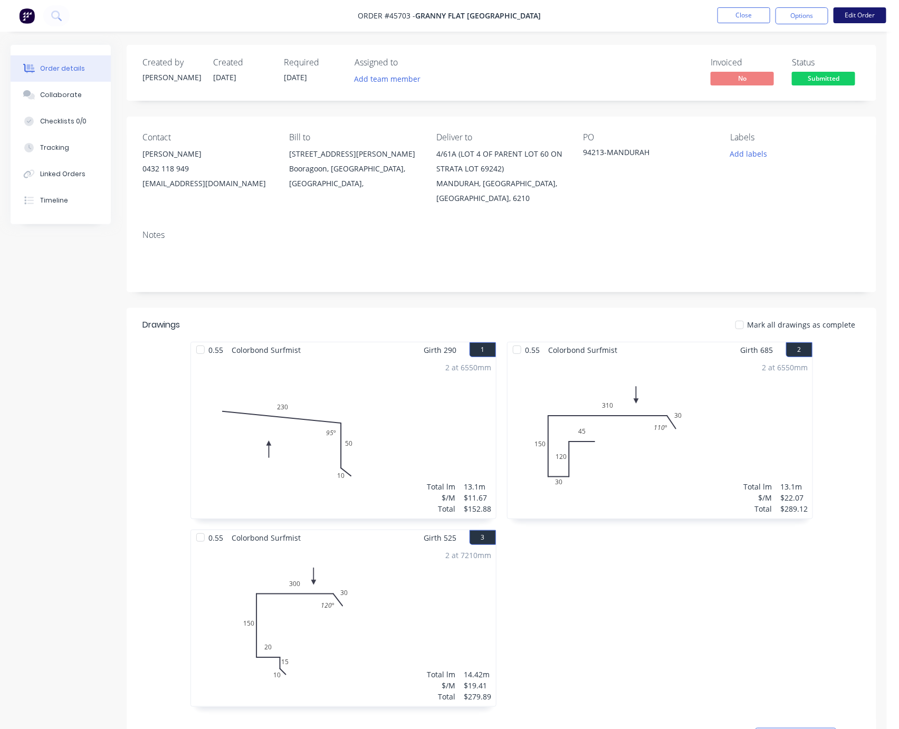
click at [723, 19] on button "Edit Order" at bounding box center [860, 15] width 53 height 16
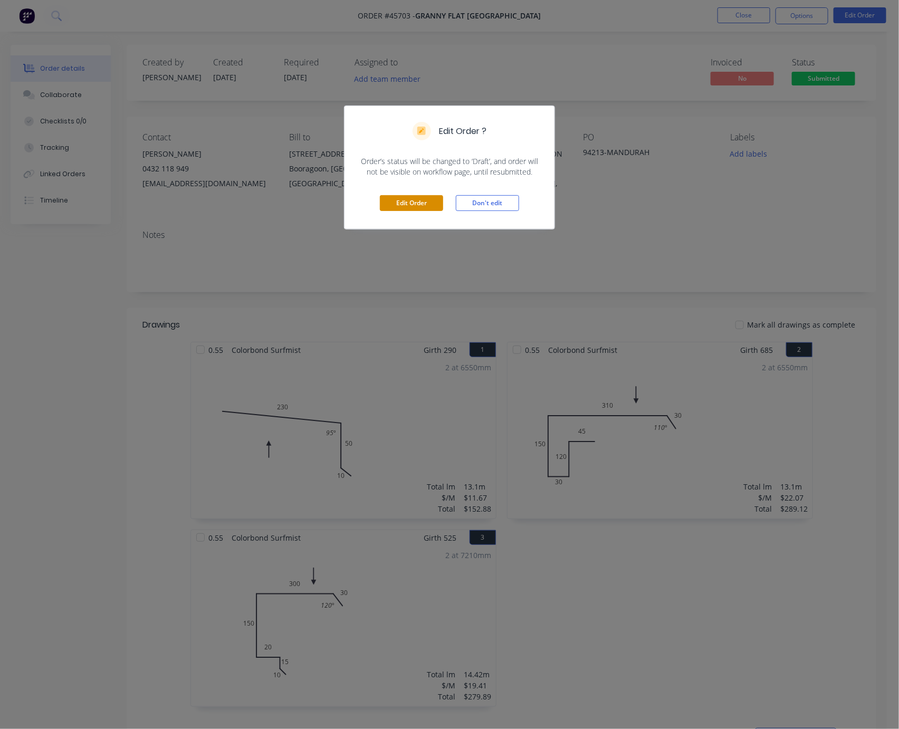
click at [408, 211] on button "Edit Order" at bounding box center [411, 203] width 63 height 16
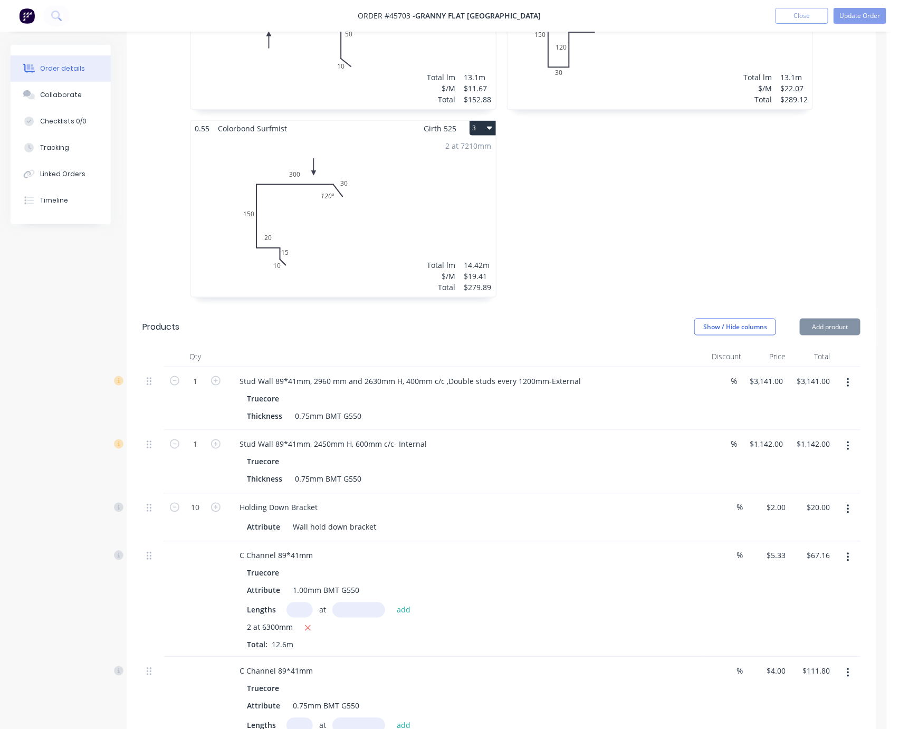
scroll to position [554, 0]
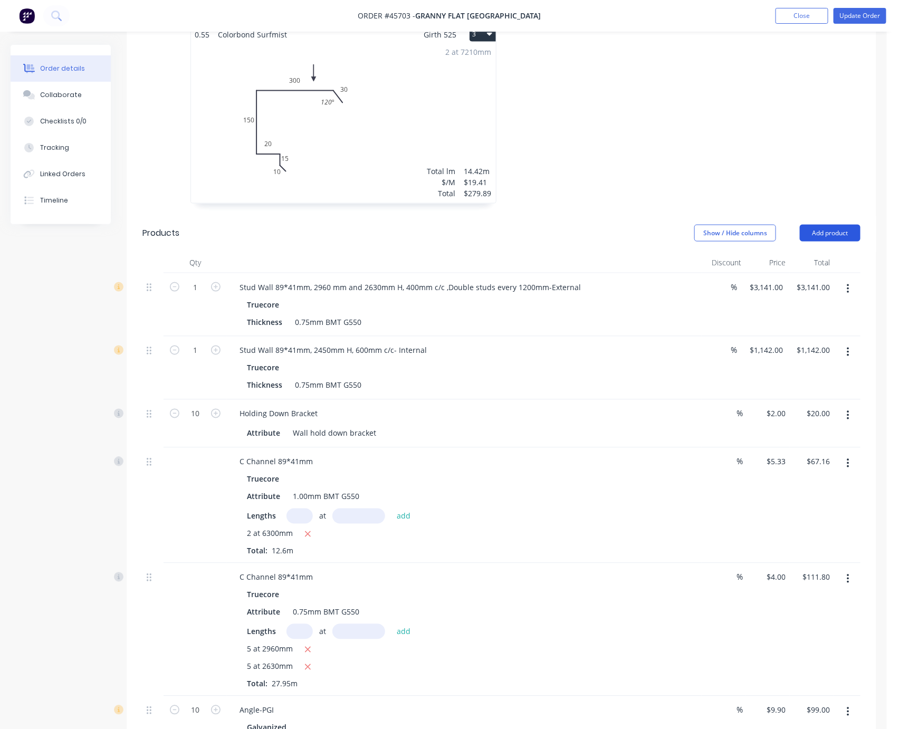
click at [723, 241] on button "Add product" at bounding box center [830, 233] width 61 height 17
click at [723, 266] on div "Product catalogue" at bounding box center [810, 259] width 81 height 15
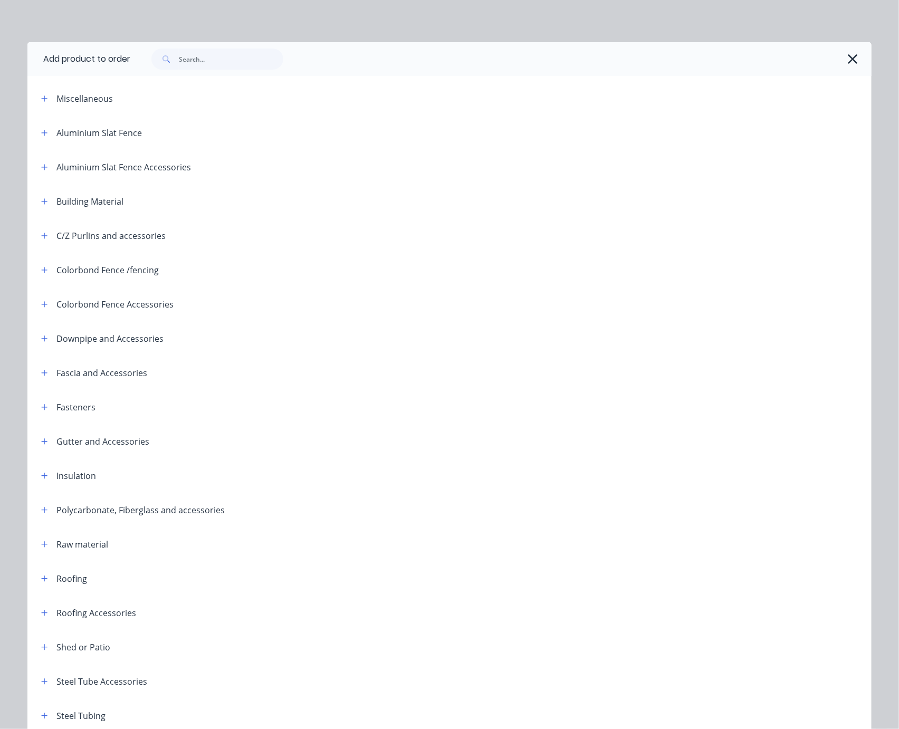
scroll to position [135, 0]
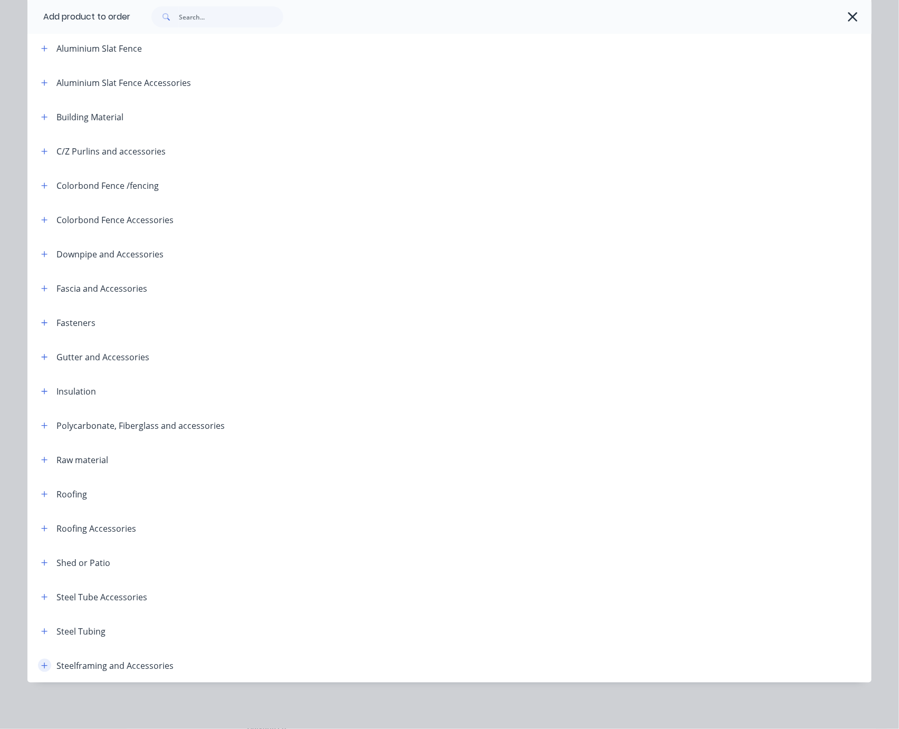
click at [42, 662] on icon "button" at bounding box center [44, 665] width 6 height 7
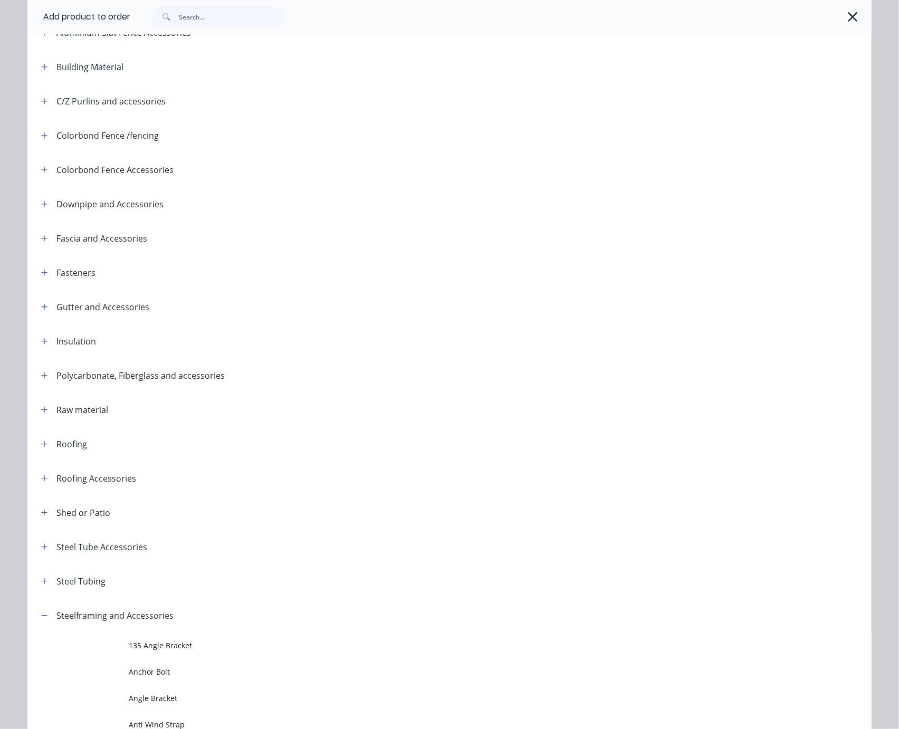
scroll to position [689, 0]
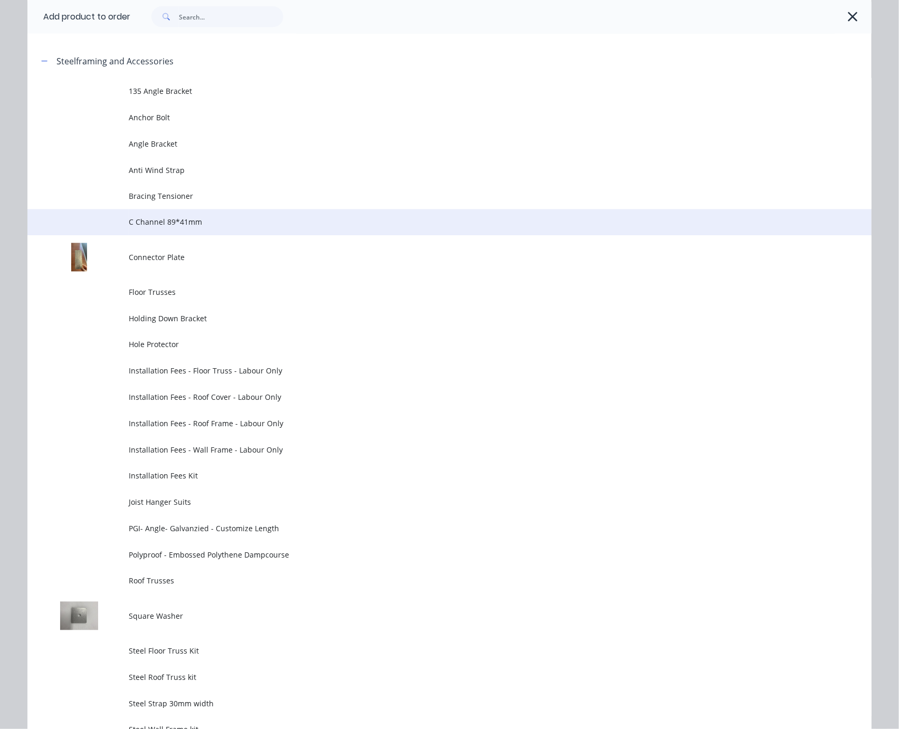
click at [190, 228] on span "C Channel 89*41mm" at bounding box center [426, 222] width 594 height 11
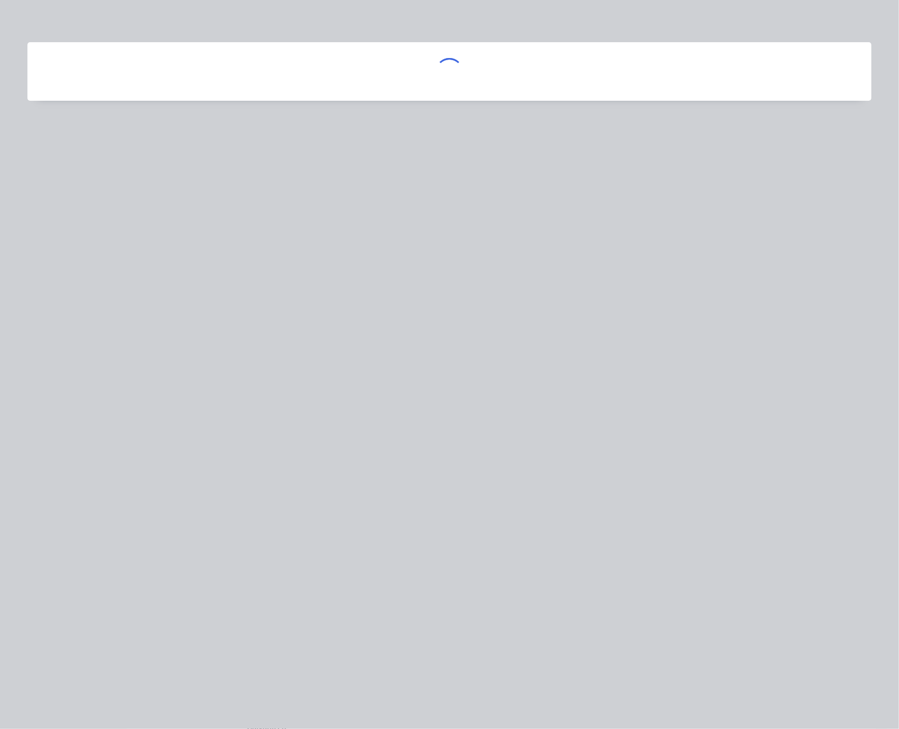
scroll to position [0, 0]
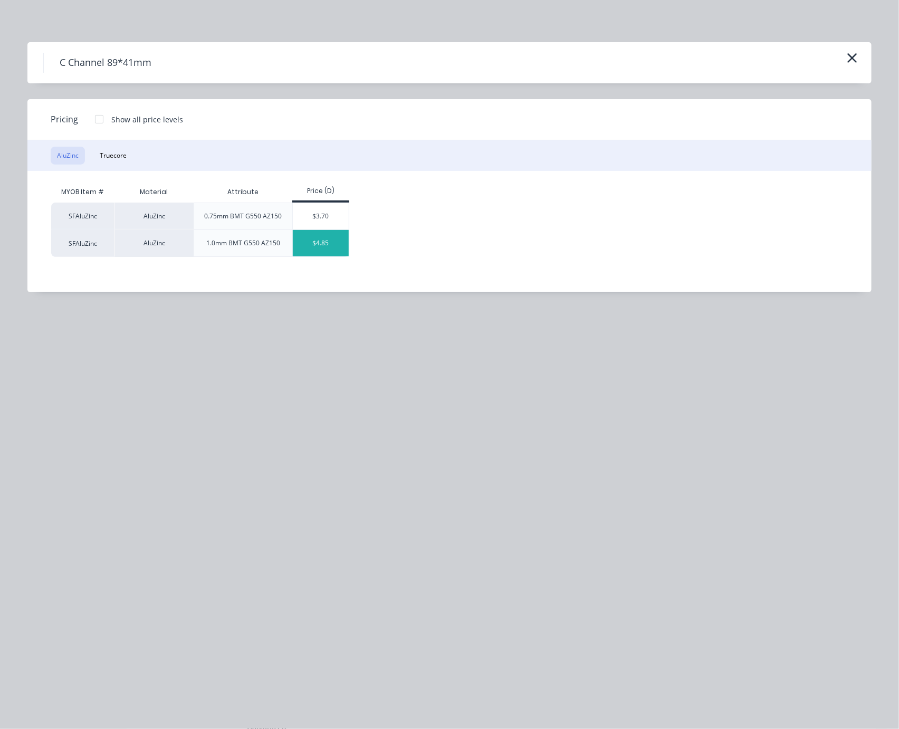
click at [335, 250] on div "$4.85" at bounding box center [321, 243] width 56 height 26
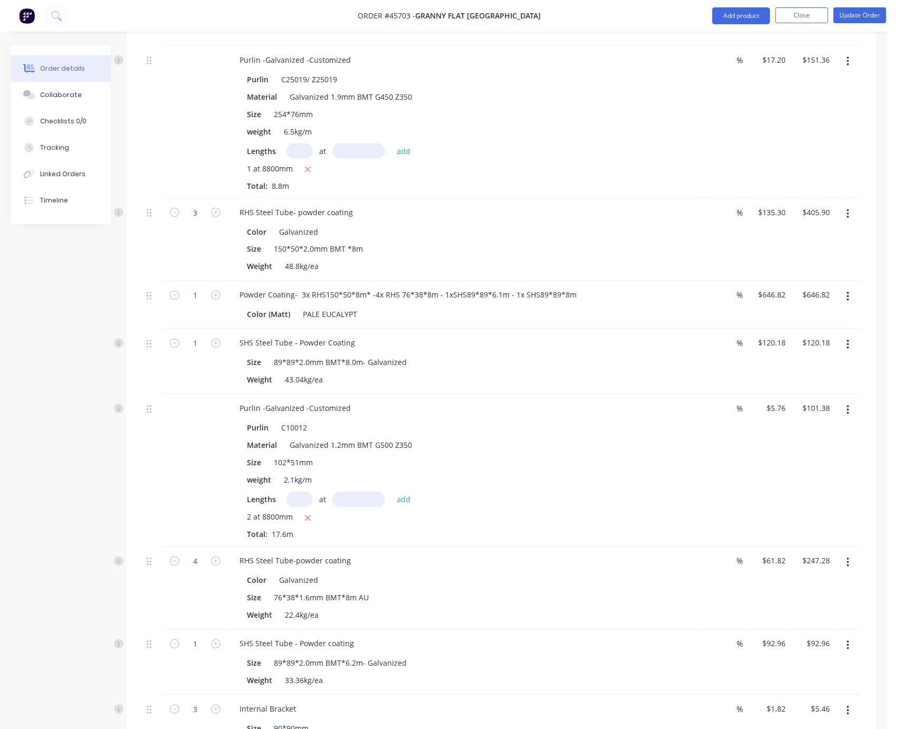
scroll to position [2955, 0]
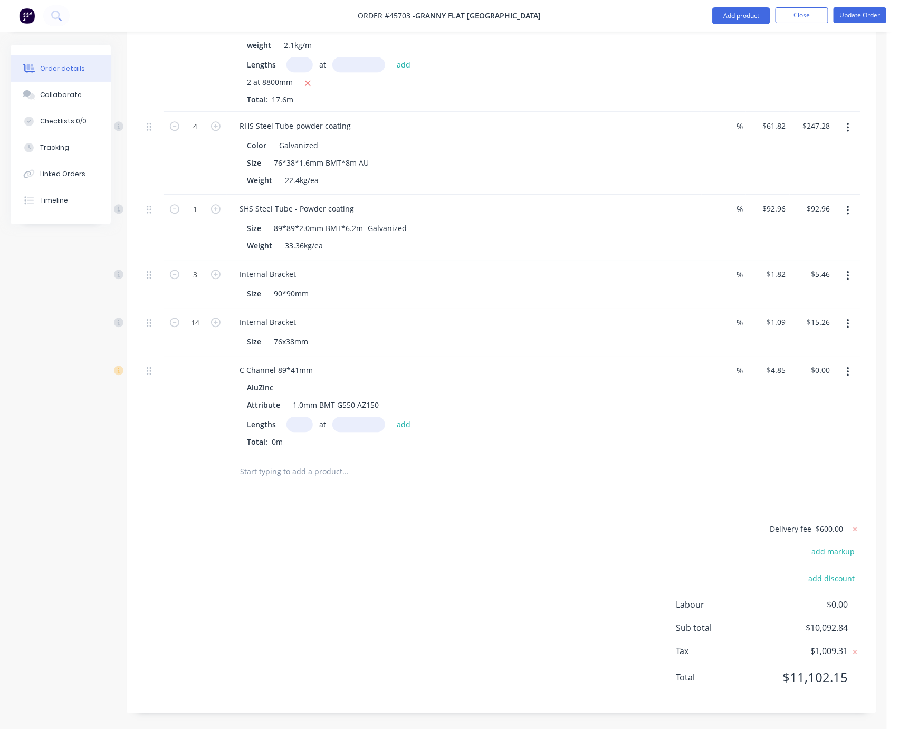
click at [298, 432] on input "text" at bounding box center [300, 424] width 26 height 15
type input "1"
type input "731540"
click at [392, 417] on button "add" at bounding box center [404, 424] width 25 height 14
type input "$3,547.97"
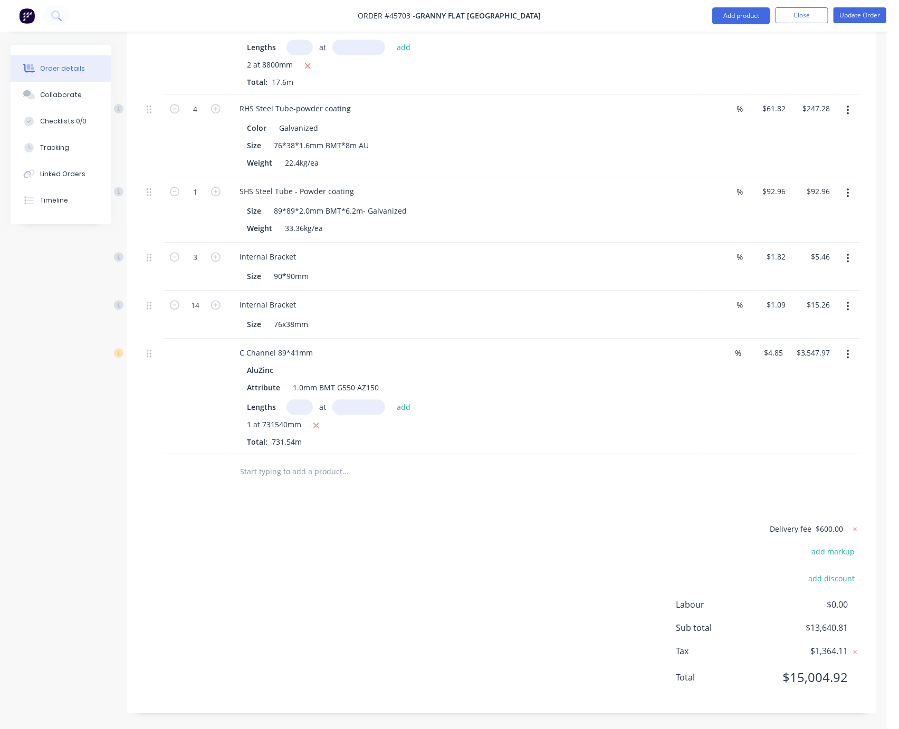
click at [723, 360] on input "4.85" at bounding box center [775, 352] width 24 height 15
type input "$5.85"
type input "$4,279.51"
click at [613, 589] on div "Delivery fee $600.00 add markup add discount Labour $0.00 Sub total $13,640.81 …" at bounding box center [501, 609] width 718 height 175
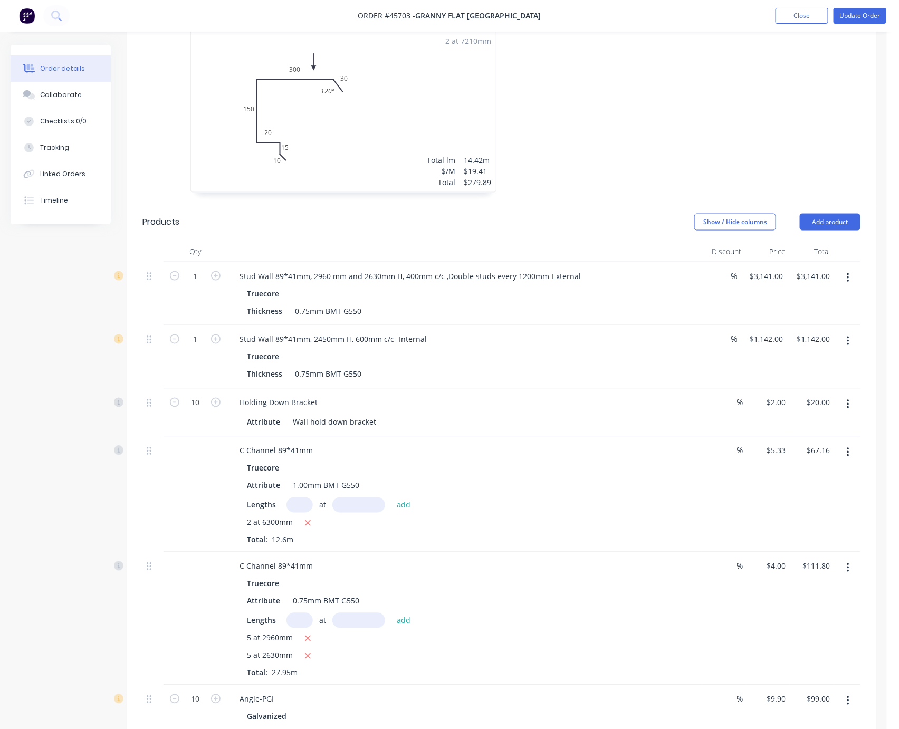
scroll to position [557, 0]
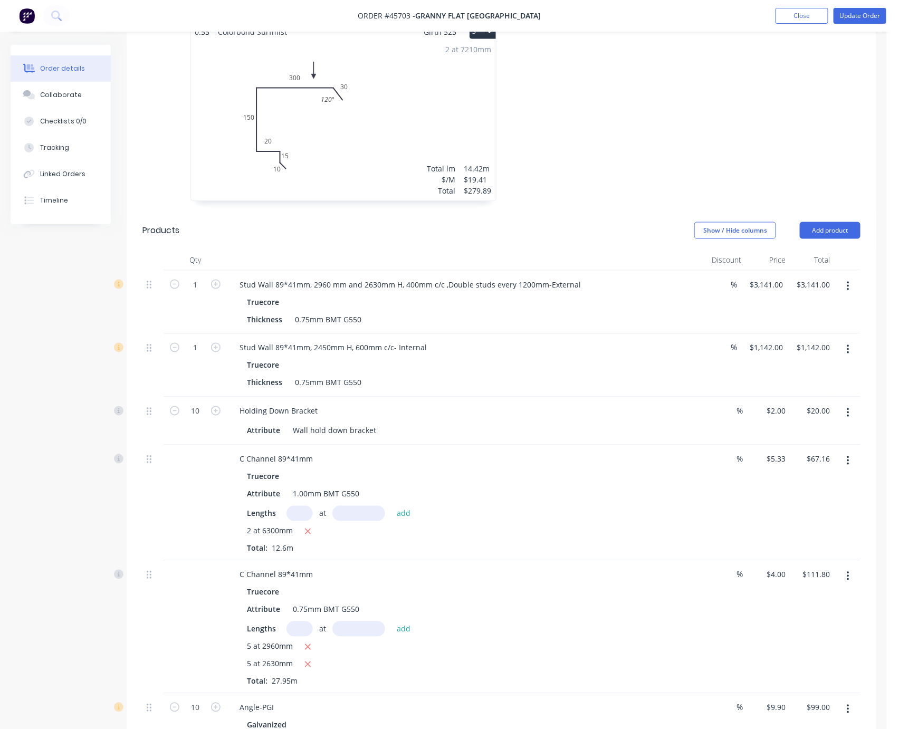
click at [723, 292] on icon "button" at bounding box center [848, 287] width 3 height 12
click at [723, 383] on div "Delete" at bounding box center [810, 377] width 81 height 15
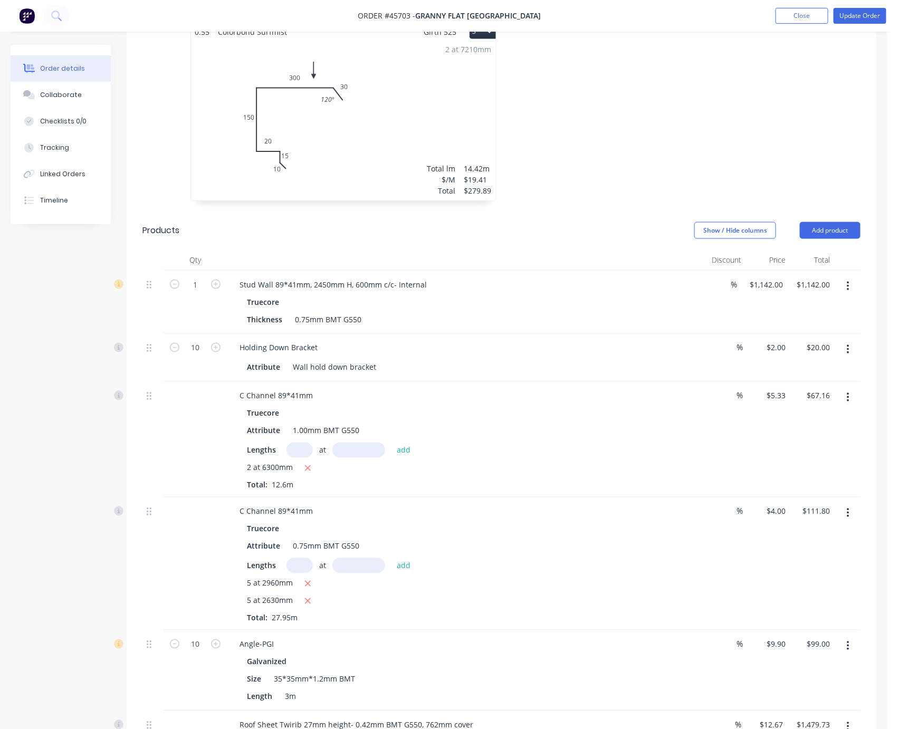
click at [723, 295] on button "button" at bounding box center [848, 286] width 25 height 19
click at [723, 378] on div "Delete" at bounding box center [810, 377] width 81 height 15
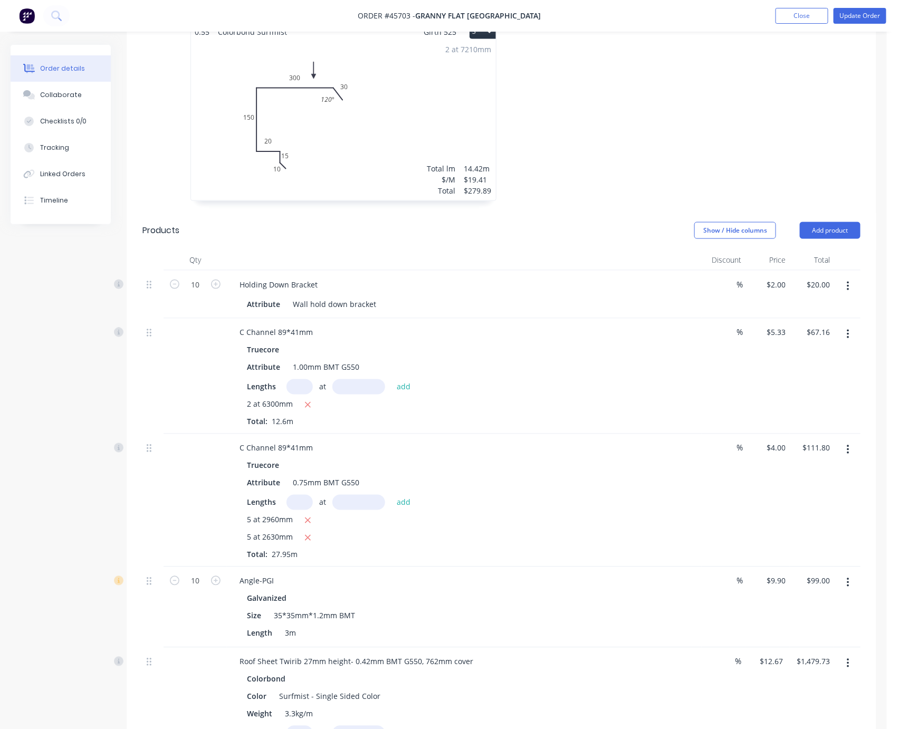
click at [723, 340] on icon "button" at bounding box center [848, 335] width 3 height 12
click at [723, 369] on div "Edit" at bounding box center [810, 362] width 81 height 15
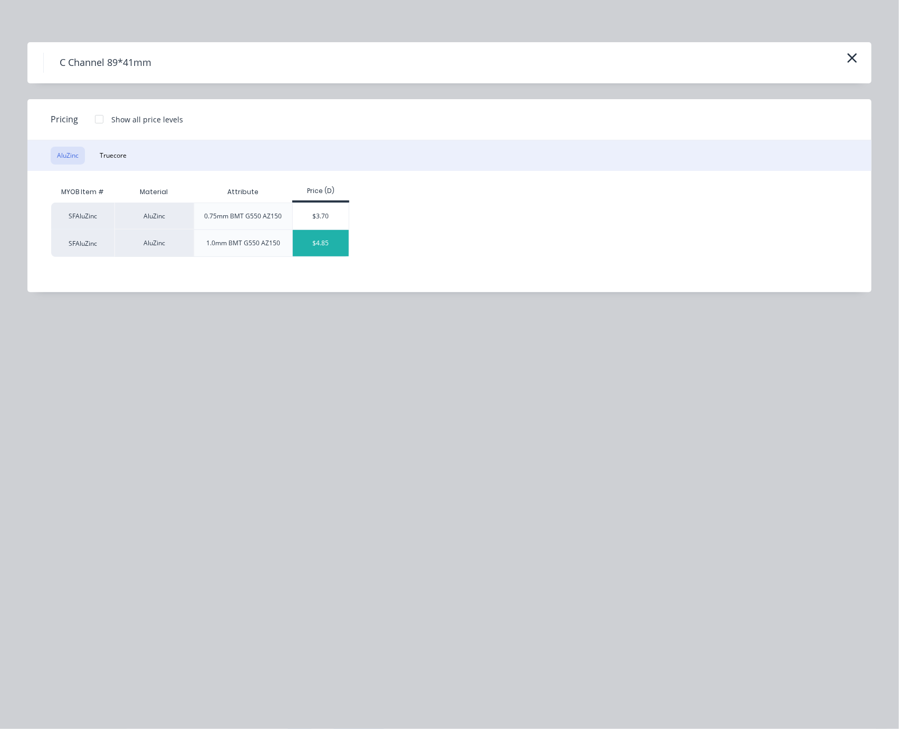
click at [338, 256] on div "$4.85" at bounding box center [321, 243] width 56 height 26
type input "$4.85"
type input "$61.11"
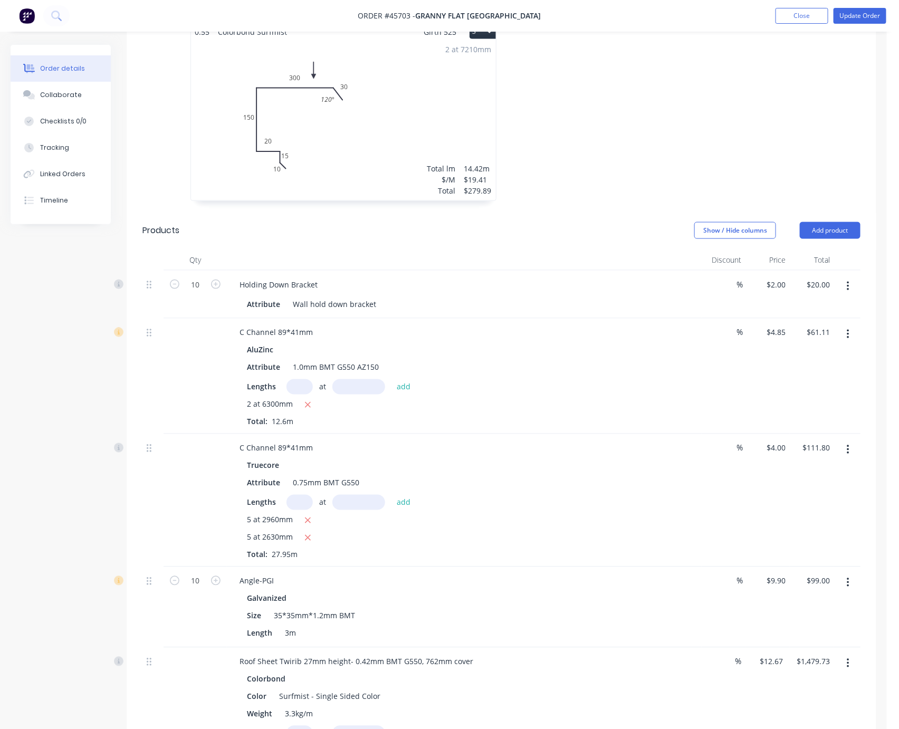
scroll to position [742, 0]
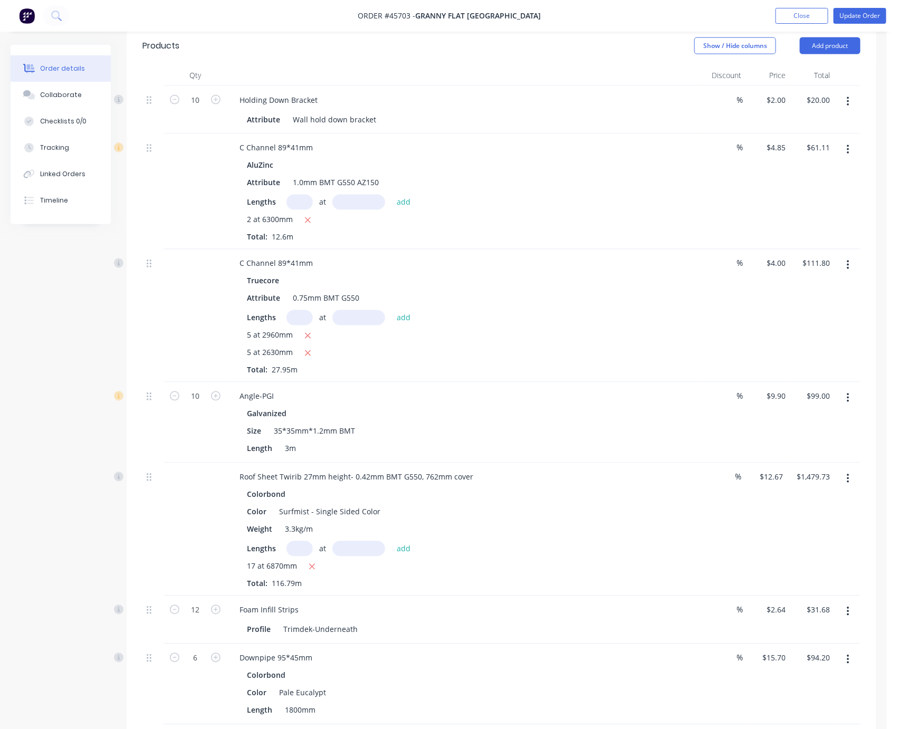
click at [723, 275] on button "button" at bounding box center [848, 265] width 25 height 19
click at [723, 301] on div "Edit" at bounding box center [810, 293] width 81 height 15
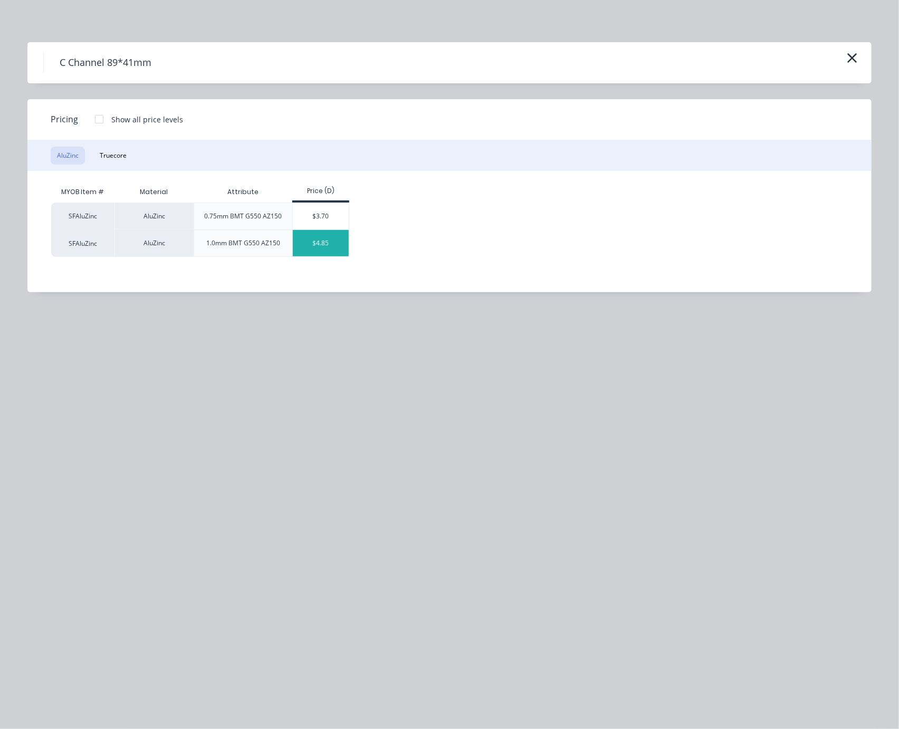
click at [330, 255] on div "$4.85" at bounding box center [321, 243] width 56 height 26
type input "$4.85"
type input "$135.56"
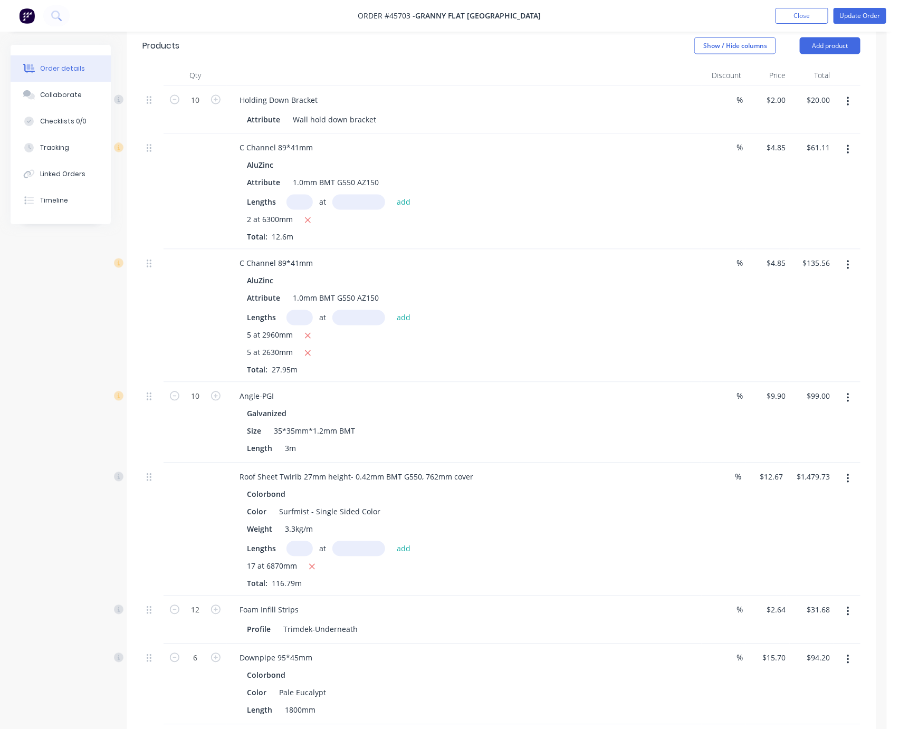
drag, startPoint x: 678, startPoint y: 362, endPoint x: 791, endPoint y: 364, distance: 113.0
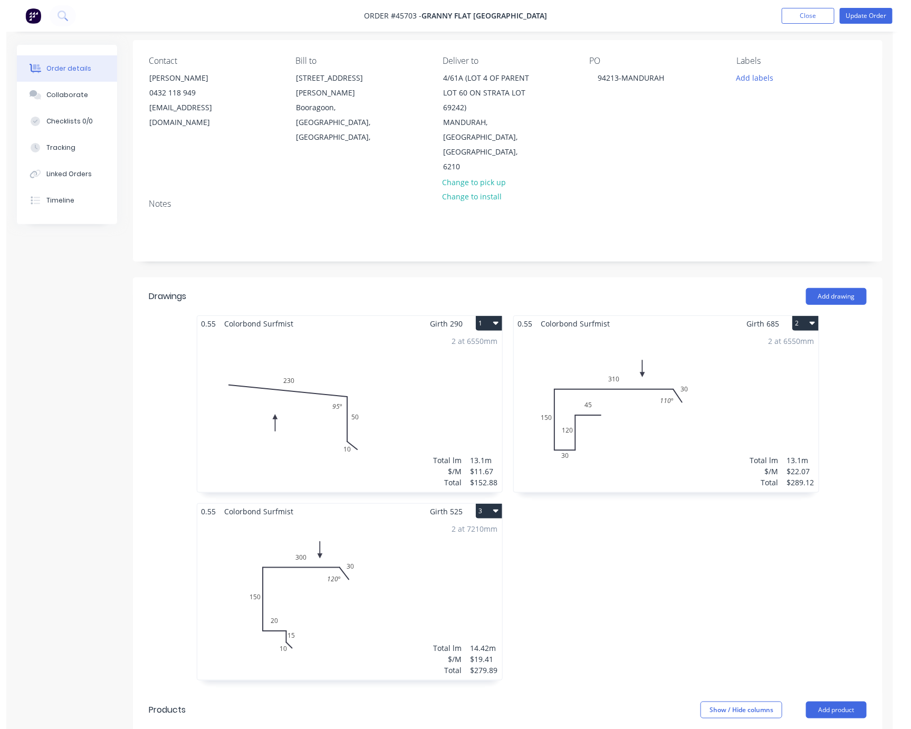
scroll to position [40, 0]
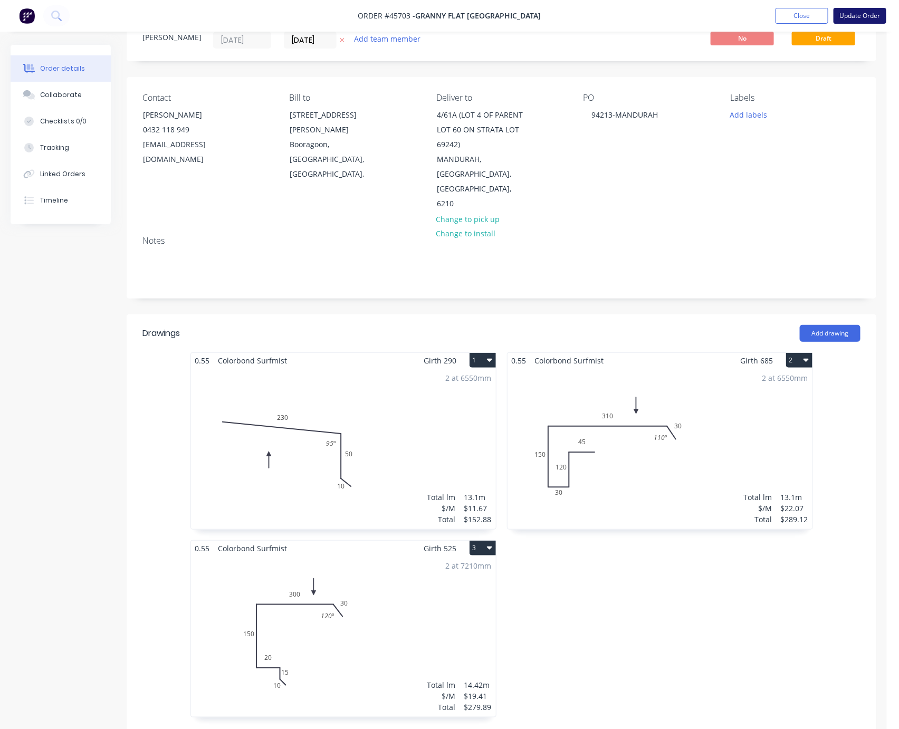
click at [723, 13] on button "Update Order" at bounding box center [860, 16] width 53 height 16
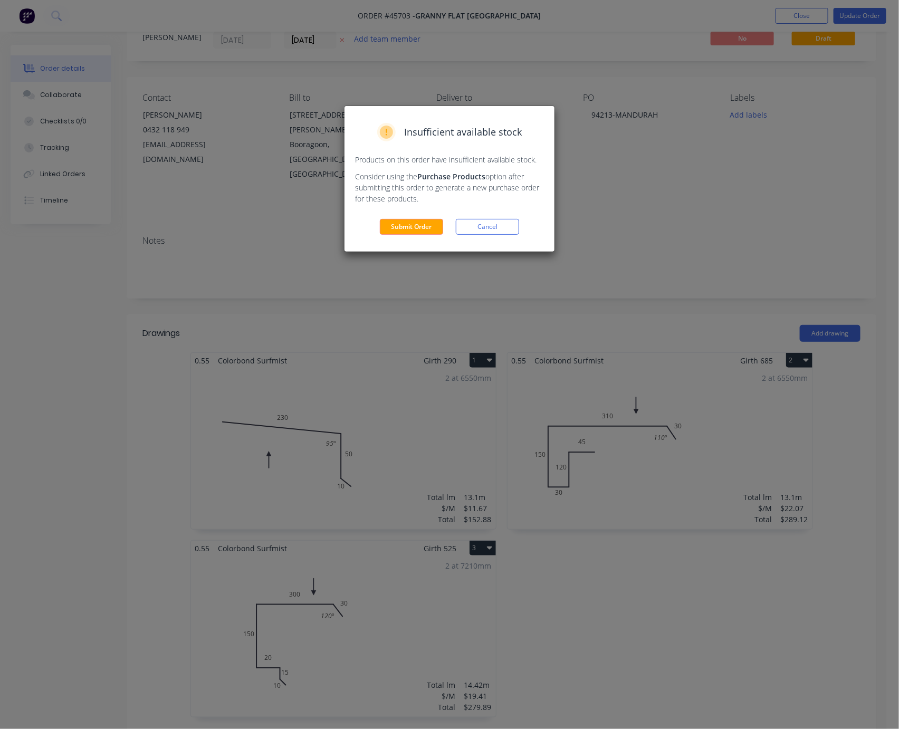
click at [407, 252] on div "Insufficient available stock Products on this order have insufficient available…" at bounding box center [450, 179] width 210 height 146
click at [407, 235] on button "Submit Order" at bounding box center [411, 227] width 63 height 16
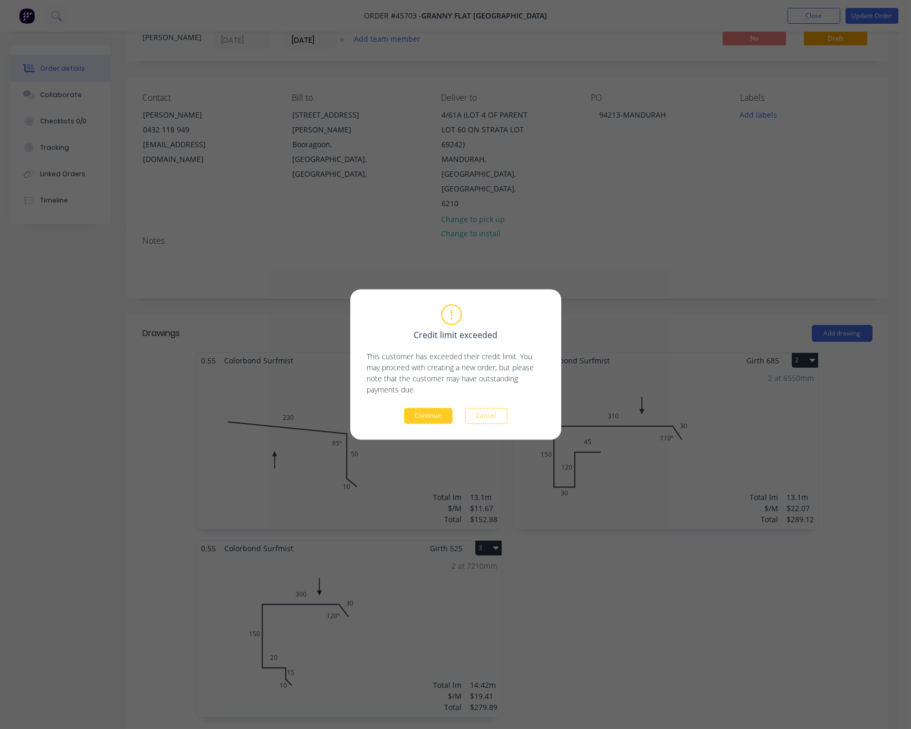
click at [438, 415] on button "Continue" at bounding box center [428, 416] width 49 height 16
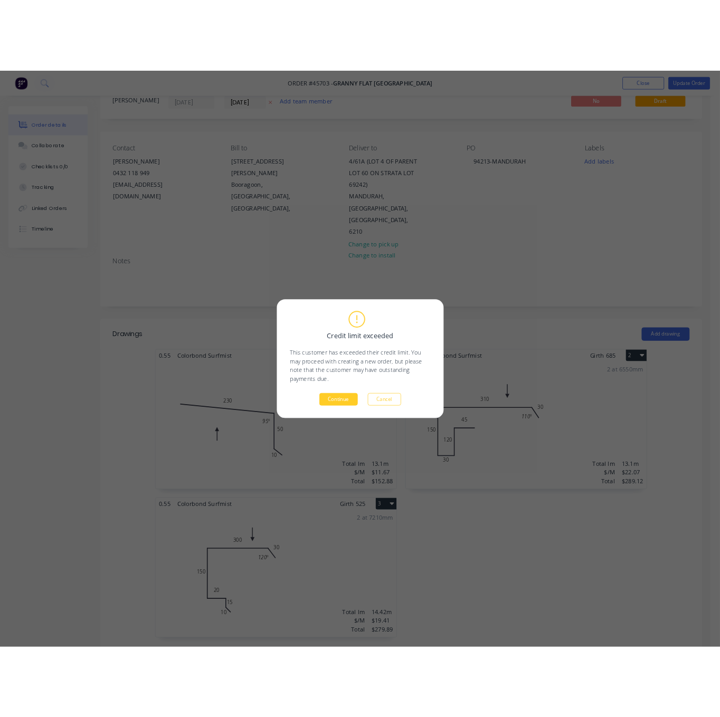
scroll to position [0, 0]
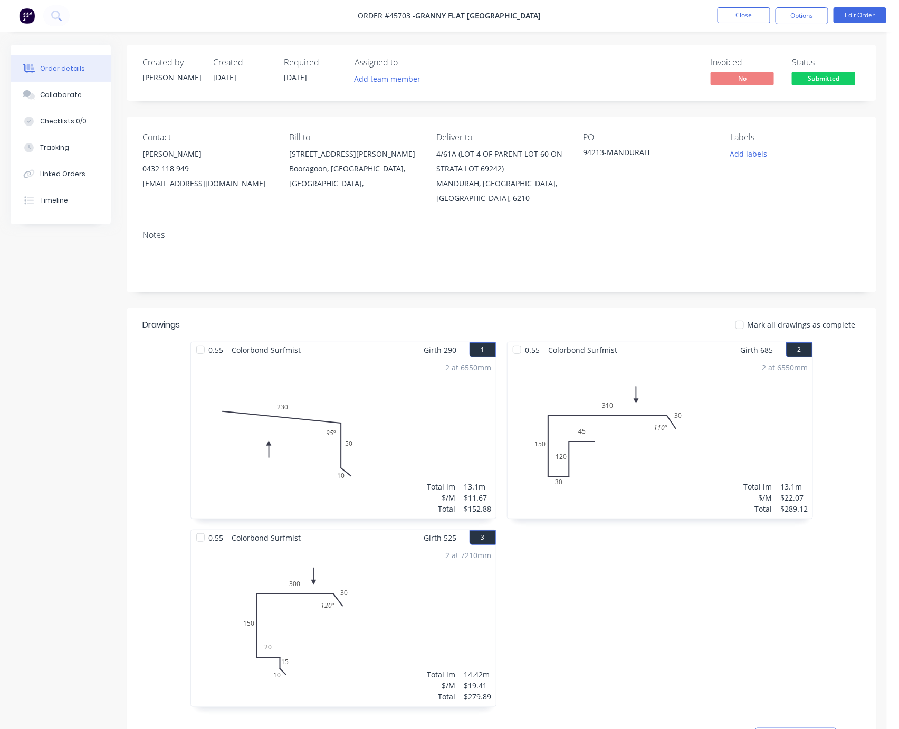
click at [413, 329] on header "Drawings Mark all drawings as complete" at bounding box center [502, 325] width 750 height 34
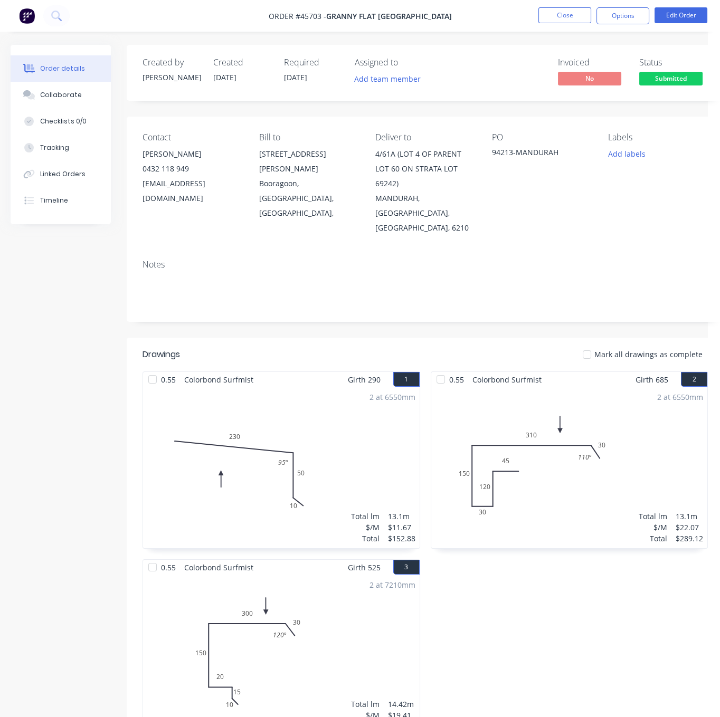
click at [474, 354] on div "Mark all drawings as complete" at bounding box center [485, 354] width 445 height 11
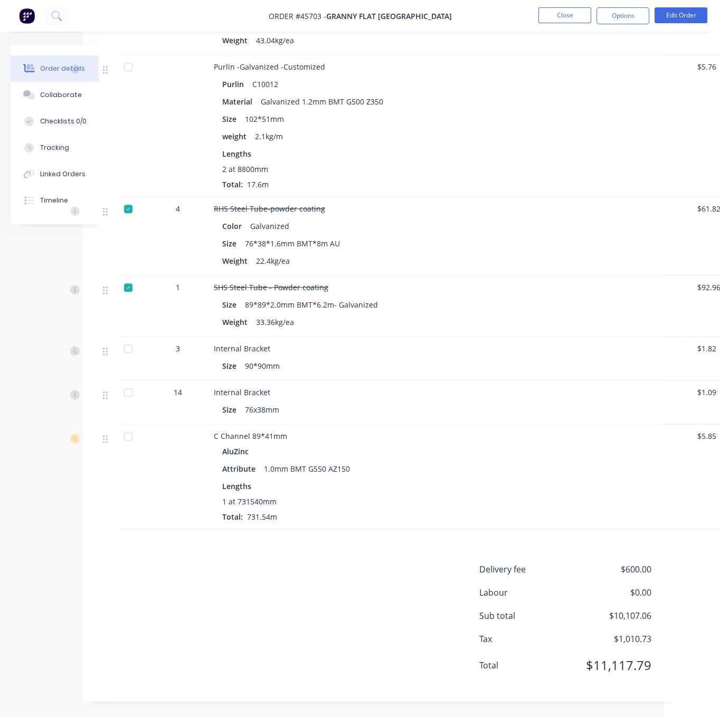
scroll to position [2605, 98]
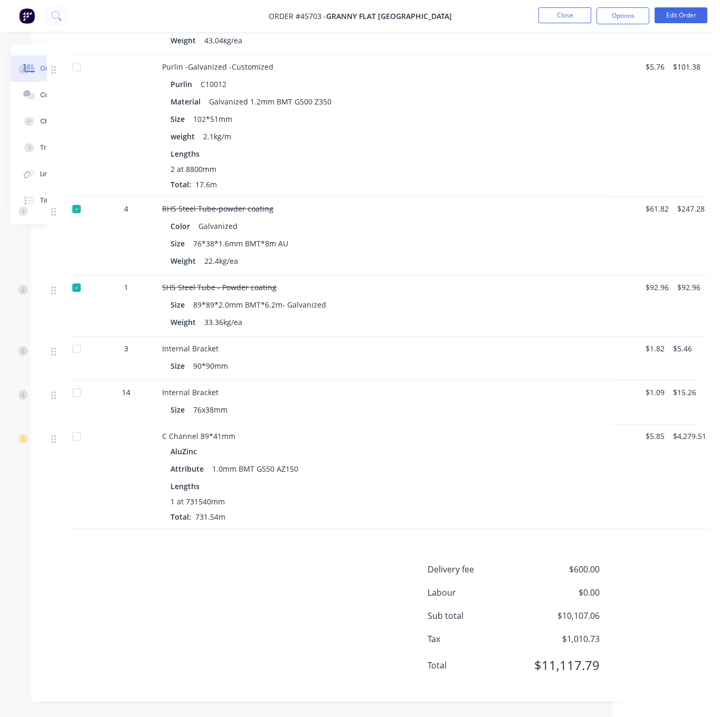
click at [287, 584] on div "Delivery fee $600.00 Labour $0.00 Sub total $10,107.06 Tax $1,010.73 Total $11,…" at bounding box center [329, 624] width 565 height 122
drag, startPoint x: 271, startPoint y: 512, endPoint x: 445, endPoint y: 520, distance: 174.9
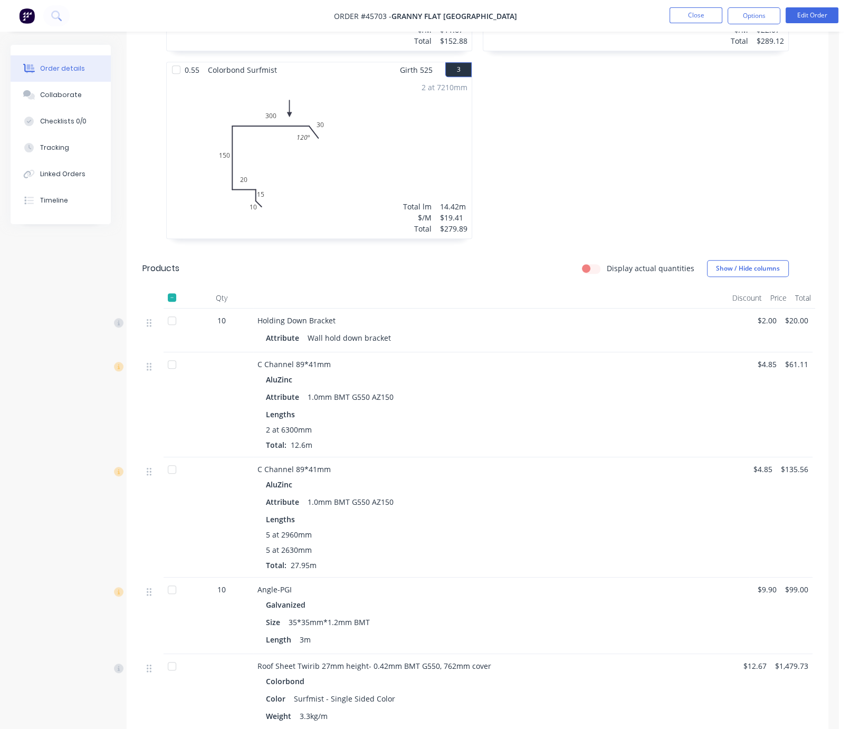
scroll to position [24, 0]
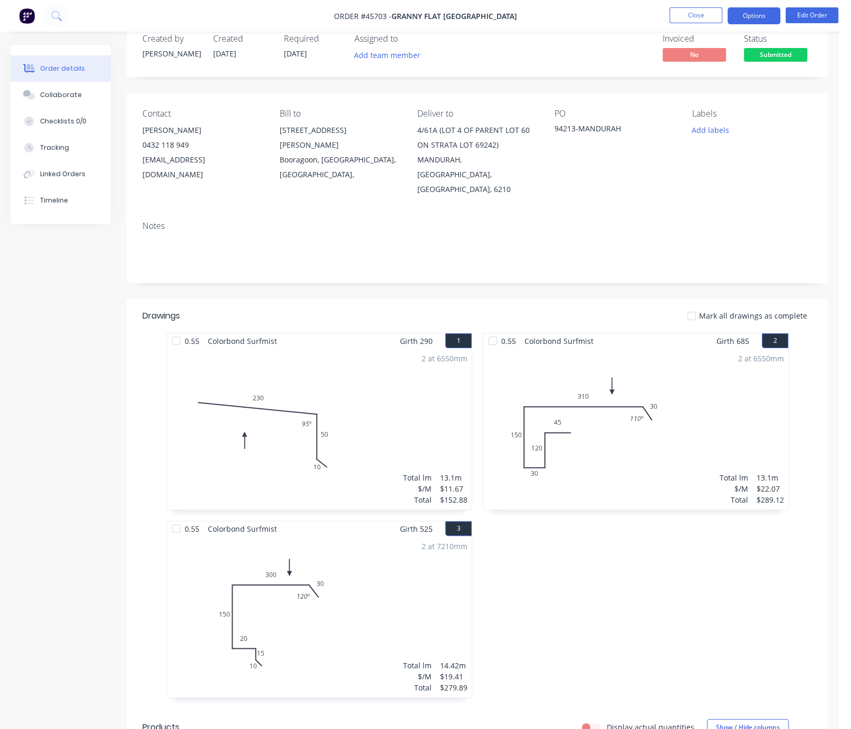
click at [723, 16] on button "Options" at bounding box center [754, 15] width 53 height 17
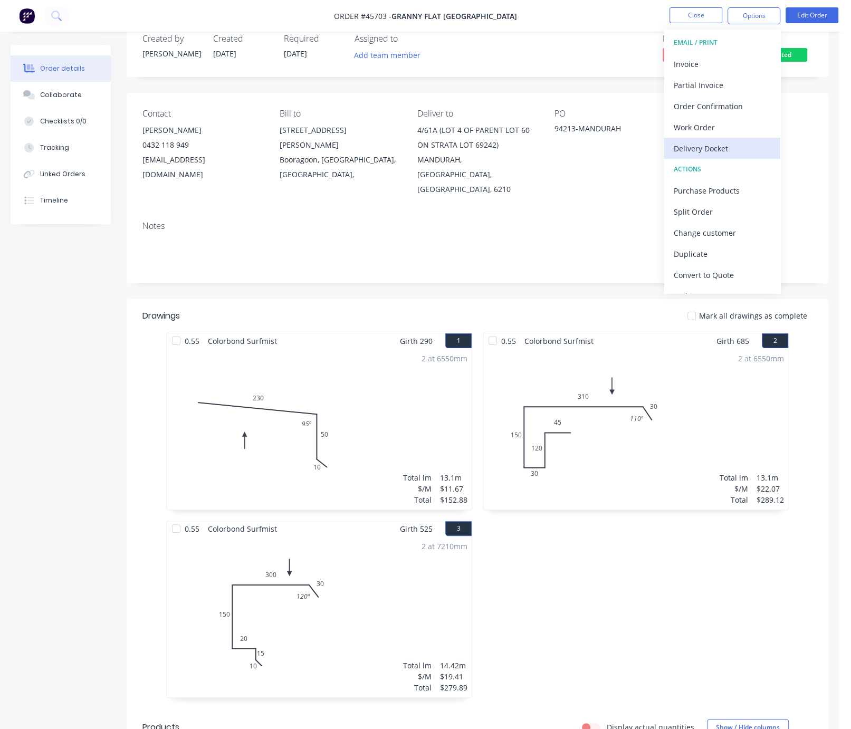
click at [719, 144] on div "Delivery Docket" at bounding box center [722, 148] width 97 height 15
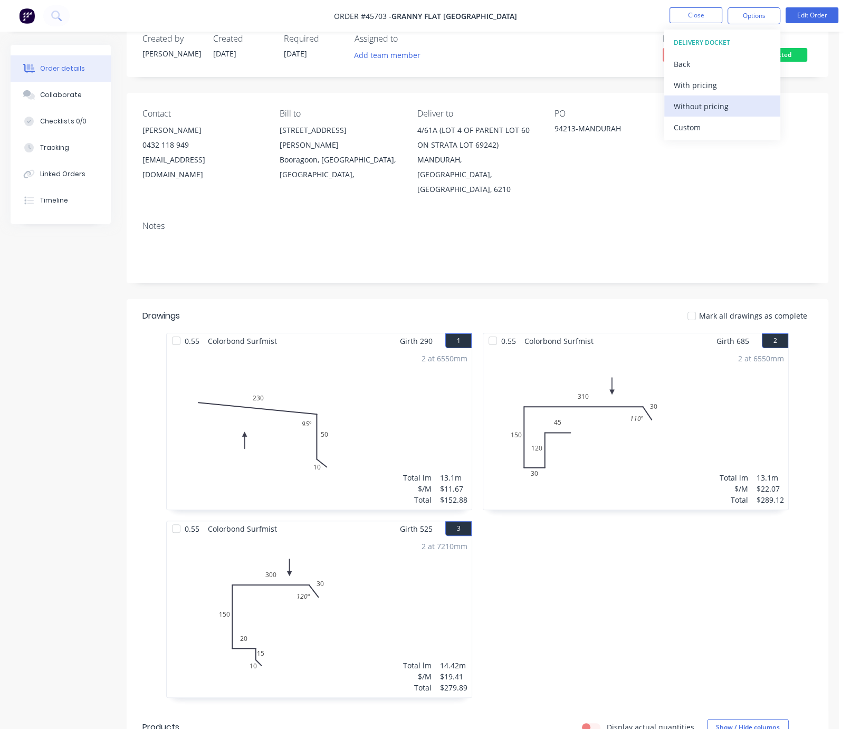
click at [712, 109] on div "Without pricing" at bounding box center [722, 106] width 97 height 15
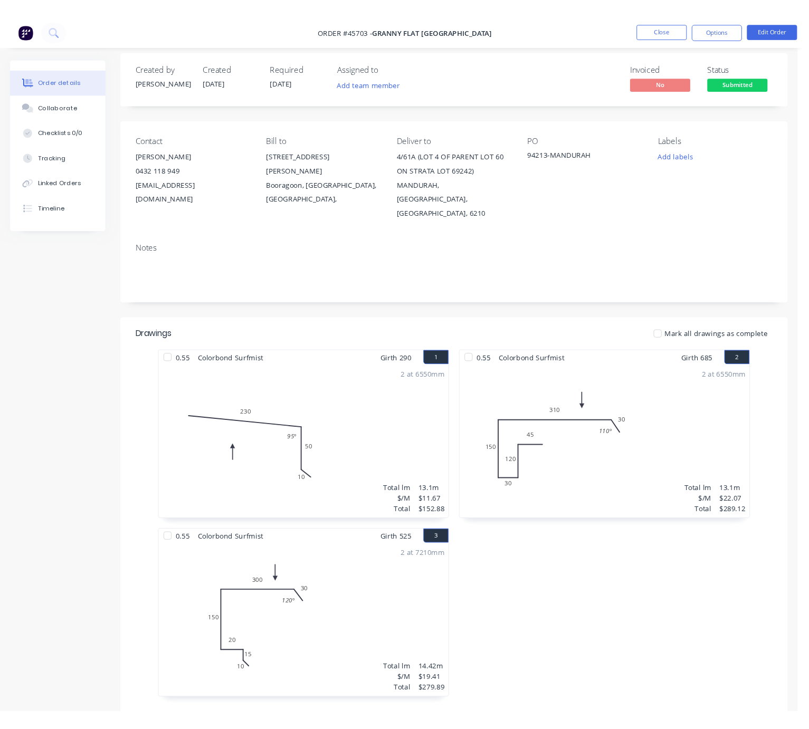
scroll to position [0, 0]
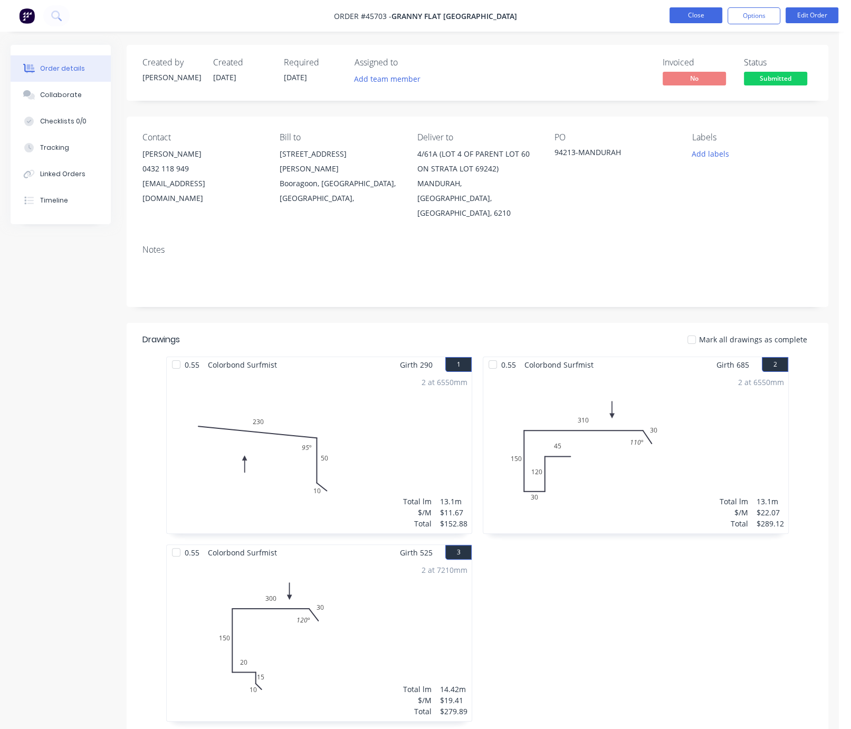
click at [699, 11] on button "Close" at bounding box center [696, 15] width 53 height 16
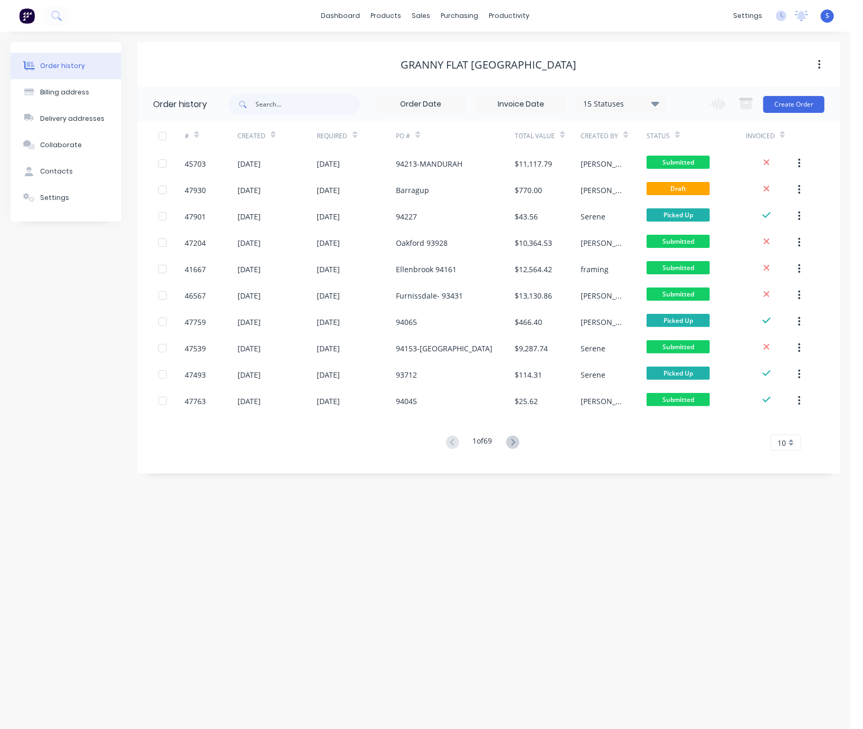
click at [364, 633] on div "Order history Billing address Delivery addresses Collaborate Contacts Settings …" at bounding box center [425, 381] width 851 height 698
click at [465, 585] on div "Order history Billing address Delivery addresses Collaborate Contacts Settings …" at bounding box center [425, 381] width 851 height 698
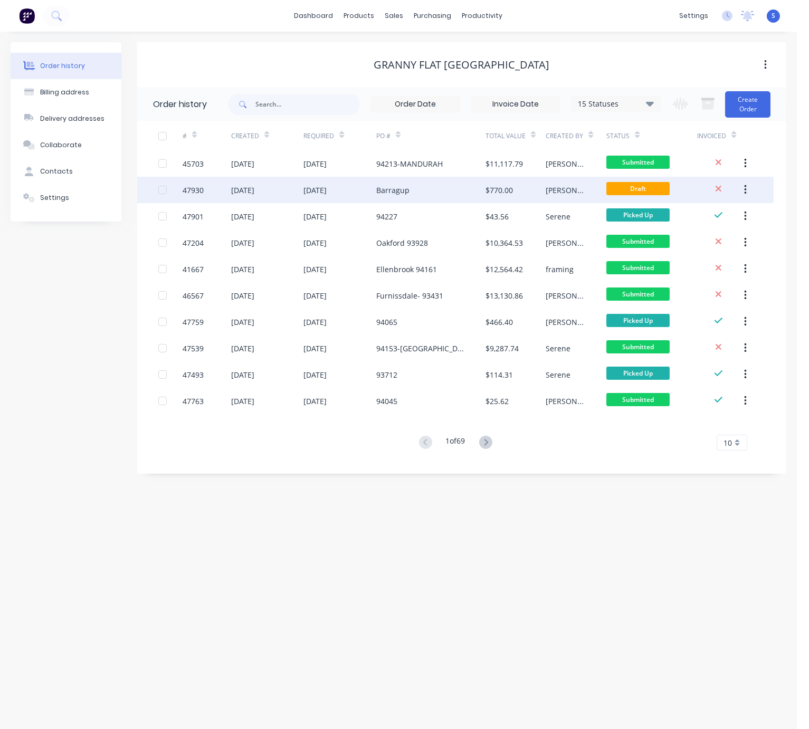
click at [395, 193] on div "Barragup" at bounding box center [392, 190] width 33 height 11
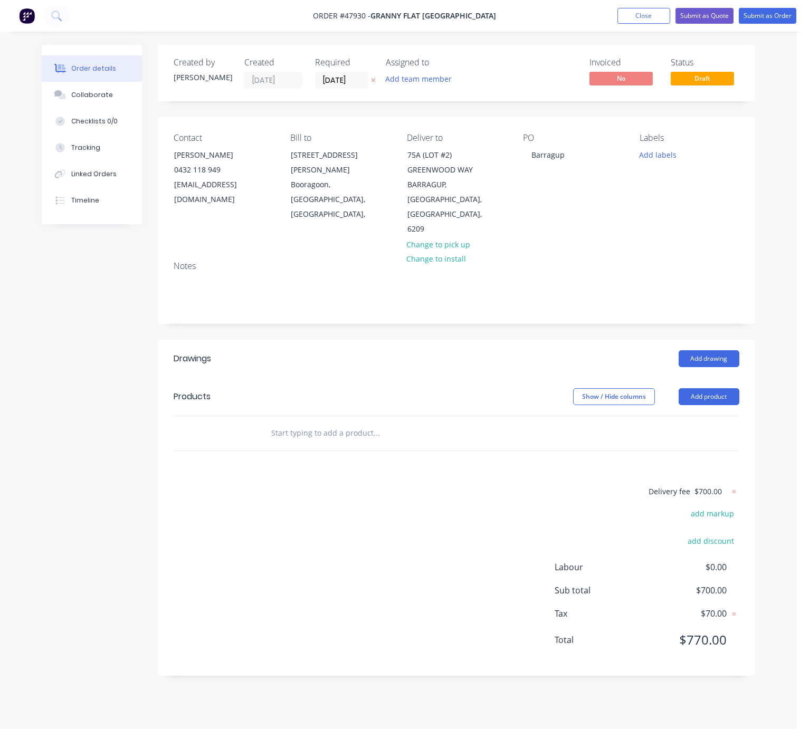
drag, startPoint x: 436, startPoint y: 349, endPoint x: 513, endPoint y: 360, distance: 77.8
click at [512, 361] on div "Add drawing" at bounding box center [516, 358] width 445 height 17
click at [415, 378] on header "Drawings Add drawing" at bounding box center [456, 359] width 597 height 38
drag, startPoint x: 382, startPoint y: 372, endPoint x: 520, endPoint y: 377, distance: 137.8
drag, startPoint x: 307, startPoint y: 349, endPoint x: 456, endPoint y: 350, distance: 149.4
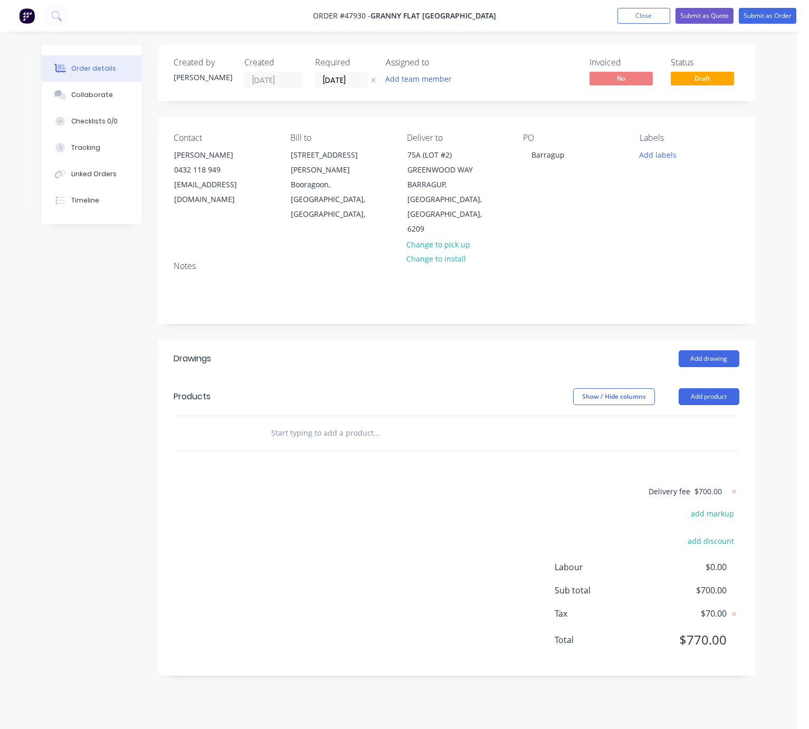
drag, startPoint x: 381, startPoint y: 383, endPoint x: 433, endPoint y: 384, distance: 52.3
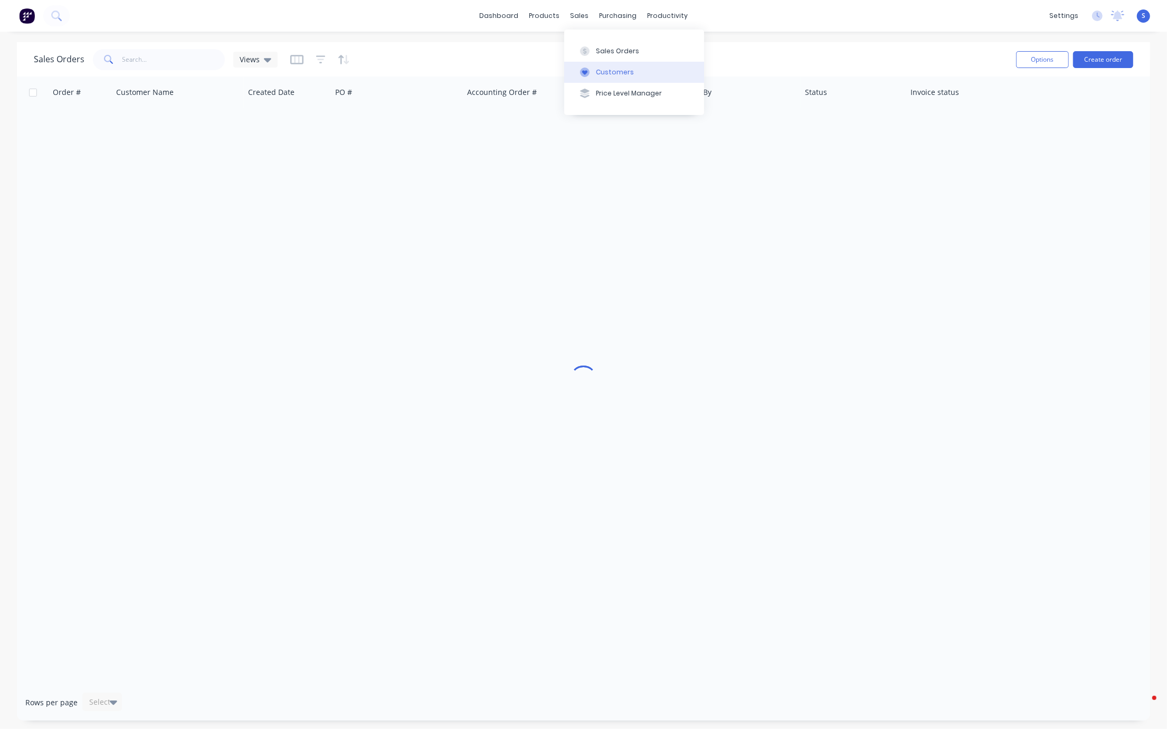
click at [619, 77] on div "Customers" at bounding box center [615, 72] width 38 height 9
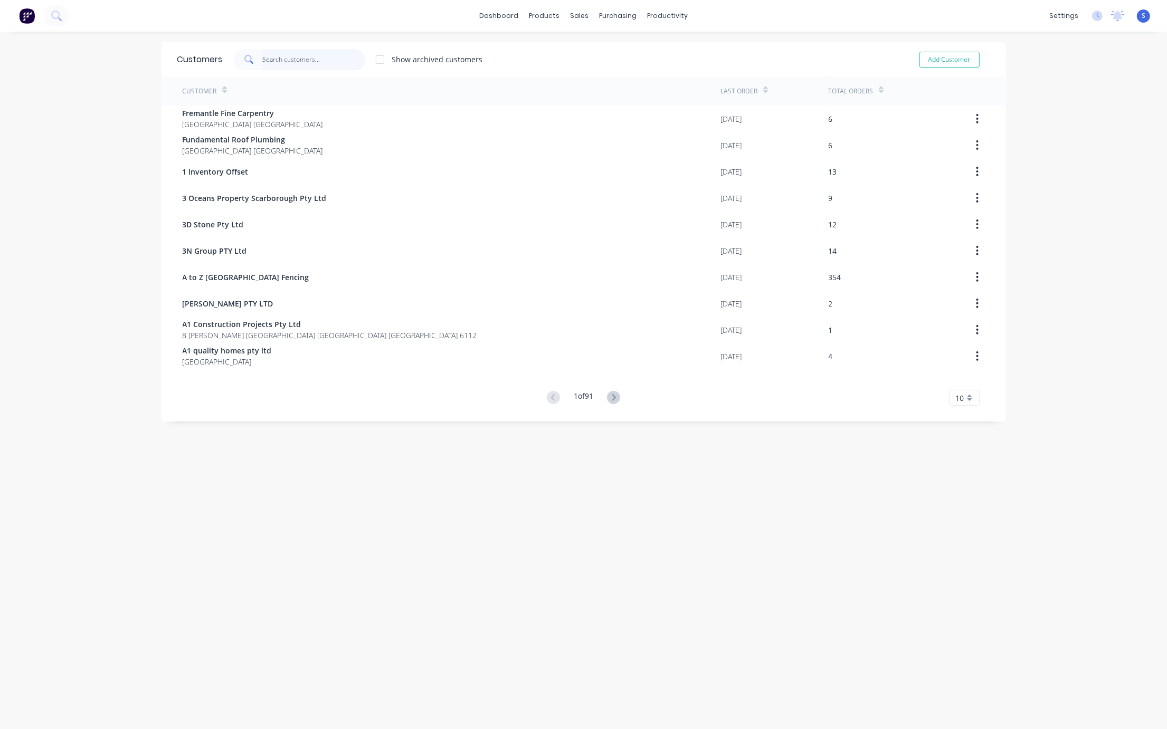
click at [309, 54] on input "text" at bounding box center [313, 59] width 103 height 21
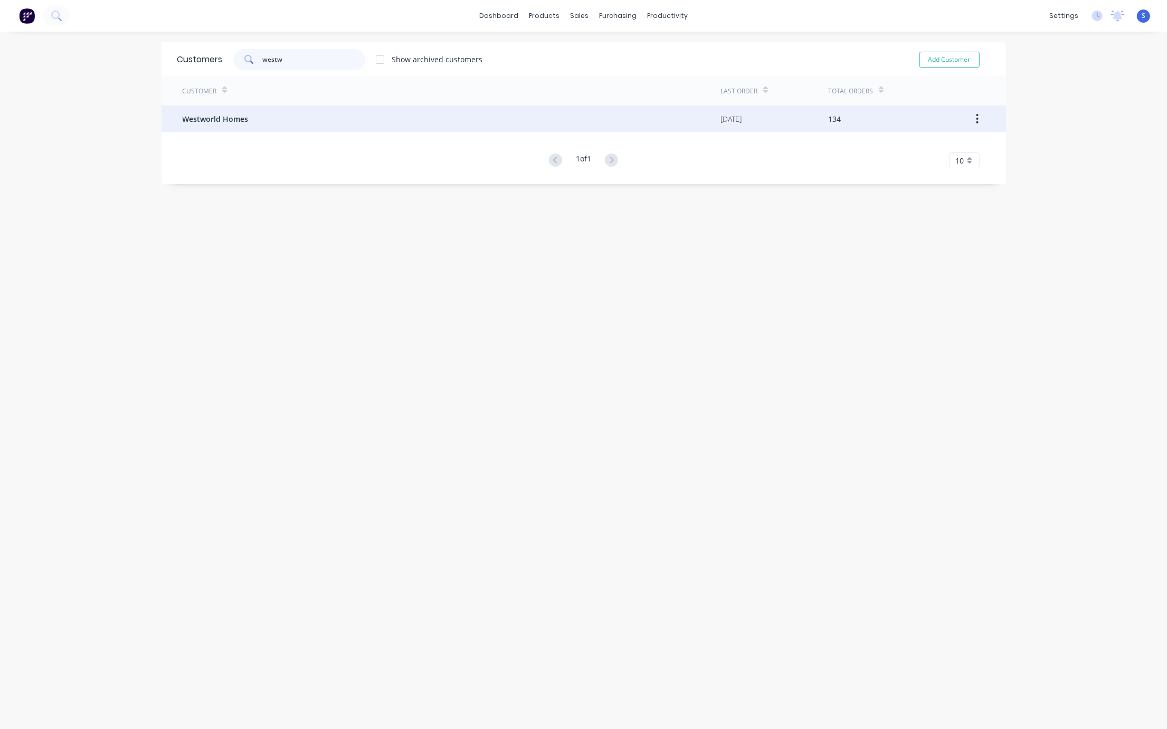
type input "westw"
click at [250, 121] on div "Westworld Homes" at bounding box center [452, 119] width 538 height 26
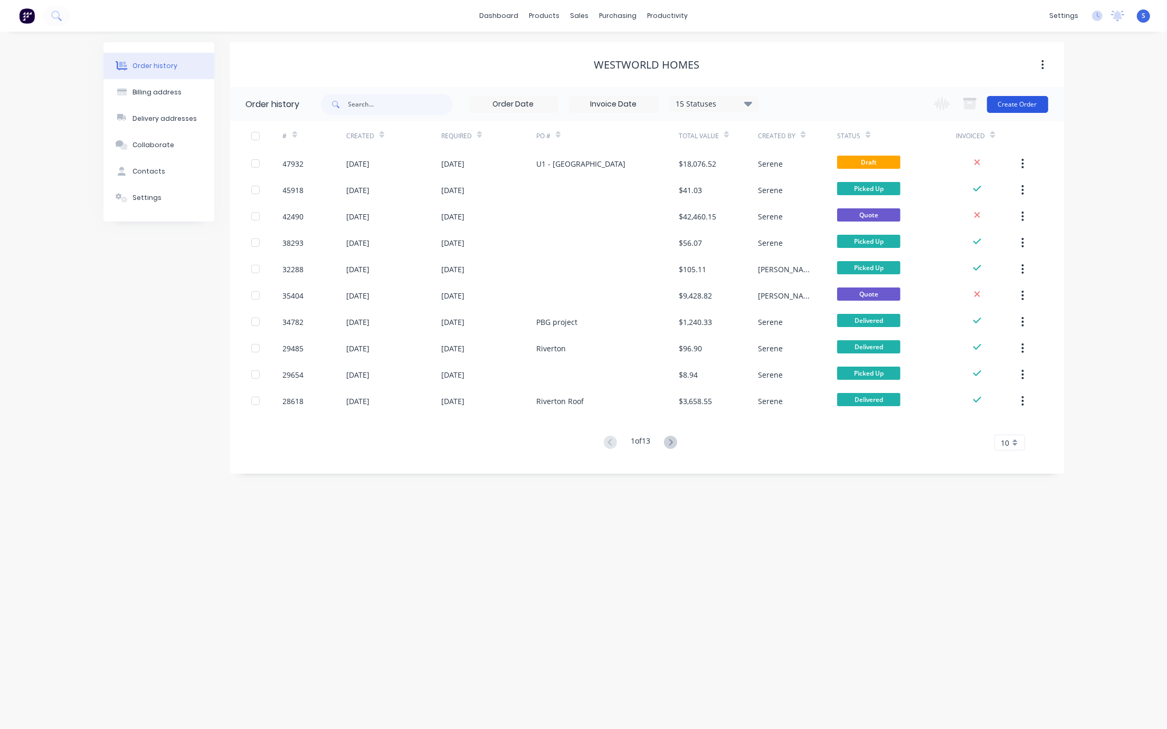
click at [1015, 103] on button "Create Order" at bounding box center [1017, 104] width 61 height 17
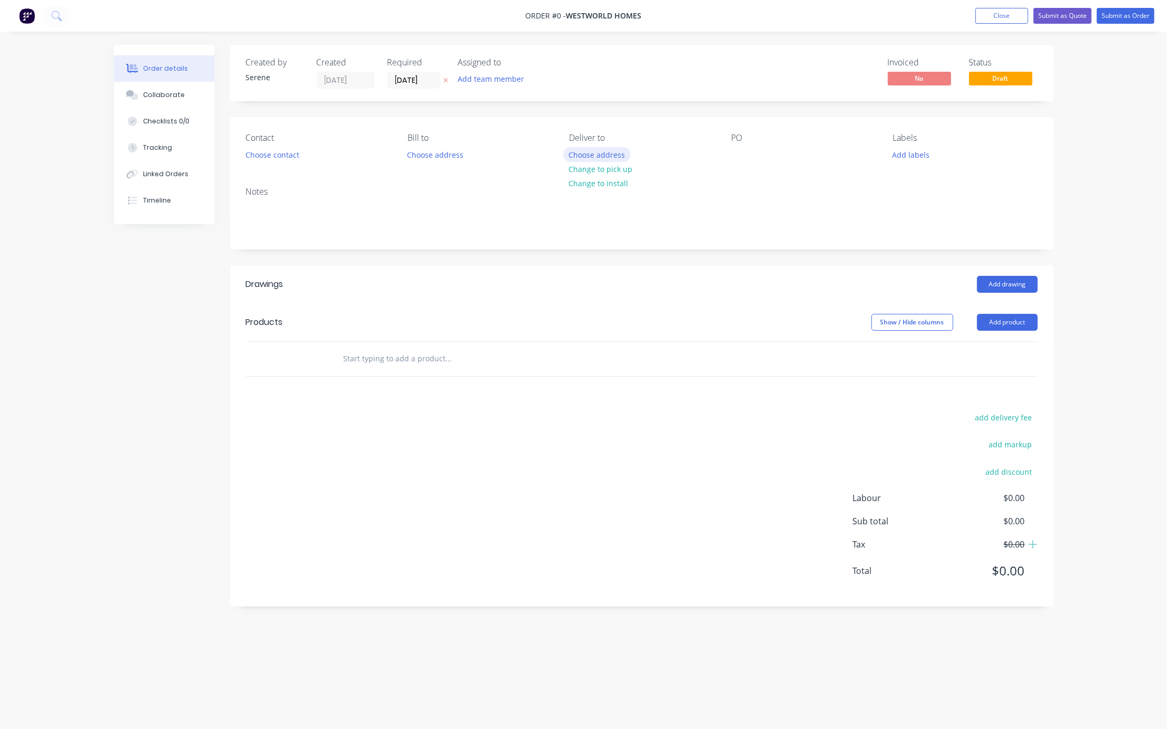
click at [601, 161] on button "Choose address" at bounding box center [597, 154] width 68 height 14
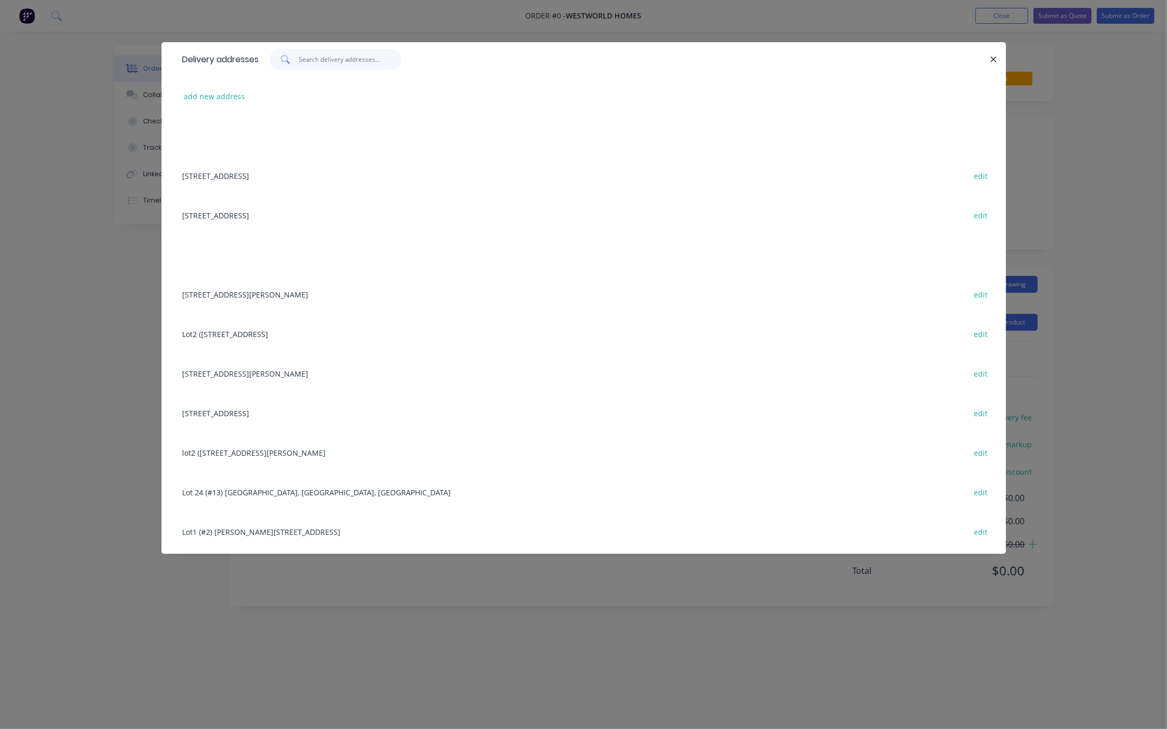
click at [325, 61] on input "text" at bounding box center [350, 59] width 103 height 21
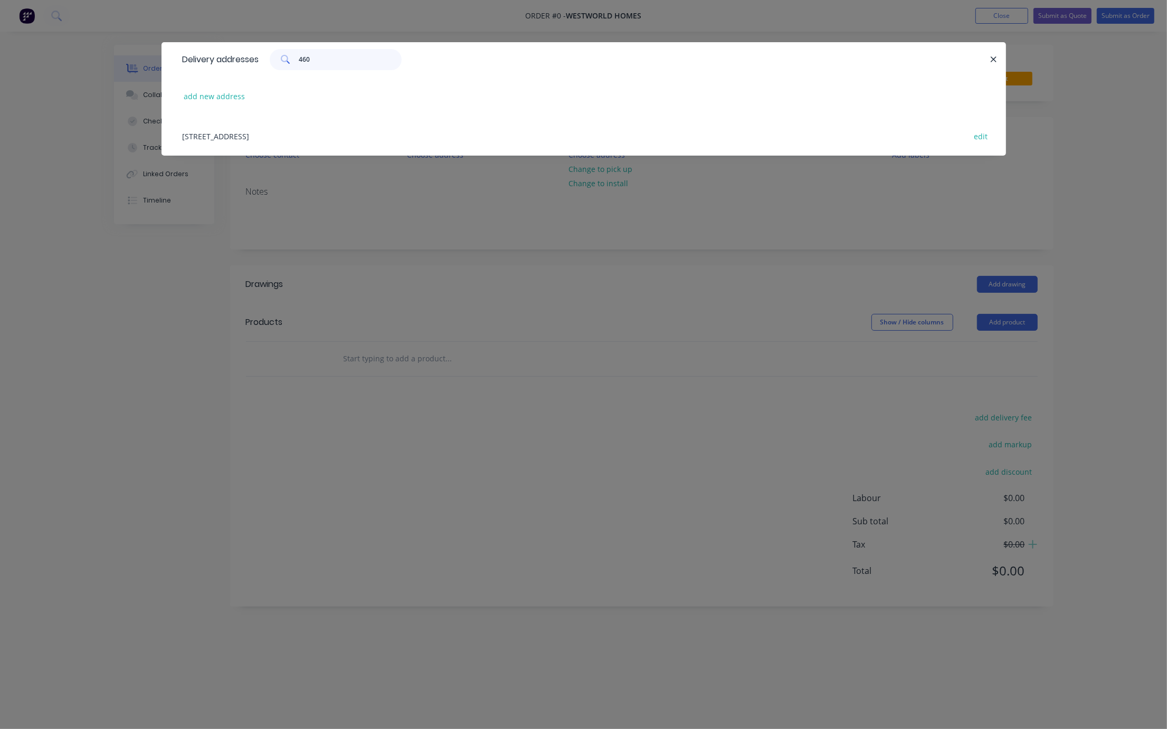
type input "460"
click at [346, 138] on div "460 Riverton Dr,, Riverton, Western Australia, Australia edit" at bounding box center [583, 136] width 813 height 40
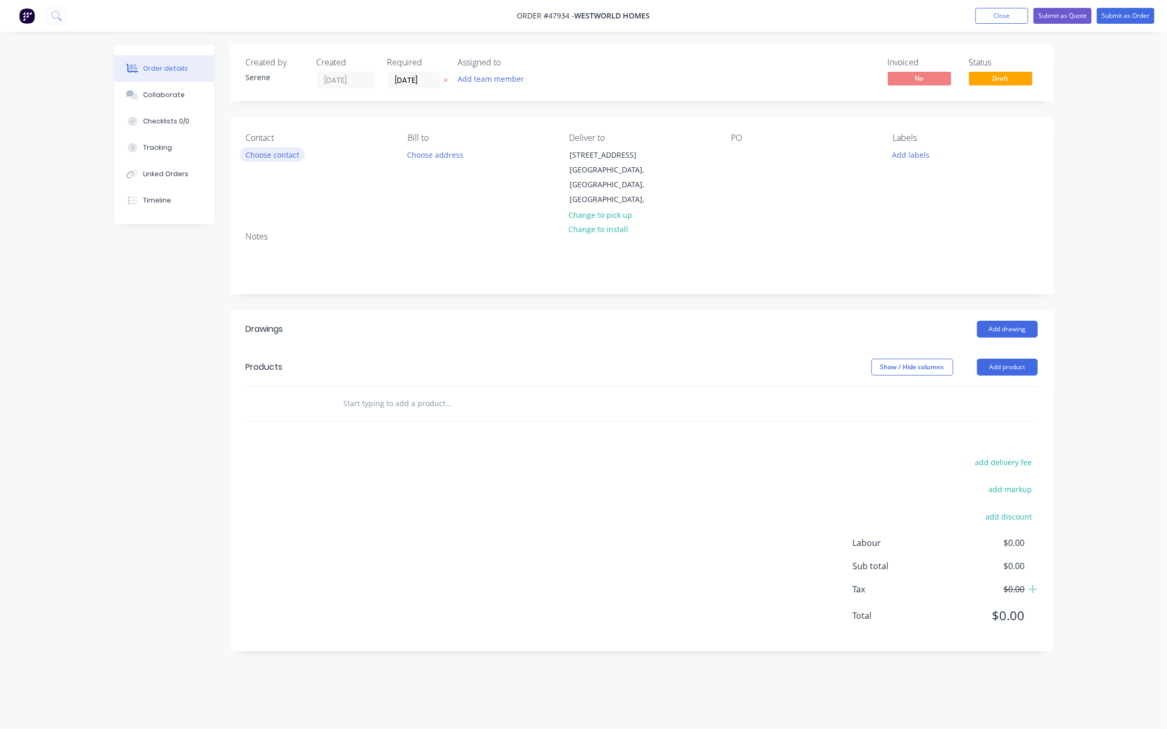
click at [266, 161] on button "Choose contact" at bounding box center [272, 154] width 65 height 14
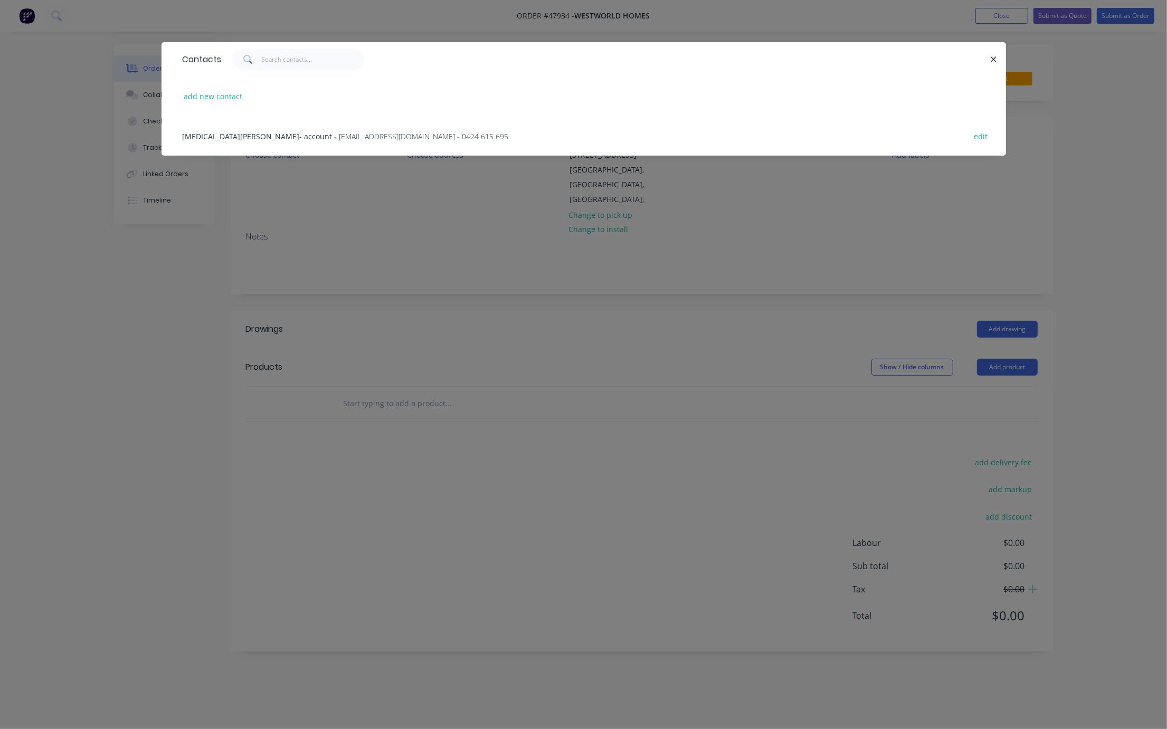
click at [246, 126] on div "Tao Yu- account - ytperth@hotmail.com - 0424 615 695 edit" at bounding box center [583, 136] width 813 height 40
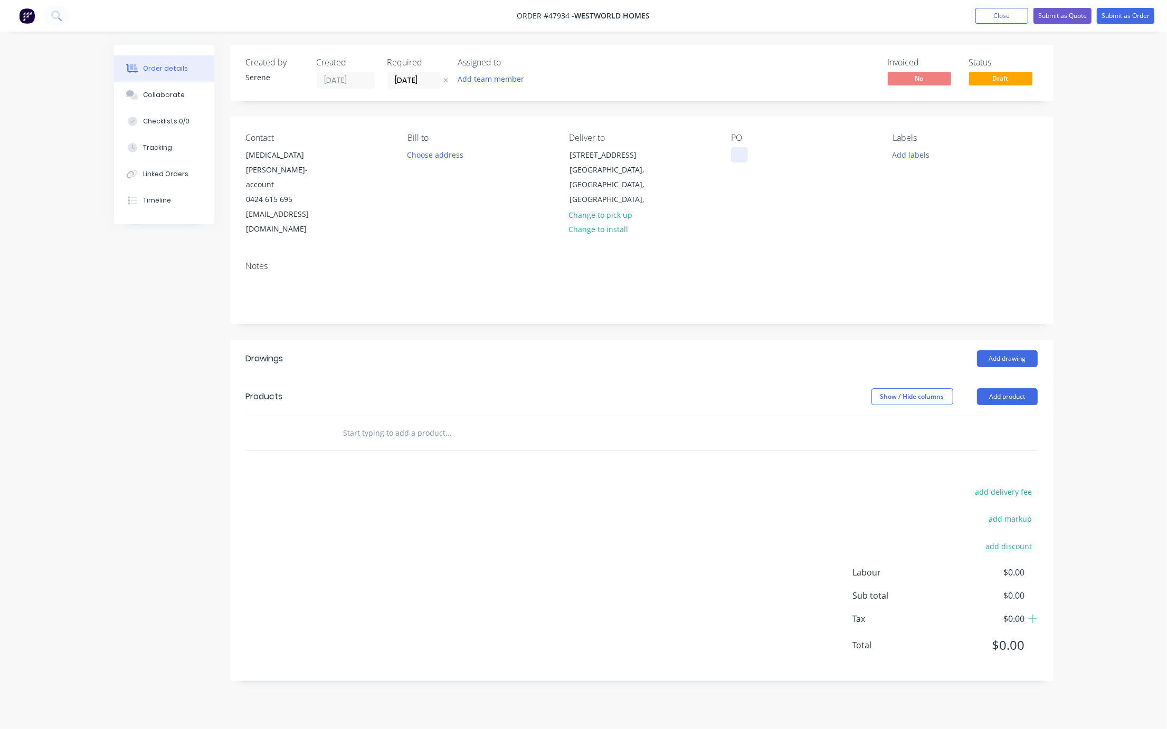
click at [742, 159] on div at bounding box center [739, 154] width 17 height 15
click at [731, 388] on div "Show / Hide columns Add product" at bounding box center [725, 396] width 623 height 17
click at [996, 388] on button "Add product" at bounding box center [1007, 396] width 61 height 17
click at [986, 413] on button "Product catalogue" at bounding box center [987, 423] width 100 height 21
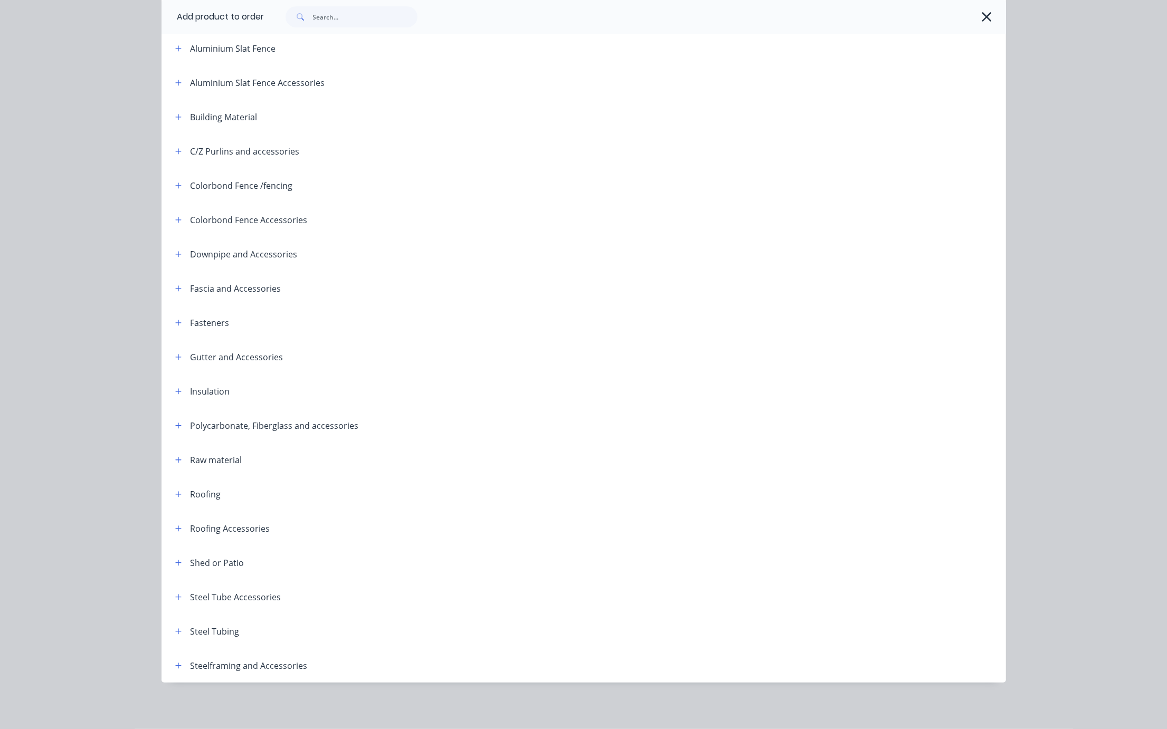
scroll to position [135, 0]
click at [175, 659] on button "button" at bounding box center [178, 665] width 13 height 13
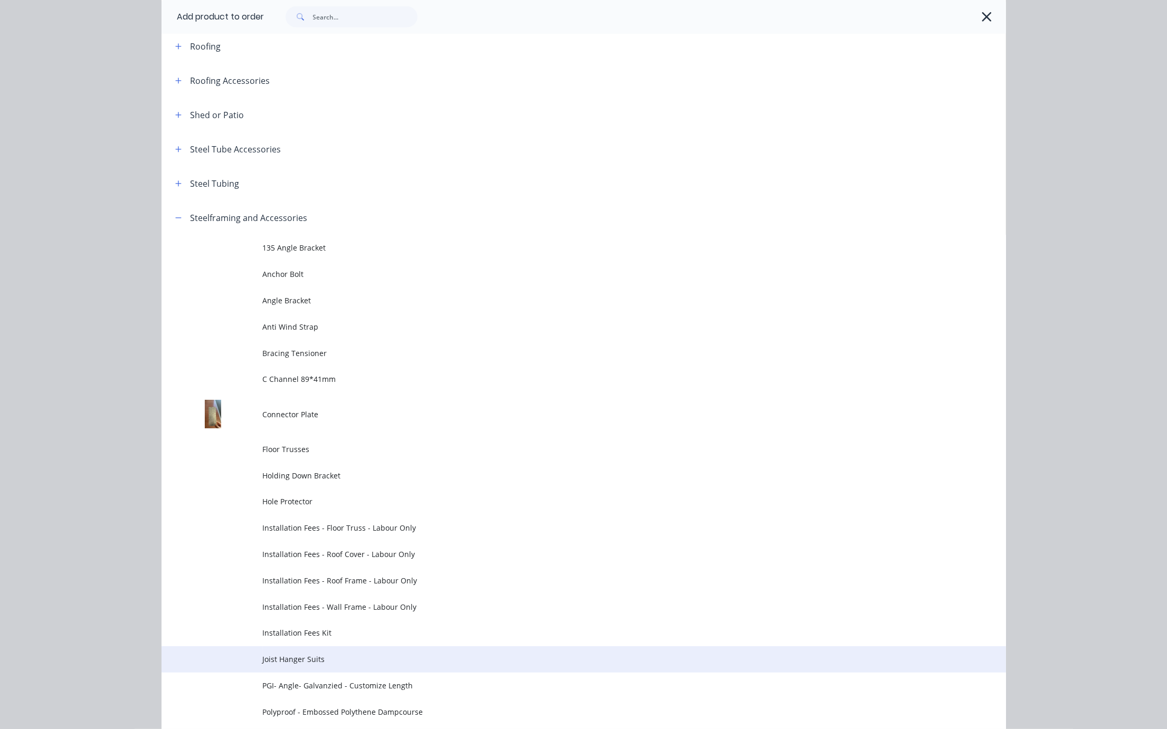
scroll to position [873, 0]
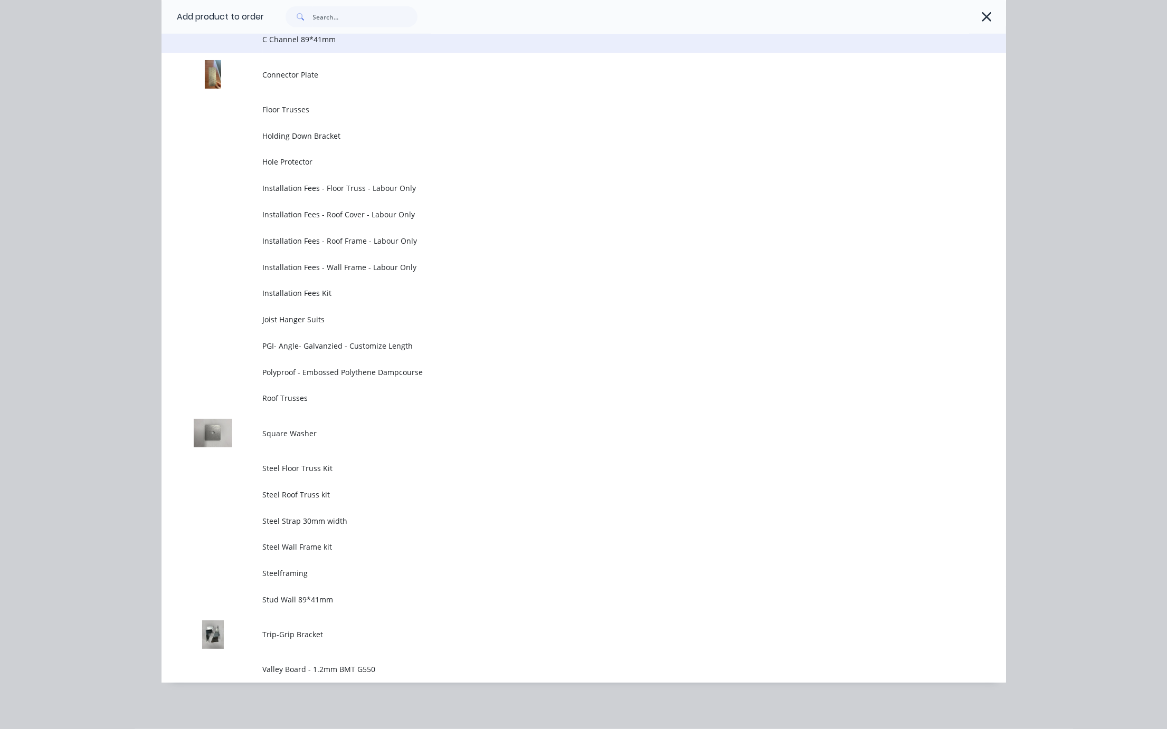
click at [311, 45] on span "C Channel 89*41mm" at bounding box center [560, 39] width 594 height 11
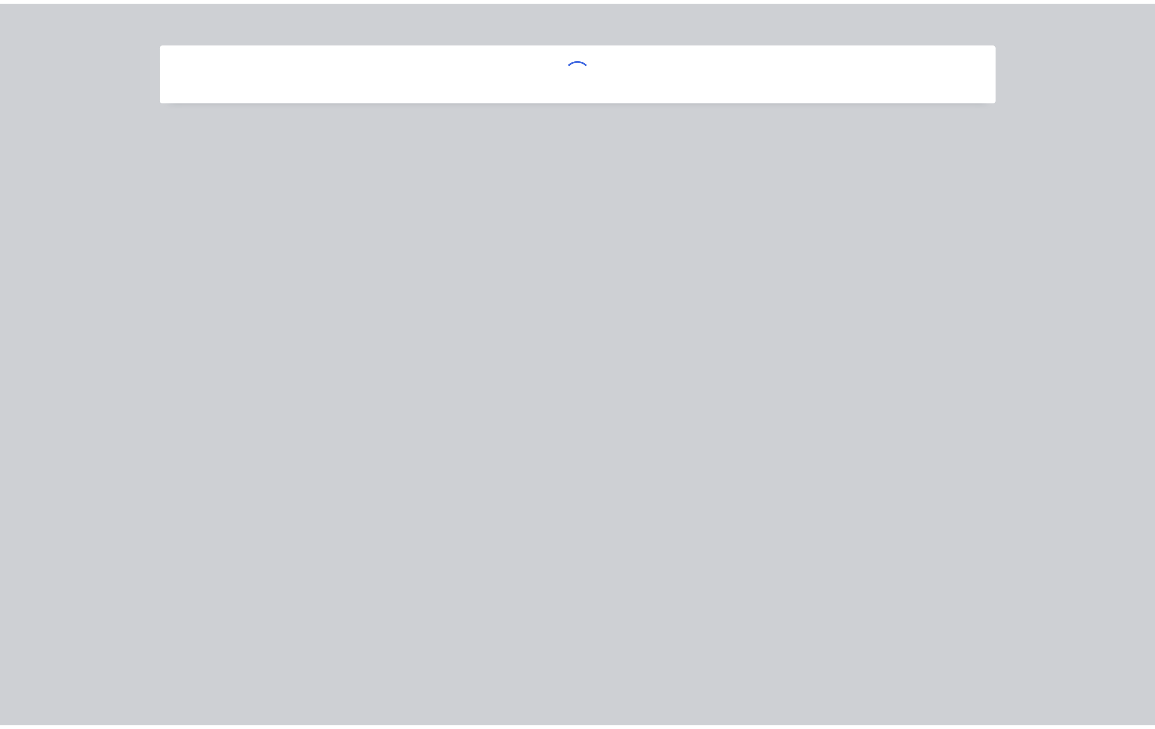
scroll to position [0, 0]
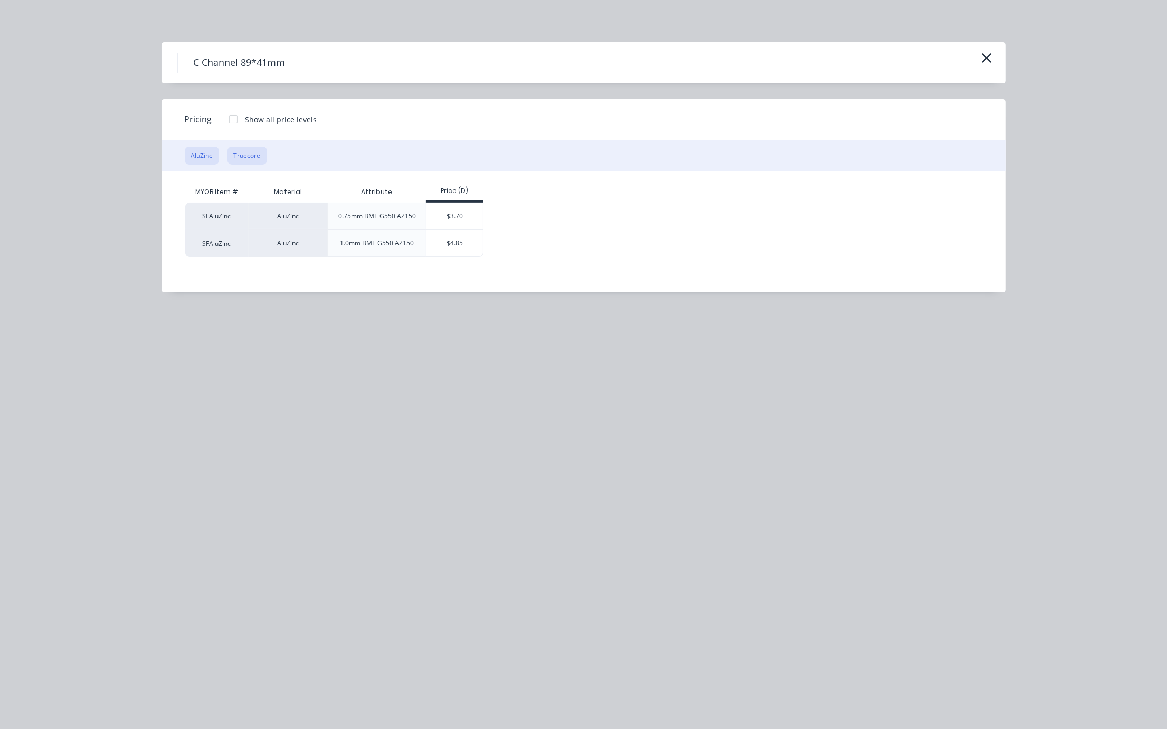
click at [241, 165] on button "Truecore" at bounding box center [247, 156] width 40 height 18
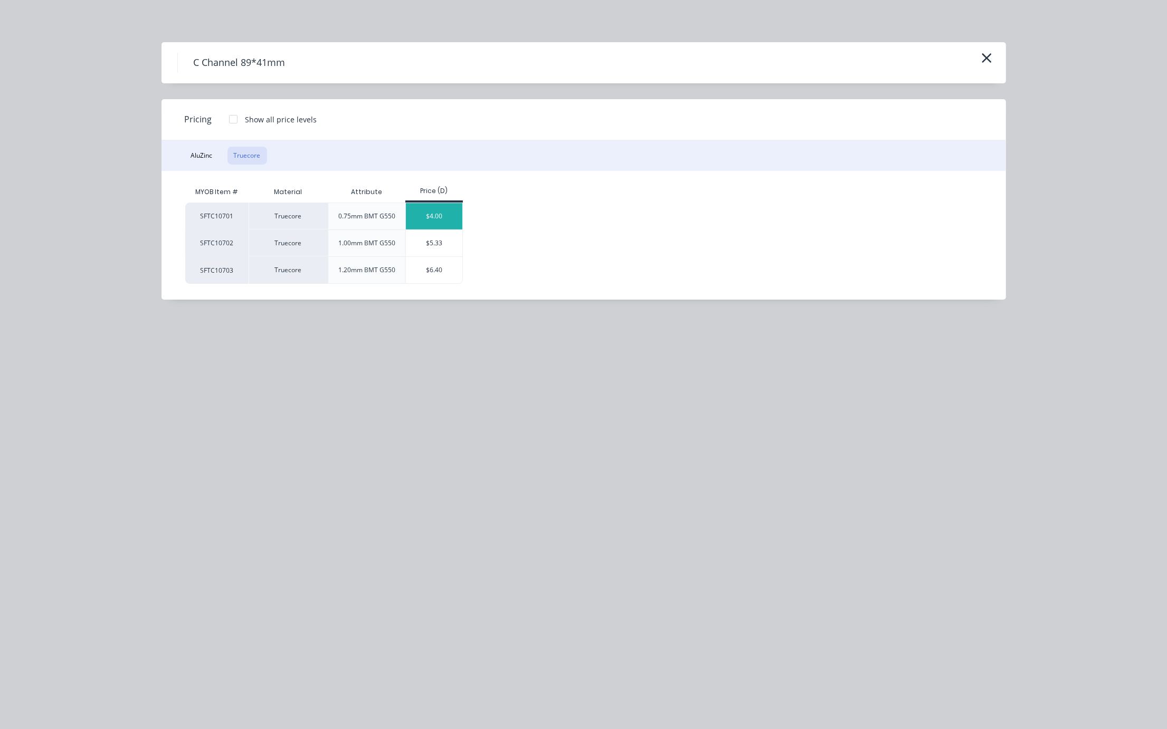
click at [444, 230] on div "$4.00" at bounding box center [434, 216] width 56 height 26
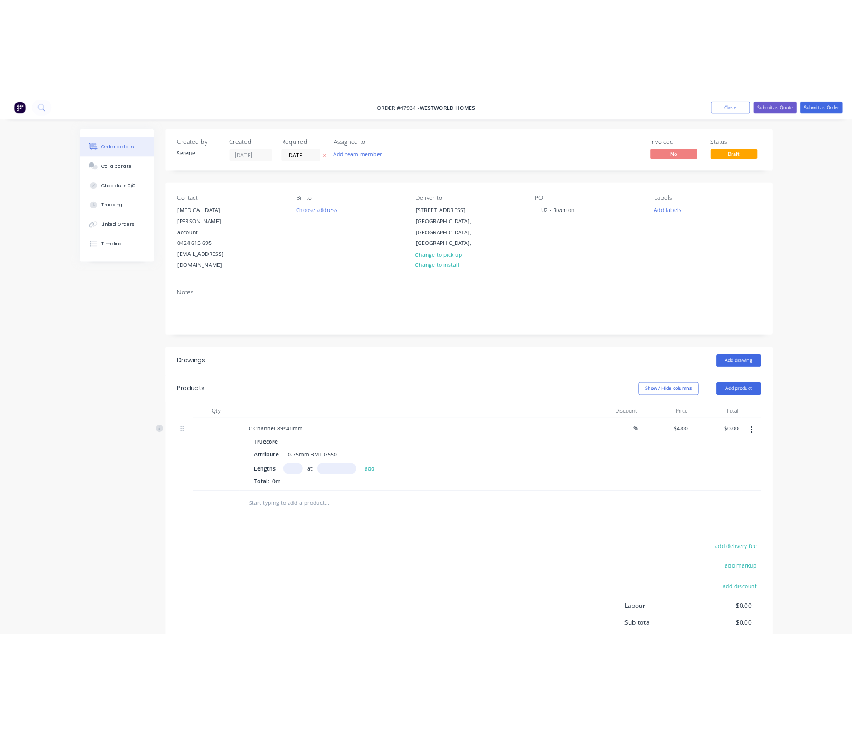
scroll to position [75, 0]
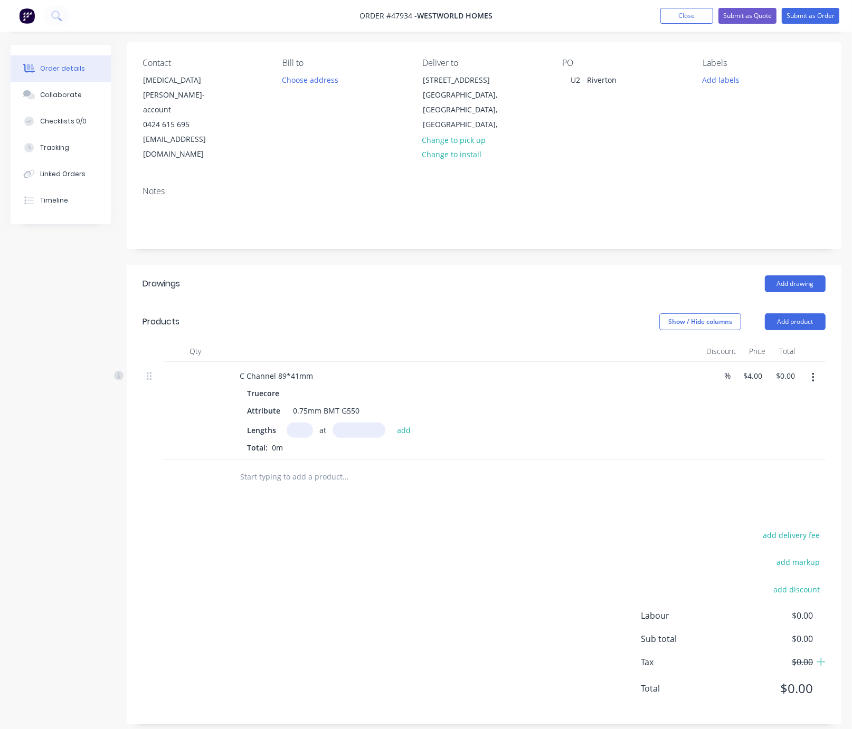
click at [303, 423] on input "text" at bounding box center [300, 430] width 26 height 15
type input "1"
type input "1582300"
click at [392, 423] on button "add" at bounding box center [404, 430] width 25 height 14
type input "$6,329.20"
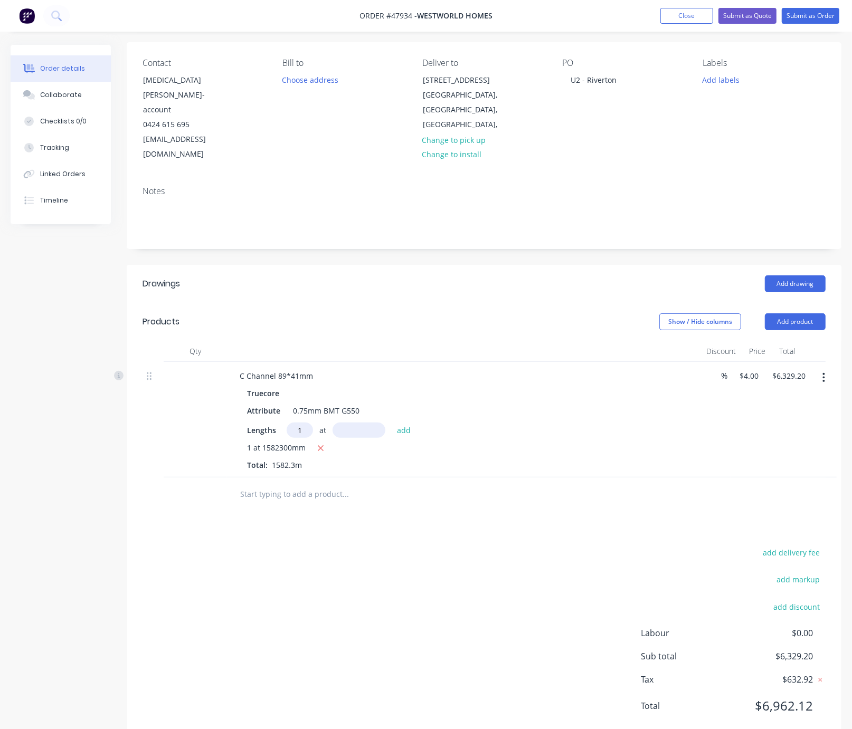
type input "1"
type input "358000"
click at [392, 423] on button "add" at bounding box center [404, 430] width 25 height 14
type input "$7,761.20"
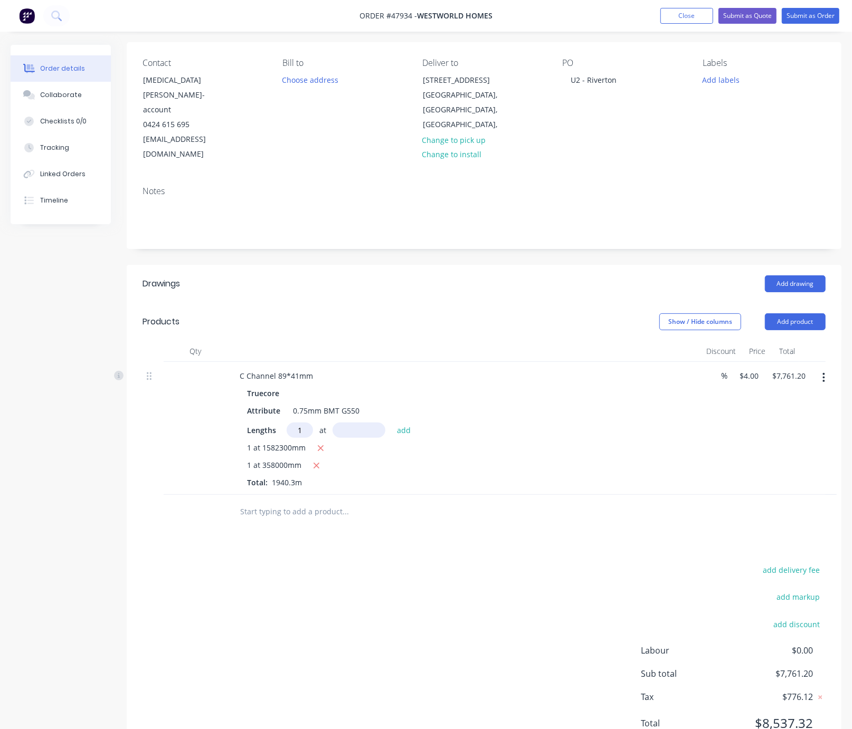
type input "1"
type input "7500"
click at [392, 423] on button "add" at bounding box center [404, 430] width 25 height 14
type input "$7,791.20"
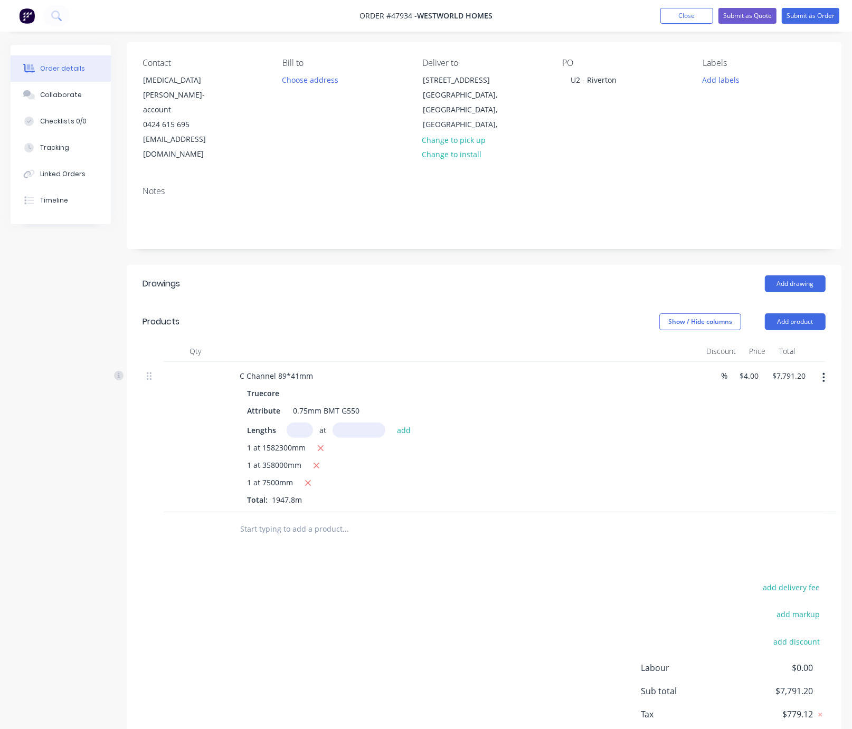
drag, startPoint x: 375, startPoint y: 245, endPoint x: 367, endPoint y: 276, distance: 32.1
click at [375, 275] on div "Add drawing" at bounding box center [557, 283] width 538 height 17
click at [745, 368] on input "4" at bounding box center [751, 375] width 24 height 15
type input "$5.33"
type input "$10,381.77"
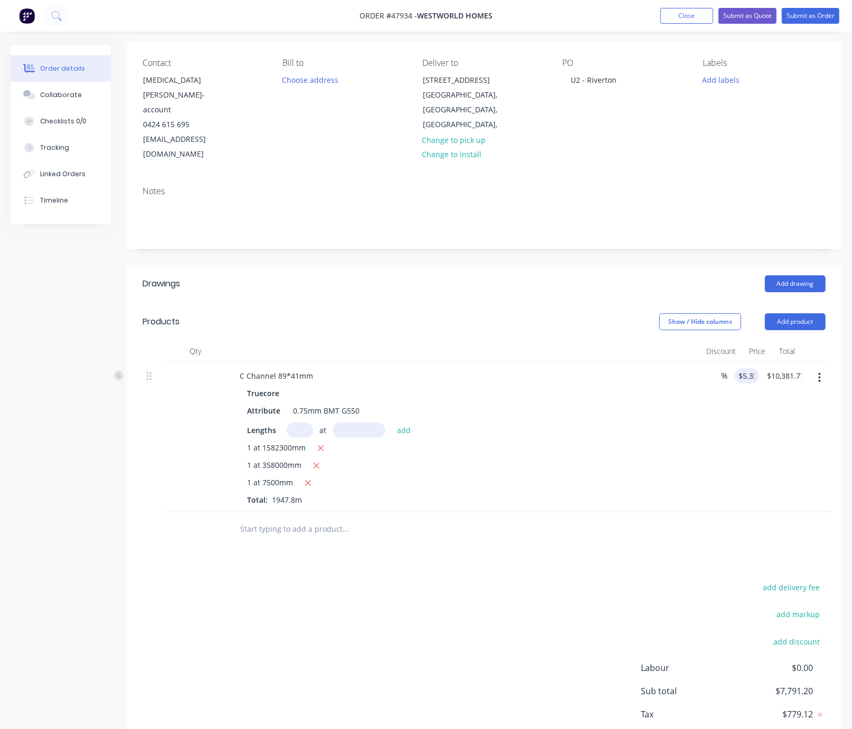
click at [522, 313] on div "Show / Hide columns Add product" at bounding box center [557, 321] width 538 height 17
click at [464, 313] on div "Show / Hide columns Add product" at bounding box center [557, 321] width 538 height 17
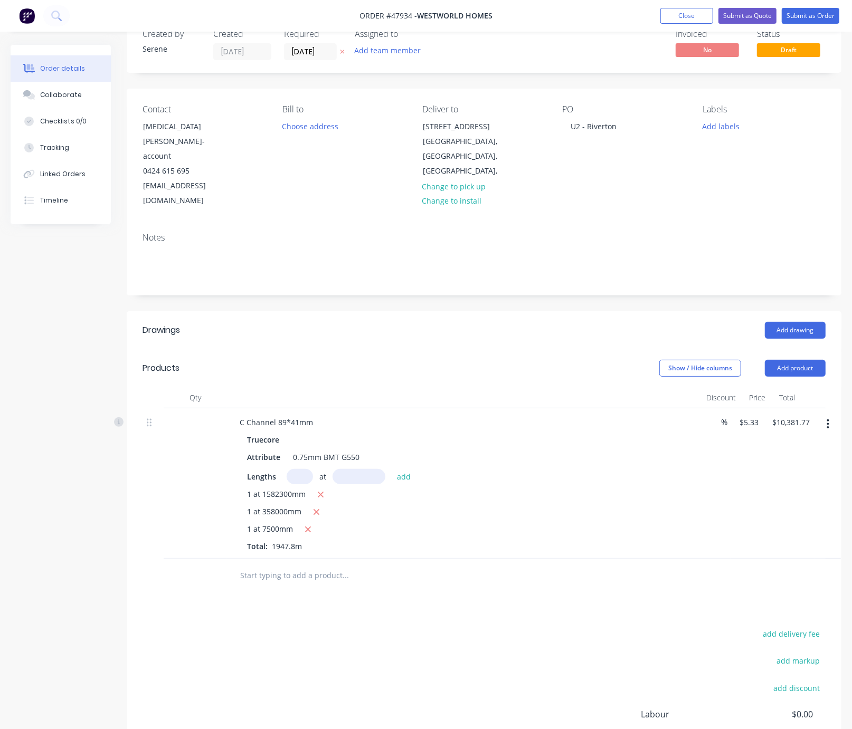
scroll to position [0, 0]
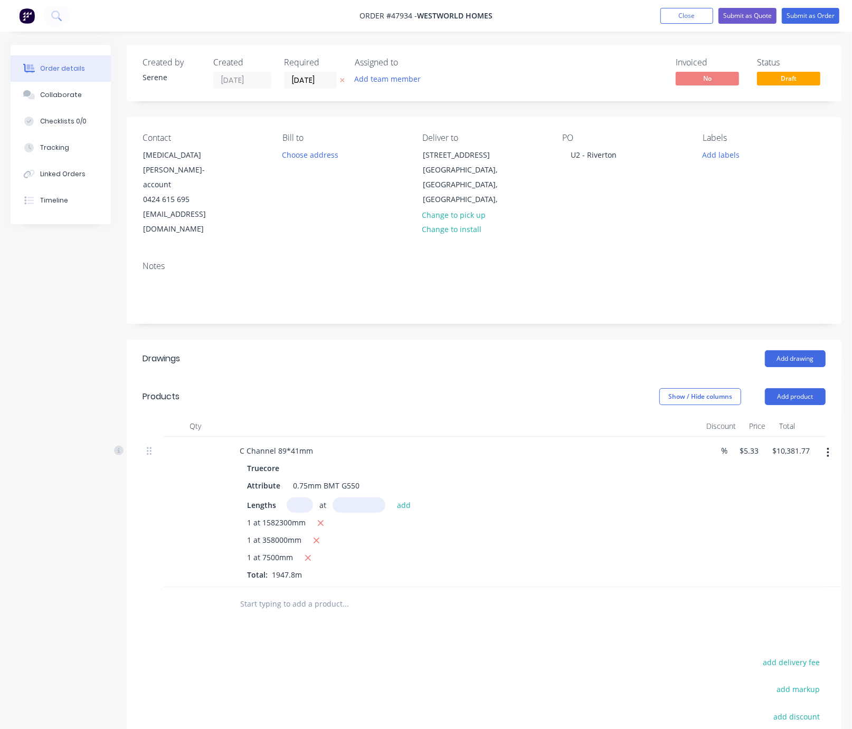
drag, startPoint x: 369, startPoint y: 368, endPoint x: 423, endPoint y: 362, distance: 53.7
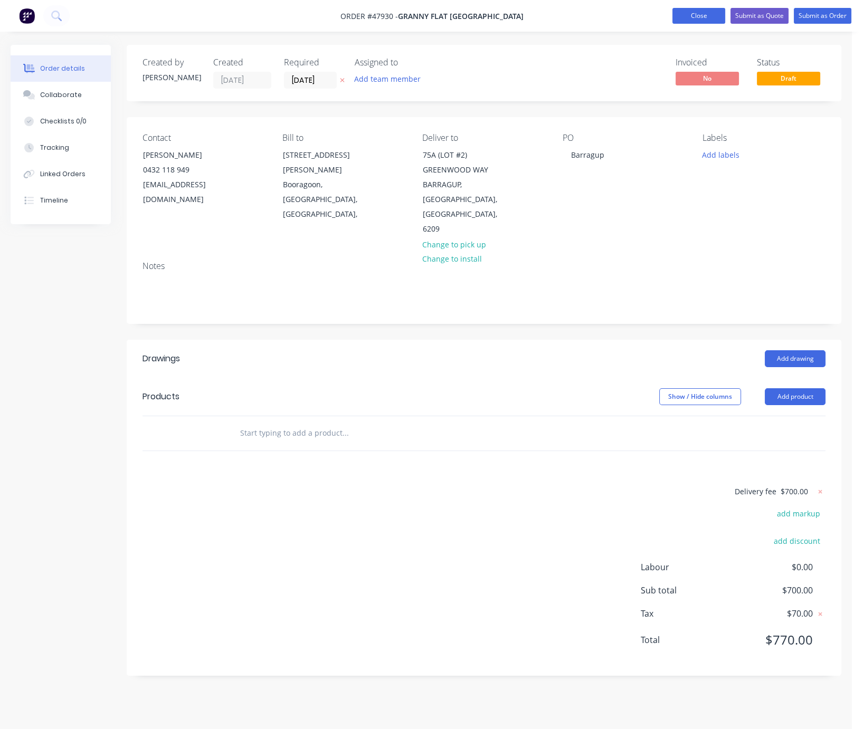
click at [689, 16] on button "Close" at bounding box center [698, 16] width 53 height 16
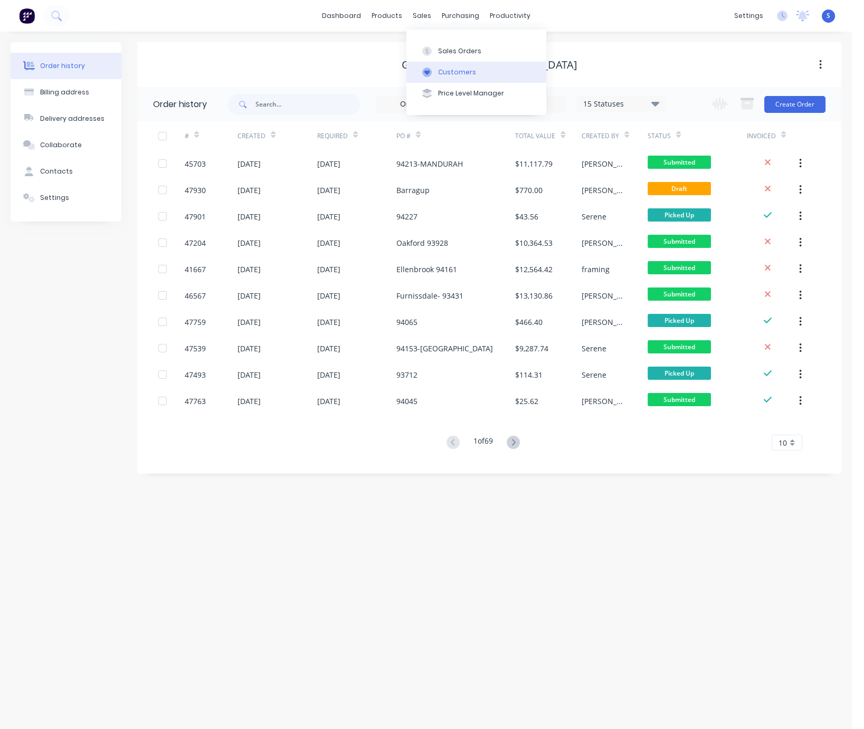
click at [449, 77] on div "Customers" at bounding box center [457, 72] width 38 height 9
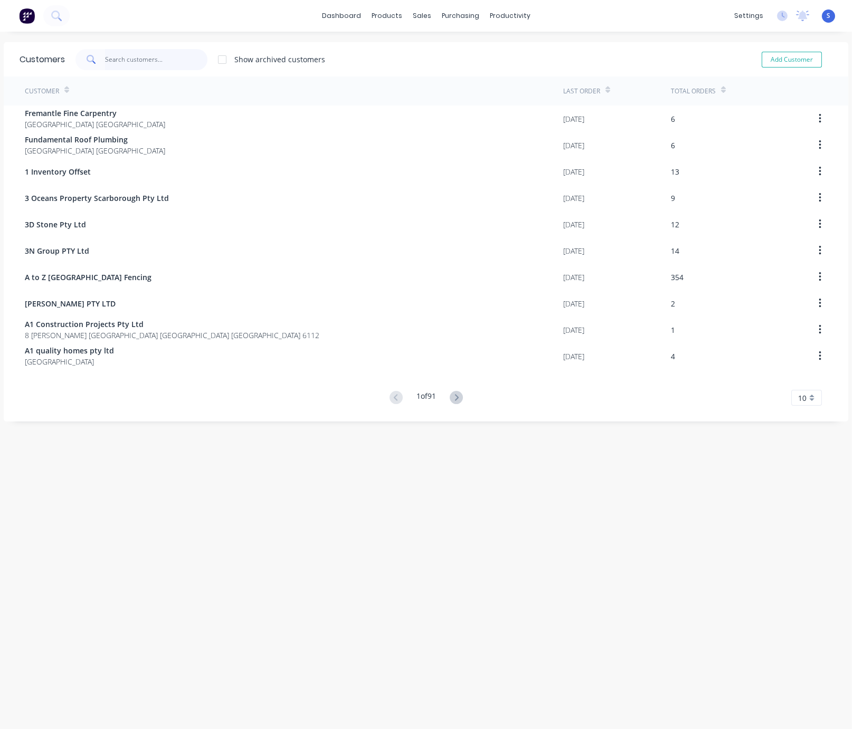
click at [170, 63] on input "text" at bounding box center [156, 59] width 103 height 21
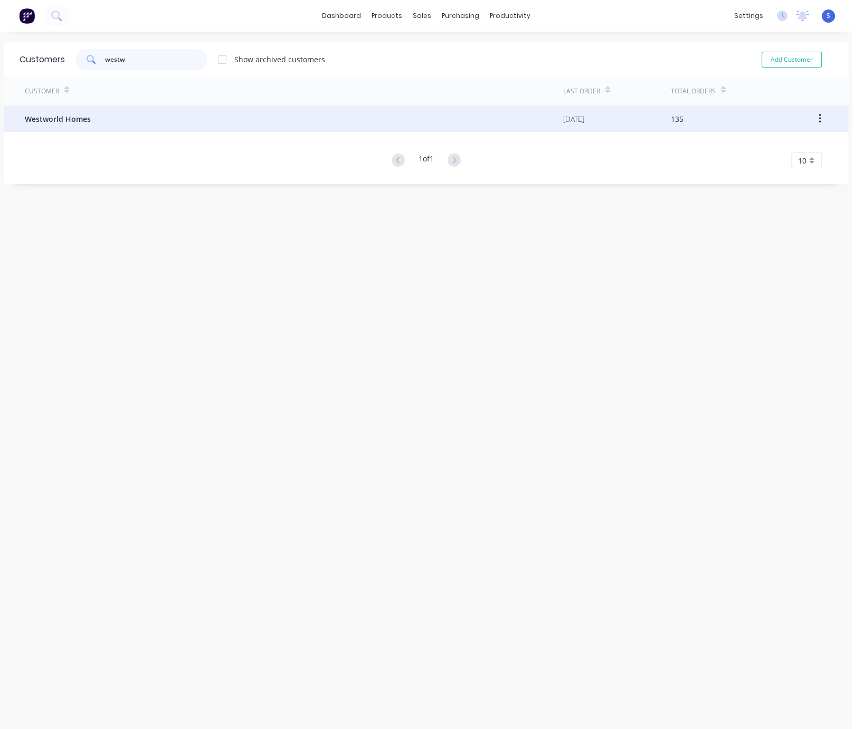
type input "westw"
click at [158, 110] on div "Westworld Homes" at bounding box center [294, 119] width 538 height 26
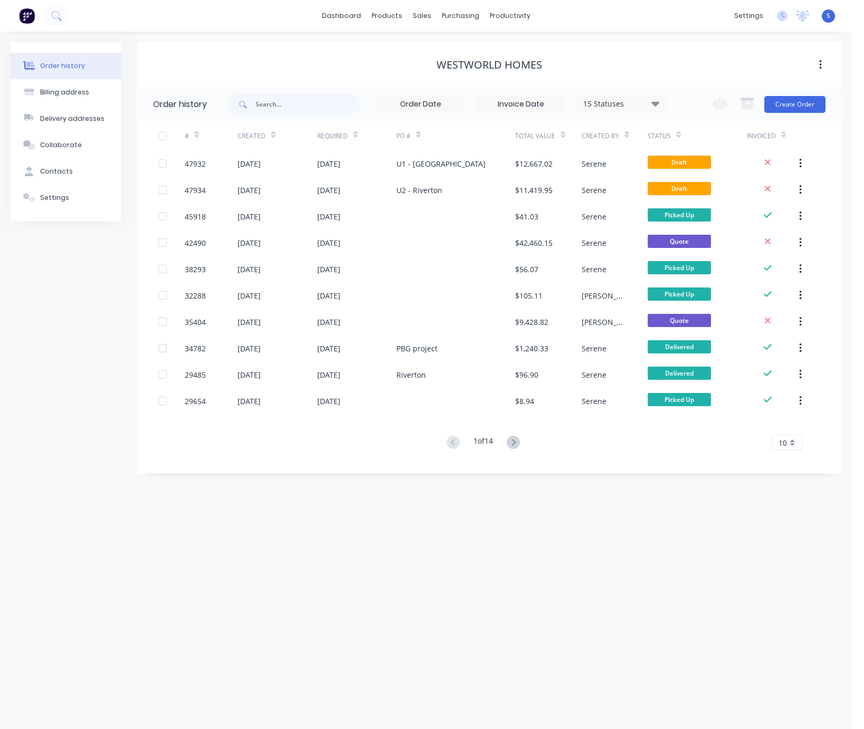
drag, startPoint x: 327, startPoint y: 73, endPoint x: 407, endPoint y: 73, distance: 80.2
click at [518, 447] on icon at bounding box center [513, 442] width 13 height 13
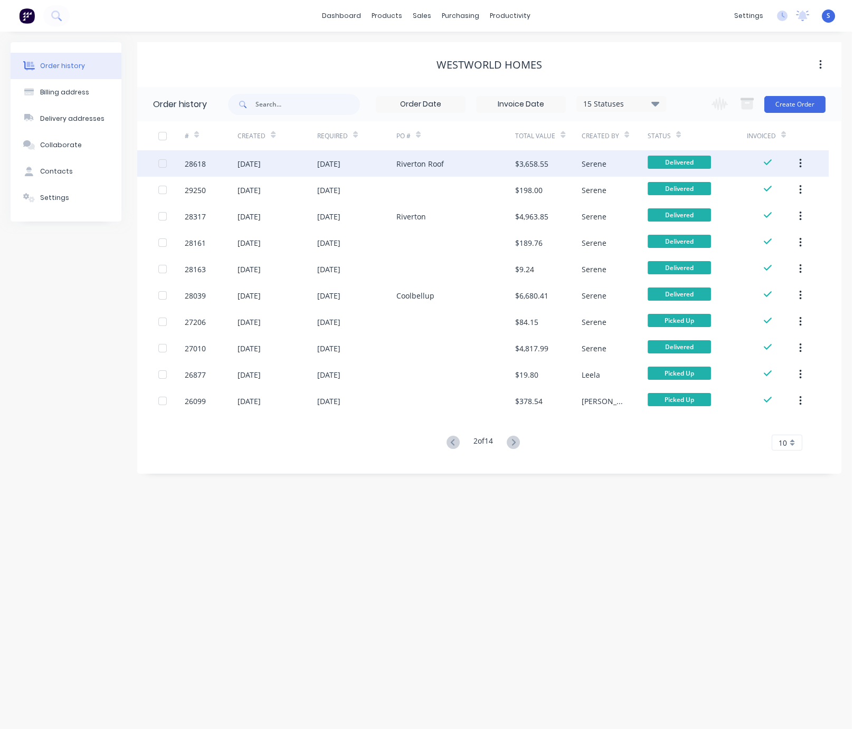
click at [415, 166] on div "Riverton Roof" at bounding box center [419, 163] width 47 height 11
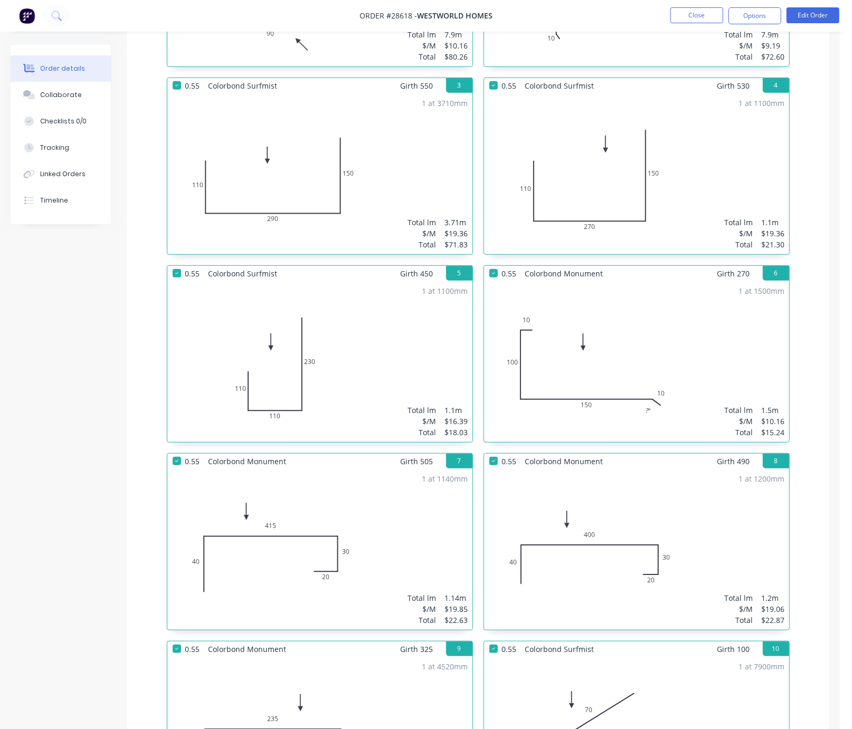
scroll to position [185, 0]
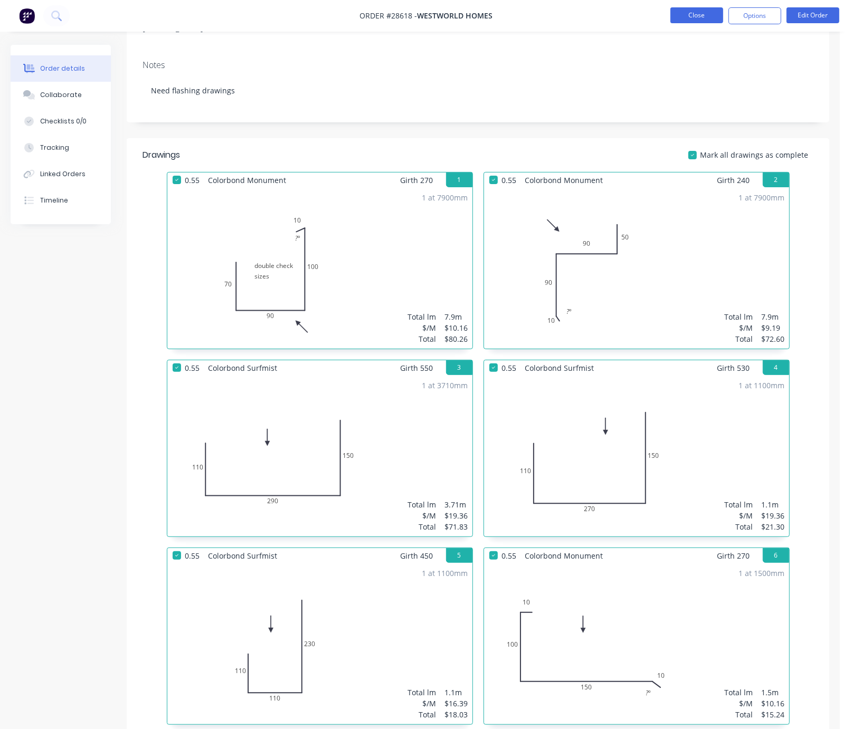
click at [693, 13] on button "Close" at bounding box center [696, 15] width 53 height 16
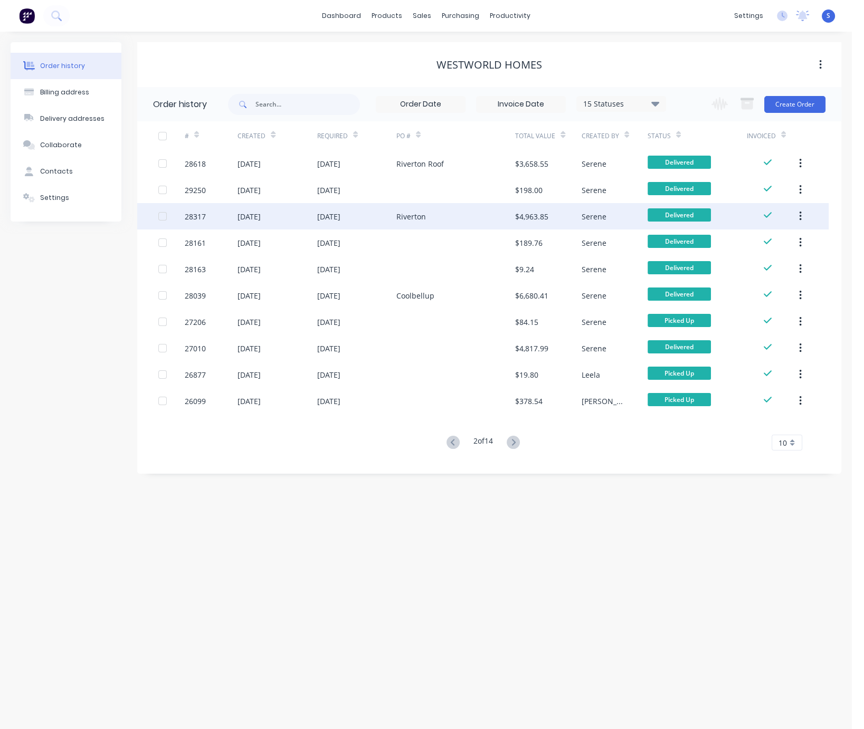
click at [388, 213] on div "04 Apr 2024" at bounding box center [356, 216] width 79 height 26
